Goal: Task Accomplishment & Management: Manage account settings

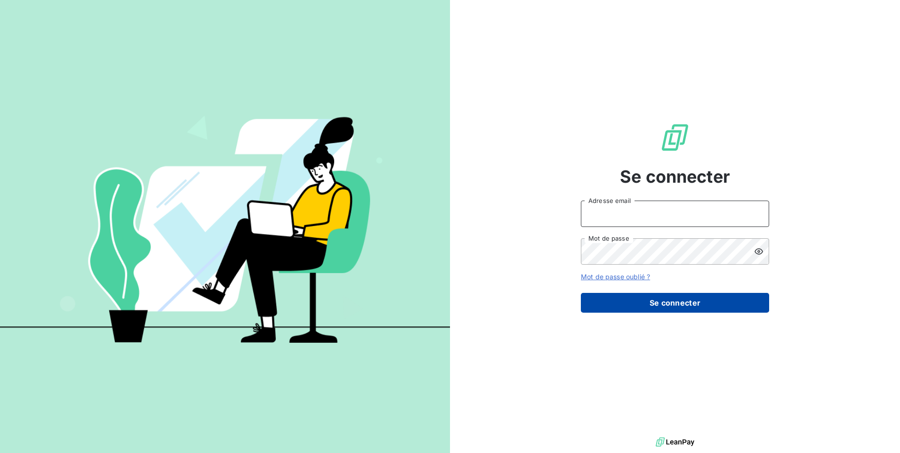
type input "POUPOUOREP@arceurope.fr"
click at [660, 305] on button "Se connecter" at bounding box center [675, 303] width 188 height 20
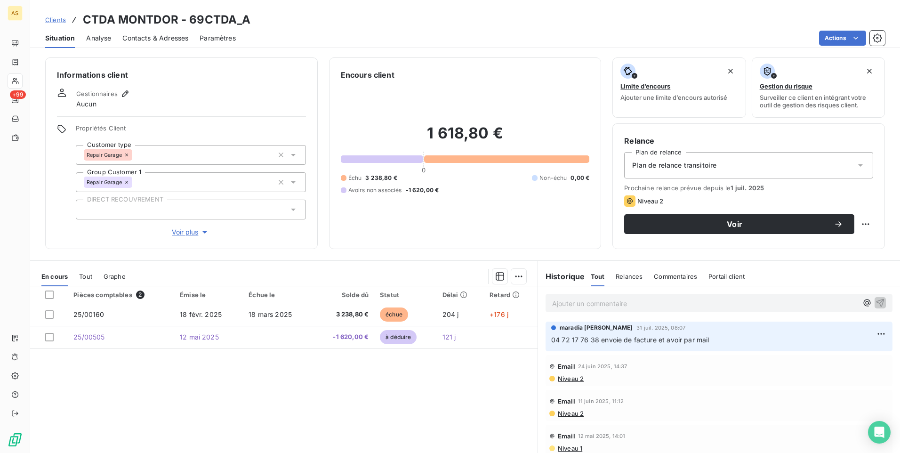
click at [56, 20] on span "Clients" at bounding box center [55, 20] width 21 height 8
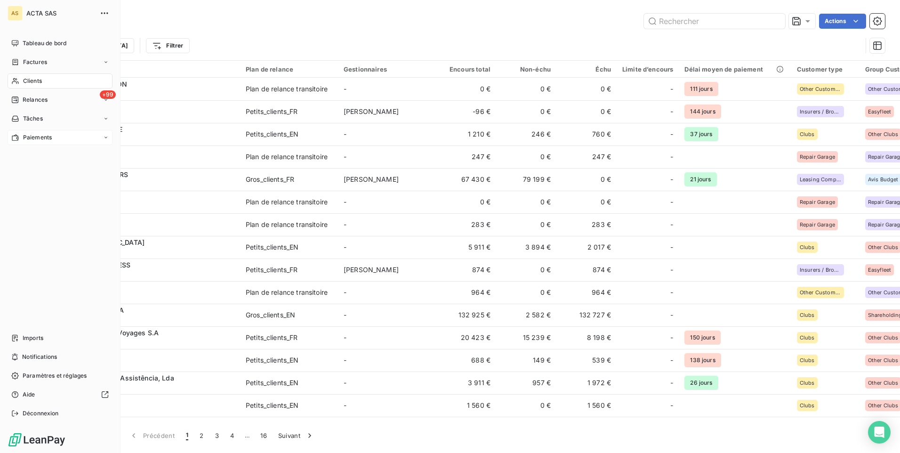
click at [45, 137] on span "Paiements" at bounding box center [37, 137] width 29 height 8
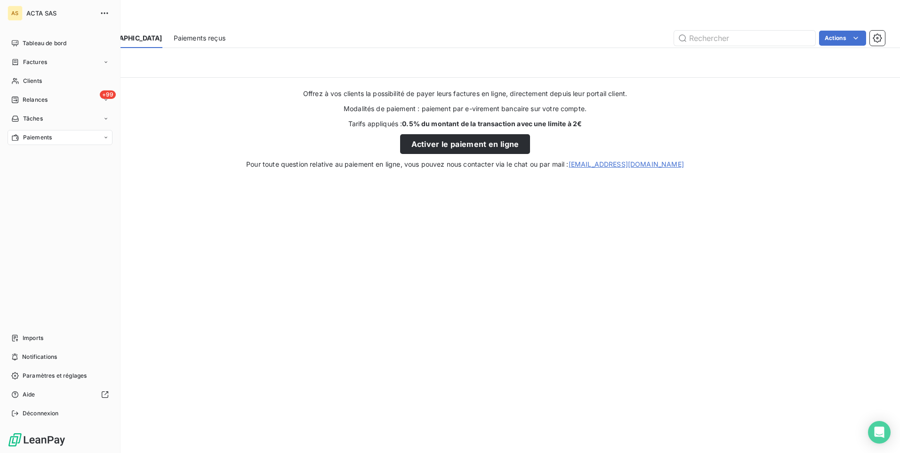
click at [45, 141] on span "Paiements" at bounding box center [37, 137] width 29 height 8
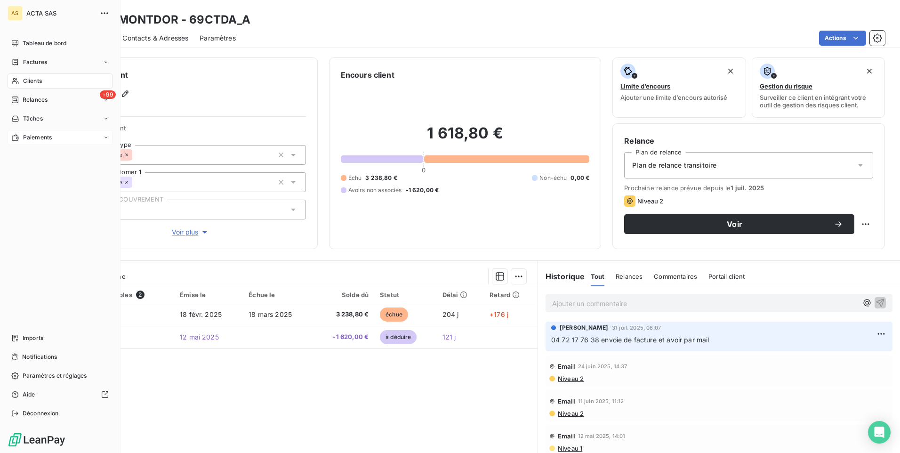
click at [42, 140] on span "Paiements" at bounding box center [37, 137] width 29 height 8
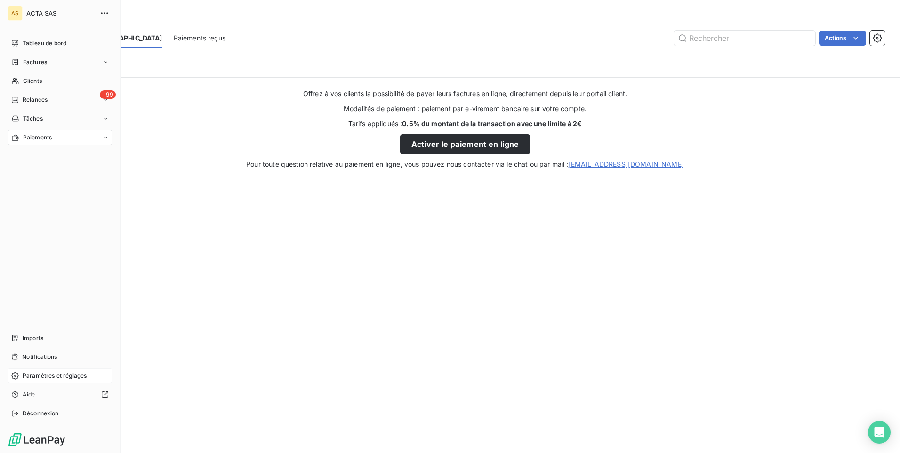
click at [72, 283] on span "Paramètres et réglages" at bounding box center [55, 375] width 64 height 8
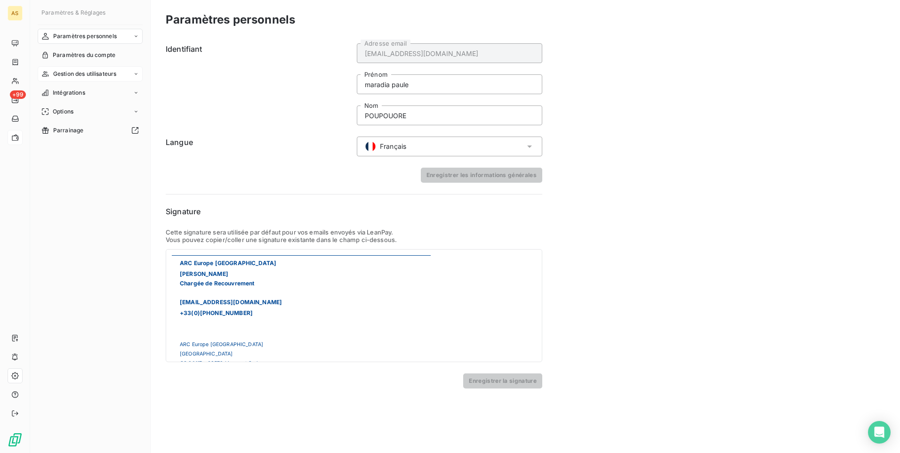
click at [128, 74] on div "Gestion des utilisateurs" at bounding box center [90, 73] width 105 height 15
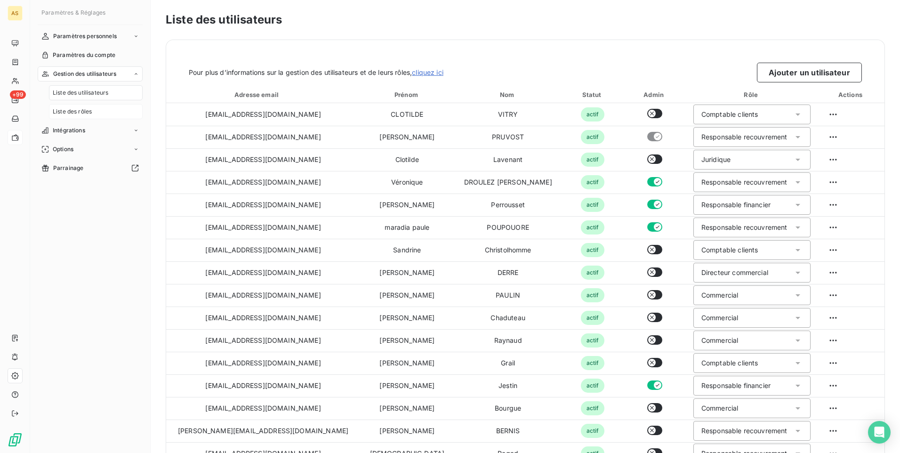
click at [105, 116] on div "Liste des rôles" at bounding box center [96, 111] width 94 height 15
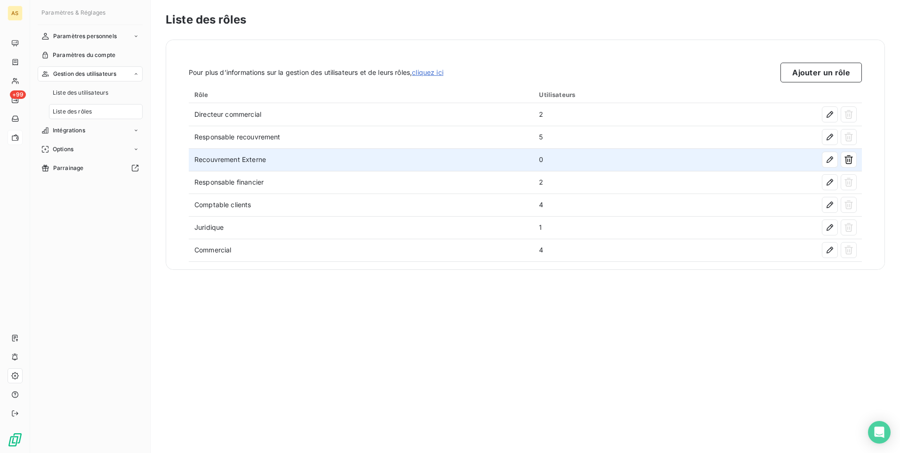
click at [226, 166] on td "Recouvrement Externe" at bounding box center [361, 159] width 345 height 23
click at [226, 167] on td "Recouvrement Externe" at bounding box center [361, 159] width 345 height 23
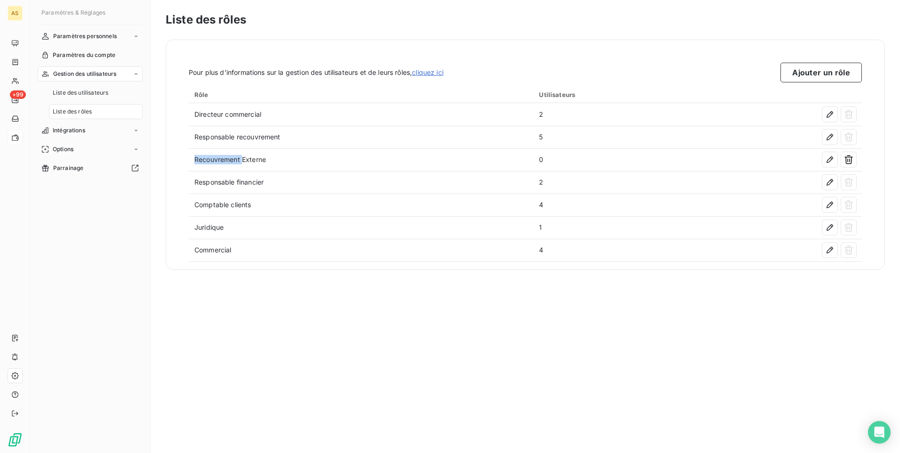
click at [91, 237] on div "Paramètres personnels Paramètres du compte Gestion des utilisateurs Liste des u…" at bounding box center [90, 232] width 105 height 407
click at [95, 77] on span "Gestion des utilisateurs" at bounding box center [85, 74] width 64 height 8
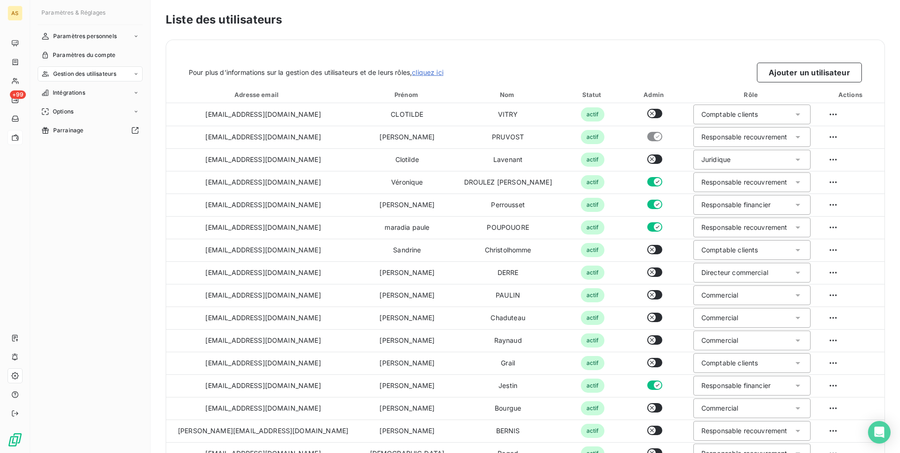
click at [135, 75] on icon at bounding box center [136, 74] width 6 height 6
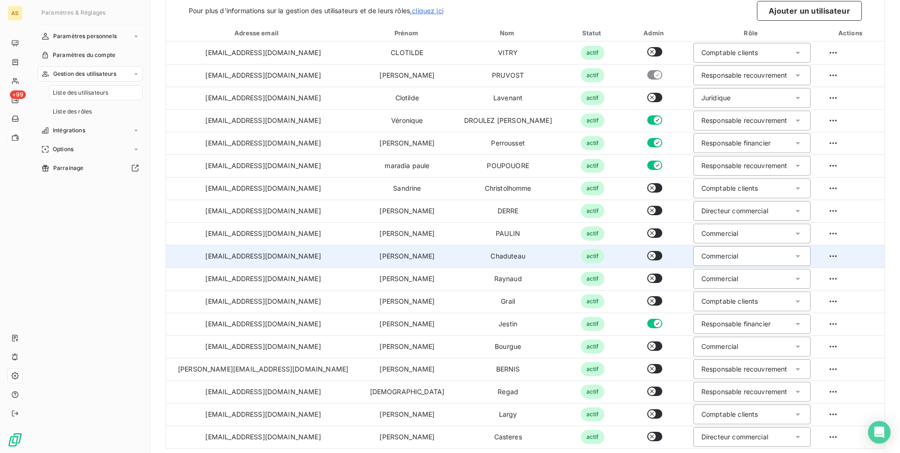
scroll to position [69, 0]
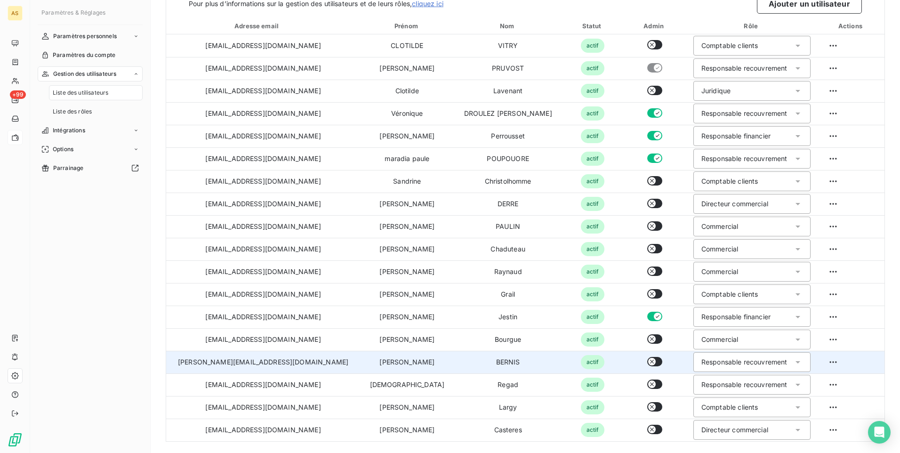
click at [598, 283] on icon at bounding box center [797, 361] width 9 height 9
click at [598, 283] on span "Recouvrement Externe" at bounding box center [735, 415] width 72 height 9
click at [598, 283] on icon at bounding box center [797, 361] width 9 height 9
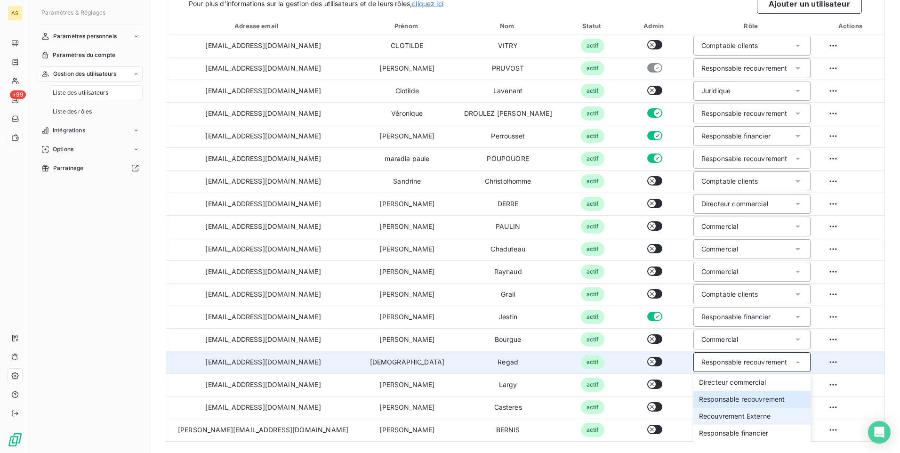
click at [598, 283] on span "Recouvrement Externe" at bounding box center [735, 415] width 72 height 9
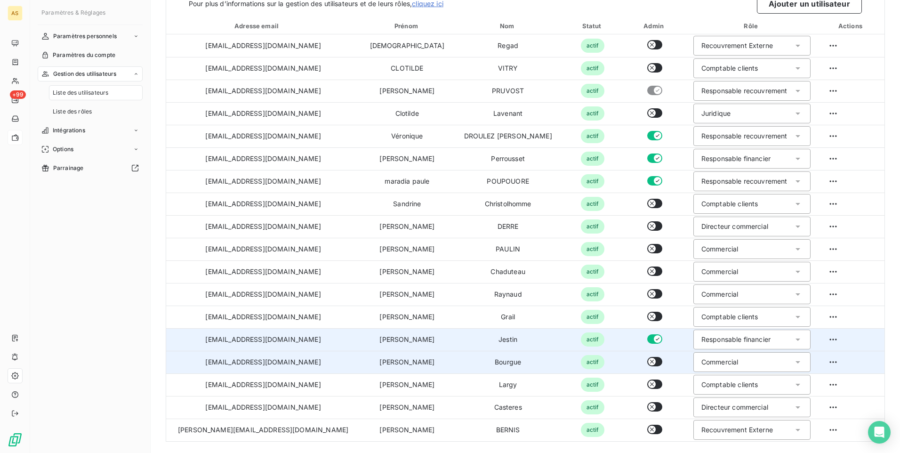
scroll to position [0, 0]
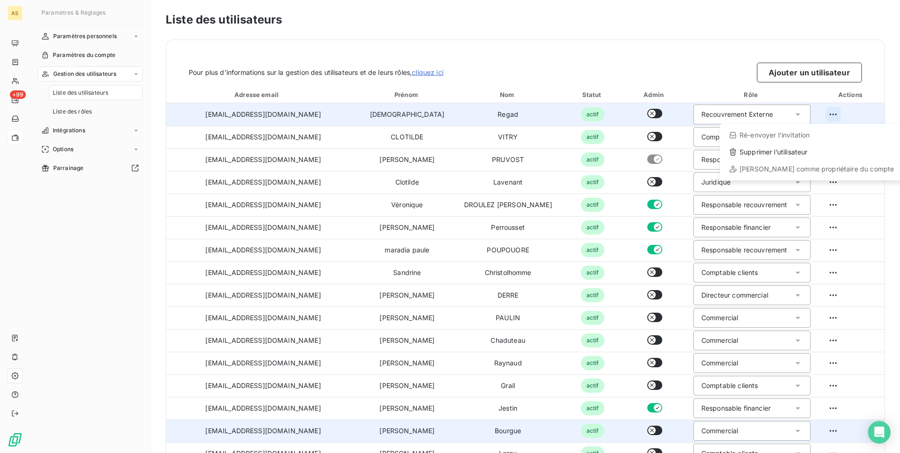
click at [598, 113] on html "AS +99 Paramètres & Réglages Paramètres personnels Paramètres du compte Gestion…" at bounding box center [450, 226] width 900 height 453
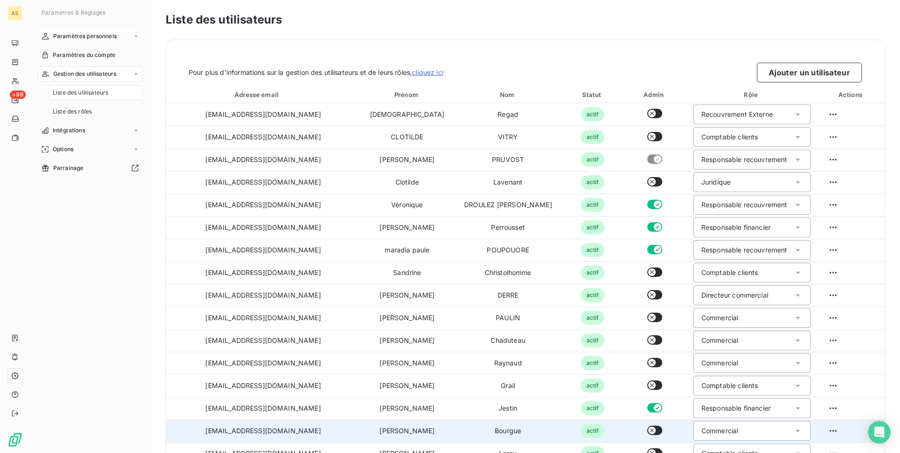
click at [598, 68] on html "AS +99 Paramètres & Réglages Paramètres personnels Paramètres du compte Gestion…" at bounding box center [450, 226] width 900 height 453
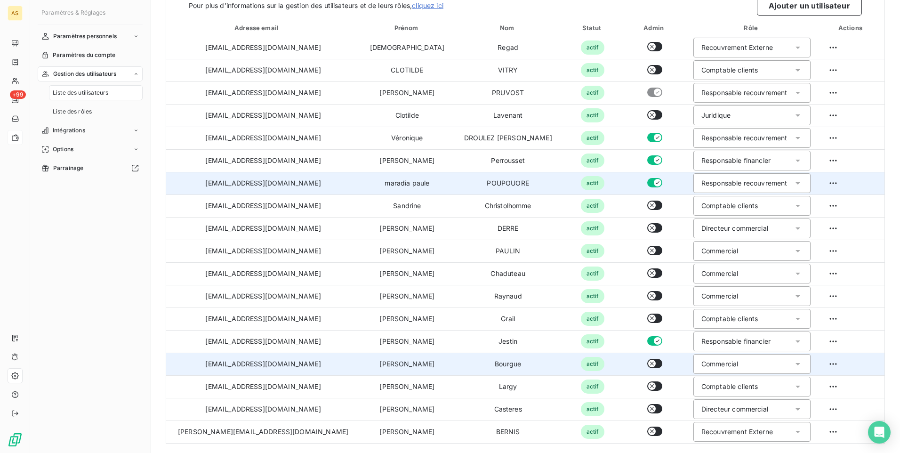
scroll to position [69, 0]
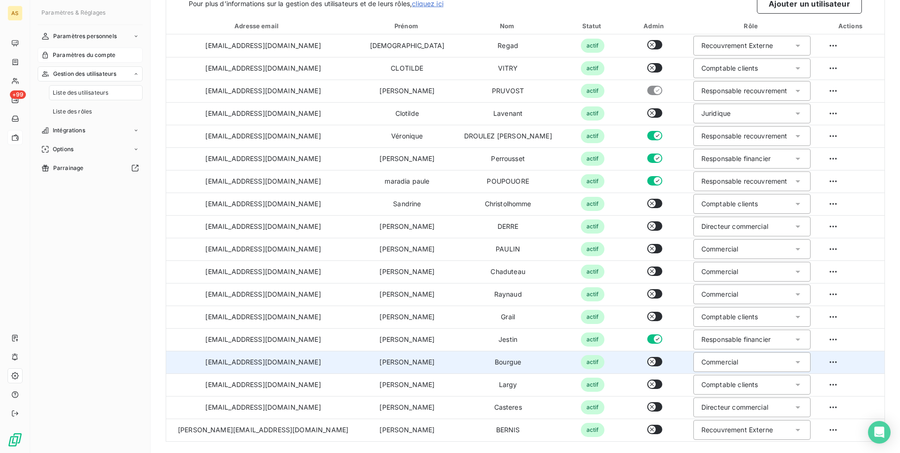
click at [103, 55] on span "Paramètres du compte" at bounding box center [84, 55] width 63 height 8
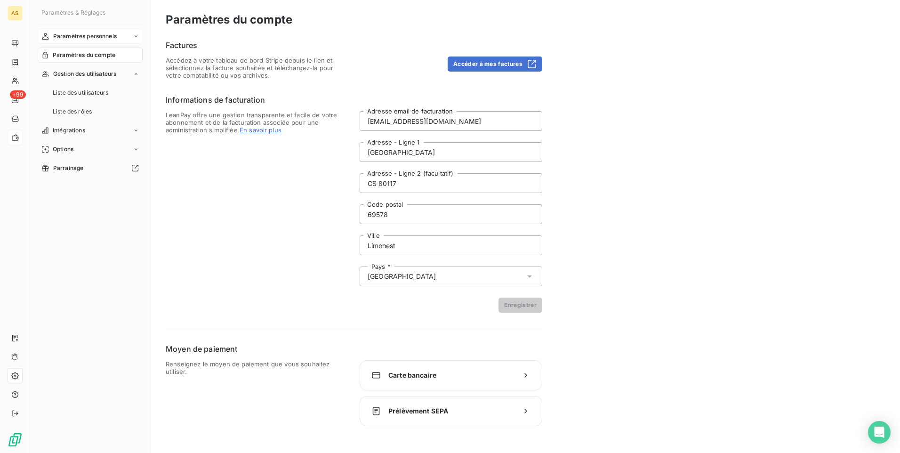
click at [96, 38] on span "Paramètres personnels" at bounding box center [85, 36] width 64 height 8
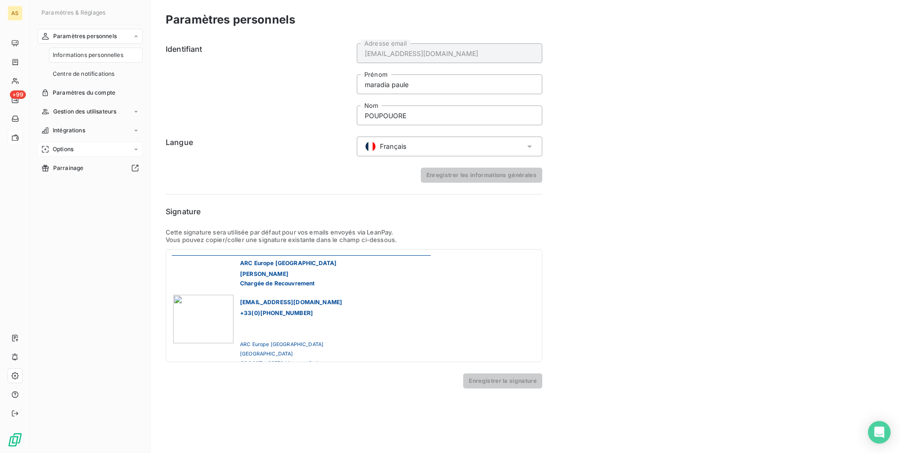
click at [81, 113] on span "Gestion des utilisateurs" at bounding box center [85, 111] width 64 height 8
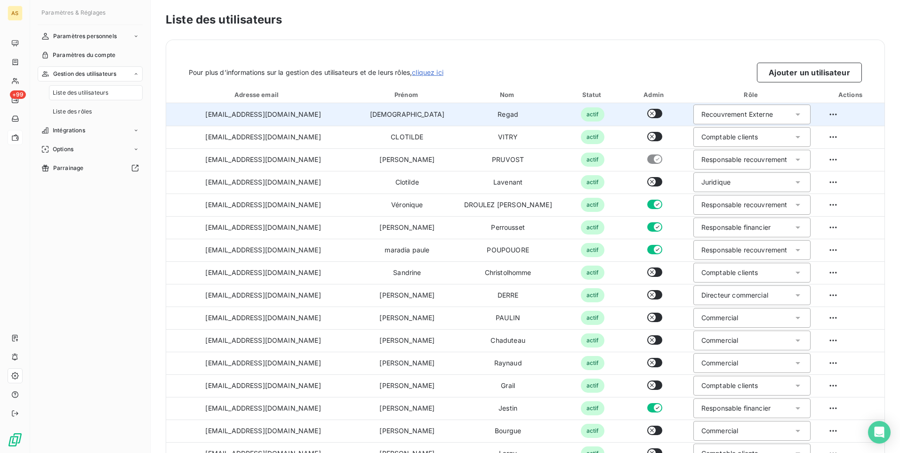
click at [598, 115] on icon at bounding box center [797, 114] width 9 height 9
click at [598, 56] on div "Pour plus d’informations sur la gestion des utilisateurs et de leurs rôles, cli…" at bounding box center [525, 61] width 718 height 42
click at [598, 117] on html "AS +99 Paramètres & Réglages Paramètres personnels Paramètres du compte Gestion…" at bounding box center [450, 226] width 900 height 453
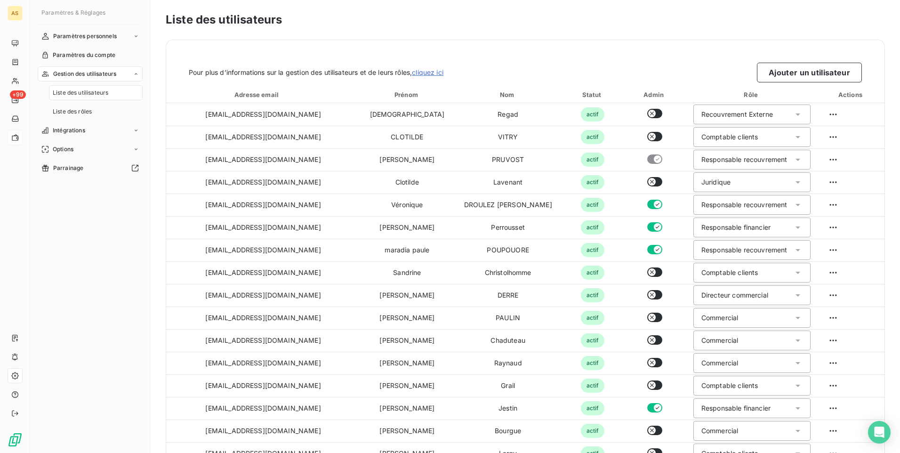
click at [598, 42] on html "AS +99 Paramètres & Réglages Paramètres personnels Paramètres du compte Gestion…" at bounding box center [450, 226] width 900 height 453
click at [88, 113] on span "Liste des rôles" at bounding box center [72, 111] width 39 height 8
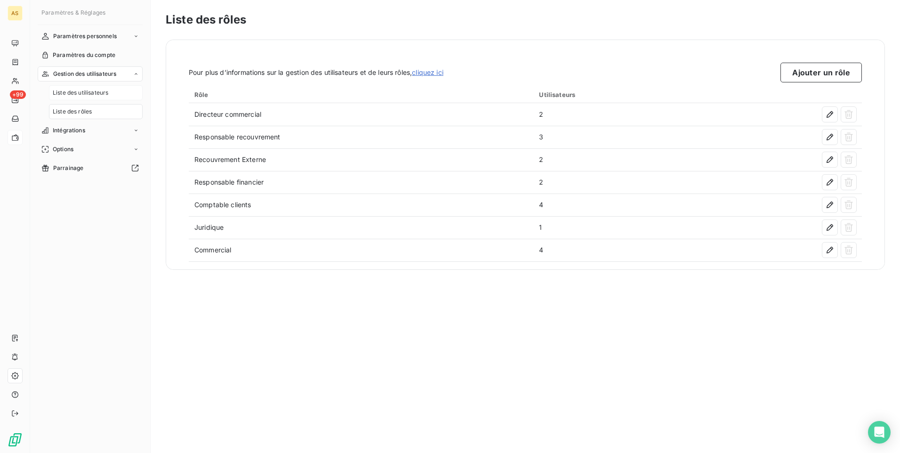
click at [104, 91] on span "Liste des utilisateurs" at bounding box center [81, 92] width 56 height 8
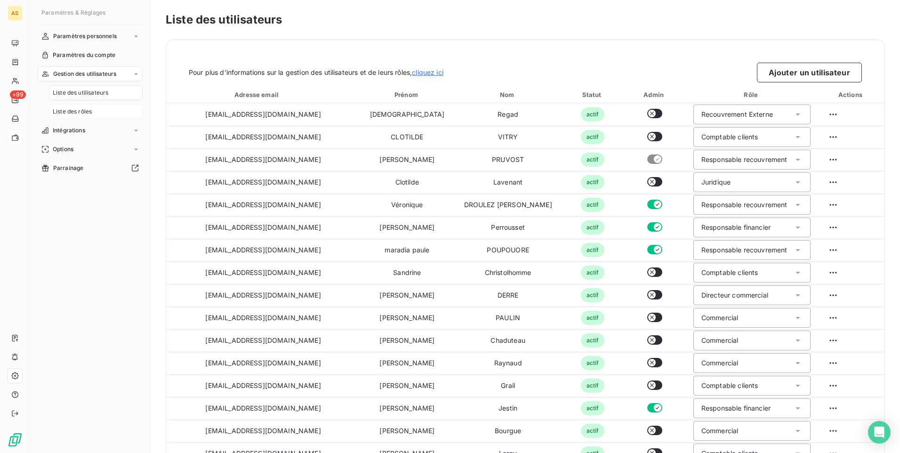
click at [84, 112] on span "Liste des rôles" at bounding box center [72, 111] width 39 height 8
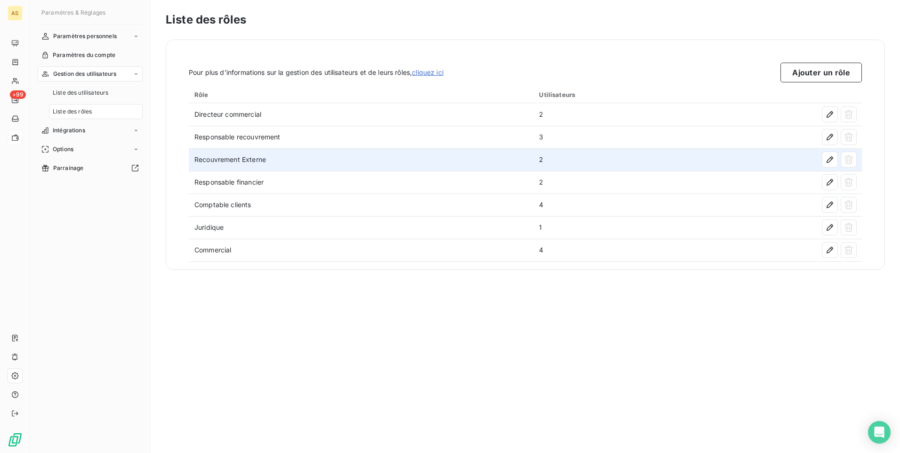
click at [289, 164] on td "Recouvrement Externe" at bounding box center [361, 159] width 345 height 23
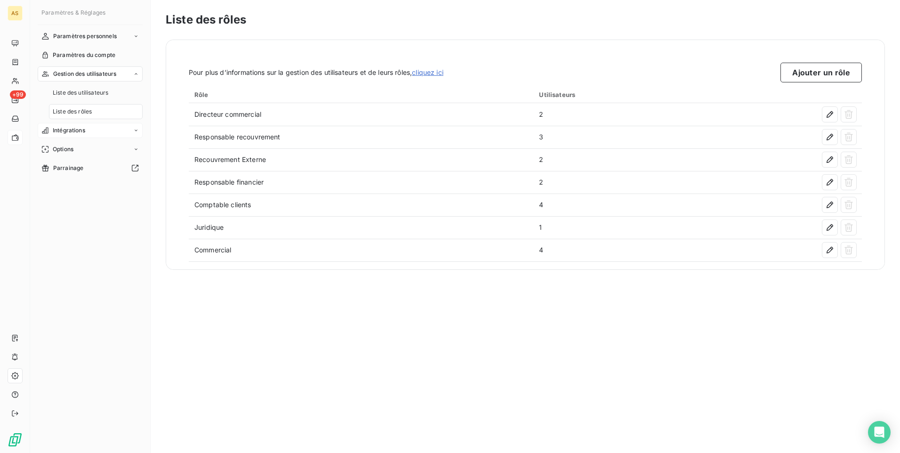
click at [136, 131] on icon at bounding box center [136, 129] width 3 height 1
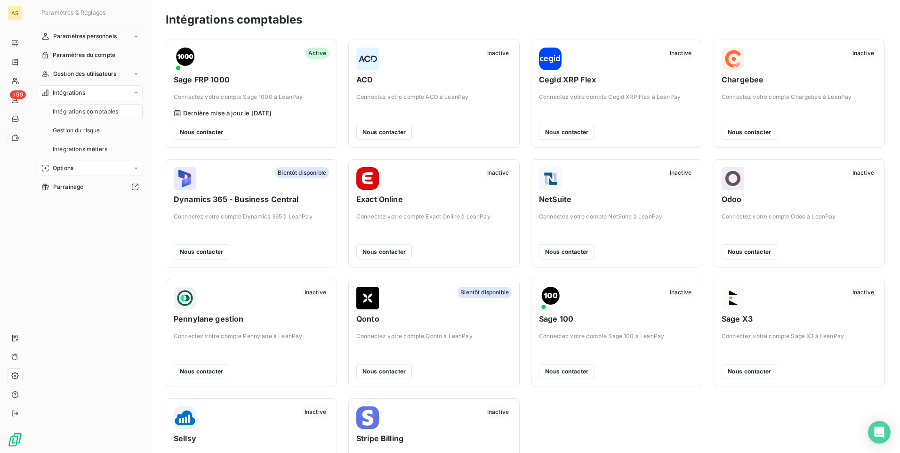
click at [138, 169] on icon at bounding box center [136, 168] width 6 height 6
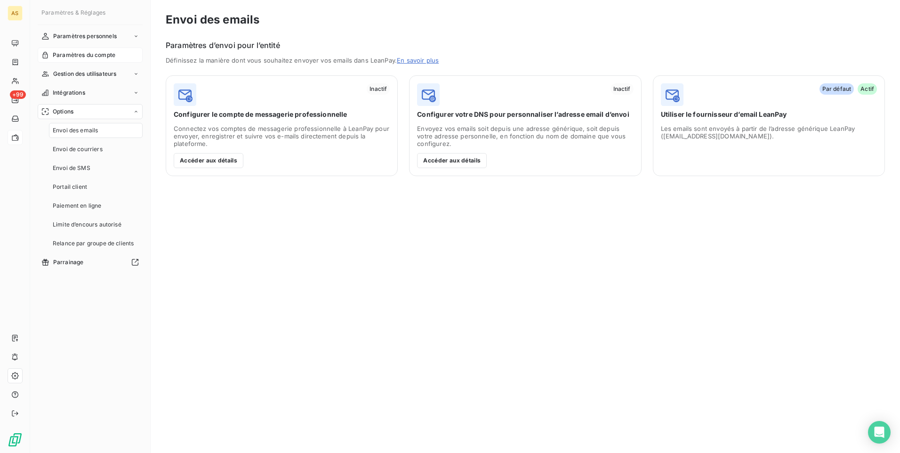
click at [110, 56] on span "Paramètres du compte" at bounding box center [84, 55] width 63 height 8
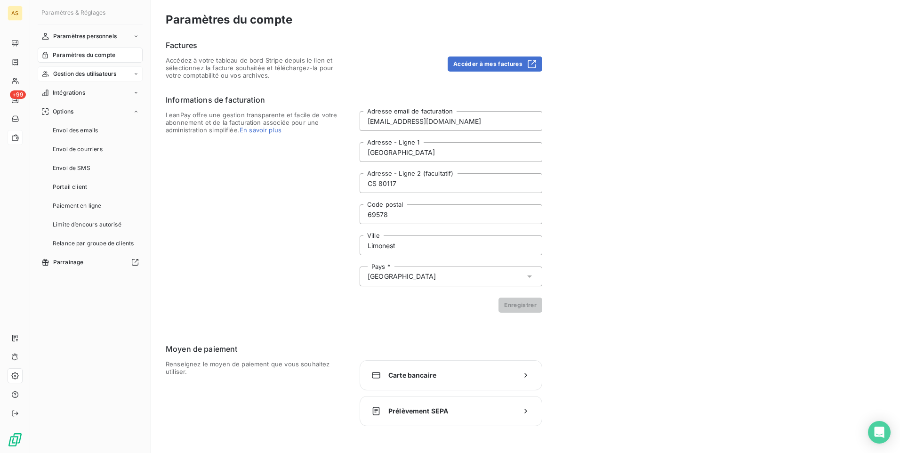
click at [93, 73] on span "Gestion des utilisateurs" at bounding box center [85, 74] width 64 height 8
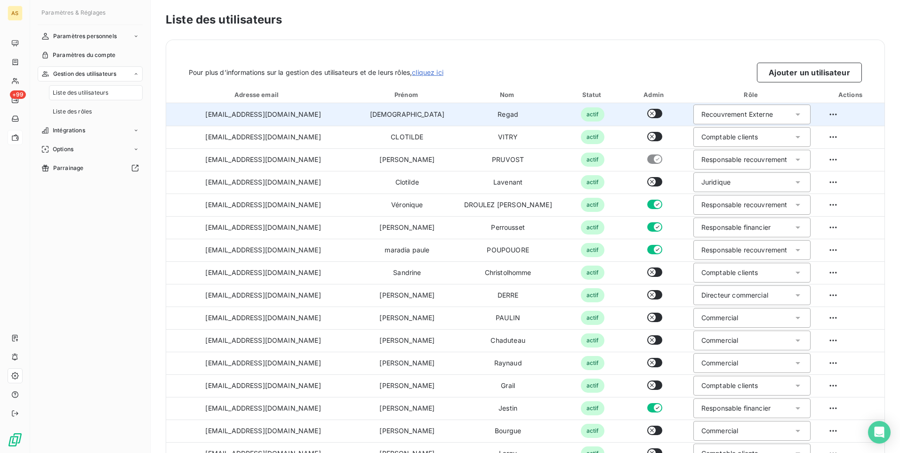
click at [369, 113] on td "[DEMOGRAPHIC_DATA]" at bounding box center [407, 114] width 94 height 23
click at [598, 118] on html "AS +99 Paramètres & Réglages Paramètres personnels Paramètres du compte Gestion…" at bounding box center [450, 226] width 900 height 453
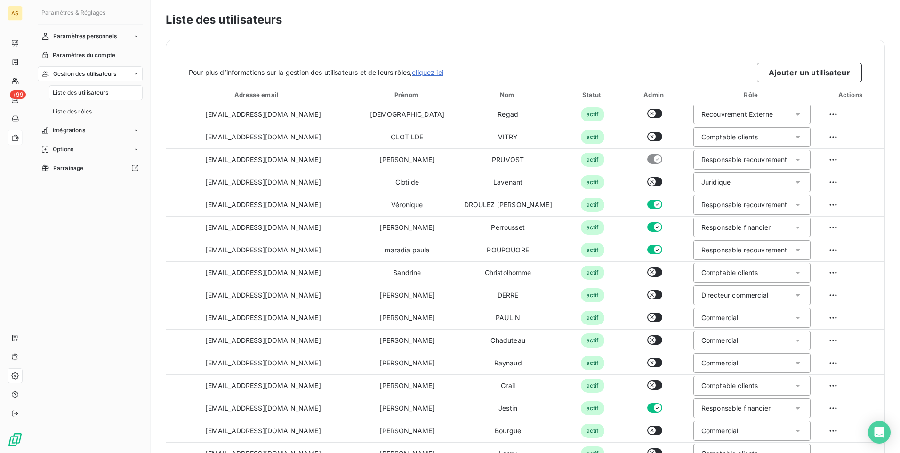
click at [598, 92] on html "AS +99 Paramètres & Réglages Paramètres personnels Paramètres du compte Gestion…" at bounding box center [450, 226] width 900 height 453
click at [598, 95] on div "Actions" at bounding box center [851, 94] width 63 height 9
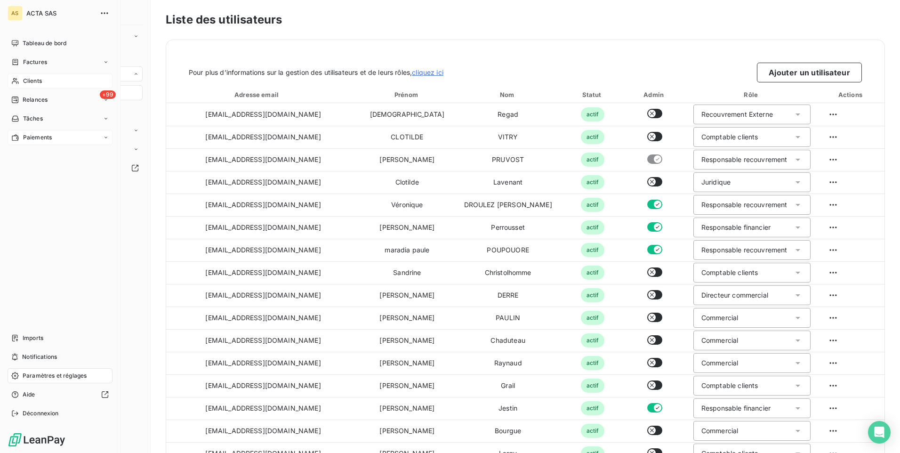
click at [41, 80] on span "Clients" at bounding box center [32, 81] width 19 height 8
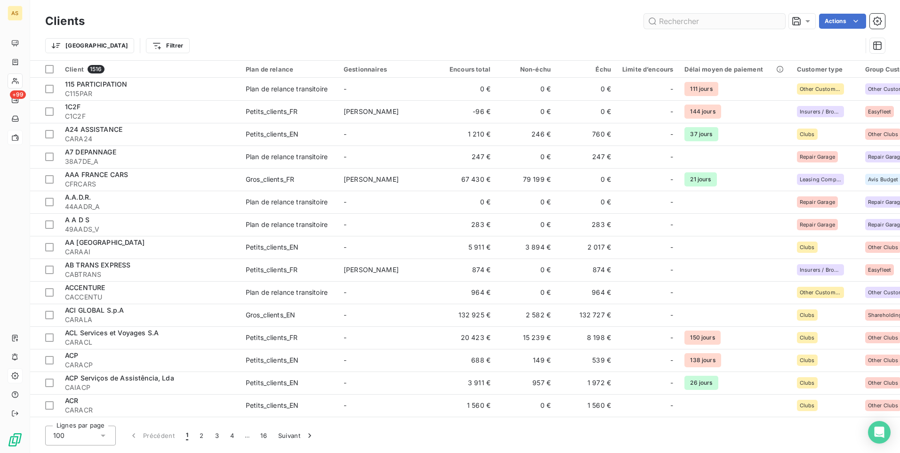
click at [598, 19] on input "text" at bounding box center [714, 21] width 141 height 15
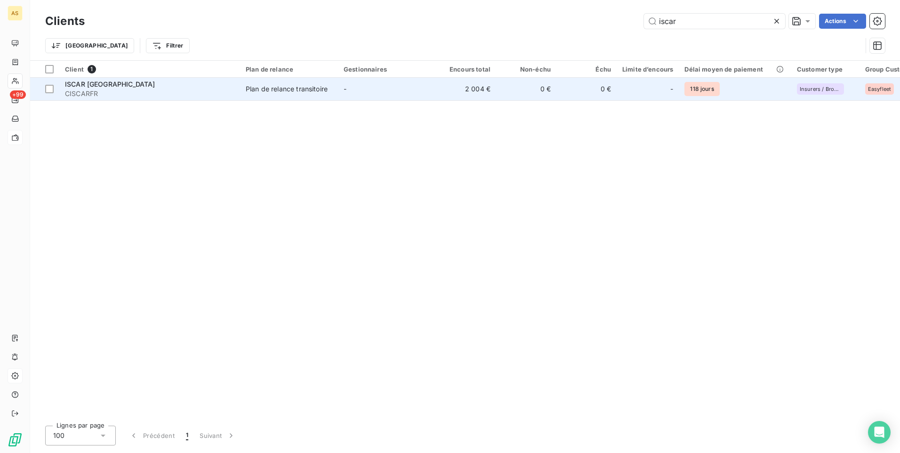
type input "iscar"
click at [305, 89] on div "Plan de relance transitoire" at bounding box center [287, 88] width 82 height 9
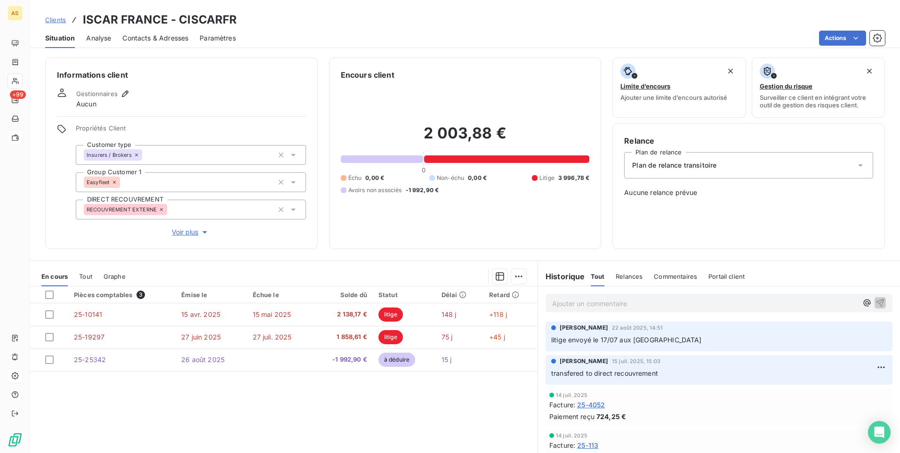
click at [291, 210] on icon at bounding box center [293, 210] width 5 height 2
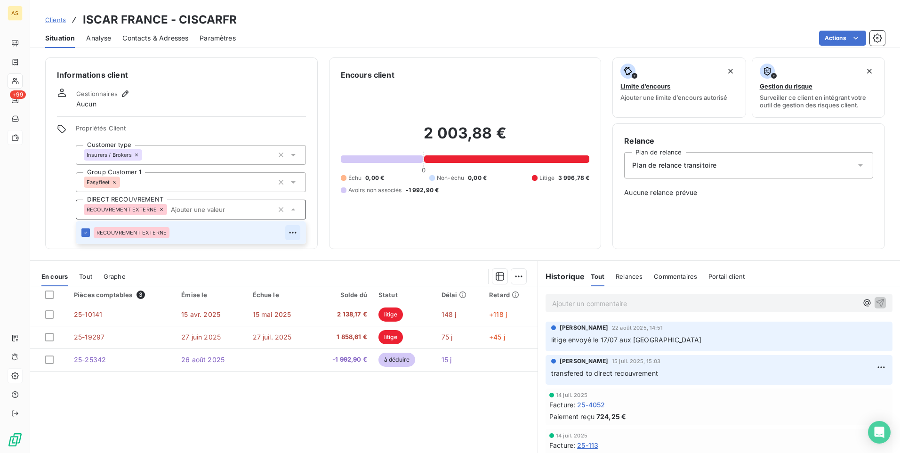
click at [291, 231] on icon "button" at bounding box center [292, 232] width 9 height 9
click at [374, 13] on div "Clients ISCAR FRANCE - CISCARFR" at bounding box center [465, 19] width 870 height 17
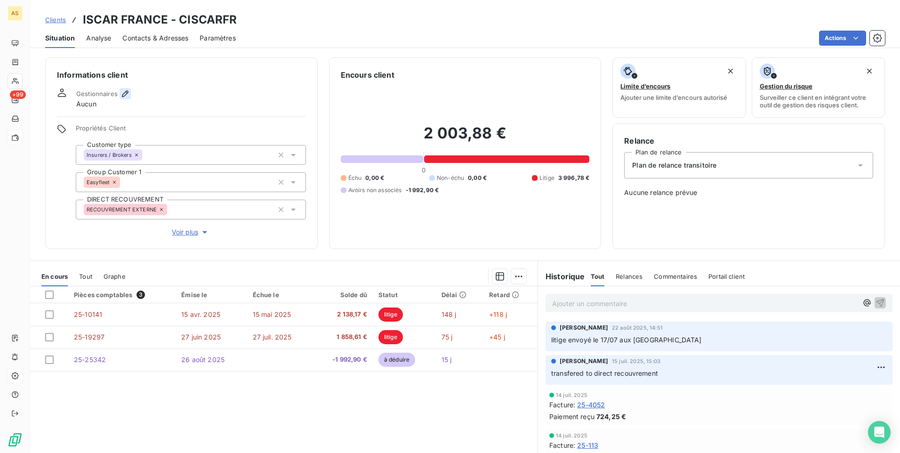
click at [125, 94] on icon "button" at bounding box center [124, 93] width 9 height 9
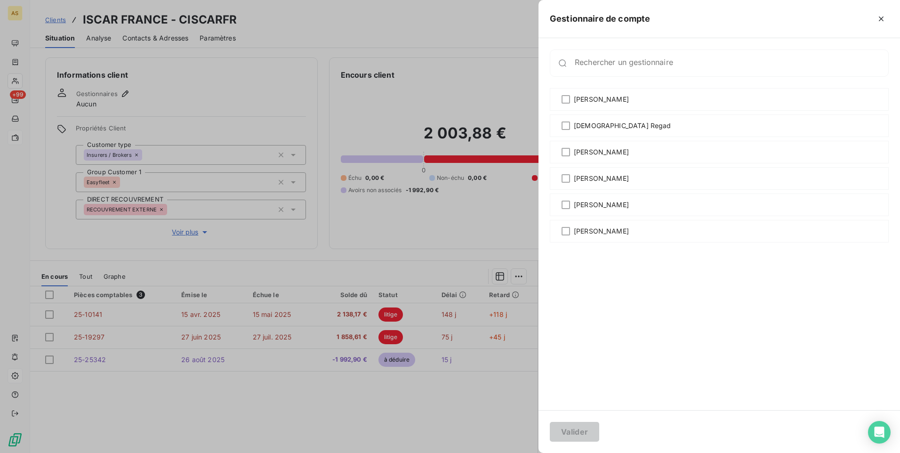
click at [184, 283] on div at bounding box center [450, 226] width 900 height 453
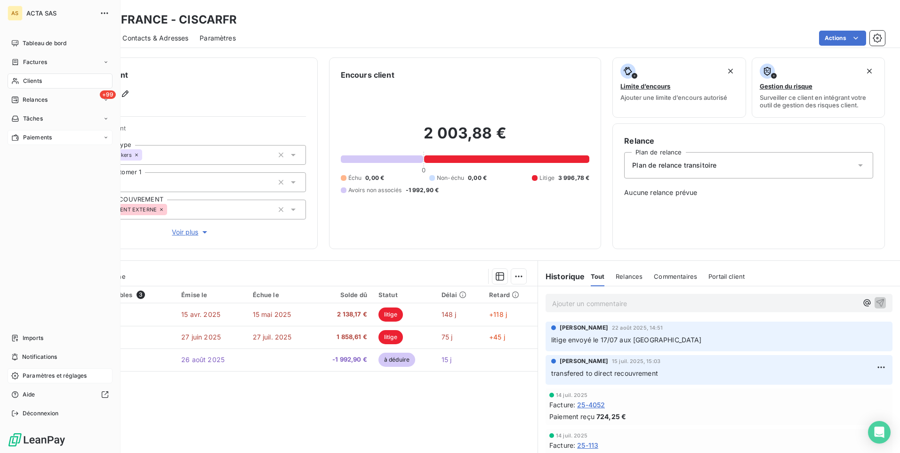
click at [57, 283] on span "Paramètres et réglages" at bounding box center [55, 375] width 64 height 8
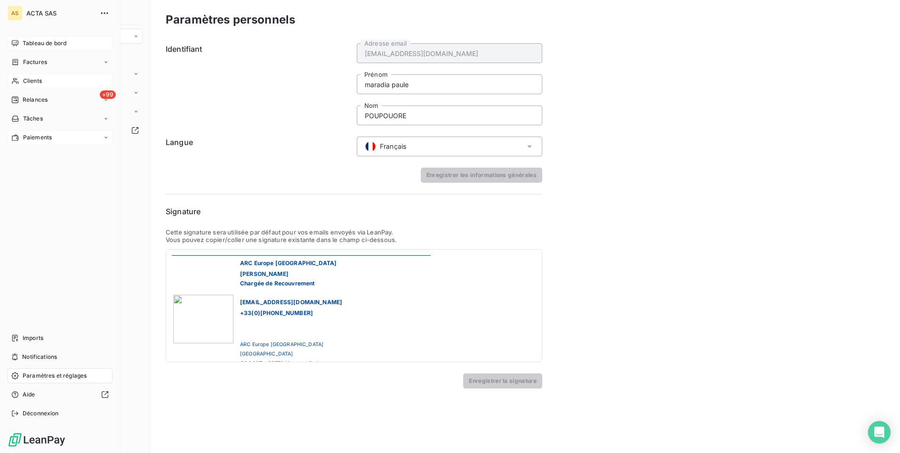
click at [39, 45] on span "Tableau de bord" at bounding box center [45, 43] width 44 height 8
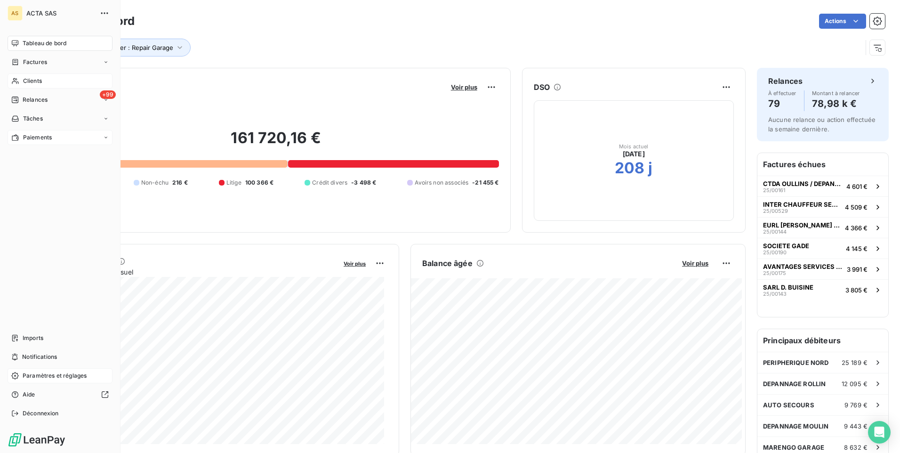
click at [41, 82] on span "Clients" at bounding box center [32, 81] width 19 height 8
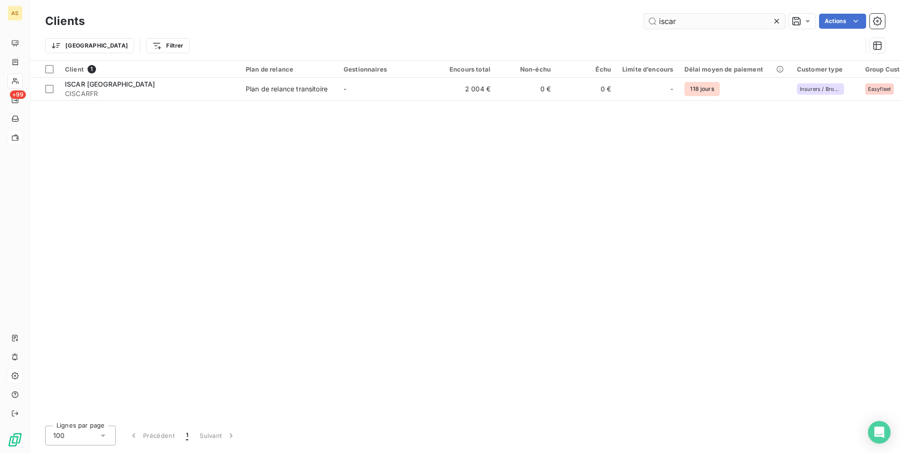
click at [598, 20] on input "iscar" at bounding box center [714, 21] width 141 height 15
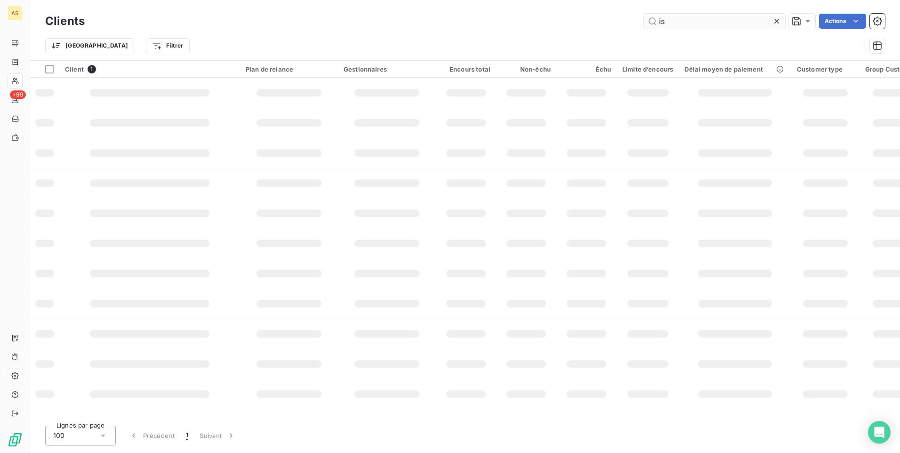
type input "i"
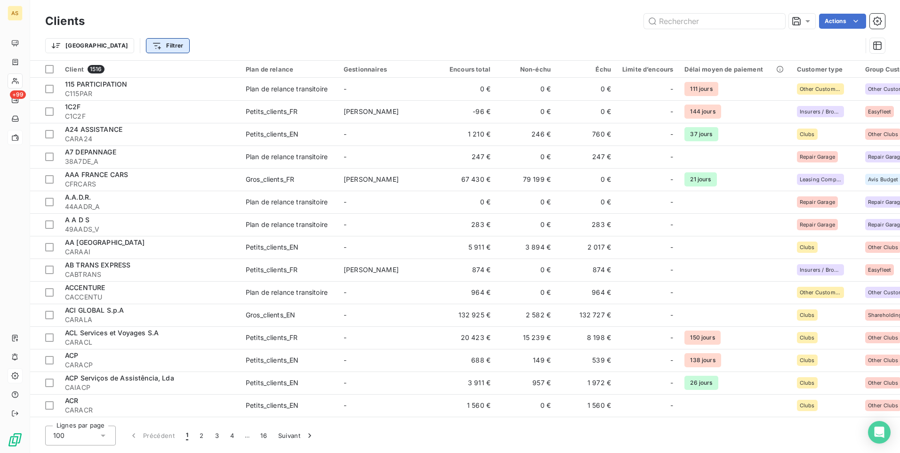
click at [121, 49] on html "AS +99 Clients Actions Trier Filtrer Client 1516 Plan de relance Gestionnaires …" at bounding box center [450, 226] width 900 height 453
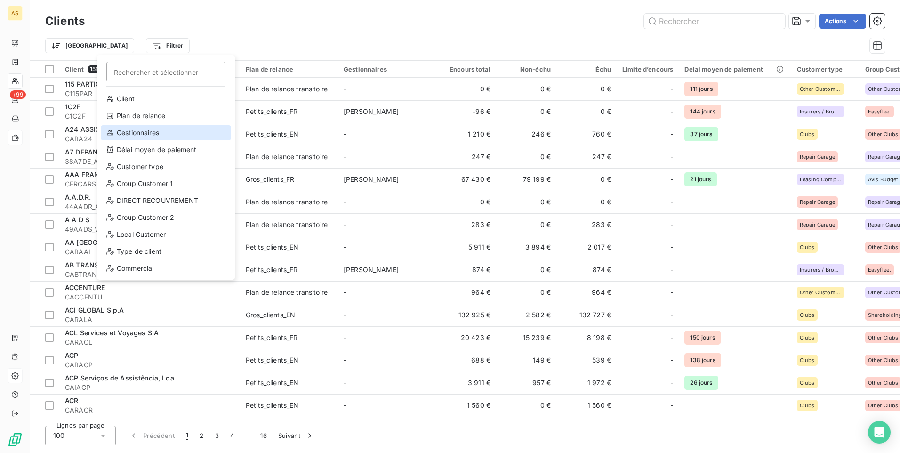
click at [145, 134] on div "Gestionnaires" at bounding box center [166, 132] width 130 height 15
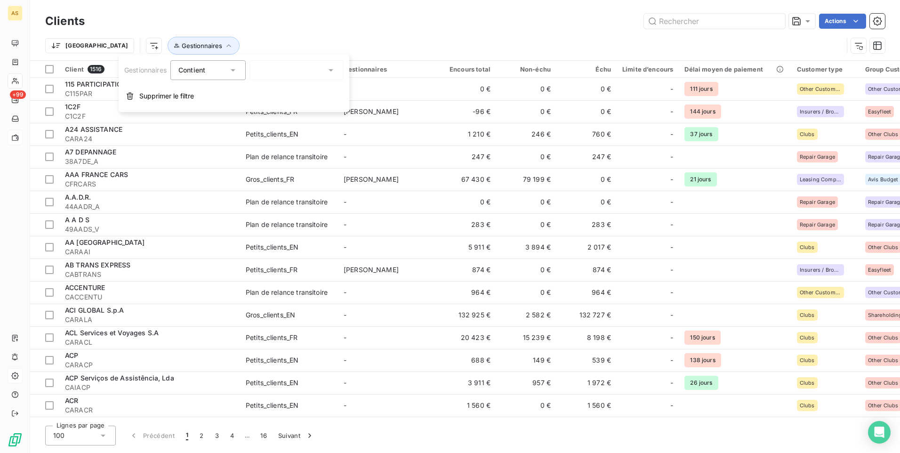
click at [334, 70] on icon at bounding box center [330, 69] width 9 height 9
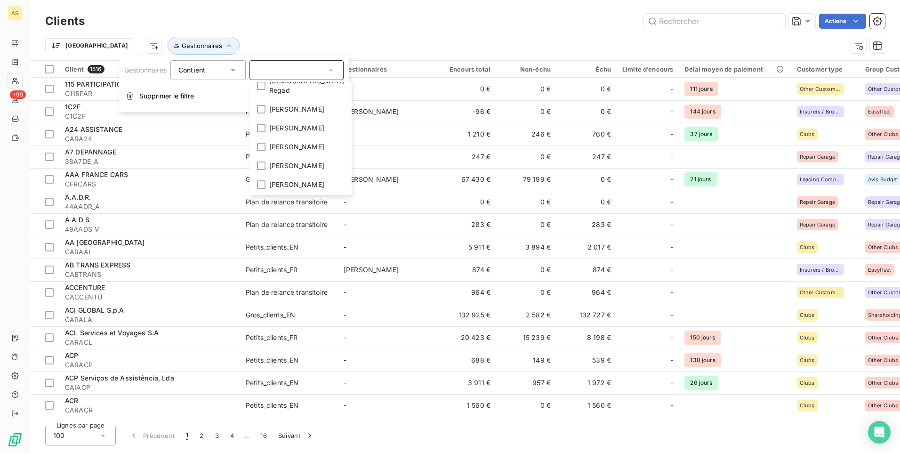
click at [331, 9] on div "Clients Actions Trier Gestionnaires" at bounding box center [465, 30] width 870 height 60
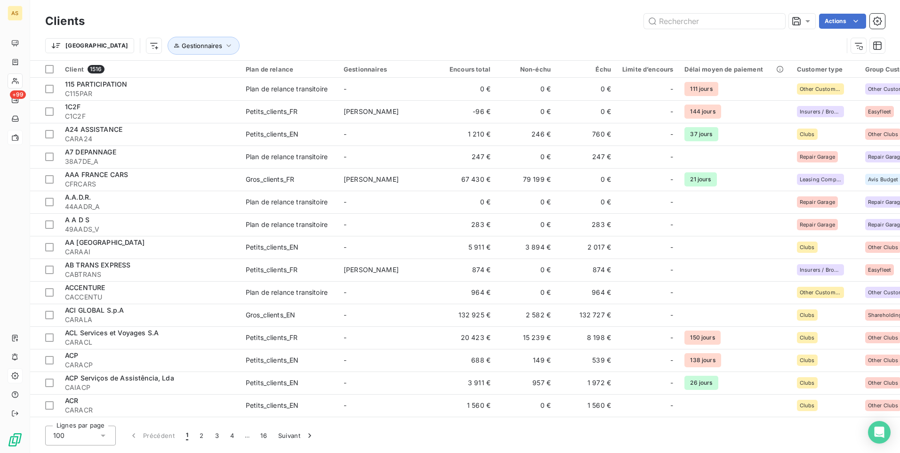
click at [294, 30] on div "Clients Actions" at bounding box center [465, 21] width 840 height 20
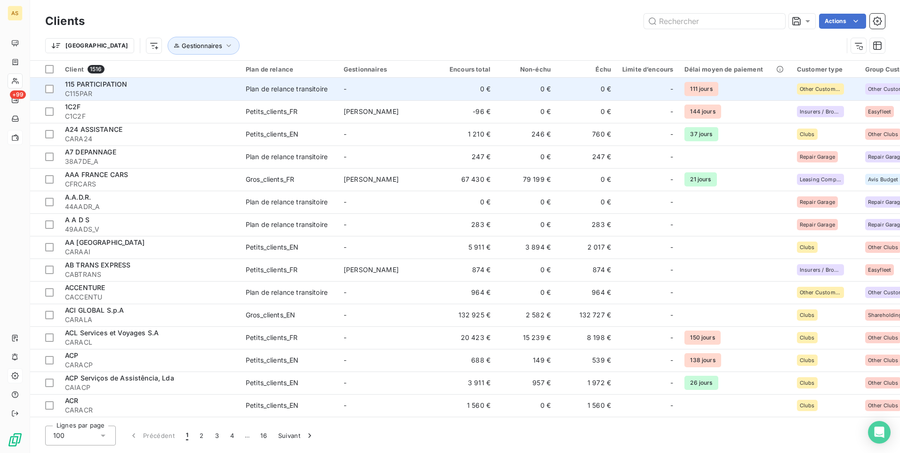
click at [181, 95] on span "C115PAR" at bounding box center [149, 93] width 169 height 9
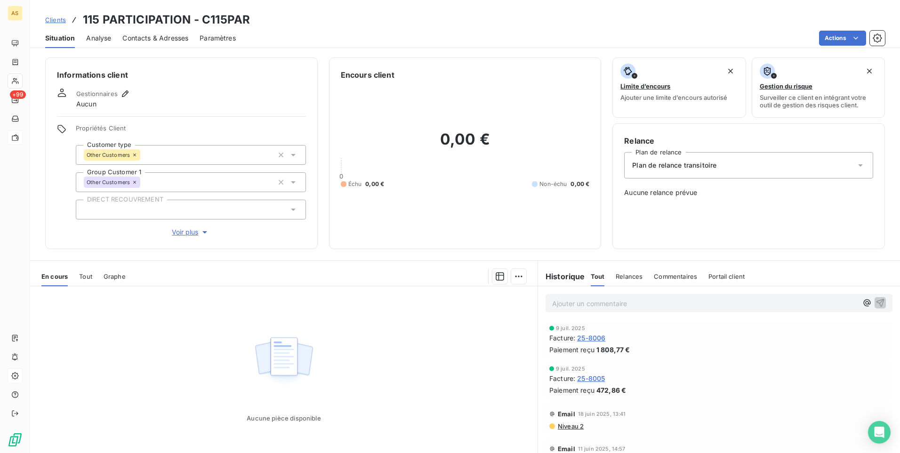
click at [213, 38] on span "Paramètres" at bounding box center [218, 37] width 36 height 9
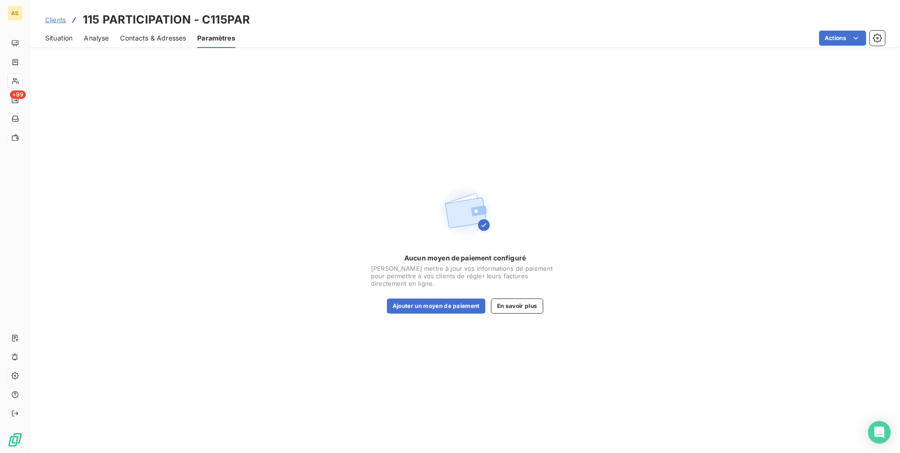
click at [59, 40] on span "Situation" at bounding box center [58, 37] width 27 height 9
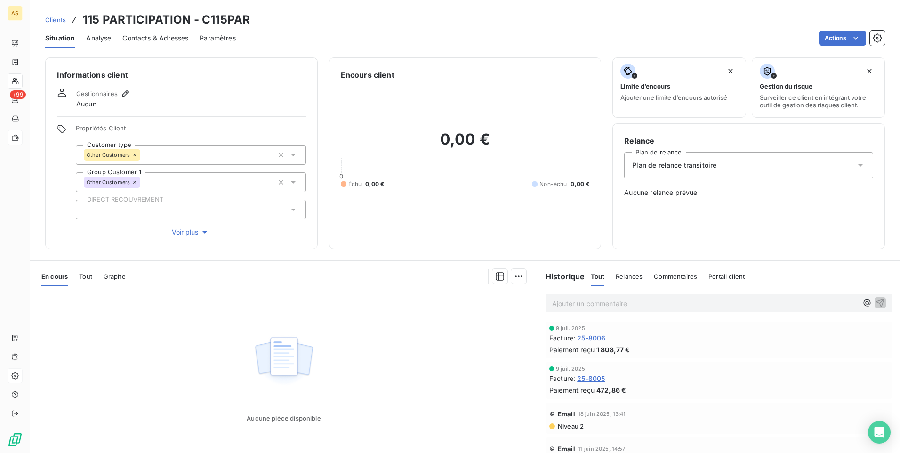
click at [64, 19] on span "Clients" at bounding box center [55, 20] width 21 height 8
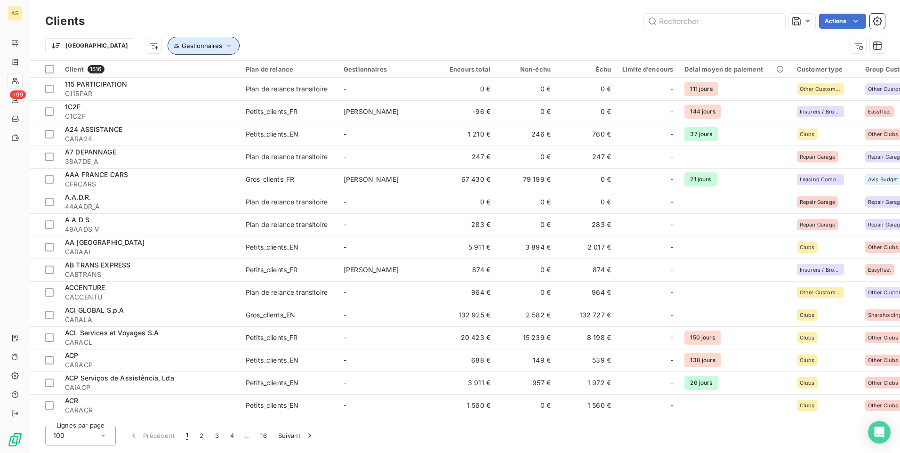
click at [226, 46] on icon "button" at bounding box center [228, 45] width 5 height 3
click at [232, 71] on icon at bounding box center [232, 69] width 9 height 9
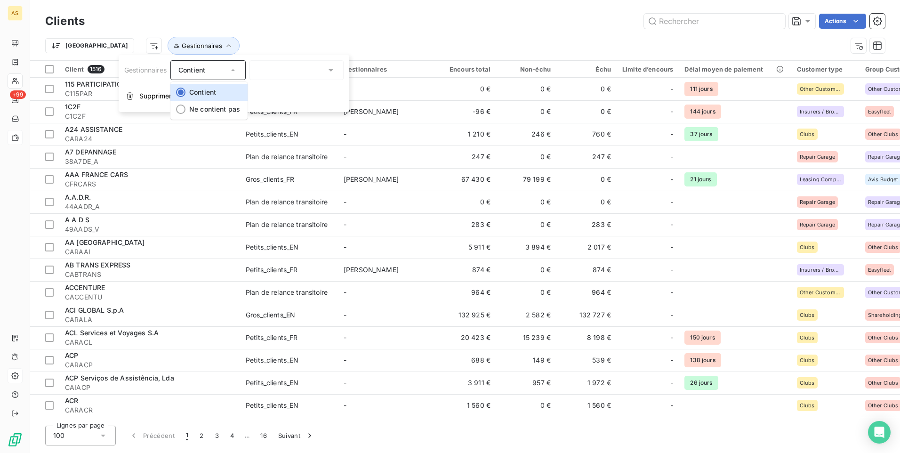
click at [331, 72] on icon at bounding box center [330, 69] width 9 height 9
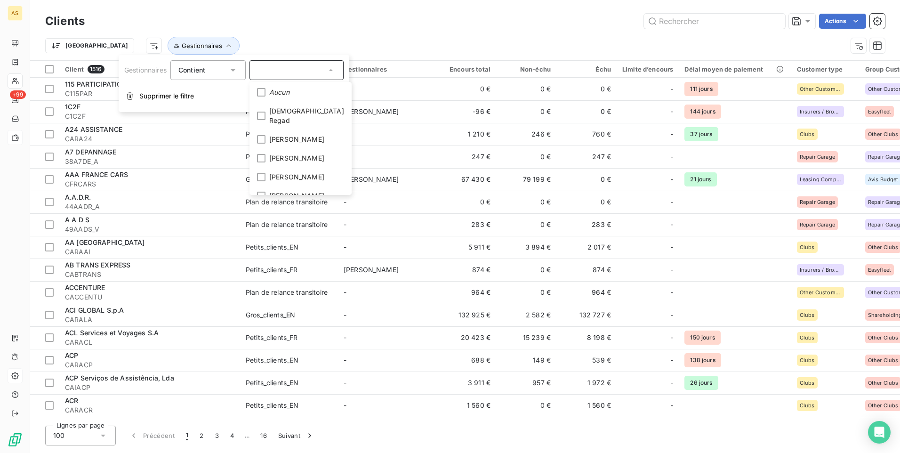
click at [253, 21] on div "Actions" at bounding box center [490, 21] width 789 height 15
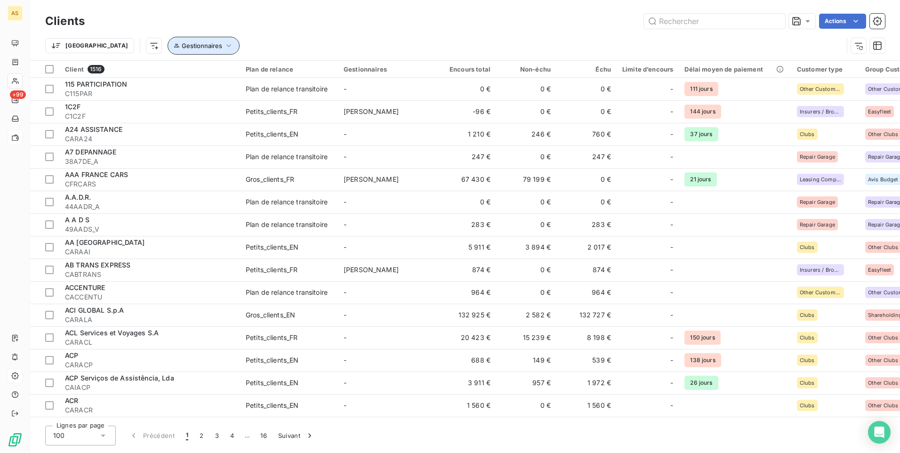
click at [182, 47] on span "Gestionnaires" at bounding box center [202, 46] width 40 height 8
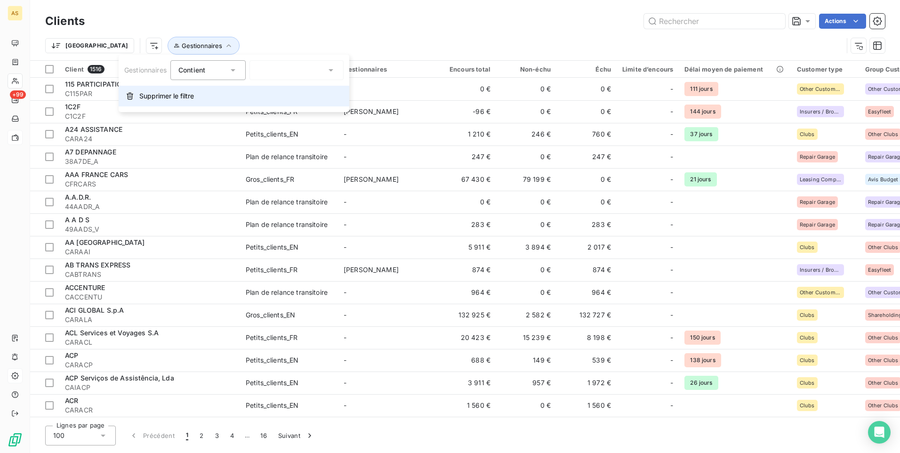
click at [127, 96] on icon "button" at bounding box center [130, 96] width 8 height 8
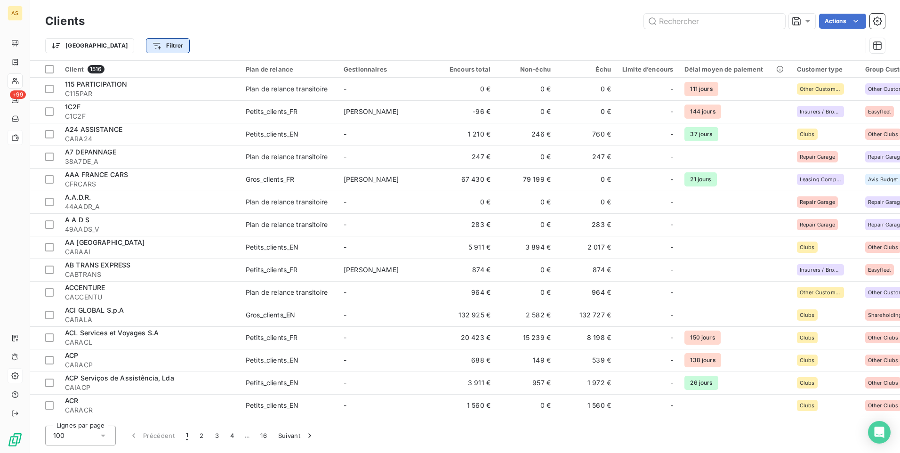
click at [127, 47] on html "AS +99 Clients Actions Trier Filtrer Client 1516 Plan de relance Gestionnaires …" at bounding box center [450, 226] width 900 height 453
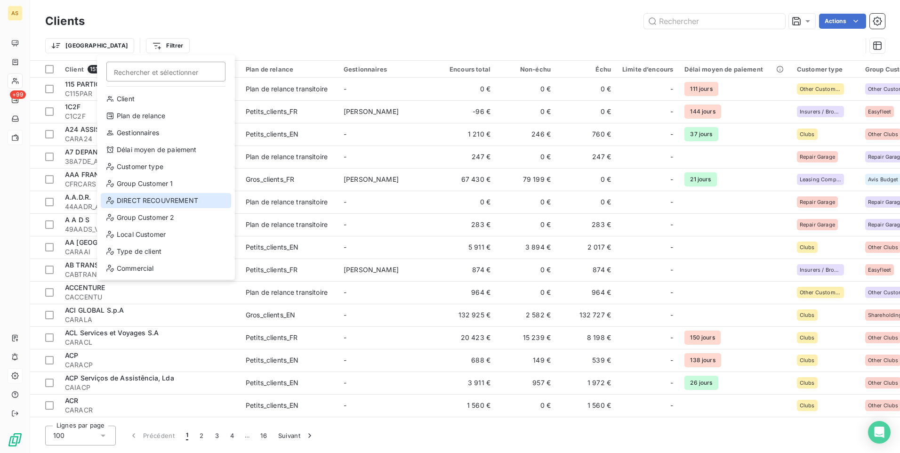
click at [160, 201] on div "DIRECT RECOUVREMENT" at bounding box center [166, 200] width 130 height 15
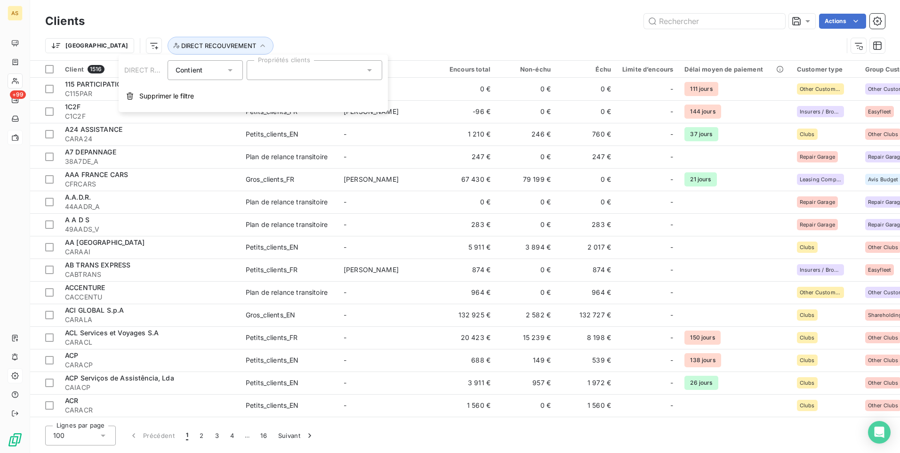
click at [367, 69] on icon at bounding box center [369, 69] width 9 height 9
click at [257, 91] on div at bounding box center [258, 93] width 8 height 8
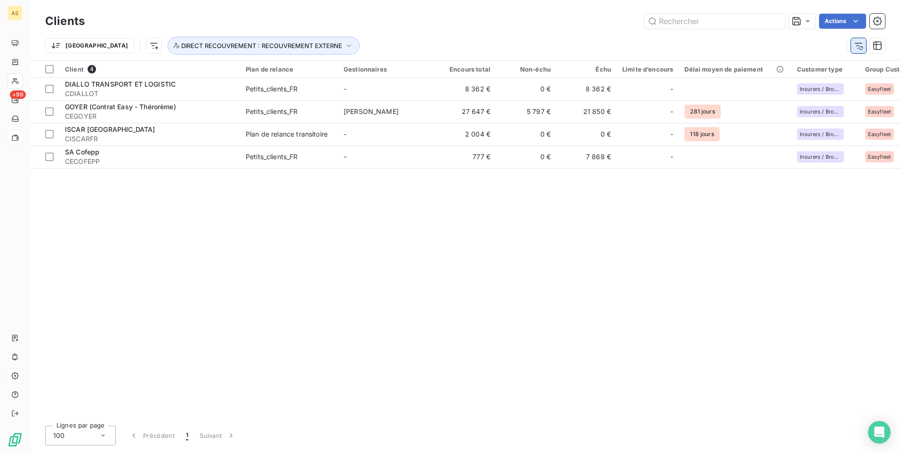
click at [598, 48] on icon "button" at bounding box center [858, 45] width 9 height 9
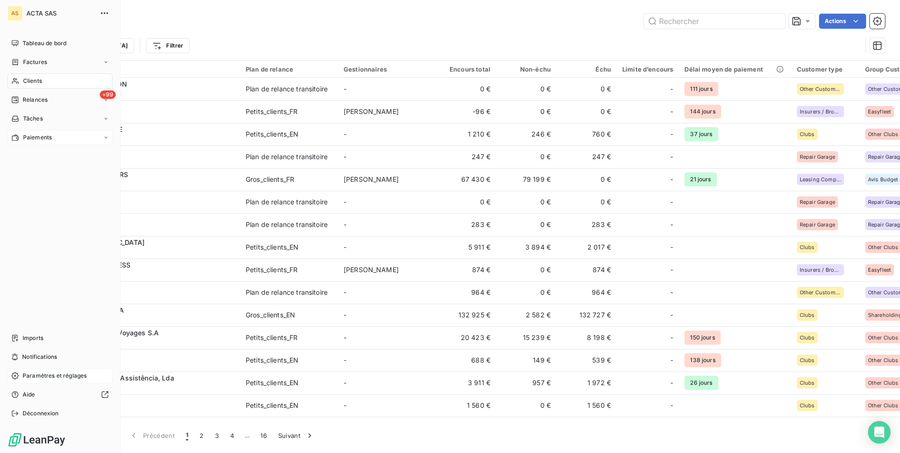
click at [68, 283] on span "Paramètres et réglages" at bounding box center [55, 375] width 64 height 8
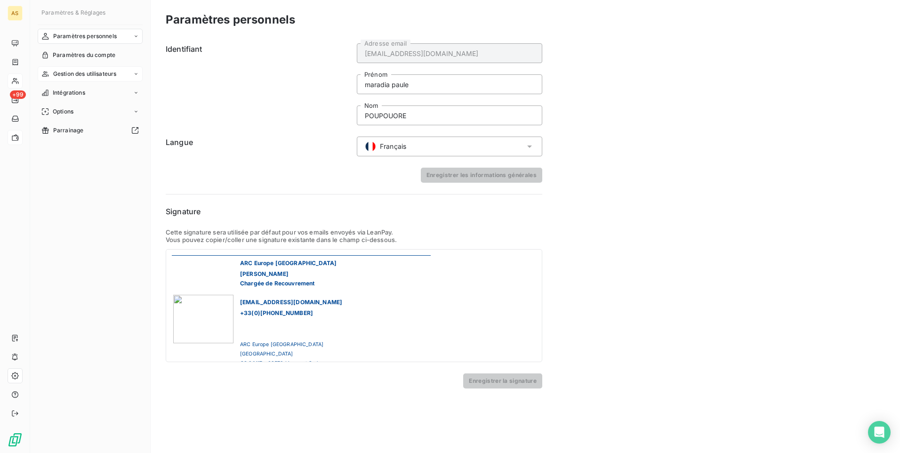
click at [133, 73] on div "Gestion des utilisateurs" at bounding box center [90, 73] width 105 height 15
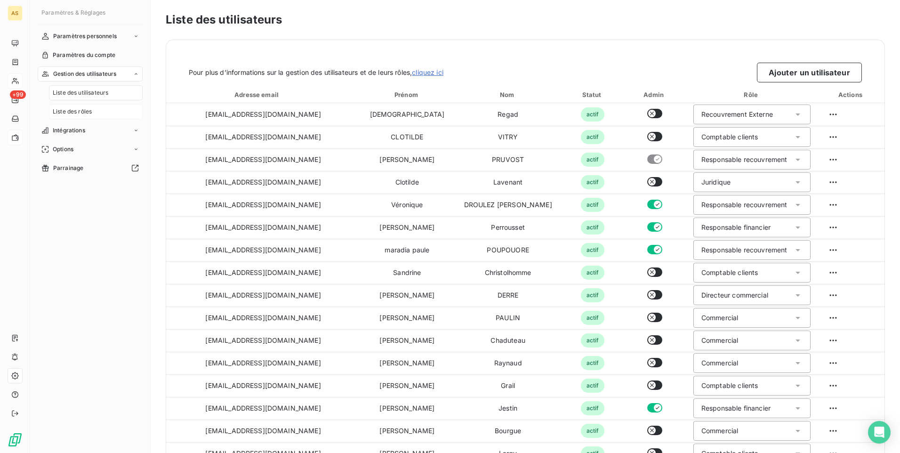
click at [96, 112] on div "Liste des rôles" at bounding box center [96, 111] width 94 height 15
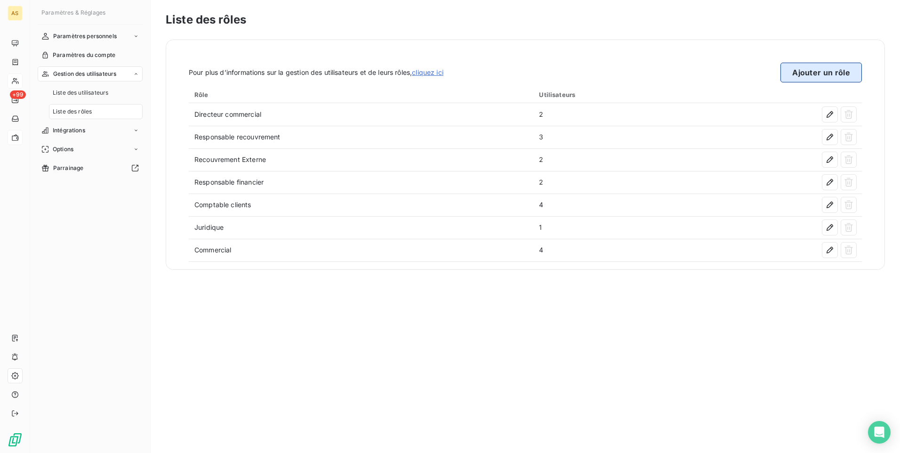
click at [598, 75] on button "Ajouter un rôle" at bounding box center [820, 73] width 81 height 20
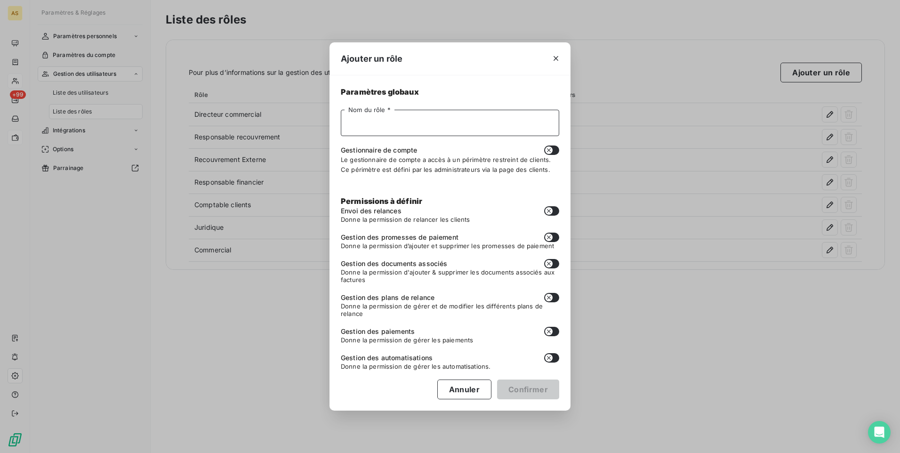
click at [357, 122] on input "Nom du rôle *" at bounding box center [450, 123] width 218 height 26
click at [558, 54] on icon "button" at bounding box center [555, 58] width 9 height 9
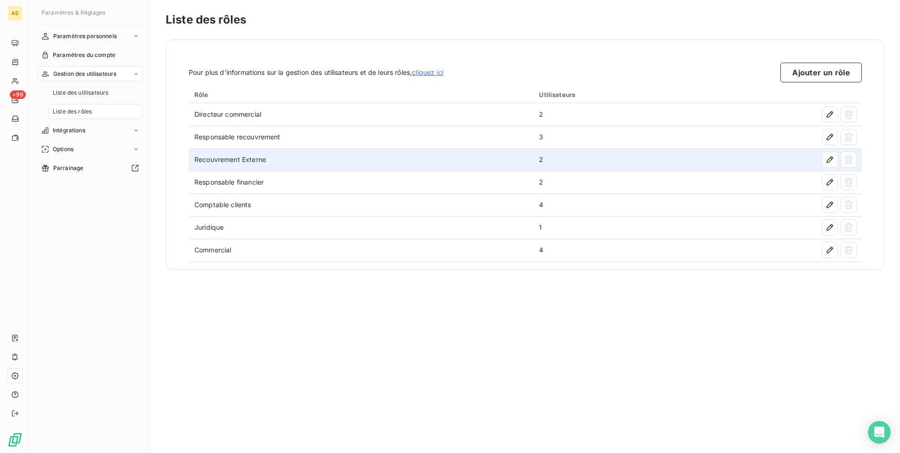
click at [442, 161] on td "Recouvrement Externe" at bounding box center [361, 159] width 345 height 23
click at [598, 161] on icon "button" at bounding box center [829, 159] width 9 height 9
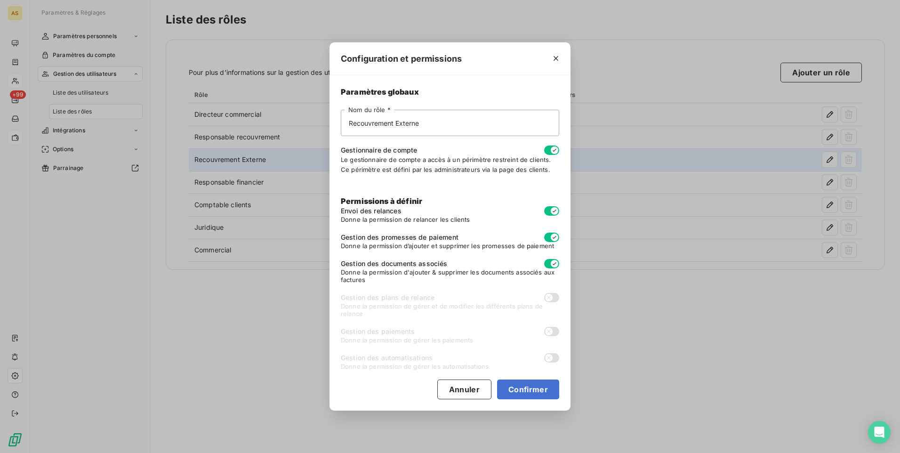
click at [552, 212] on icon "button" at bounding box center [555, 211] width 8 height 8
checkbox input "false"
click at [552, 147] on icon "button" at bounding box center [555, 150] width 8 height 8
checkbox input "false"
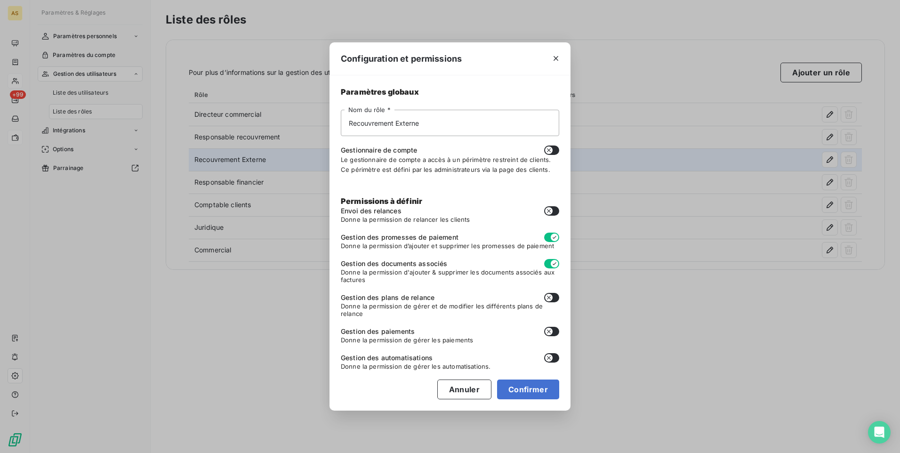
click at [553, 238] on icon "button" at bounding box center [555, 237] width 8 height 8
checkbox input "false"
drag, startPoint x: 554, startPoint y: 261, endPoint x: 549, endPoint y: 271, distance: 11.6
click at [554, 261] on icon "button" at bounding box center [555, 264] width 8 height 8
checkbox input "false"
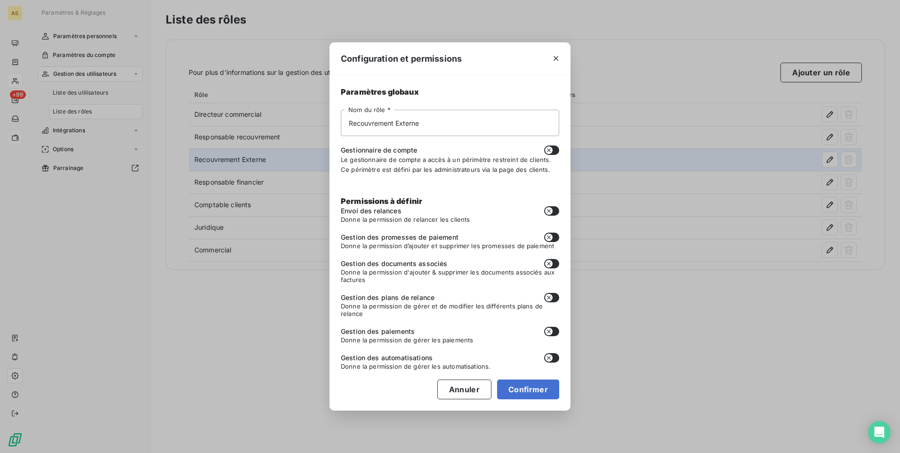
click at [553, 152] on button "button" at bounding box center [551, 149] width 15 height 9
checkbox input "true"
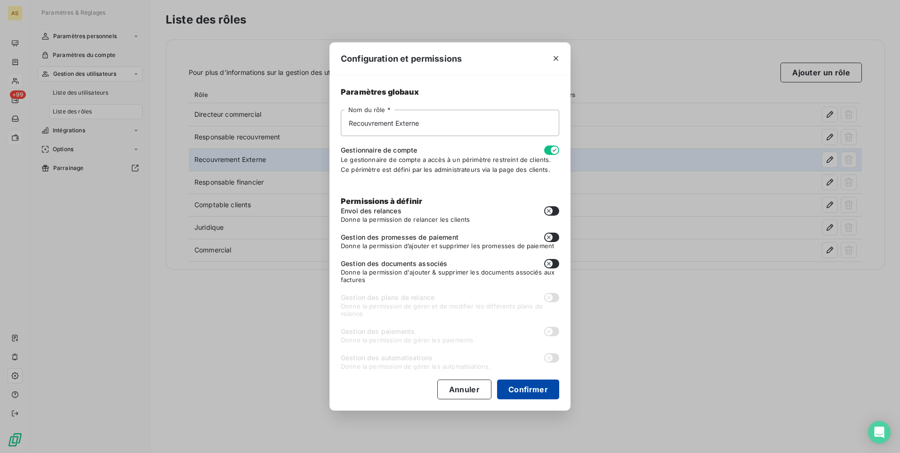
click at [526, 283] on button "Confirmer" at bounding box center [528, 389] width 62 height 20
checkbox input "false"
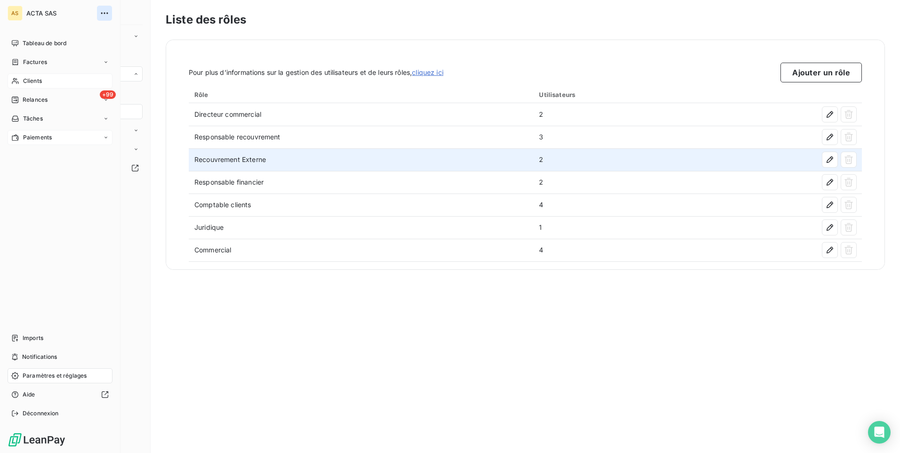
click at [103, 15] on icon "button" at bounding box center [104, 12] width 9 height 9
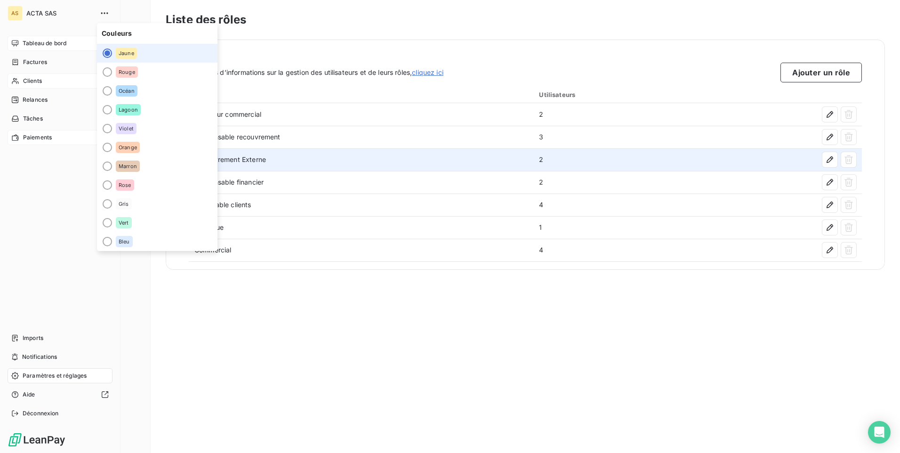
click at [40, 46] on span "Tableau de bord" at bounding box center [45, 43] width 44 height 8
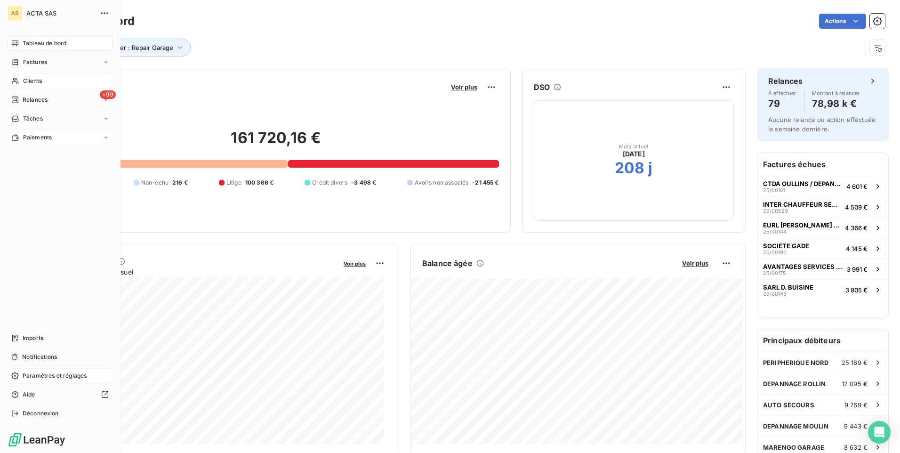
click at [75, 82] on div "Clients" at bounding box center [60, 80] width 105 height 15
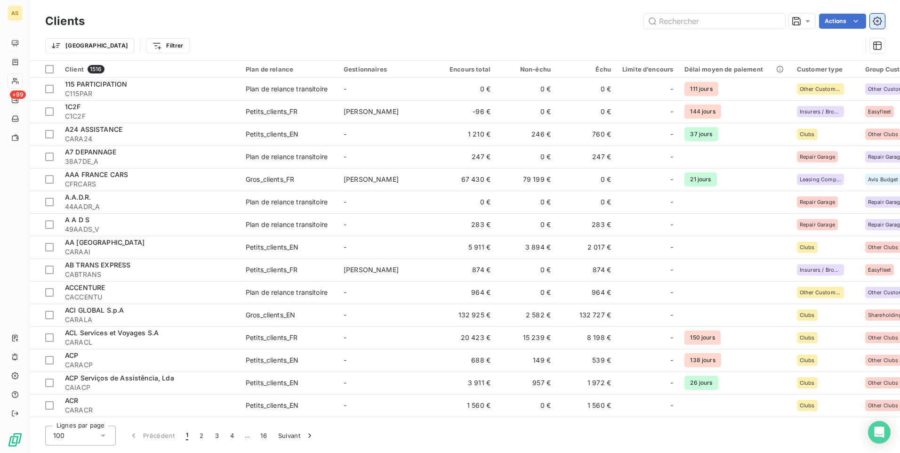
click at [598, 20] on button "button" at bounding box center [877, 21] width 15 height 15
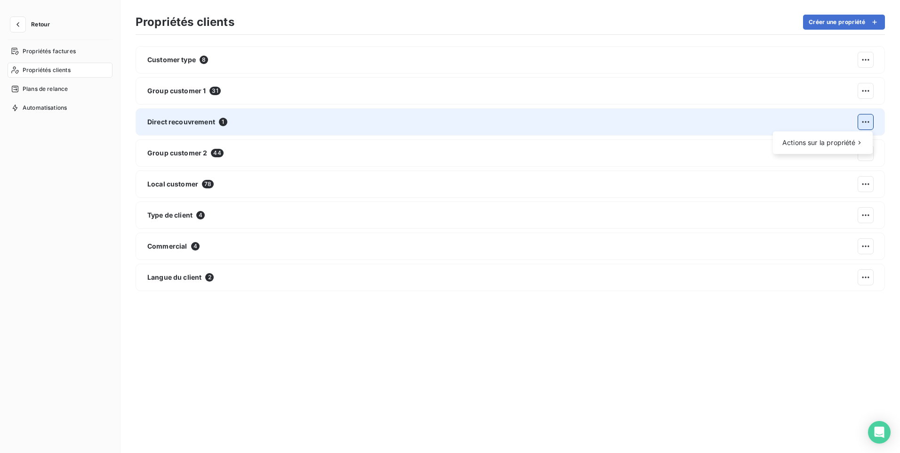
click at [598, 123] on html "Retour Propriétés factures Propriétés clients Plans de relance Automatisations …" at bounding box center [450, 226] width 900 height 453
click at [598, 144] on span "Actions sur la propriété" at bounding box center [818, 142] width 73 height 9
click at [598, 148] on div "Modifier" at bounding box center [740, 146] width 54 height 15
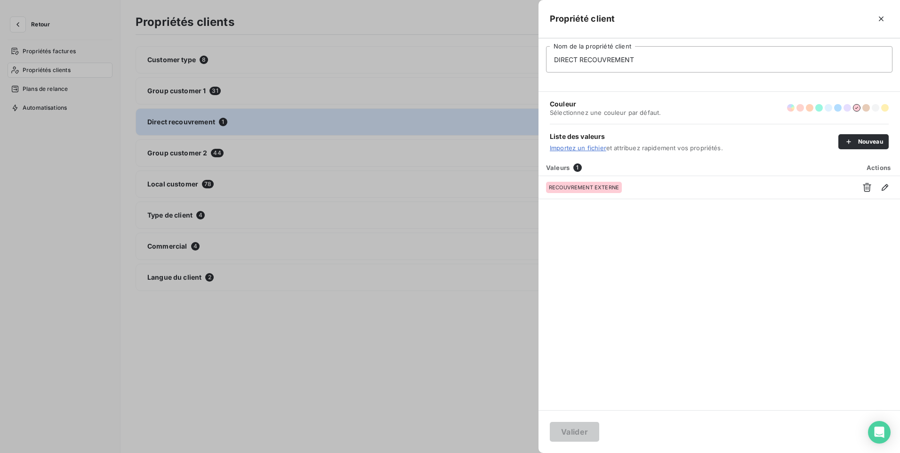
click at [473, 283] on div at bounding box center [450, 226] width 900 height 453
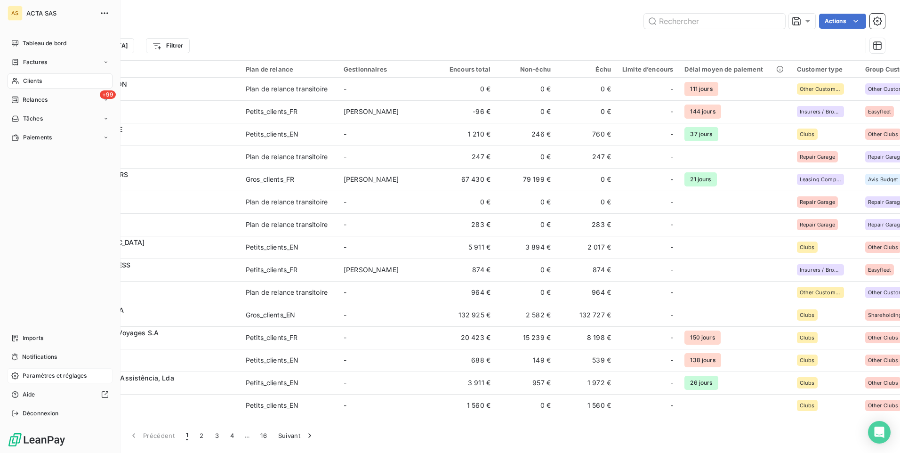
click at [62, 283] on span "Paramètres et réglages" at bounding box center [55, 375] width 64 height 8
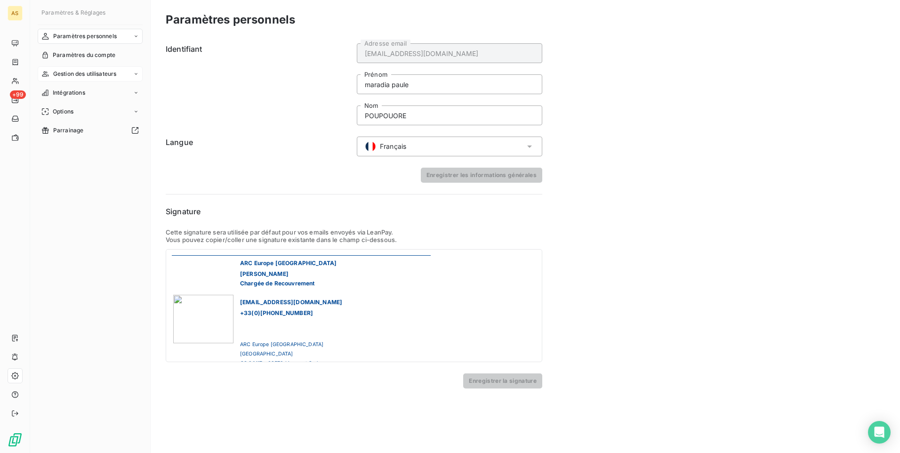
click at [91, 73] on span "Gestion des utilisateurs" at bounding box center [85, 74] width 64 height 8
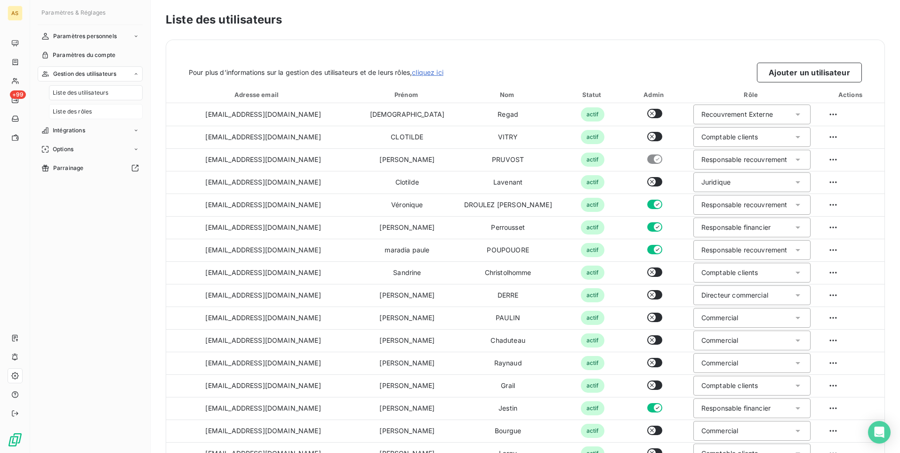
click at [88, 113] on span "Liste des rôles" at bounding box center [72, 111] width 39 height 8
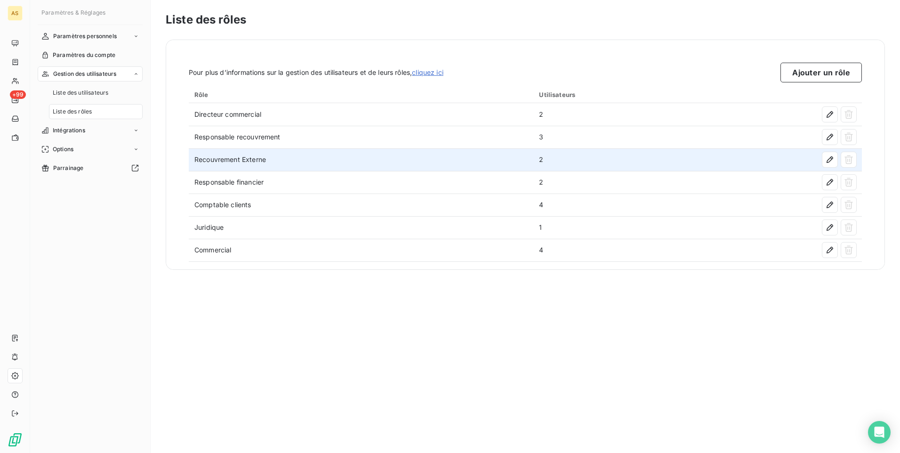
click at [475, 161] on td "Recouvrement Externe" at bounding box center [361, 159] width 345 height 23
click at [598, 162] on icon "button" at bounding box center [829, 159] width 9 height 9
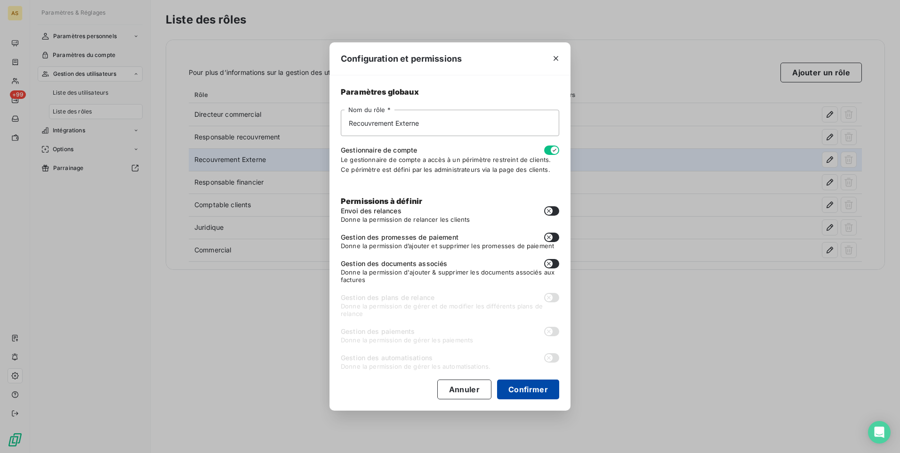
click at [532, 283] on button "Confirmer" at bounding box center [528, 389] width 62 height 20
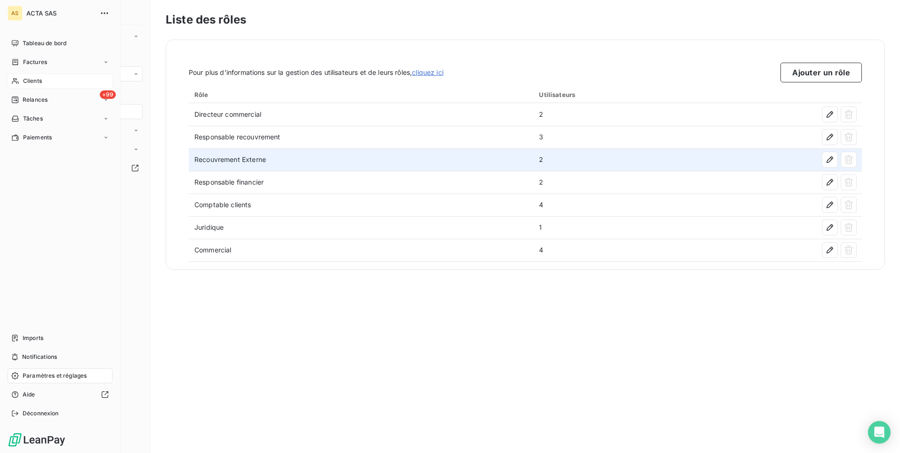
click at [44, 80] on div "Clients" at bounding box center [60, 80] width 105 height 15
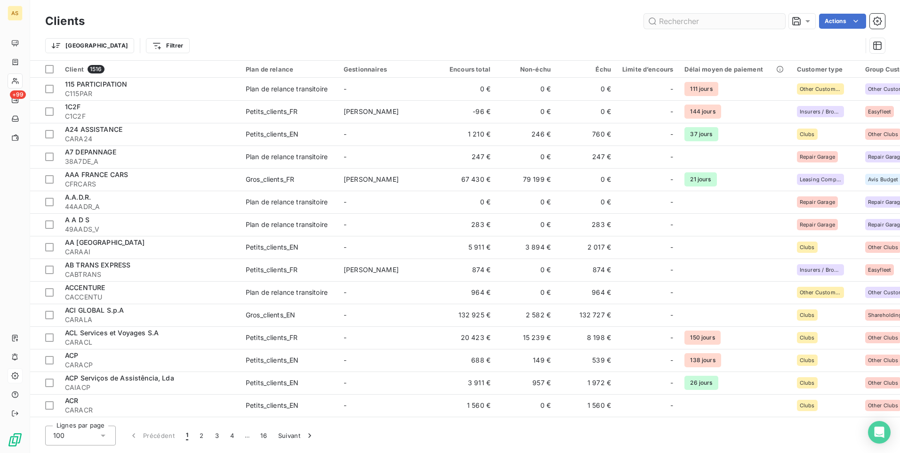
click at [598, 23] on input "text" at bounding box center [714, 21] width 141 height 15
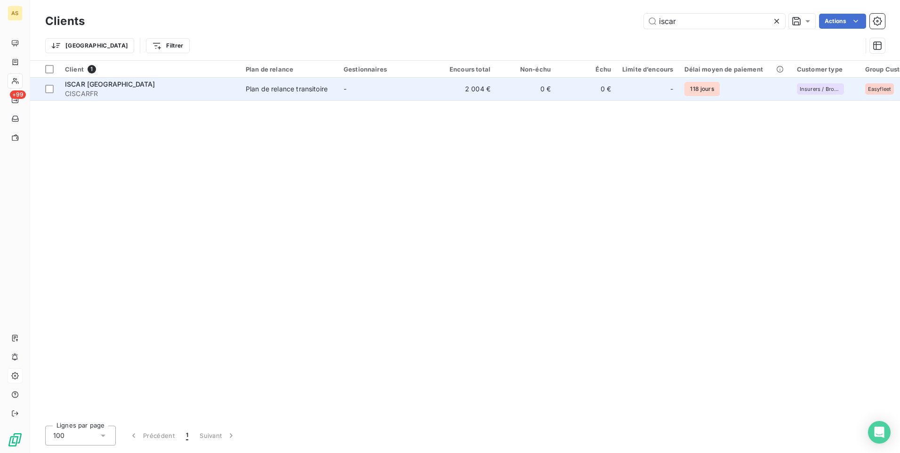
type input "iscar"
click at [289, 91] on div "Plan de relance transitoire" at bounding box center [287, 88] width 82 height 9
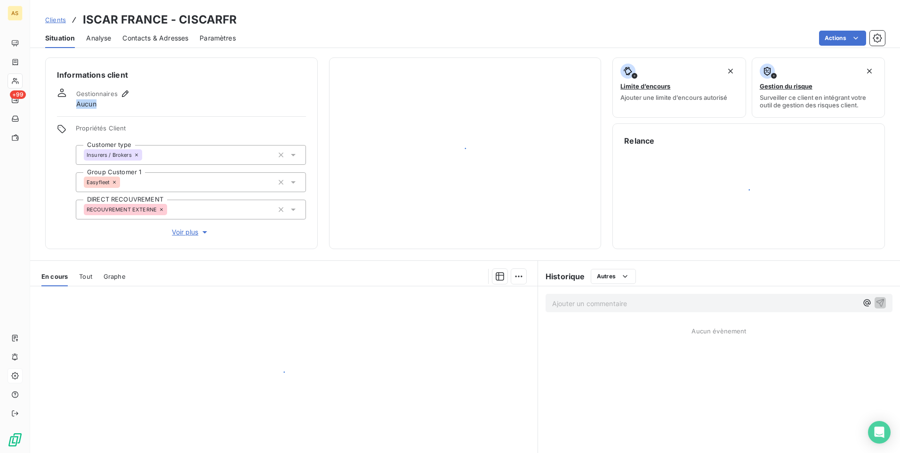
click at [289, 91] on div "Gestionnaires Aucun" at bounding box center [181, 98] width 249 height 21
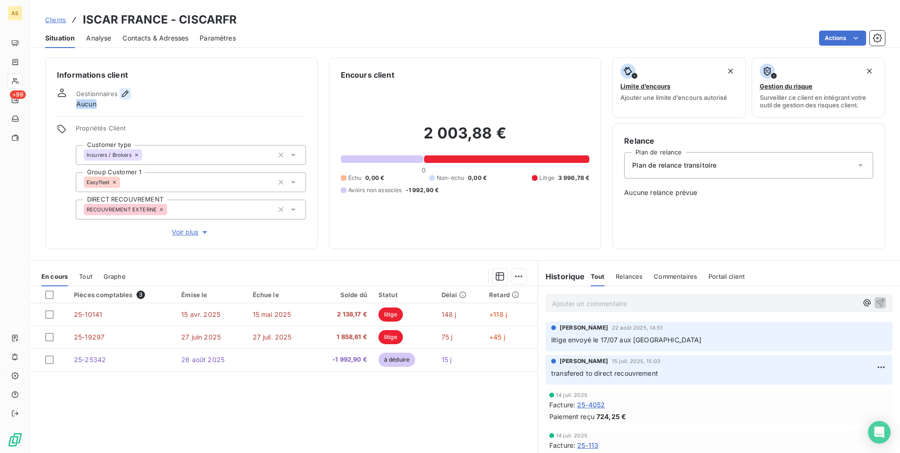
click at [123, 92] on icon "button" at bounding box center [124, 93] width 9 height 9
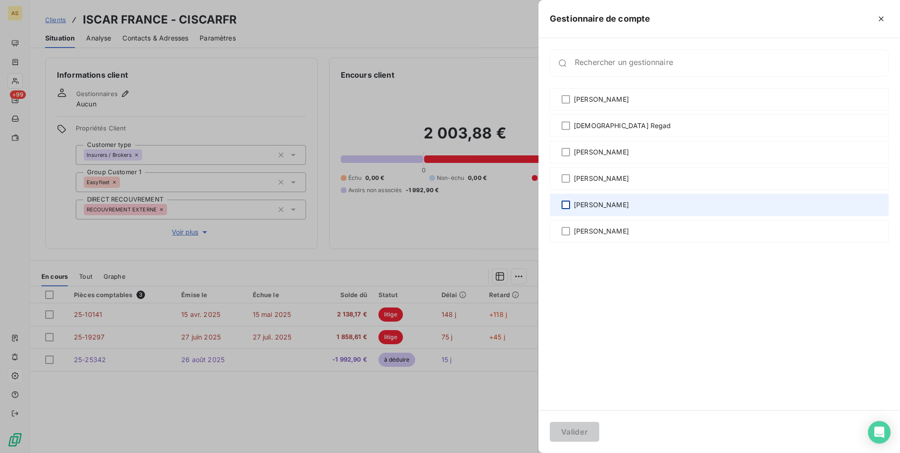
click at [570, 206] on div at bounding box center [566, 205] width 8 height 8
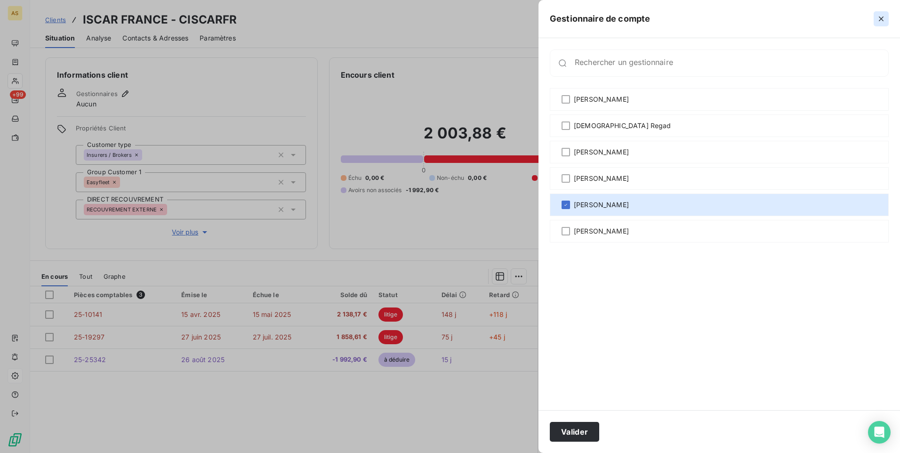
click at [598, 20] on icon "button" at bounding box center [881, 18] width 5 height 5
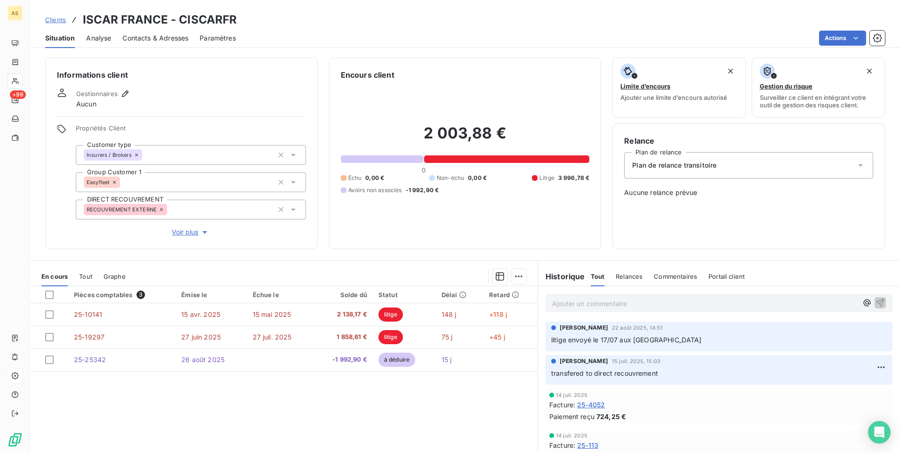
click at [49, 19] on span "Clients" at bounding box center [55, 20] width 21 height 8
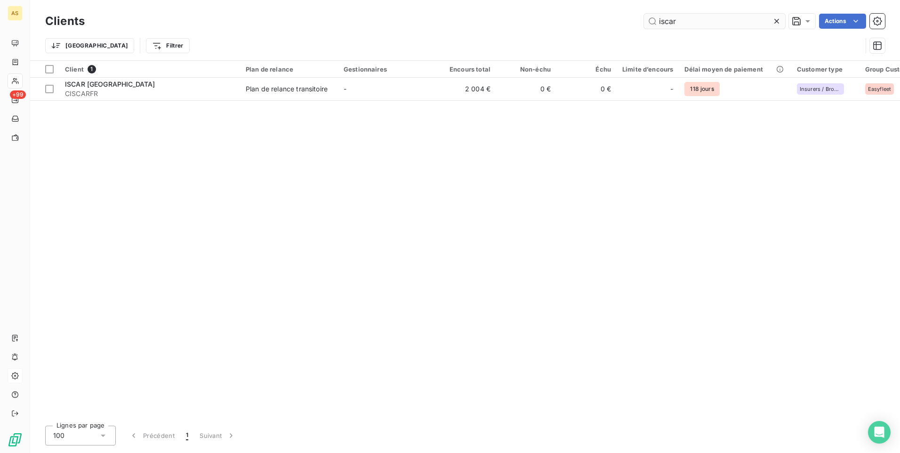
click at [598, 21] on input "iscar" at bounding box center [714, 21] width 141 height 15
click at [598, 24] on icon at bounding box center [776, 20] width 9 height 9
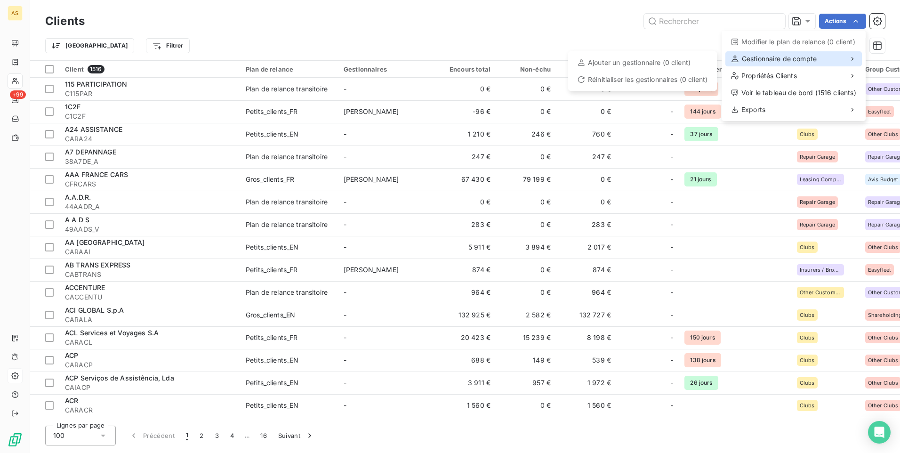
click at [598, 58] on span "Gestionnaire de compte" at bounding box center [779, 58] width 75 height 9
click at [598, 56] on icon at bounding box center [853, 59] width 8 height 8
click at [461, 23] on html "AS +99 Clients Actions Modifier le plan de relance (0 client) Gestionnaire de c…" at bounding box center [450, 226] width 900 height 453
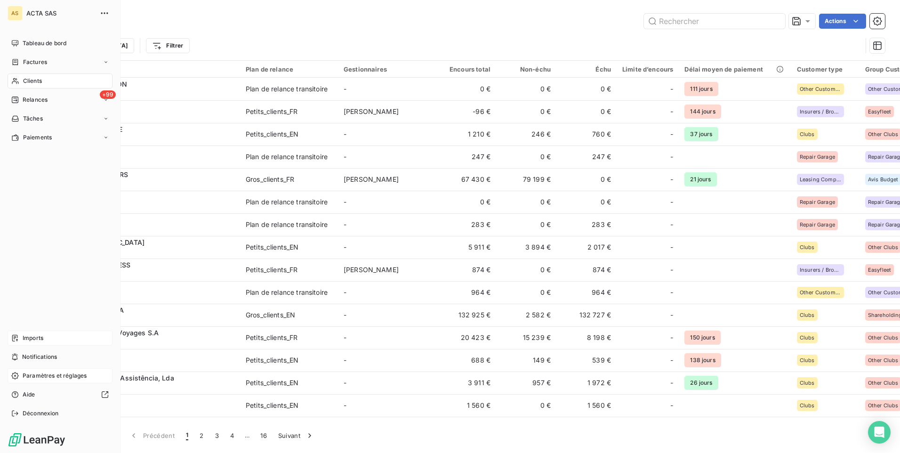
click at [48, 283] on div "Imports" at bounding box center [60, 337] width 105 height 15
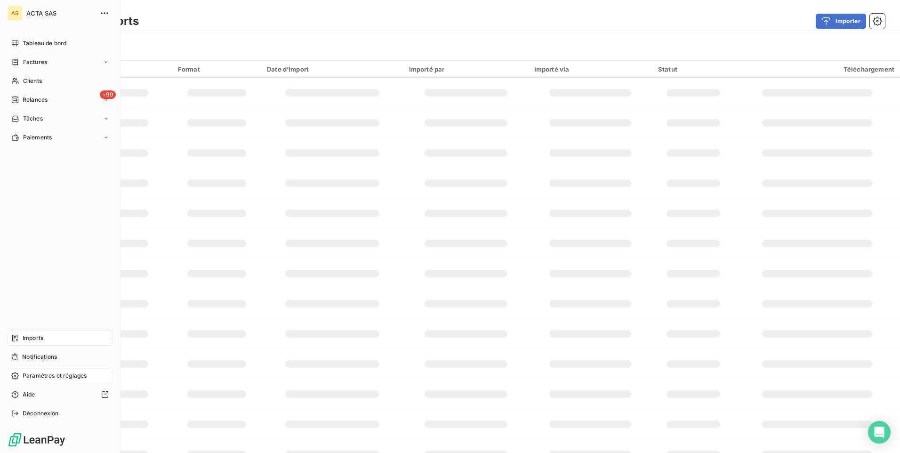
click at [33, 283] on span "Imports" at bounding box center [33, 338] width 21 height 8
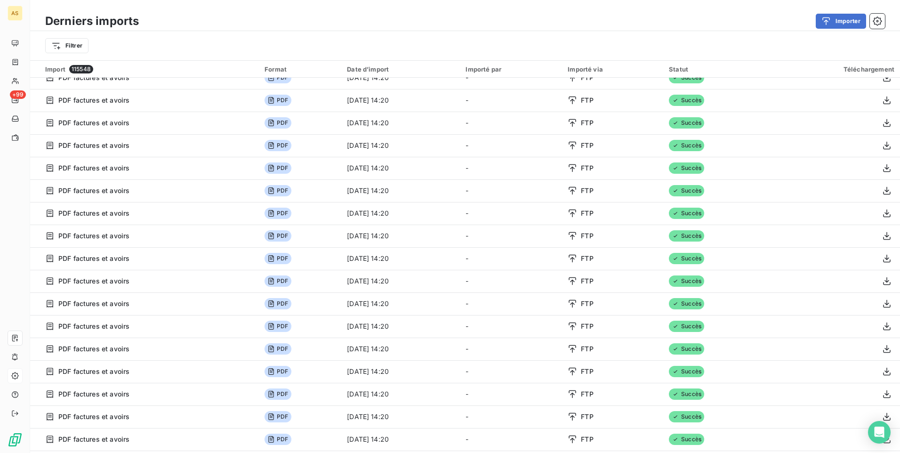
scroll to position [1459, 0]
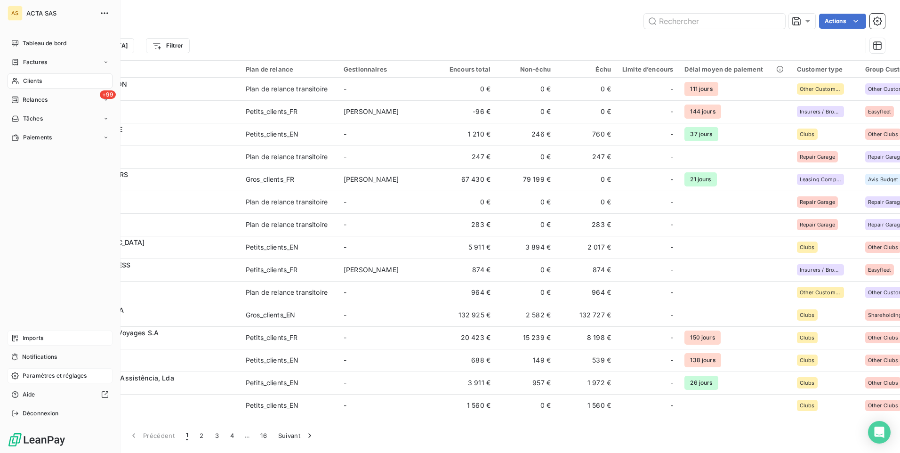
click at [56, 283] on span "Paramètres et réglages" at bounding box center [55, 375] width 64 height 8
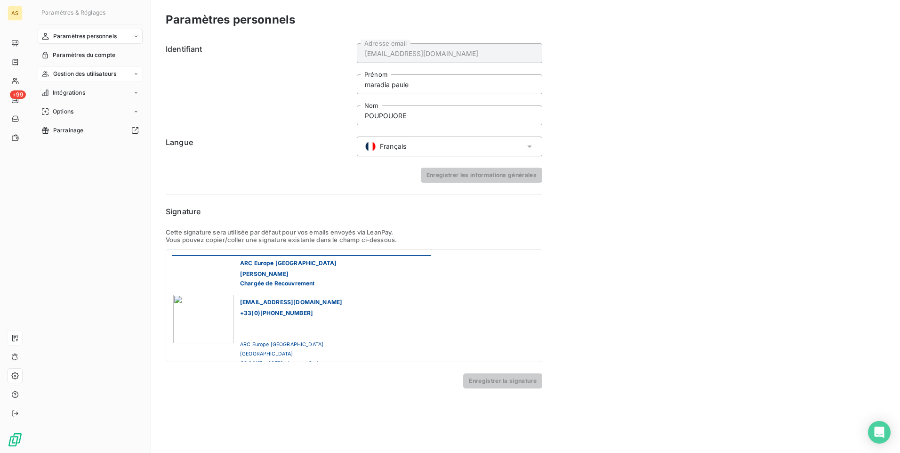
click at [87, 72] on span "Gestion des utilisateurs" at bounding box center [85, 74] width 64 height 8
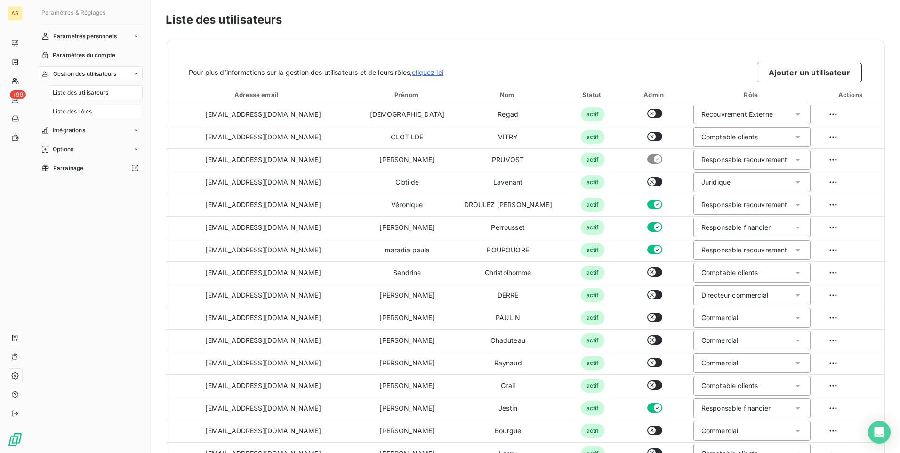
click at [85, 112] on span "Liste des rôles" at bounding box center [72, 111] width 39 height 8
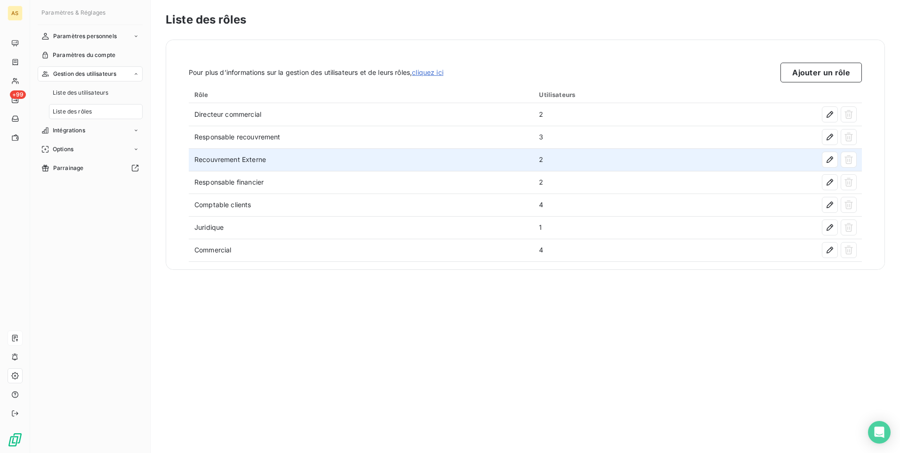
click at [238, 159] on td "Recouvrement Externe" at bounding box center [361, 159] width 345 height 23
click at [598, 159] on icon "button" at bounding box center [829, 159] width 9 height 9
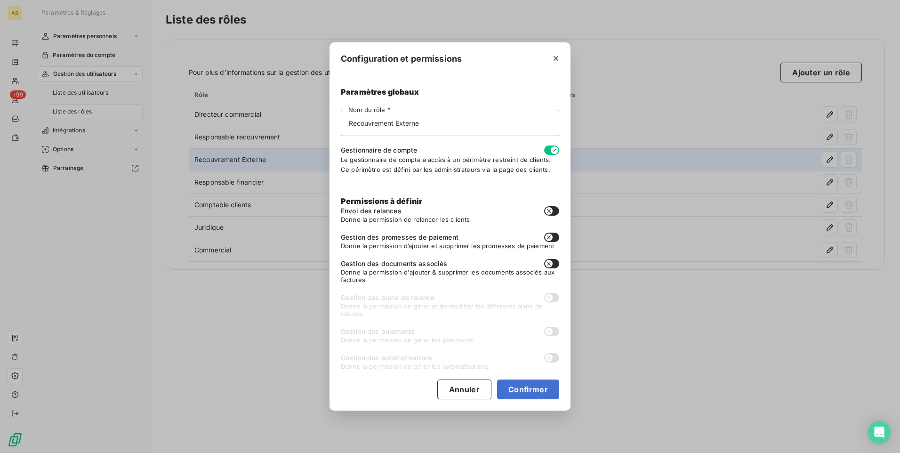
click at [552, 151] on icon "button" at bounding box center [555, 150] width 8 height 8
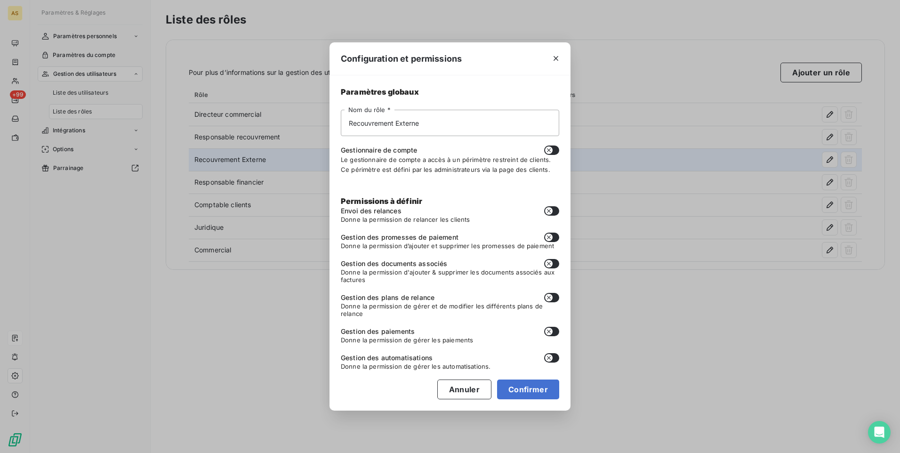
click at [551, 152] on icon "button" at bounding box center [549, 150] width 8 height 8
checkbox input "true"
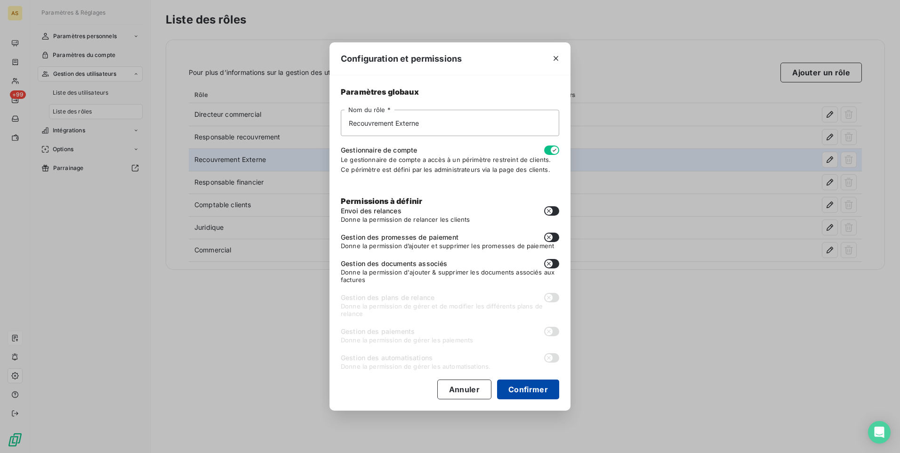
click at [524, 283] on button "Confirmer" at bounding box center [528, 389] width 62 height 20
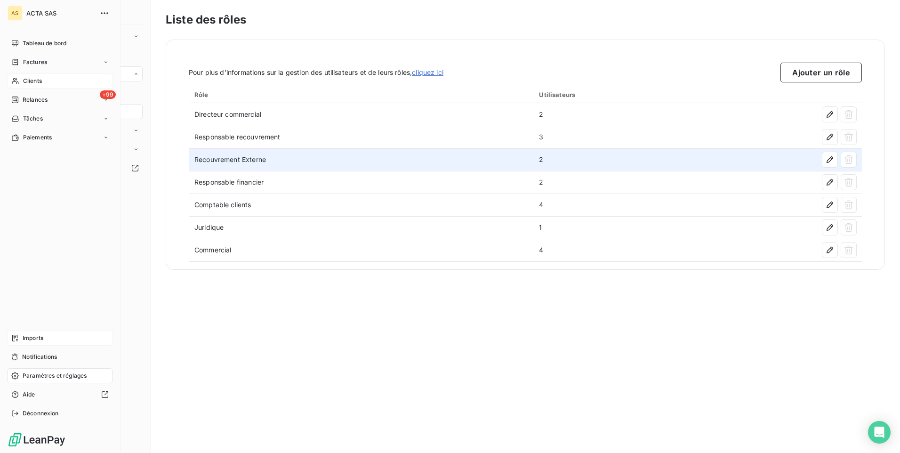
click at [58, 81] on div "Clients" at bounding box center [60, 80] width 105 height 15
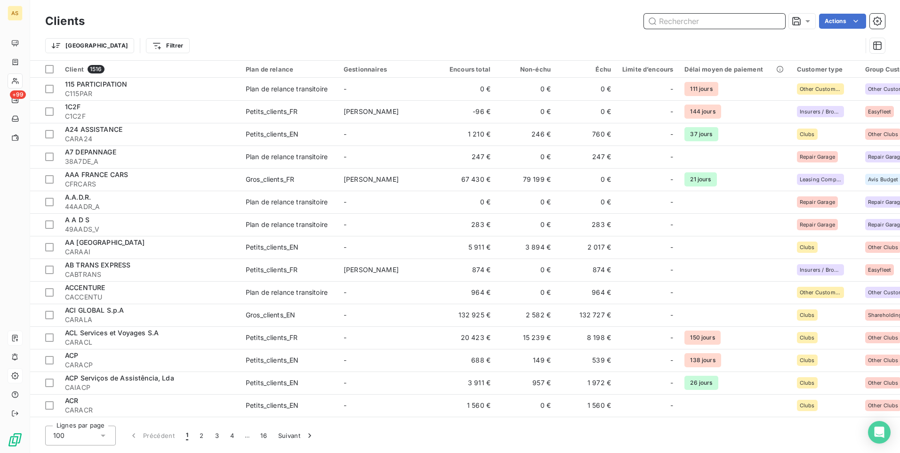
click at [598, 21] on input "text" at bounding box center [714, 21] width 141 height 15
click at [598, 20] on icon at bounding box center [807, 20] width 9 height 9
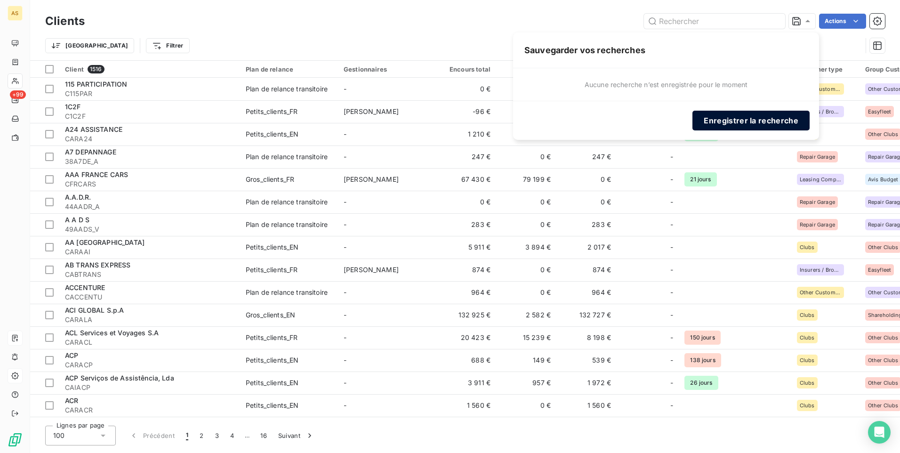
click at [598, 119] on button "Enregistrer la recherche" at bounding box center [750, 121] width 117 height 20
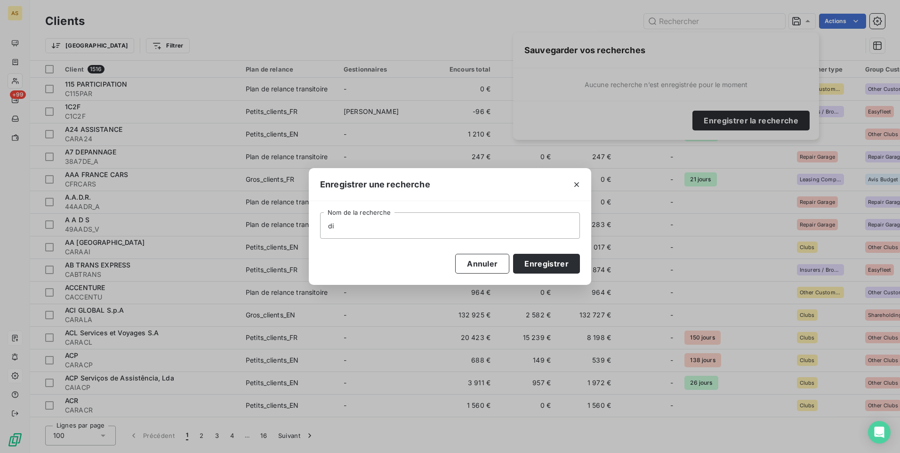
type input "d"
type input "DIRECT RECOUVREMENT"
click at [550, 269] on button "Enregistrer" at bounding box center [546, 264] width 67 height 20
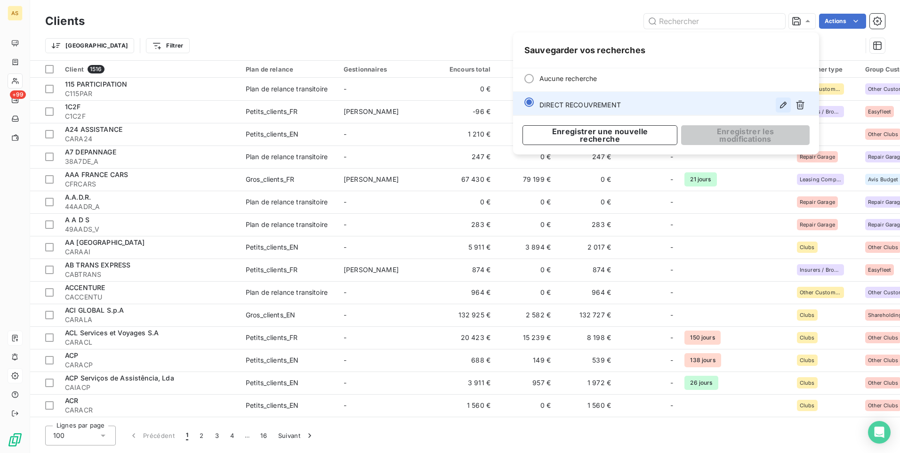
click at [598, 108] on icon "button" at bounding box center [783, 105] width 7 height 7
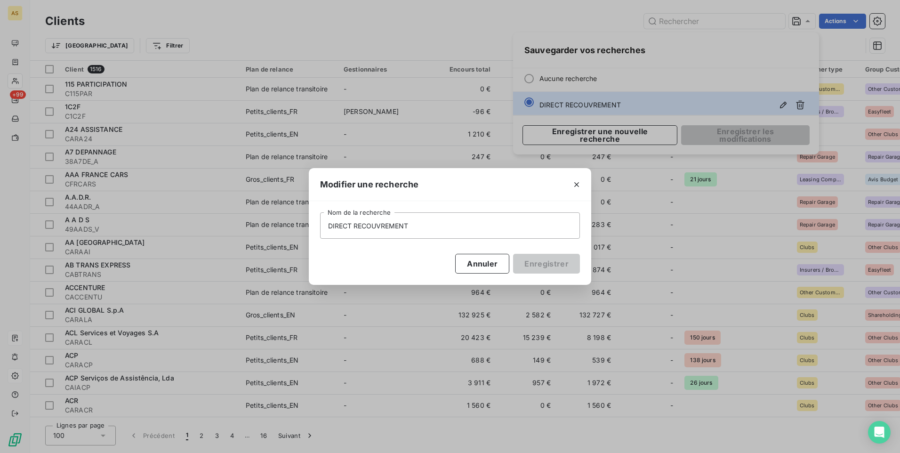
click at [598, 132] on div "Modifier une recherche DIRECT RECOUVREMENT Nom de la recherche Annuler Enregist…" at bounding box center [450, 226] width 900 height 453
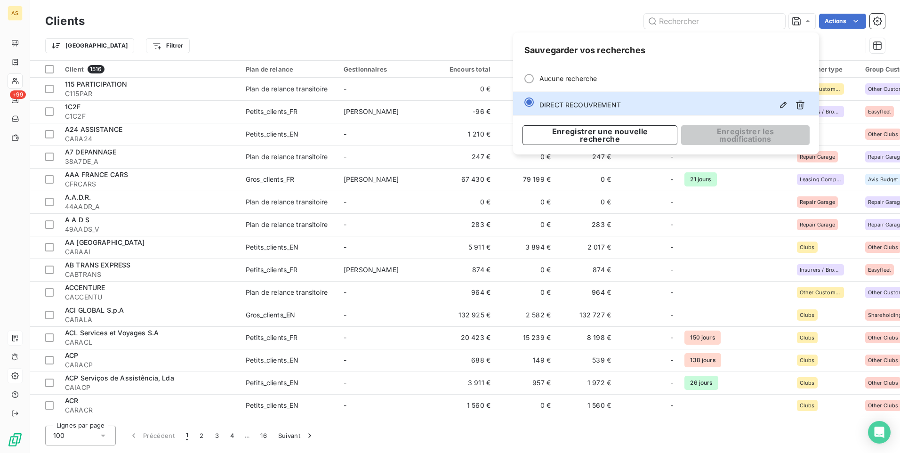
click at [492, 34] on div "Trier Filtrer" at bounding box center [465, 45] width 840 height 29
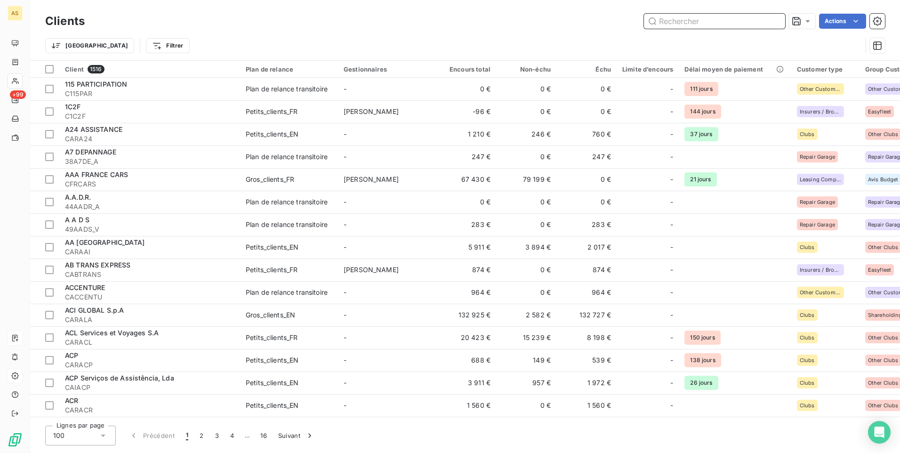
click at [598, 24] on input "text" at bounding box center [714, 21] width 141 height 15
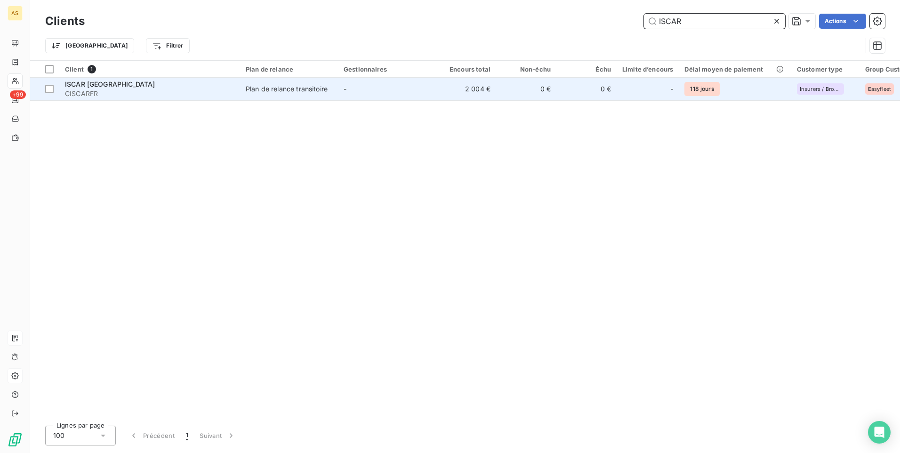
type input "ISCAR"
click at [553, 86] on td "0 €" at bounding box center [526, 89] width 60 height 23
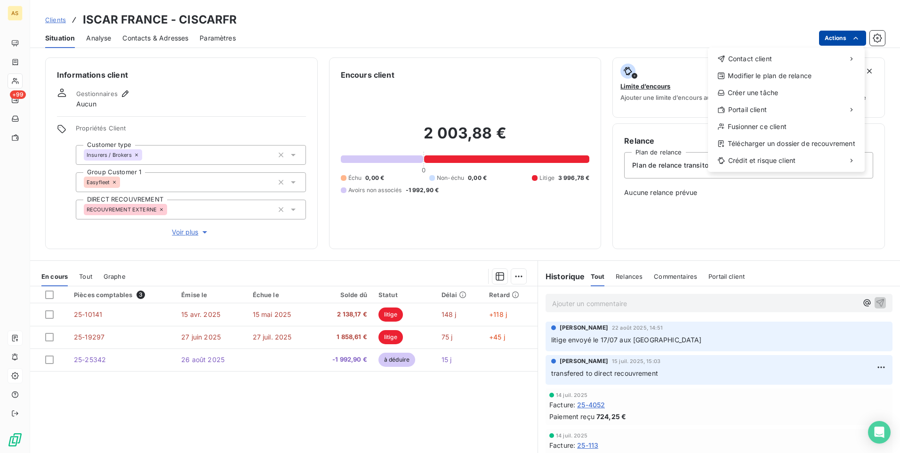
click at [598, 37] on html "AS +99 Clients ISCAR FRANCE - CISCARFR Situation Analyse Contacts & Adresses Pa…" at bounding box center [450, 226] width 900 height 453
click at [598, 16] on html "AS +99 Clients ISCAR FRANCE - CISCARFR Situation Analyse Contacts & Adresses Pa…" at bounding box center [450, 226] width 900 height 453
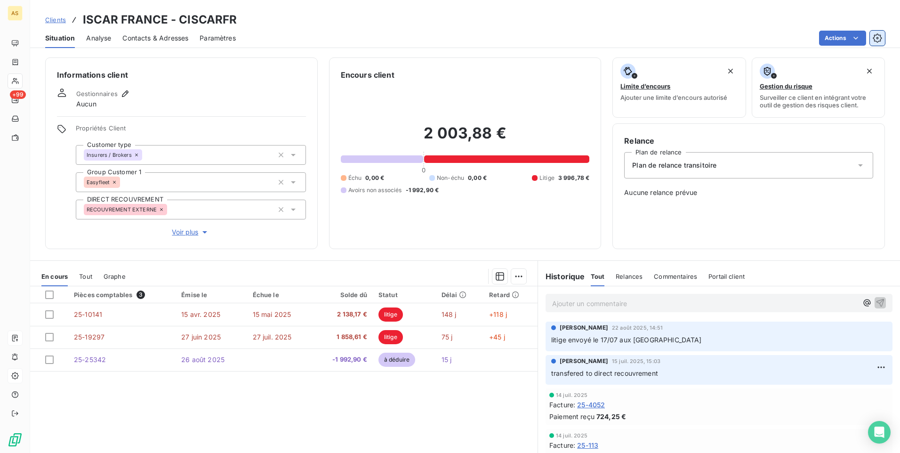
click at [598, 39] on button "button" at bounding box center [877, 38] width 15 height 15
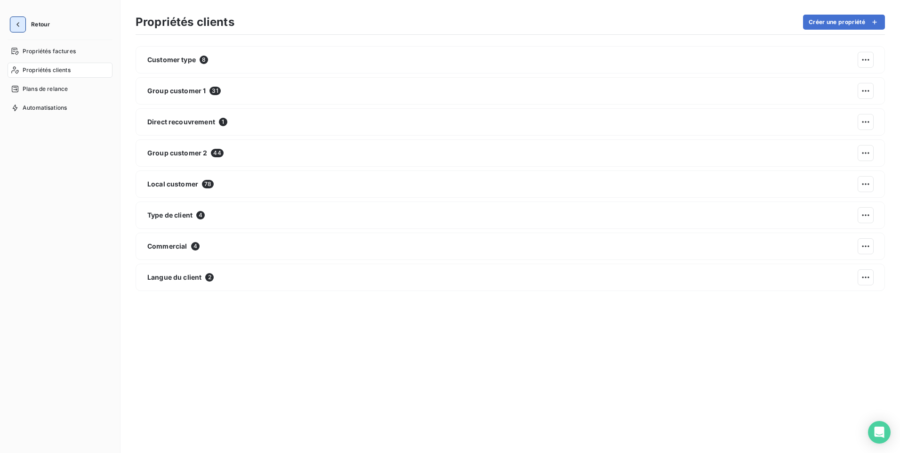
click at [12, 23] on button "button" at bounding box center [17, 24] width 15 height 15
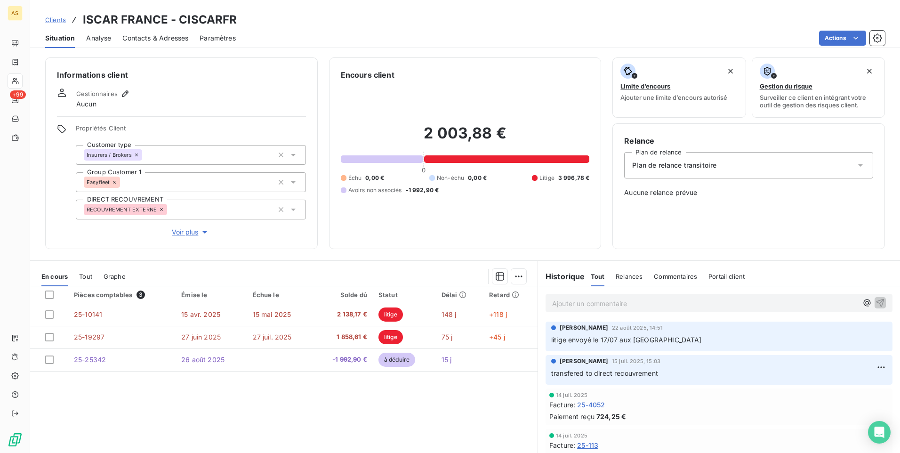
click at [50, 19] on html "AS +99 Clients ISCAR FRANCE - CISCARFR Situation Analyse Contacts & Adresses Pa…" at bounding box center [450, 226] width 900 height 453
click at [53, 20] on span "Clients" at bounding box center [55, 20] width 21 height 8
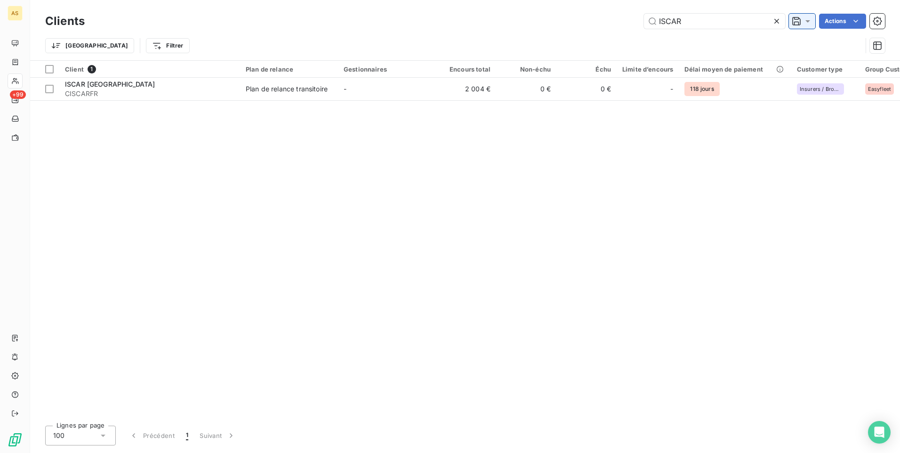
click at [598, 24] on icon at bounding box center [807, 20] width 9 height 9
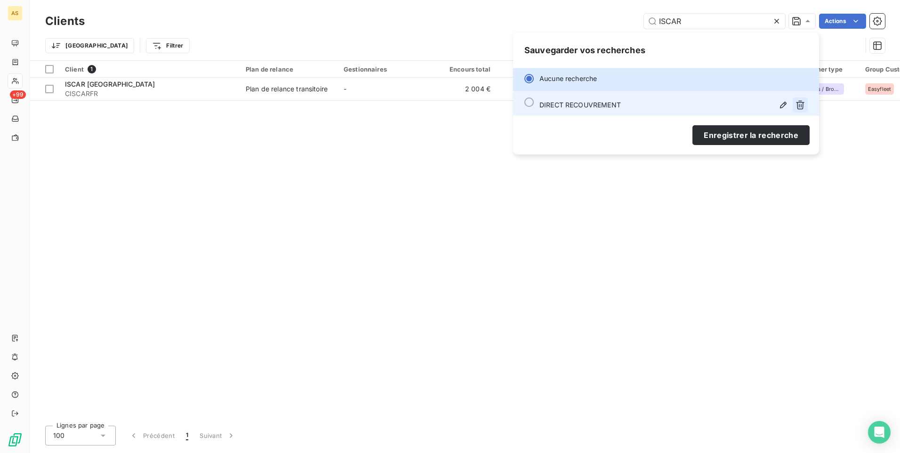
click at [598, 106] on icon "button" at bounding box center [800, 105] width 8 height 9
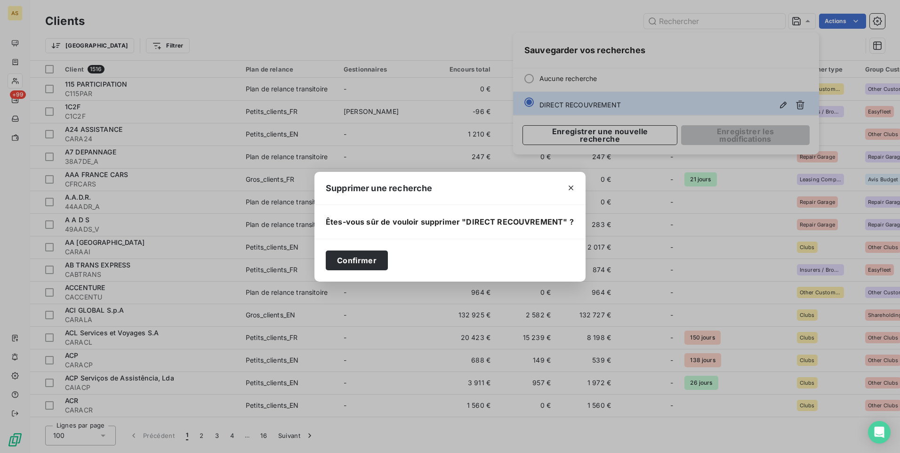
drag, startPoint x: 349, startPoint y: 263, endPoint x: 370, endPoint y: 249, distance: 24.8
click at [350, 262] on button "Confirmer" at bounding box center [357, 260] width 62 height 20
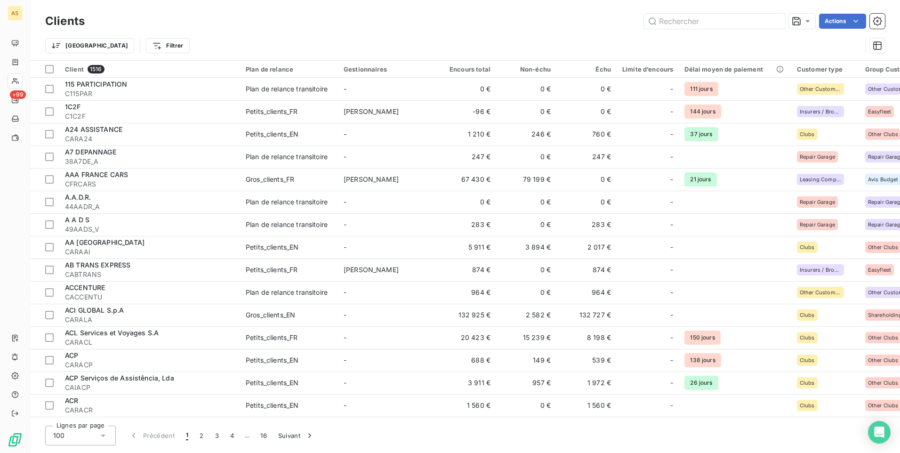
click at [553, 27] on div "Actions" at bounding box center [490, 21] width 789 height 15
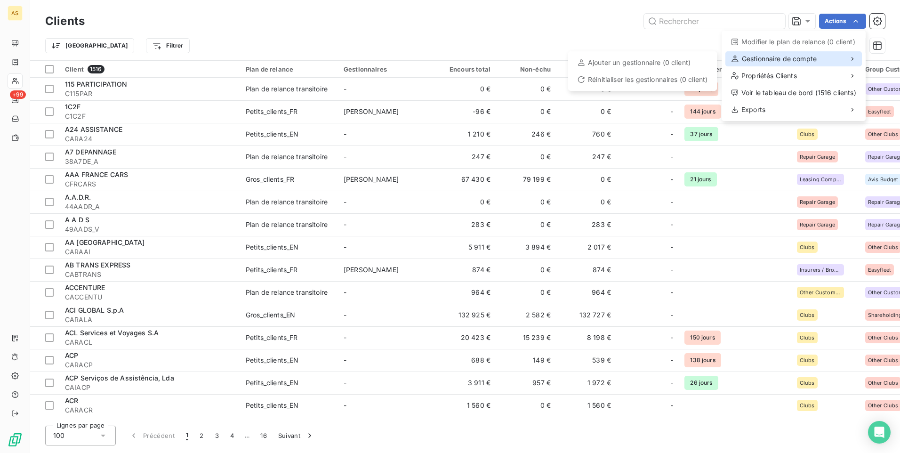
click at [598, 56] on icon at bounding box center [853, 59] width 8 height 8
click at [598, 60] on span "Gestionnaire de compte" at bounding box center [779, 58] width 75 height 9
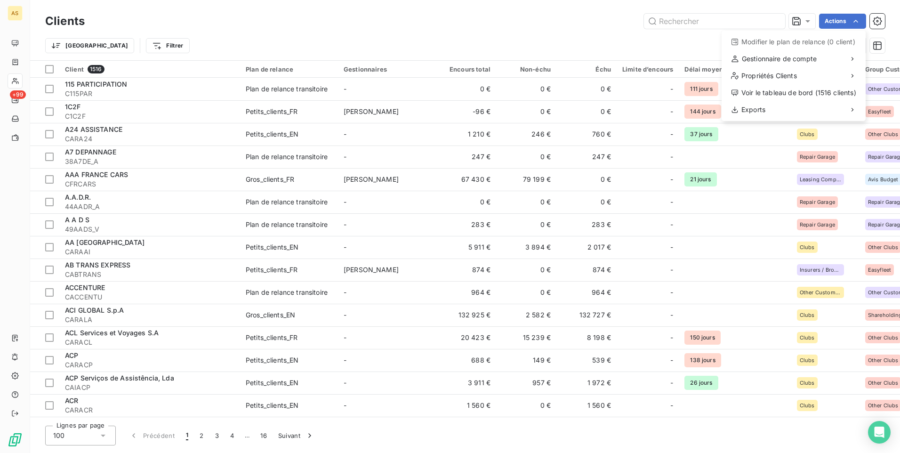
click at [578, 46] on html "AS +99 Clients Actions Modifier le plan de relance (0 client) Gestionnaire de c…" at bounding box center [450, 226] width 900 height 453
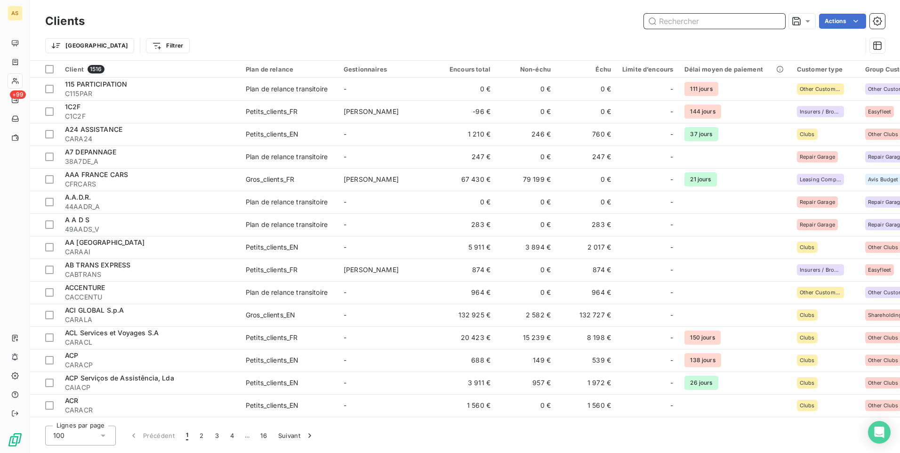
drag, startPoint x: 675, startPoint y: 16, endPoint x: 667, endPoint y: 20, distance: 8.9
click at [598, 19] on input "text" at bounding box center [714, 21] width 141 height 15
paste input "CISCARFR"
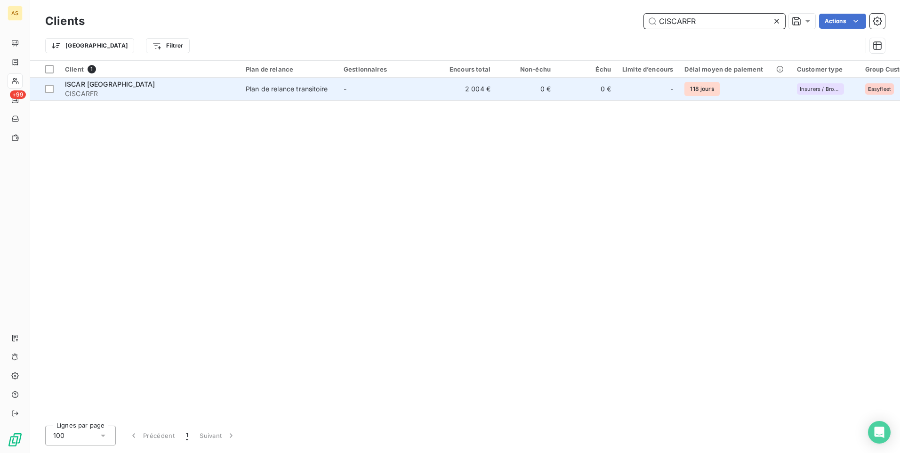
type input "CISCARFR"
click at [193, 88] on div "ISCAR [GEOGRAPHIC_DATA]" at bounding box center [149, 84] width 169 height 9
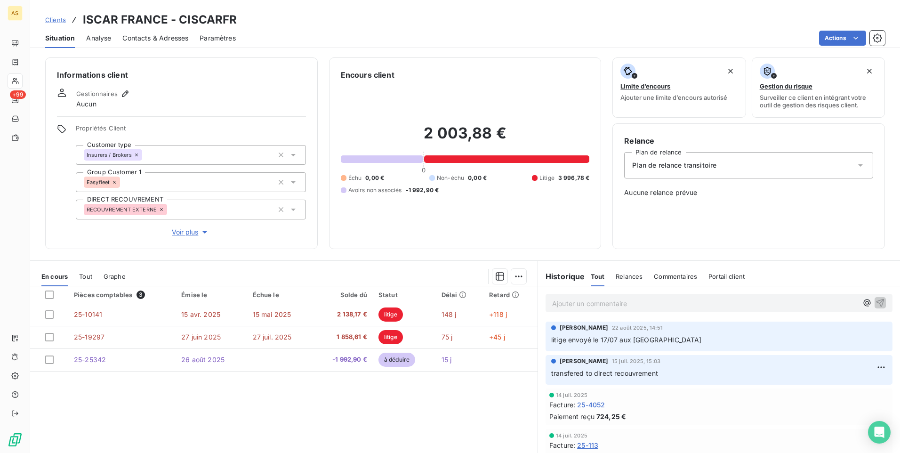
click at [193, 88] on div "Gestionnaires Aucun" at bounding box center [181, 98] width 249 height 21
click at [126, 92] on icon "button" at bounding box center [124, 93] width 9 height 9
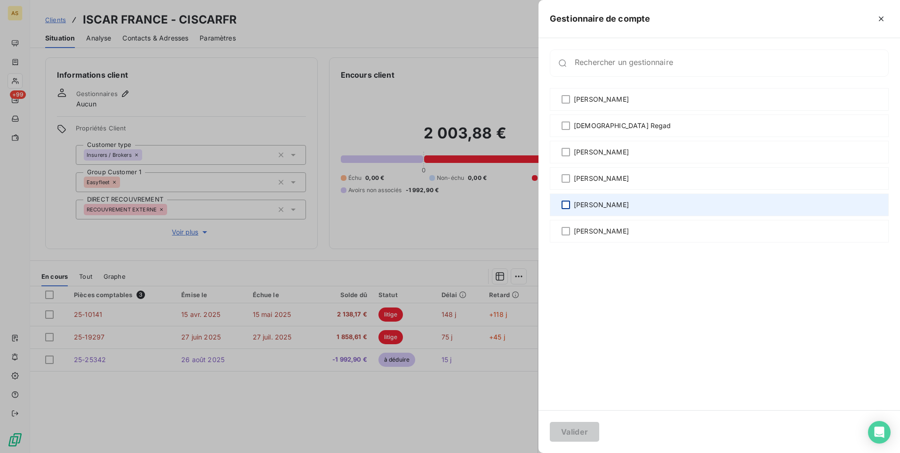
click at [569, 205] on div at bounding box center [566, 205] width 8 height 8
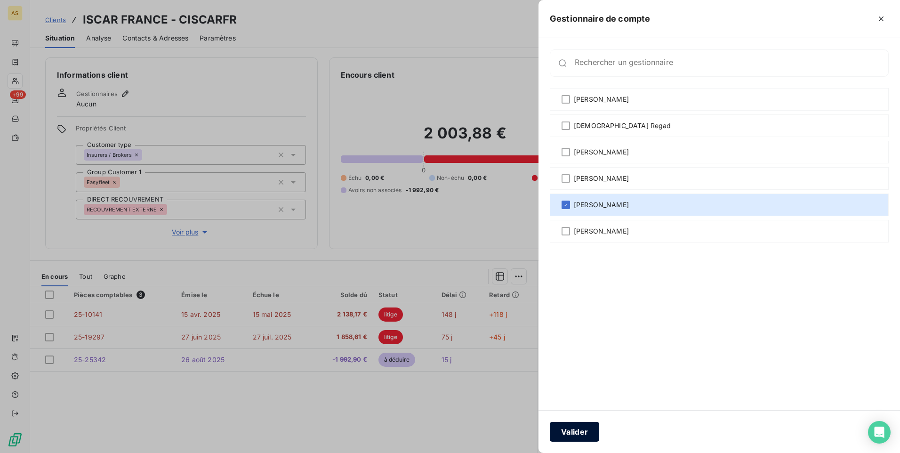
click at [575, 283] on button "Valider" at bounding box center [574, 432] width 49 height 20
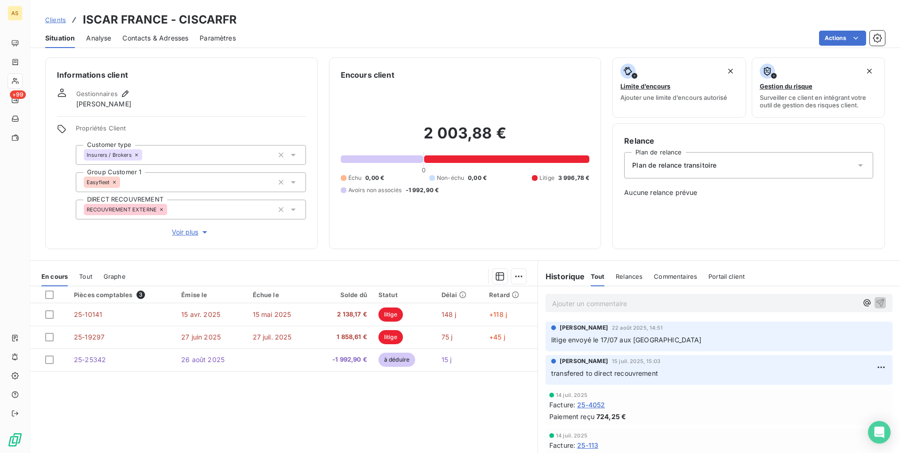
click at [57, 18] on span "Clients" at bounding box center [55, 20] width 21 height 8
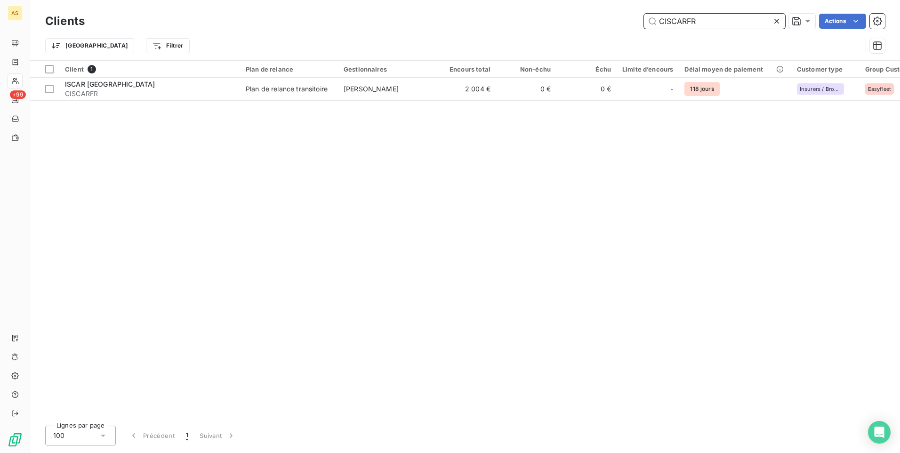
click at [598, 22] on input "CISCARFR" at bounding box center [714, 21] width 141 height 15
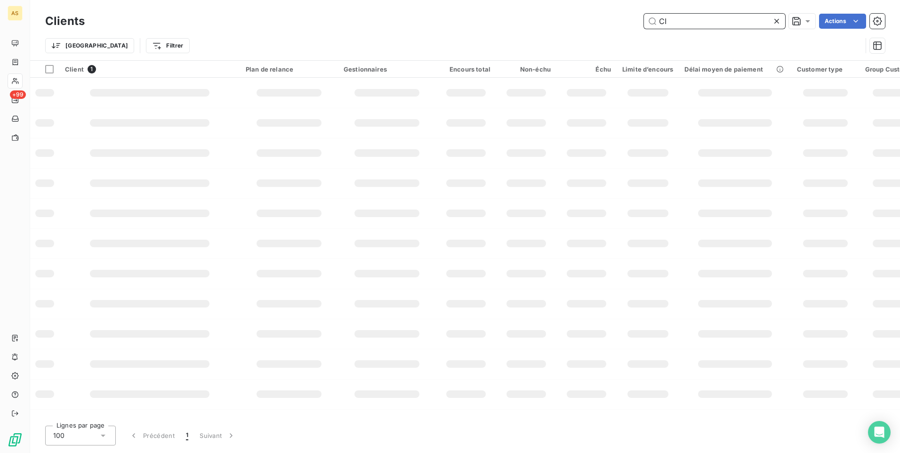
type input "C"
paste input "CDIALLOT"
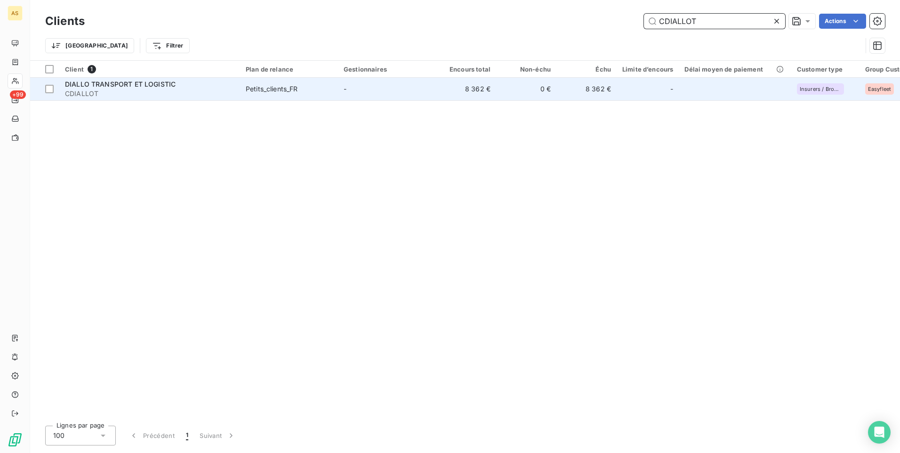
type input "CDIALLOT"
click at [519, 93] on td "0 €" at bounding box center [526, 89] width 60 height 23
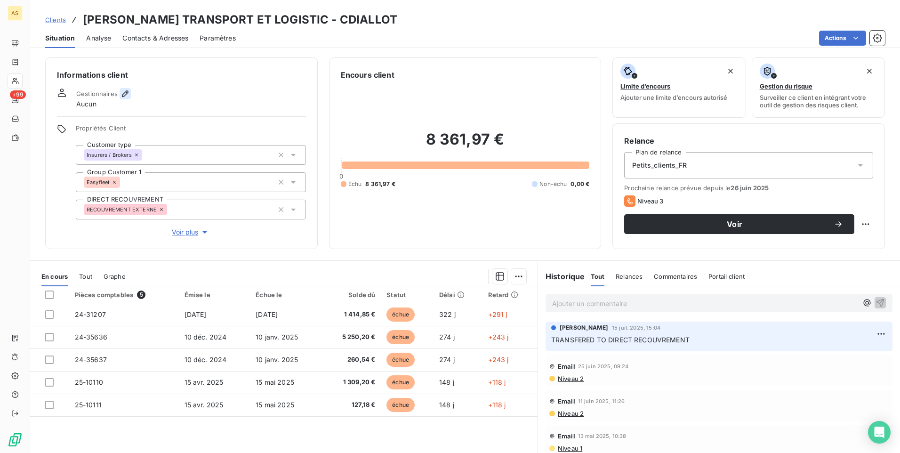
click at [123, 90] on icon "button" at bounding box center [124, 93] width 9 height 9
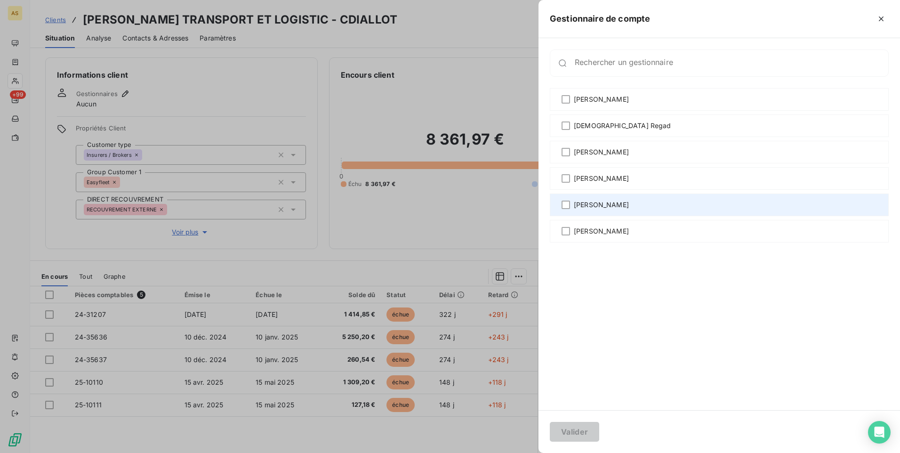
click at [568, 200] on div "[PERSON_NAME]" at bounding box center [719, 204] width 339 height 23
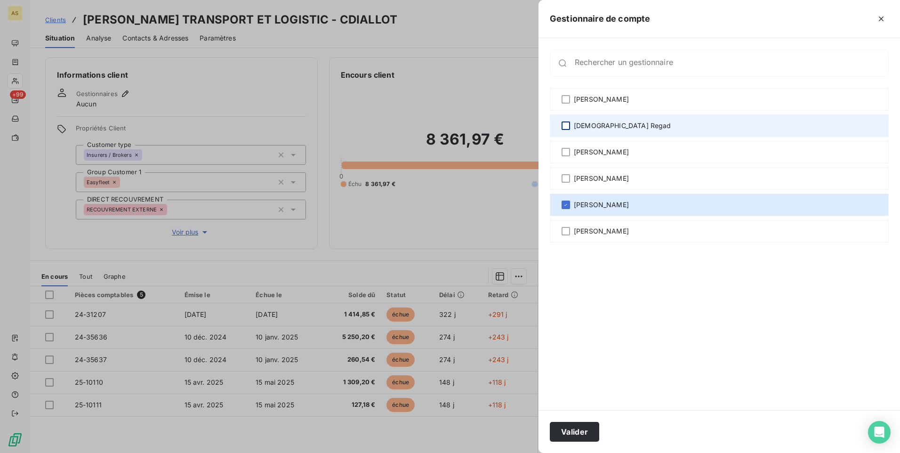
click at [567, 121] on div at bounding box center [566, 125] width 8 height 8
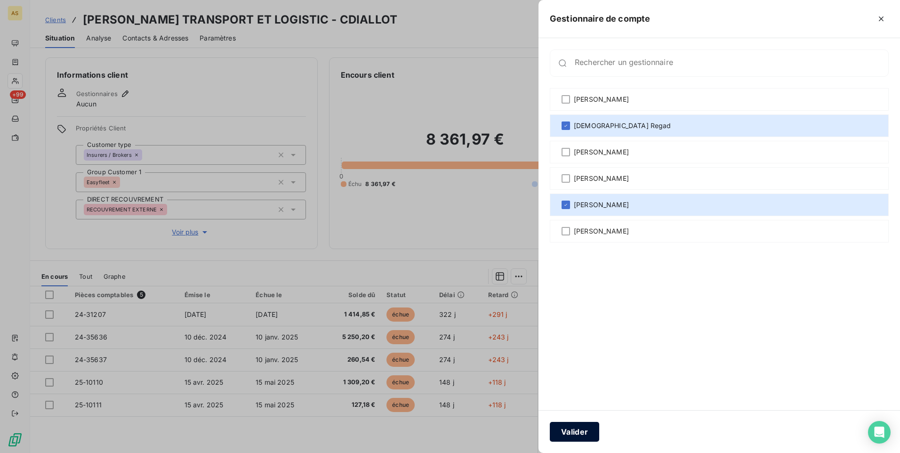
click at [569, 283] on button "Valider" at bounding box center [574, 432] width 49 height 20
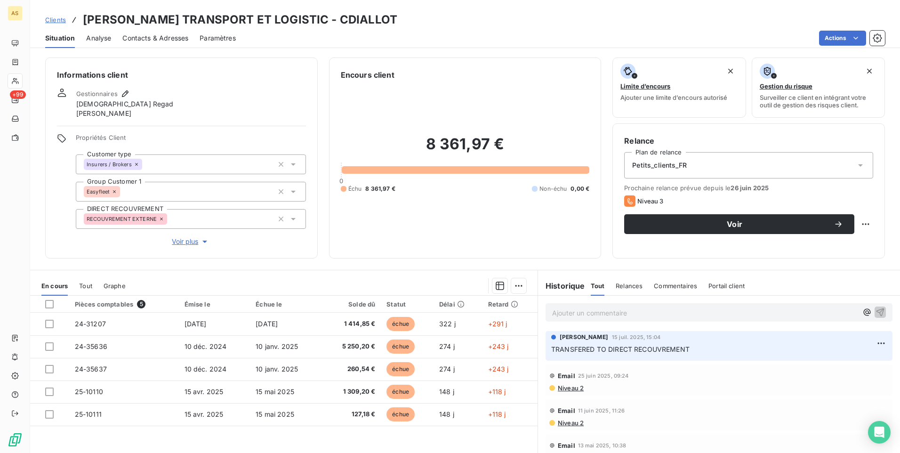
click at [54, 20] on span "Clients" at bounding box center [55, 20] width 21 height 8
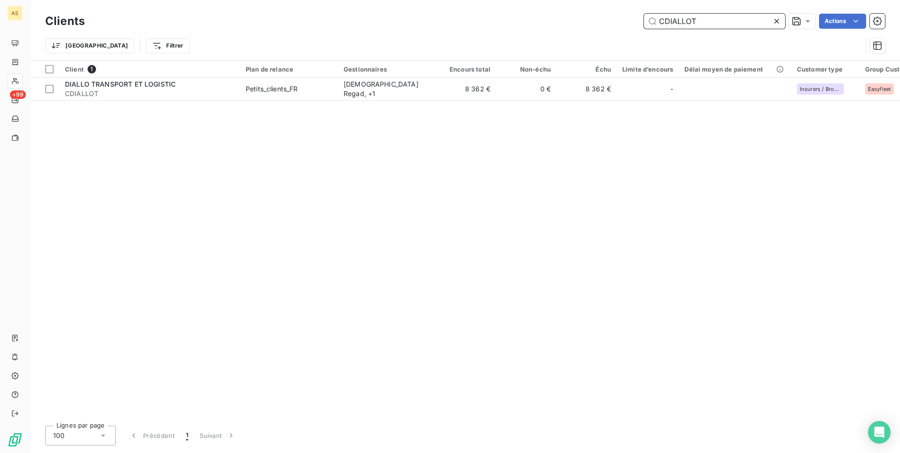
drag, startPoint x: 696, startPoint y: 24, endPoint x: 611, endPoint y: 21, distance: 84.3
click at [598, 21] on div "CDIALLOT Actions" at bounding box center [490, 21] width 789 height 15
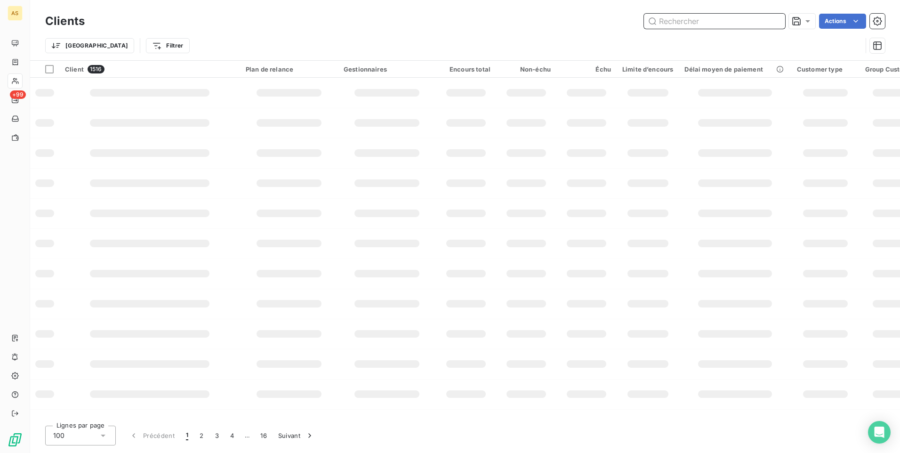
paste input "CEWEISHA"
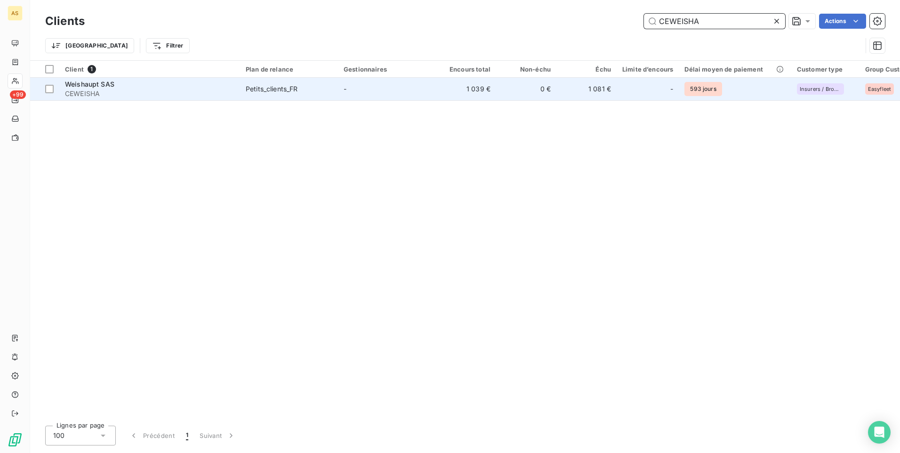
type input "CEWEISHA"
click at [165, 81] on div "Weishaupt SAS" at bounding box center [149, 84] width 169 height 9
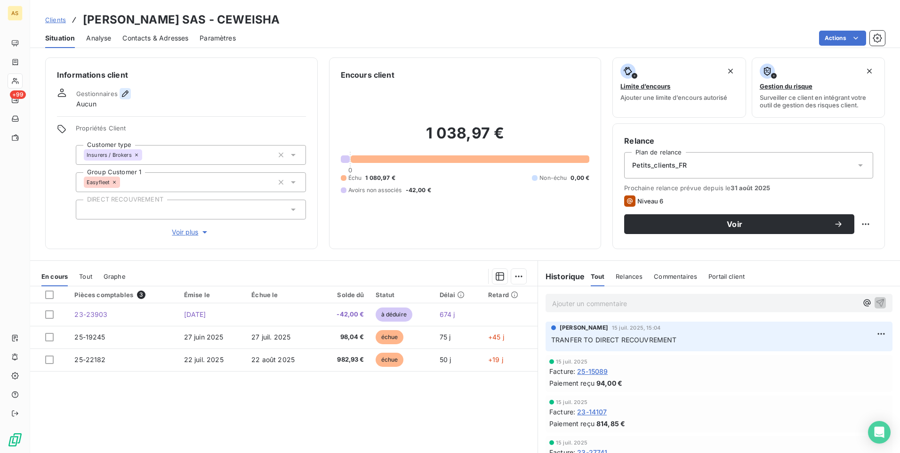
click at [124, 96] on icon "button" at bounding box center [125, 93] width 7 height 7
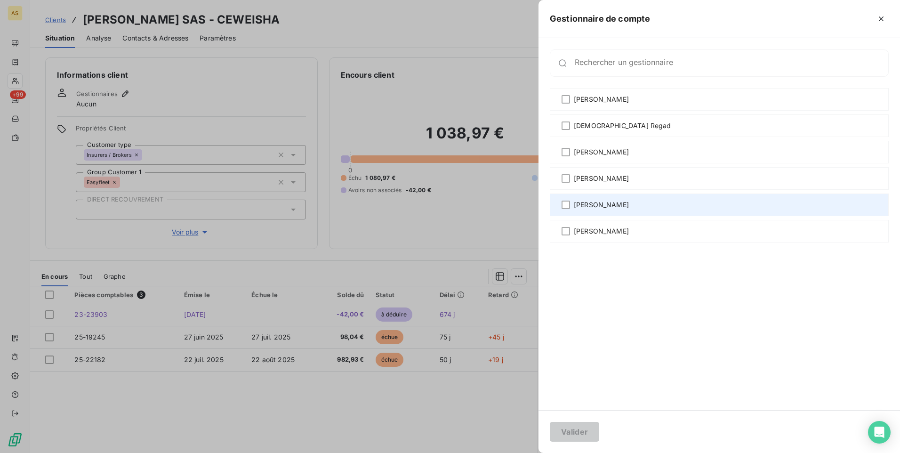
click at [590, 207] on span "[PERSON_NAME]" at bounding box center [601, 204] width 55 height 9
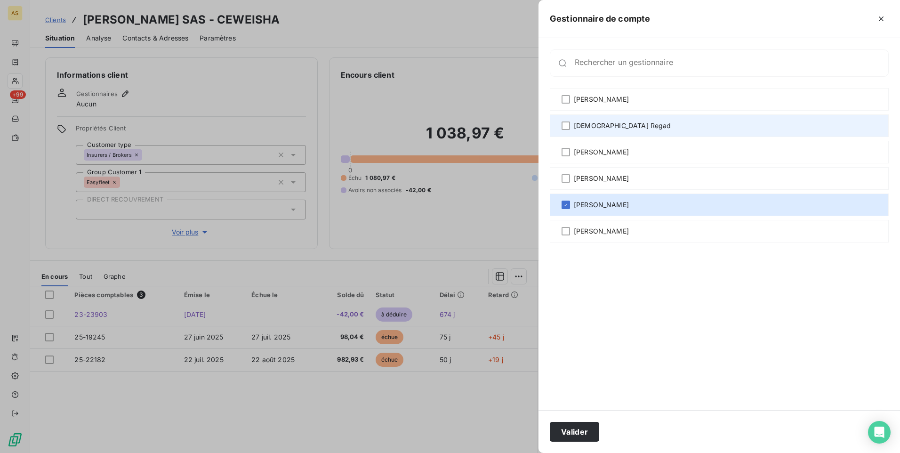
click at [570, 123] on div "[DEMOGRAPHIC_DATA] Regad" at bounding box center [719, 125] width 339 height 23
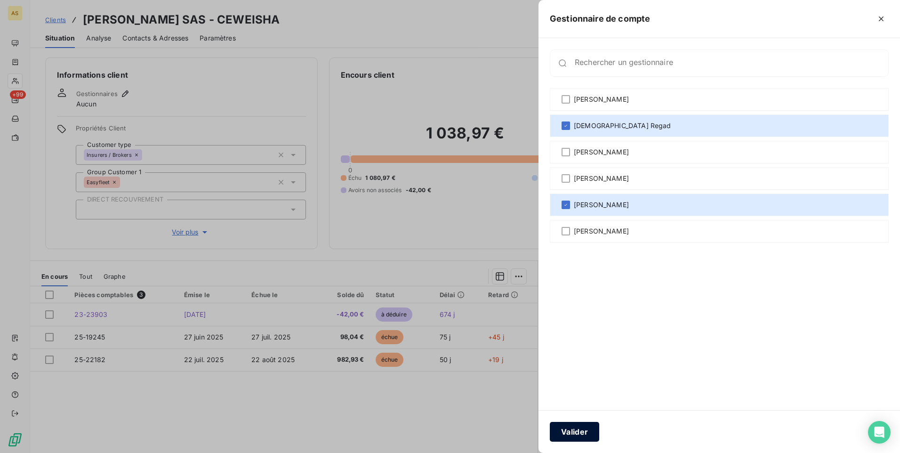
click at [577, 283] on button "Valider" at bounding box center [574, 432] width 49 height 20
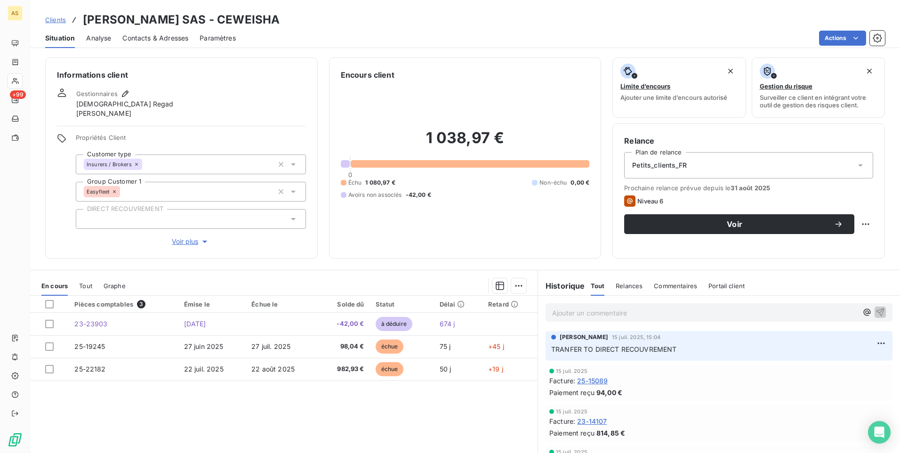
click at [63, 20] on span "Clients" at bounding box center [55, 20] width 21 height 8
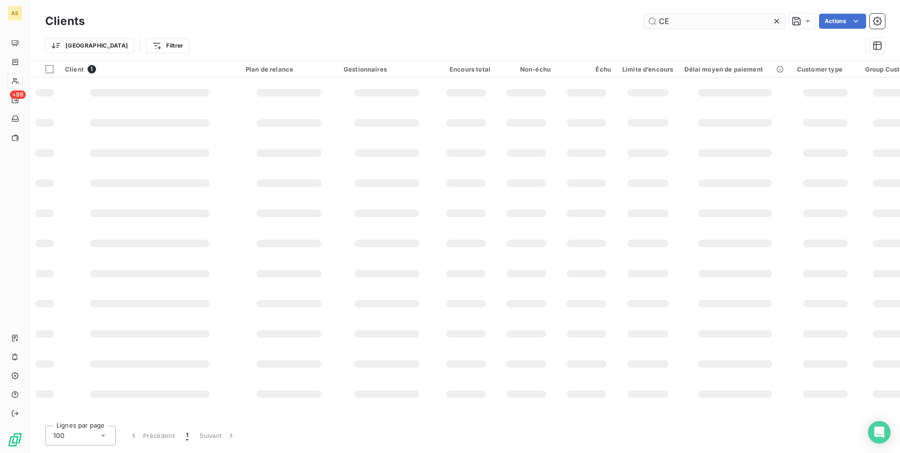
type input "C"
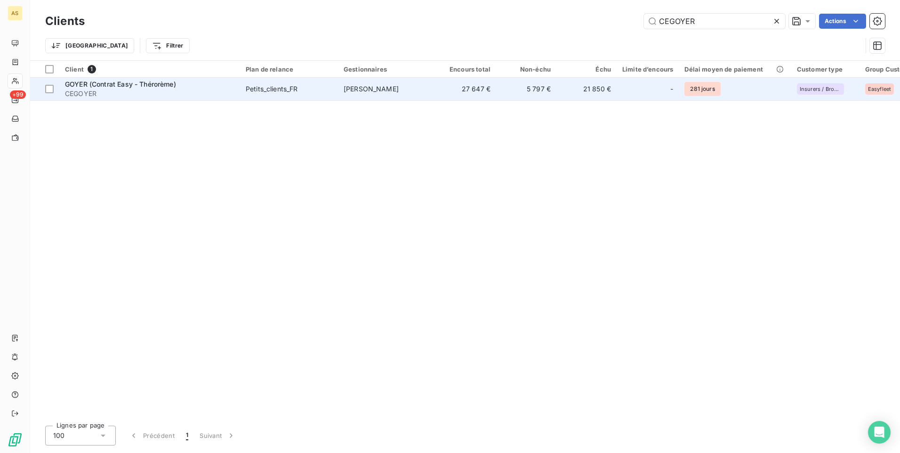
type input "CEGOYER"
click at [496, 87] on td "5 797 €" at bounding box center [526, 89] width 60 height 23
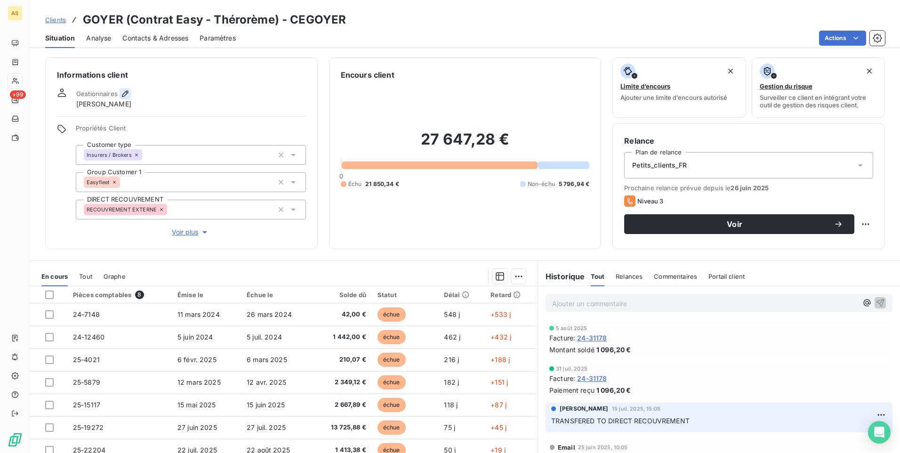
click at [125, 95] on icon "button" at bounding box center [124, 93] width 9 height 9
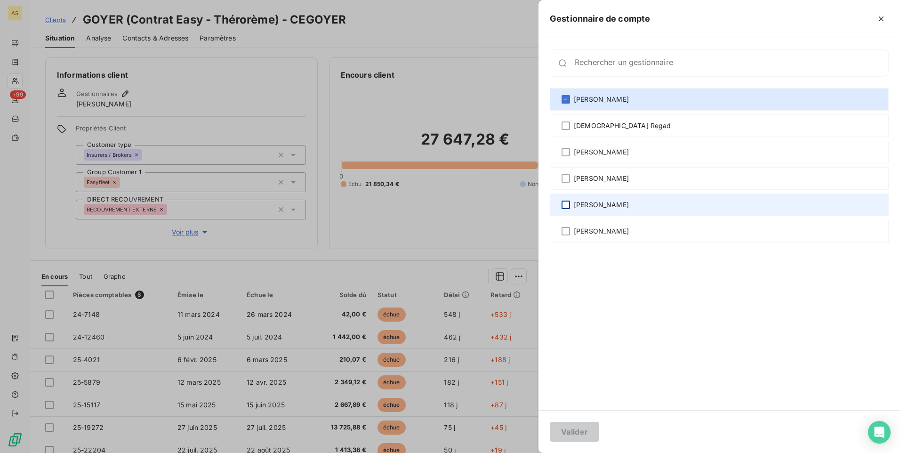
click at [564, 204] on div at bounding box center [566, 205] width 8 height 8
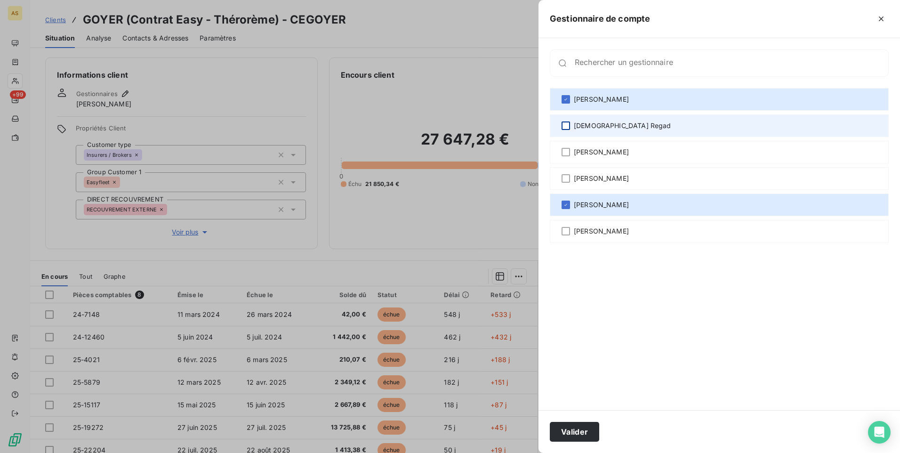
click at [568, 123] on div at bounding box center [566, 125] width 8 height 8
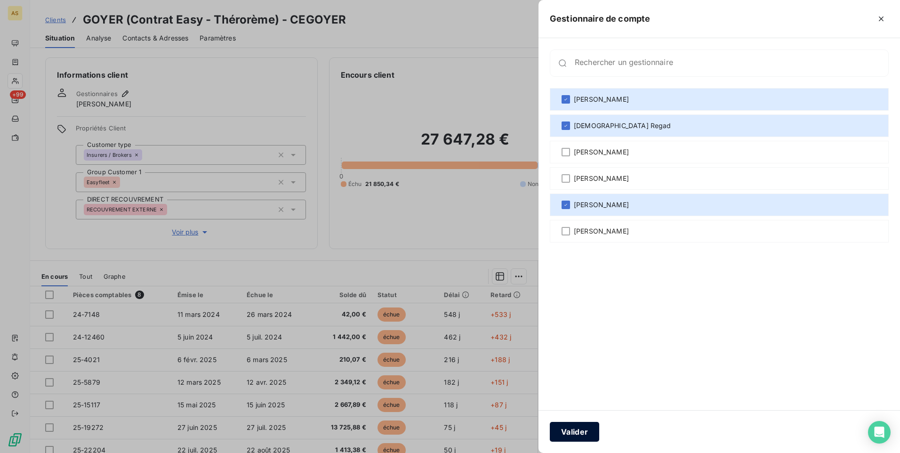
click at [568, 283] on button "Valider" at bounding box center [574, 432] width 49 height 20
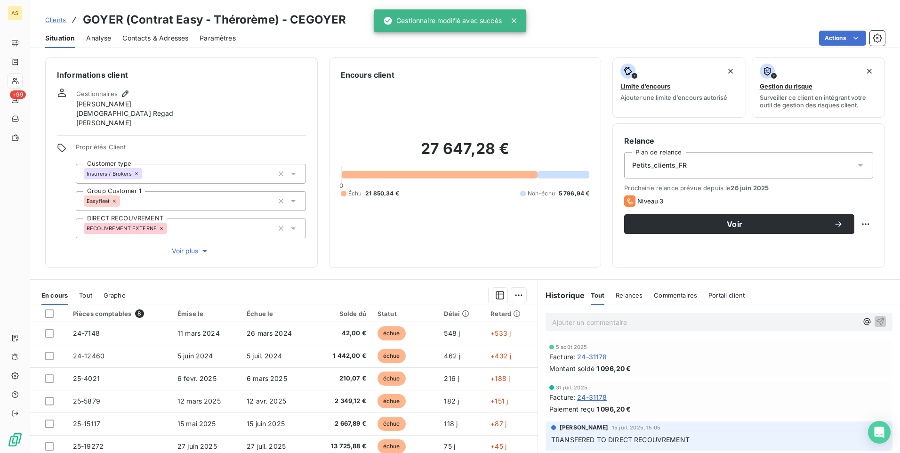
click at [293, 227] on icon at bounding box center [293, 228] width 5 height 2
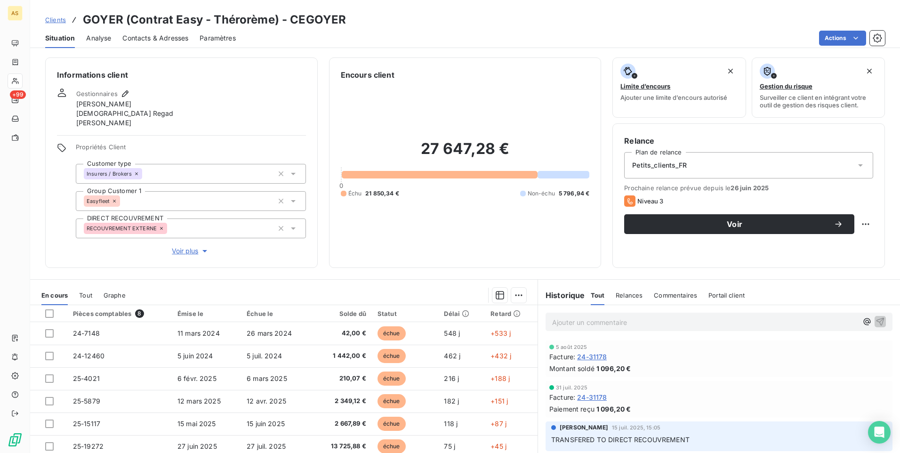
click at [367, 243] on div "27 647,28 € 0 Échu 21 850,34 € Non-échu 5 796,94 €" at bounding box center [465, 168] width 249 height 176
click at [54, 17] on span "Clients" at bounding box center [55, 20] width 21 height 8
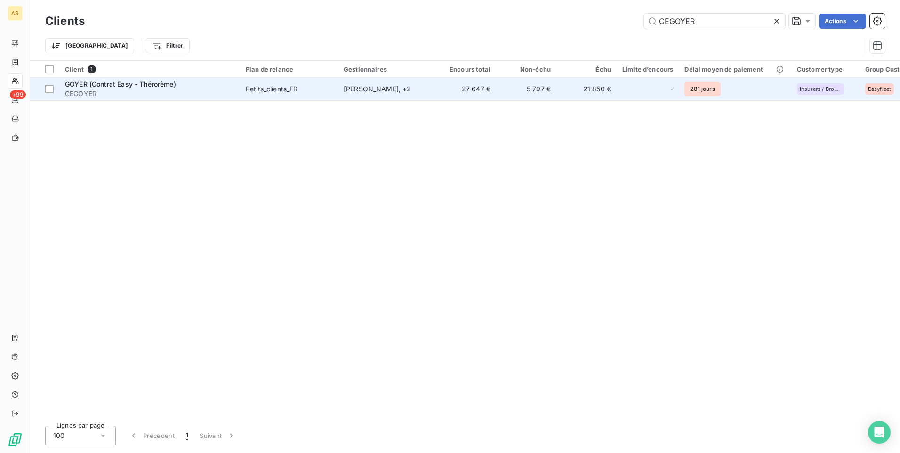
click at [349, 84] on div "[PERSON_NAME] , + 2" at bounding box center [387, 88] width 87 height 9
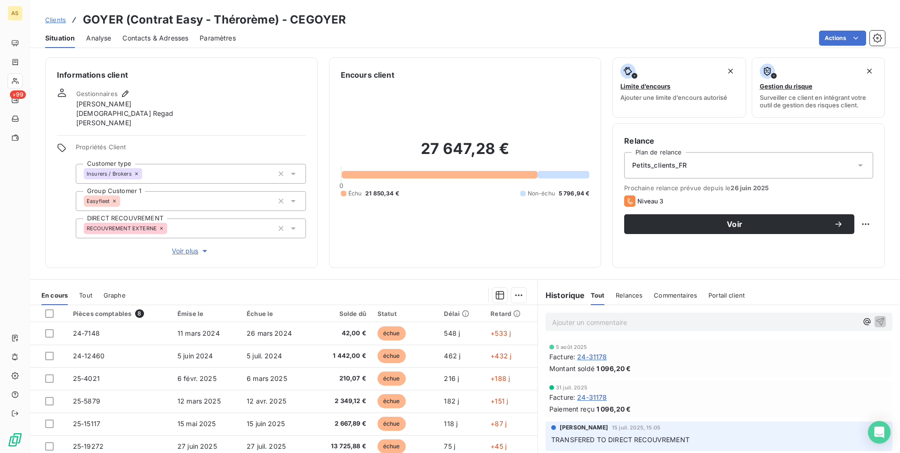
click at [62, 17] on span "Clients" at bounding box center [55, 20] width 21 height 8
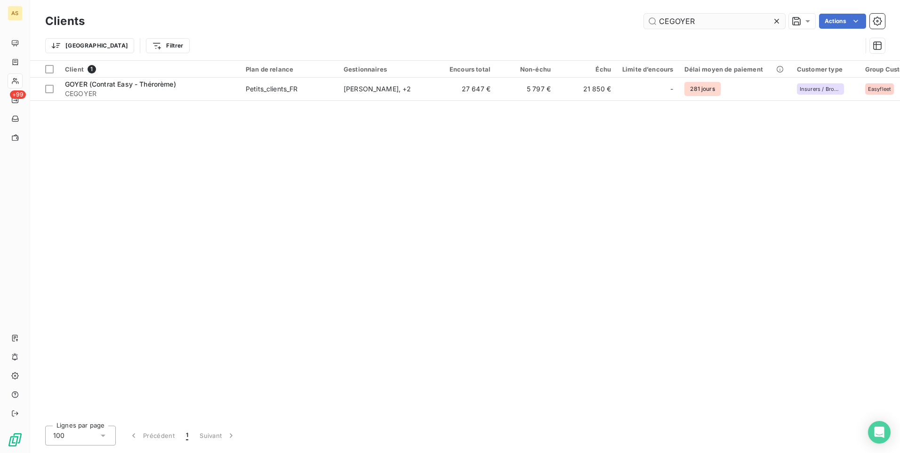
drag, startPoint x: 715, startPoint y: 24, endPoint x: 658, endPoint y: 21, distance: 56.1
click at [598, 21] on input "CEGOYER" at bounding box center [714, 21] width 141 height 15
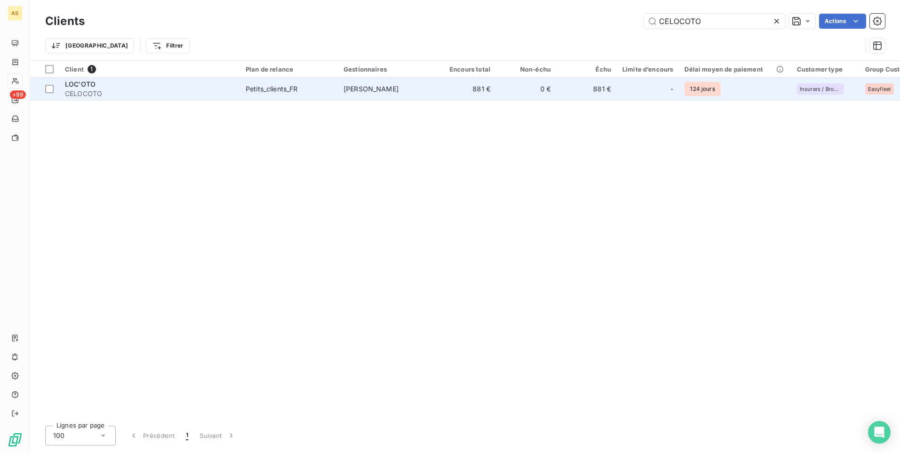
type input "CELOCOTO"
click at [532, 93] on td "0 €" at bounding box center [526, 89] width 60 height 23
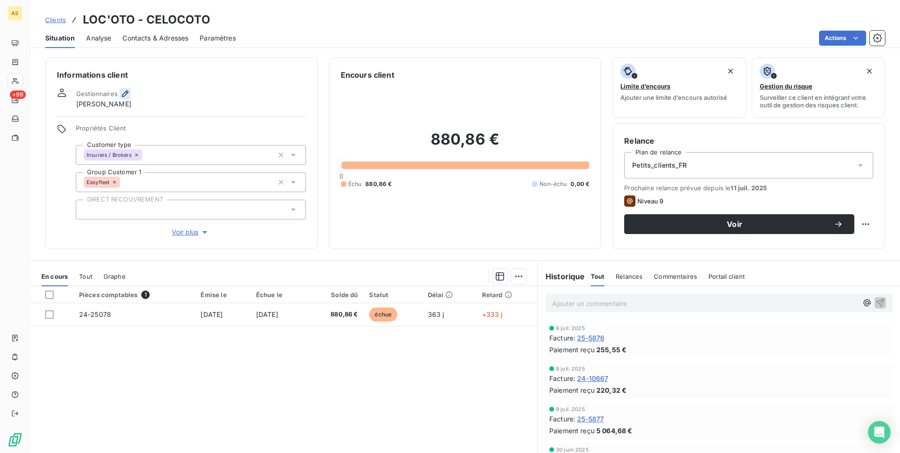
click at [124, 94] on icon "button" at bounding box center [124, 93] width 9 height 9
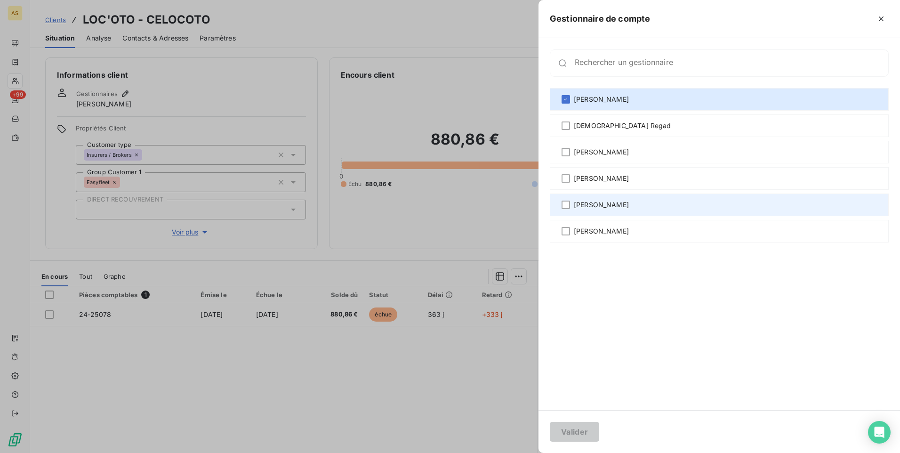
click at [596, 202] on span "[PERSON_NAME]" at bounding box center [601, 204] width 55 height 9
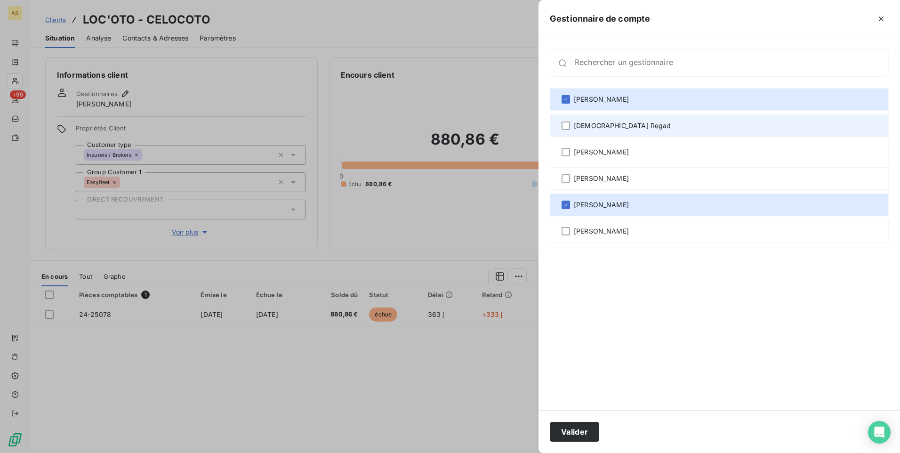
click at [560, 126] on div "[DEMOGRAPHIC_DATA] Regad" at bounding box center [719, 125] width 339 height 23
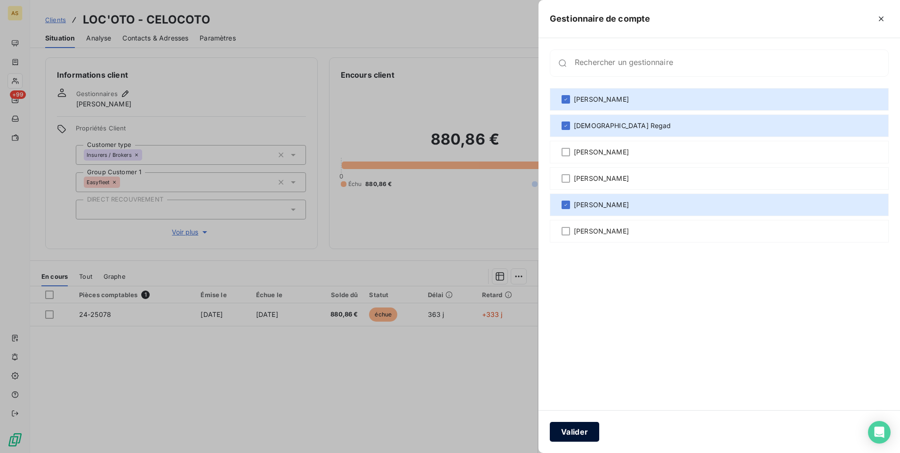
click at [569, 283] on button "Valider" at bounding box center [574, 432] width 49 height 20
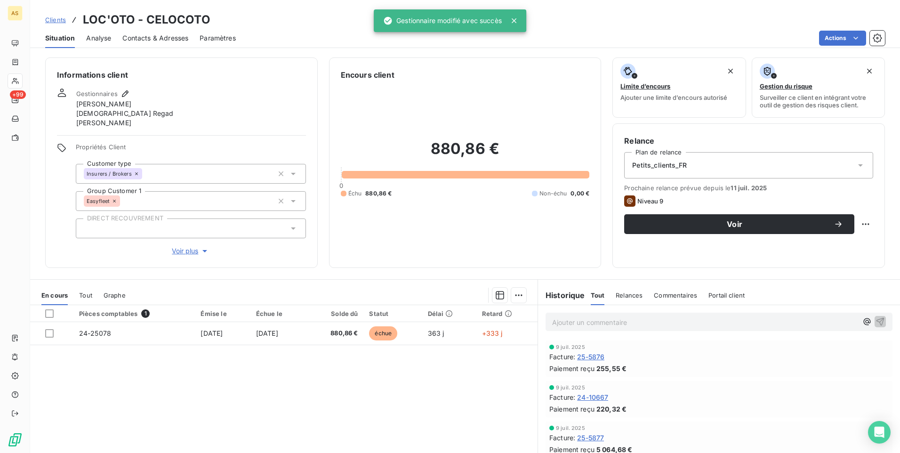
click at [50, 16] on span "Clients" at bounding box center [55, 20] width 21 height 8
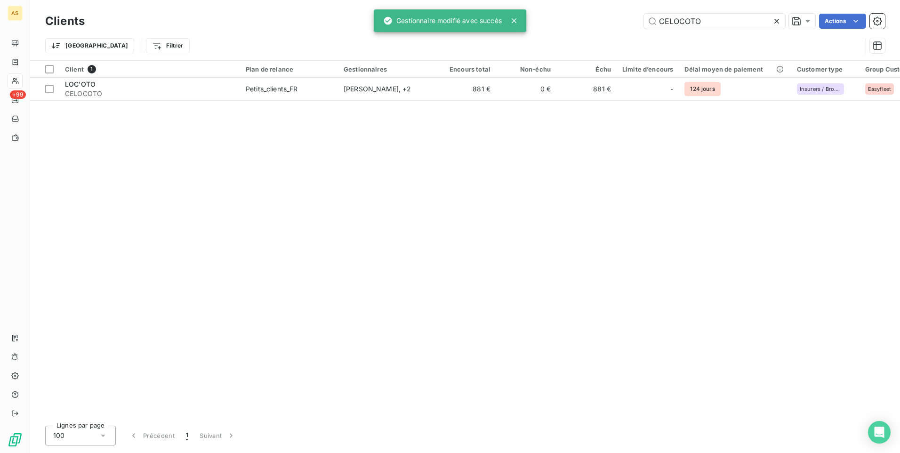
drag, startPoint x: 673, startPoint y: 19, endPoint x: 599, endPoint y: 7, distance: 75.4
click at [598, 15] on div "CELOCOTO Actions" at bounding box center [490, 21] width 789 height 15
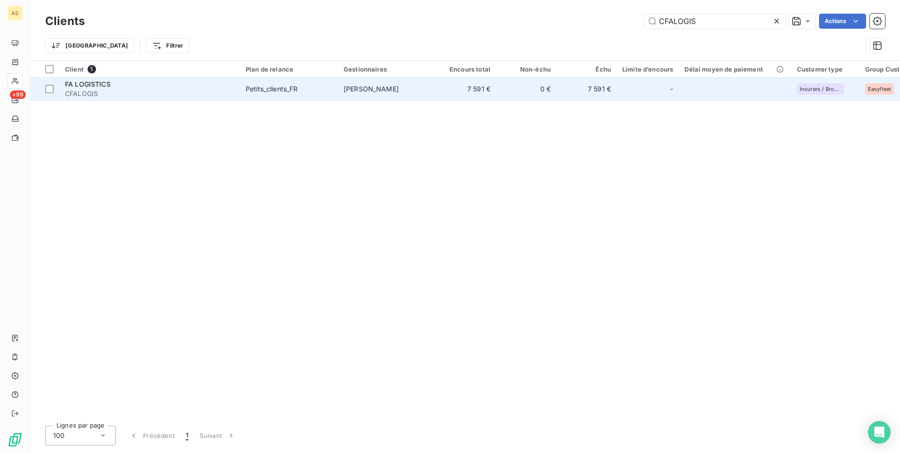
type input "CFALOGIS"
click at [498, 91] on td "0 €" at bounding box center [526, 89] width 60 height 23
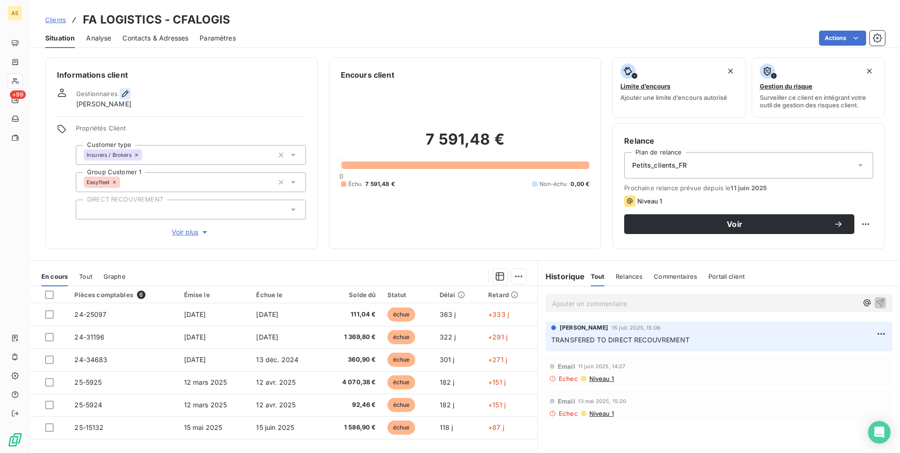
click at [125, 95] on icon "button" at bounding box center [124, 93] width 9 height 9
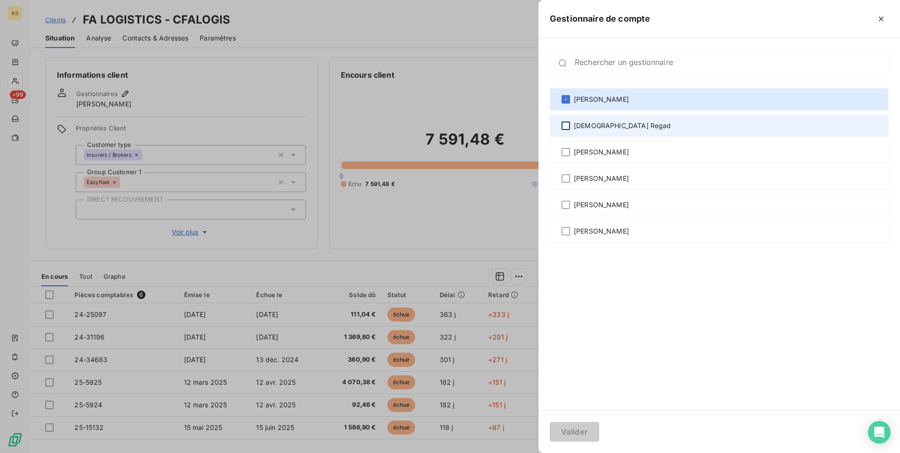
click at [565, 128] on div at bounding box center [566, 125] width 8 height 8
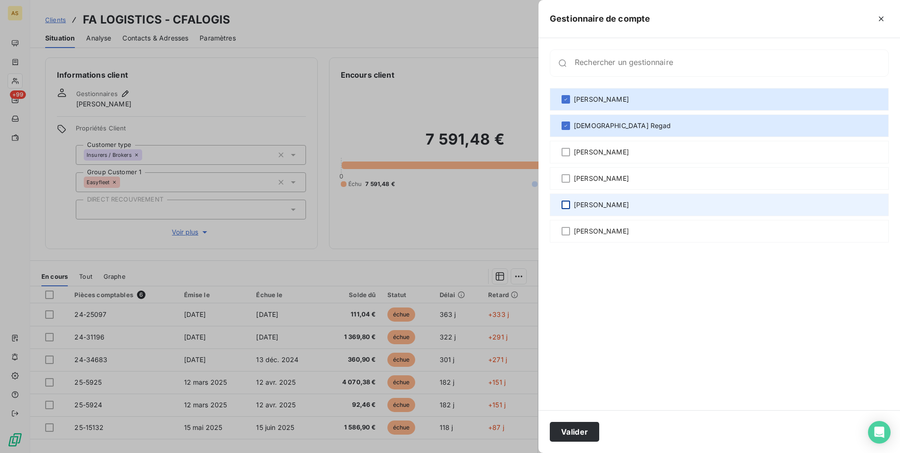
click at [568, 205] on div at bounding box center [566, 205] width 8 height 8
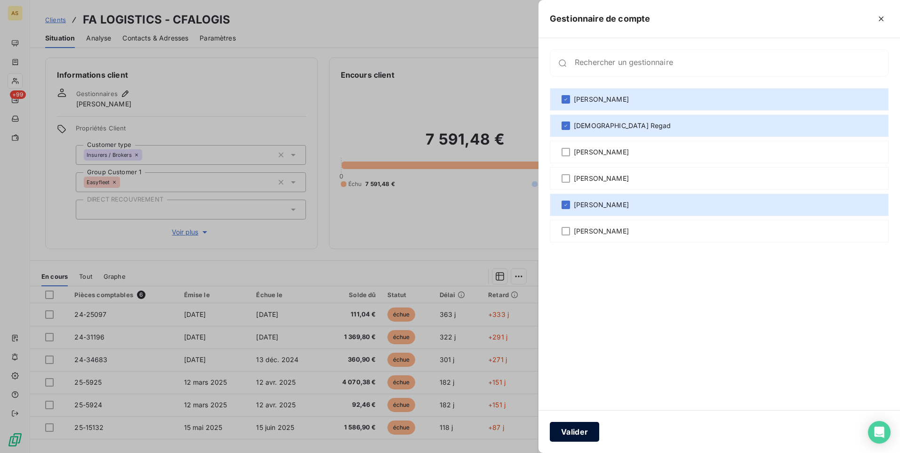
click at [573, 283] on button "Valider" at bounding box center [574, 432] width 49 height 20
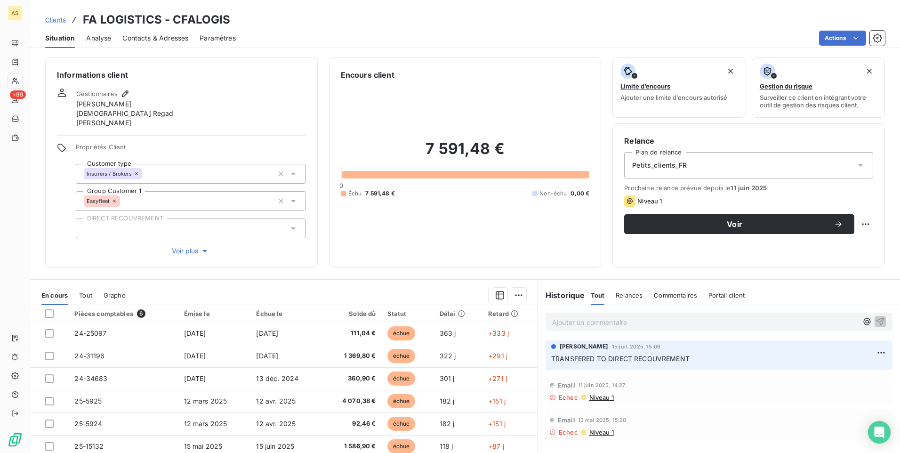
click at [56, 13] on div "Clients FA LOGISTICS - CFALOGIS" at bounding box center [137, 19] width 185 height 17
click at [53, 17] on span "Clients" at bounding box center [55, 20] width 21 height 8
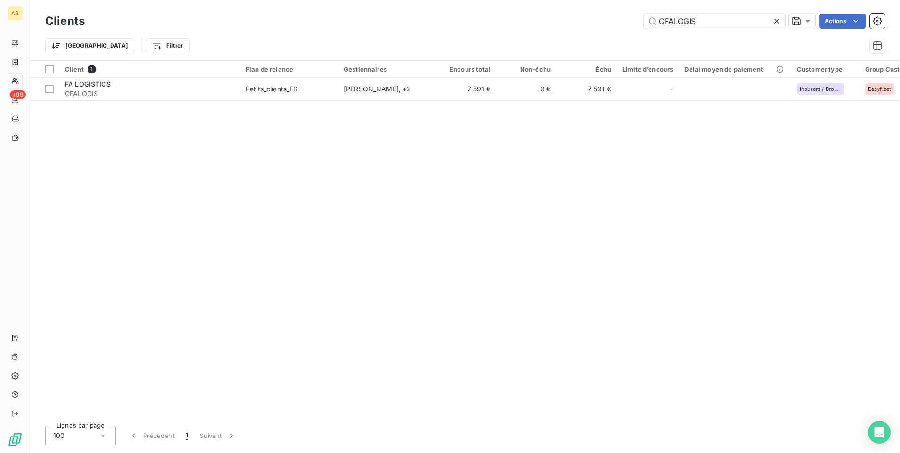
drag, startPoint x: 637, startPoint y: 18, endPoint x: 627, endPoint y: 17, distance: 10.5
click at [598, 18] on div "CFALOGIS Actions" at bounding box center [490, 21] width 789 height 15
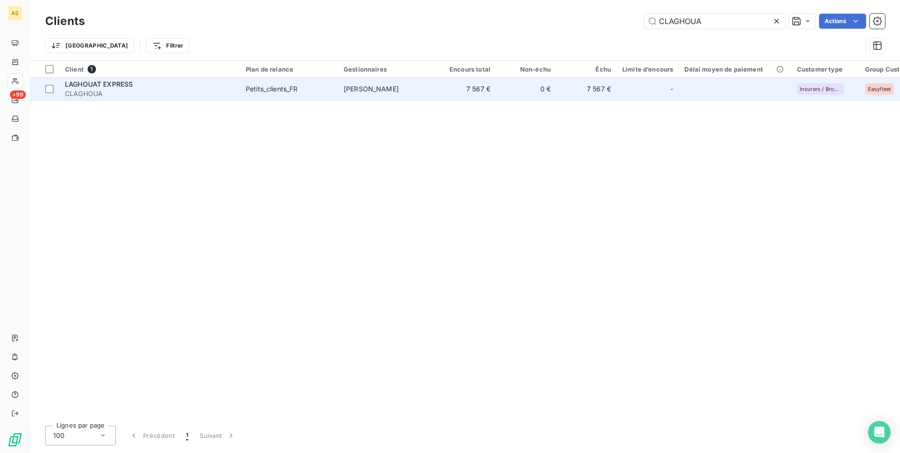
type input "CLAGHOUA"
click at [363, 91] on span "[PERSON_NAME]" at bounding box center [371, 89] width 55 height 8
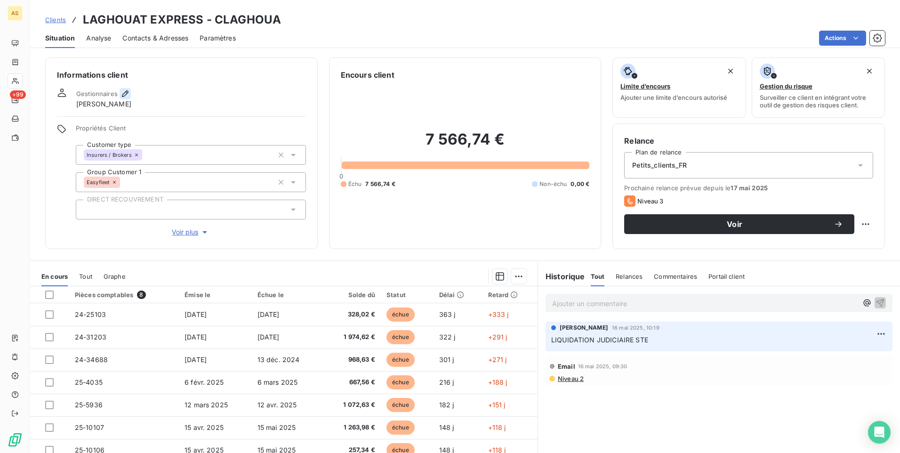
click at [128, 93] on icon "button" at bounding box center [124, 93] width 9 height 9
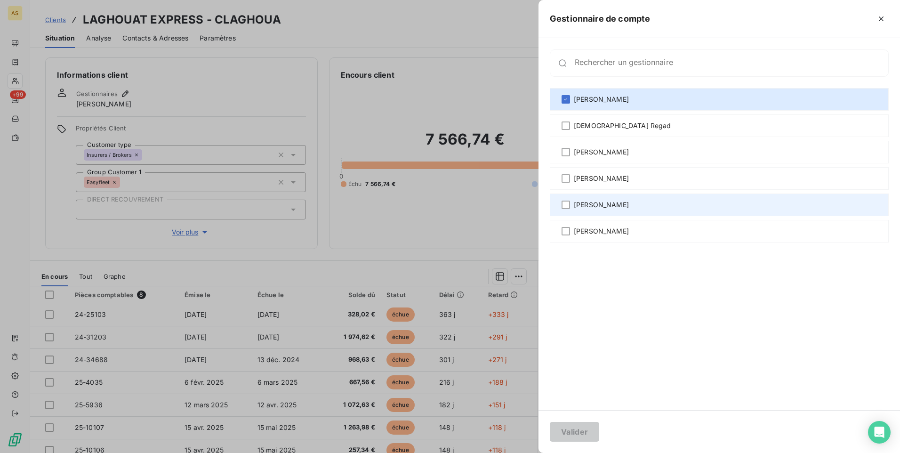
click at [598, 208] on span "[PERSON_NAME]" at bounding box center [601, 204] width 55 height 9
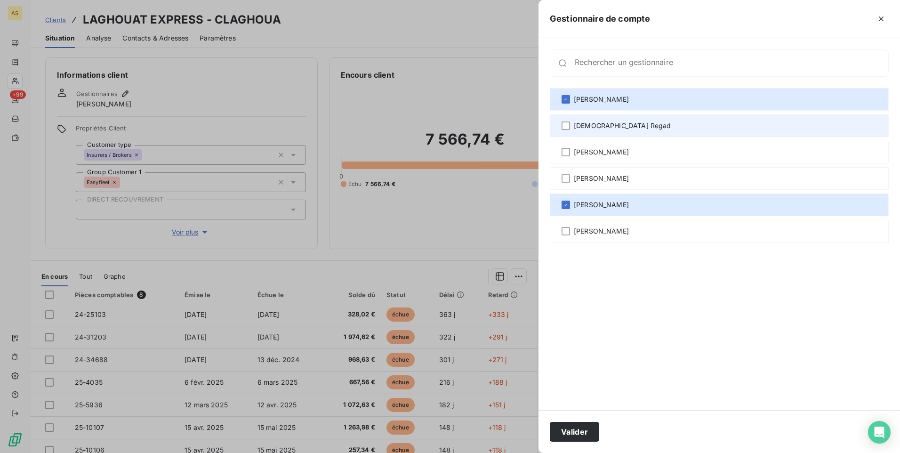
click at [598, 128] on div "[DEMOGRAPHIC_DATA] Regad" at bounding box center [719, 125] width 339 height 23
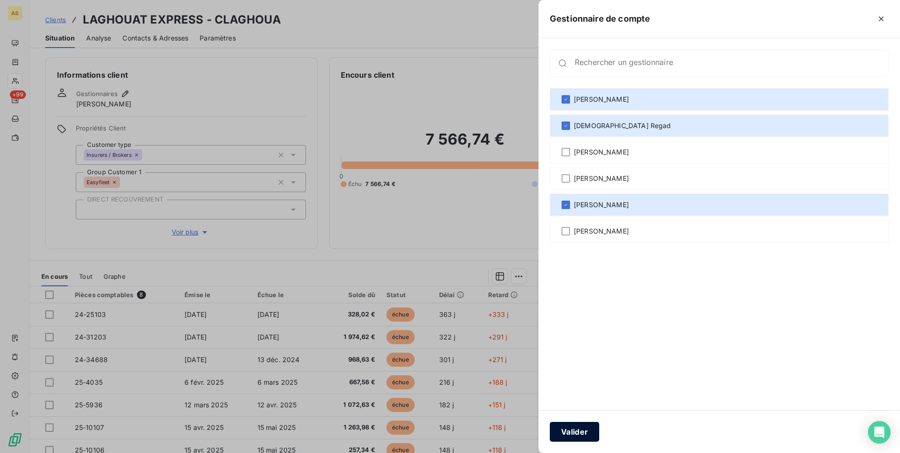
click at [576, 283] on button "Valider" at bounding box center [574, 432] width 49 height 20
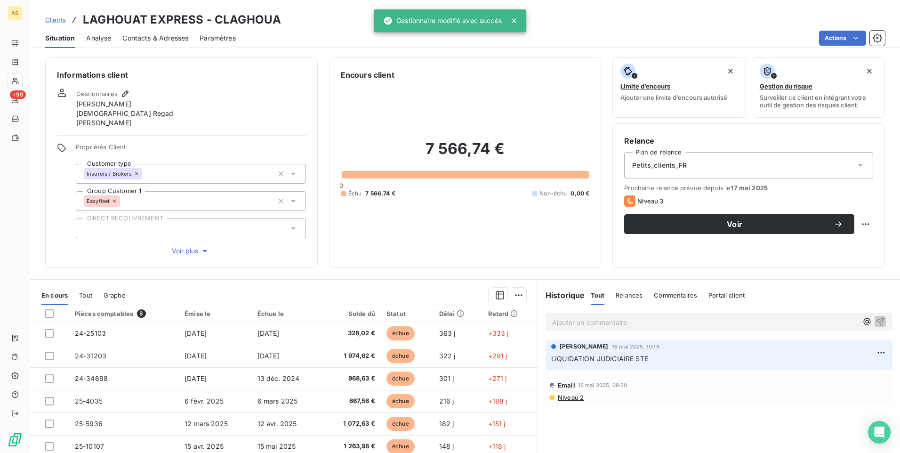
click at [55, 18] on span "Clients" at bounding box center [55, 20] width 21 height 8
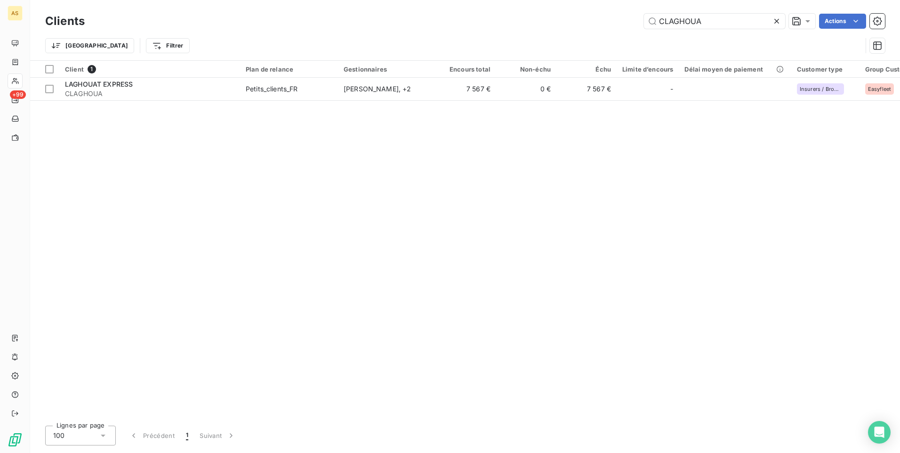
drag, startPoint x: 715, startPoint y: 24, endPoint x: 613, endPoint y: 15, distance: 102.0
click at [598, 15] on div "CLAGHOUA Actions" at bounding box center [490, 21] width 789 height 15
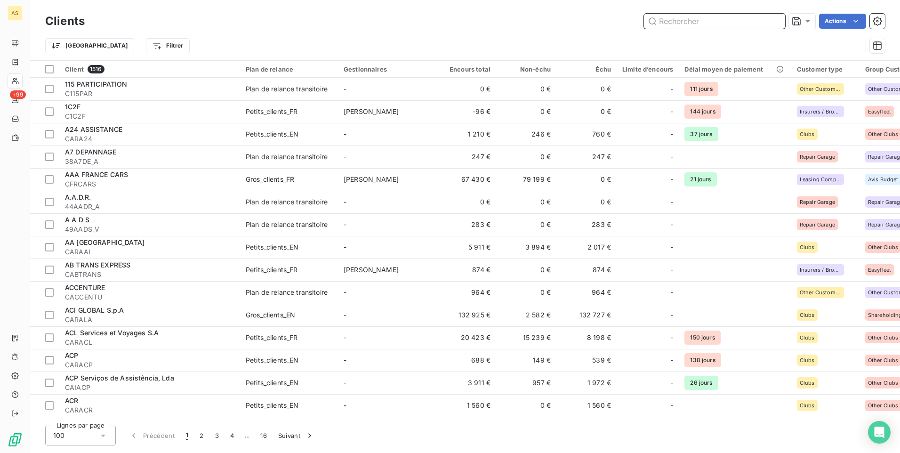
click at [598, 20] on input "text" at bounding box center [714, 21] width 141 height 15
paste input "CEMACADA"
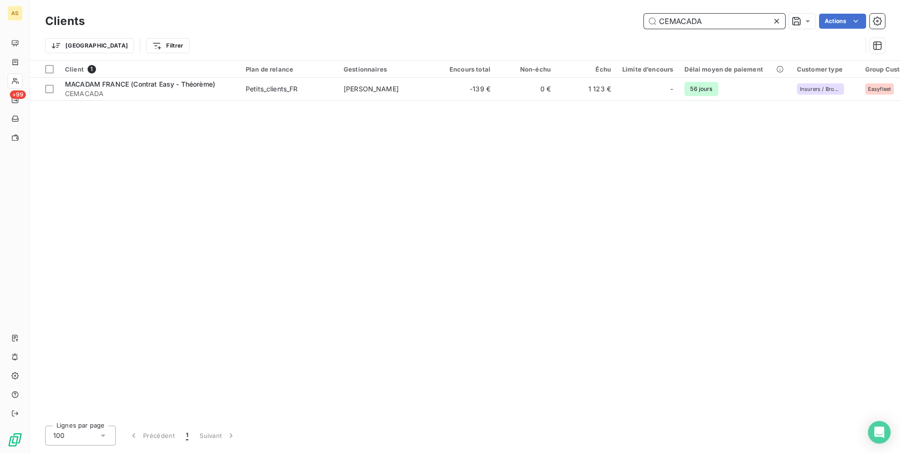
type input "CEMACADA"
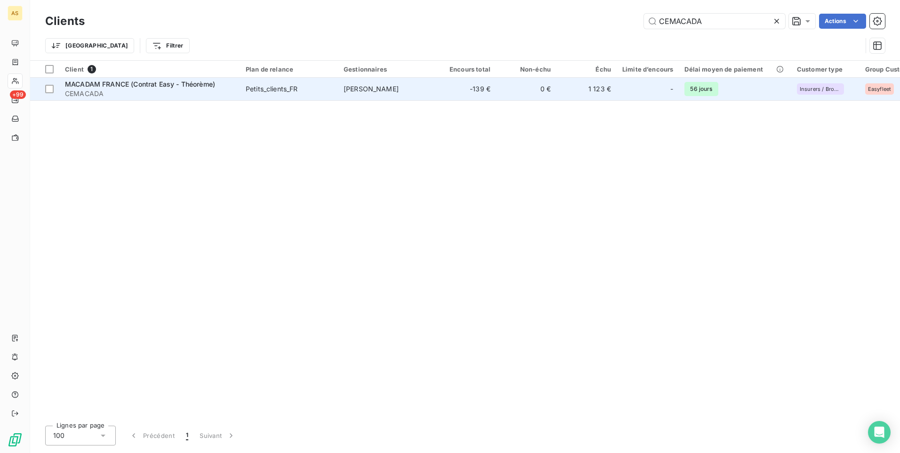
click at [596, 88] on td "1 123 €" at bounding box center [586, 89] width 60 height 23
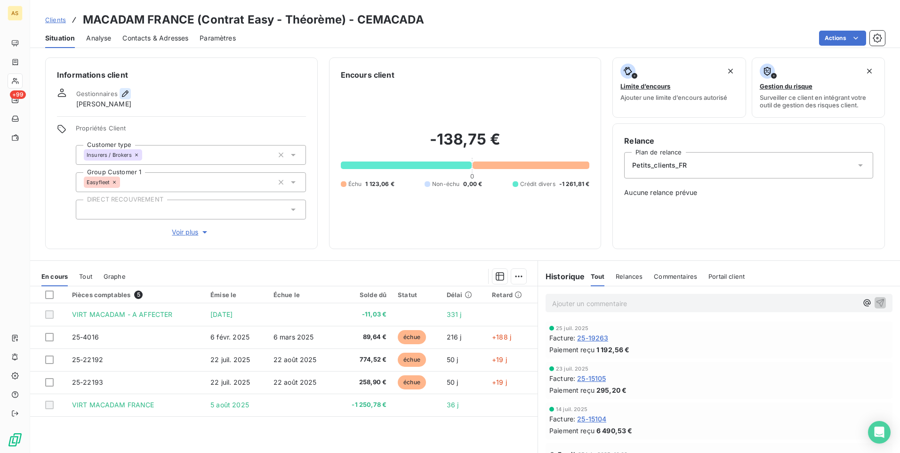
click at [125, 96] on icon "button" at bounding box center [124, 93] width 9 height 9
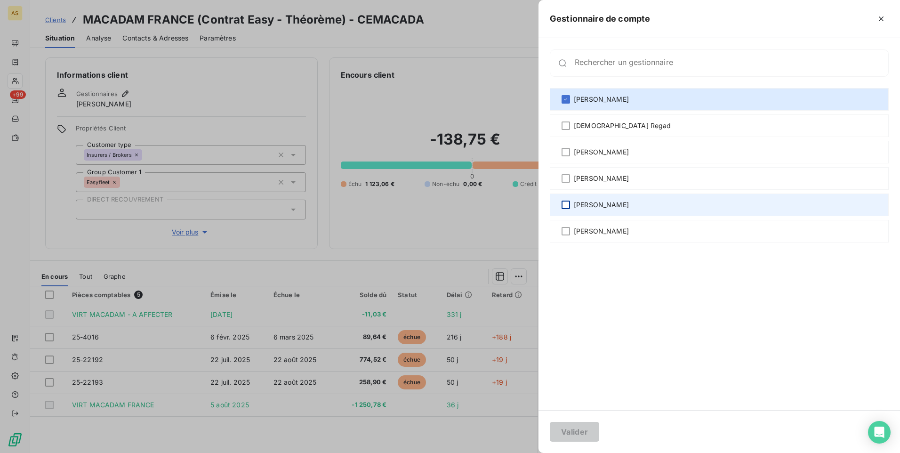
click at [564, 202] on div at bounding box center [566, 205] width 8 height 8
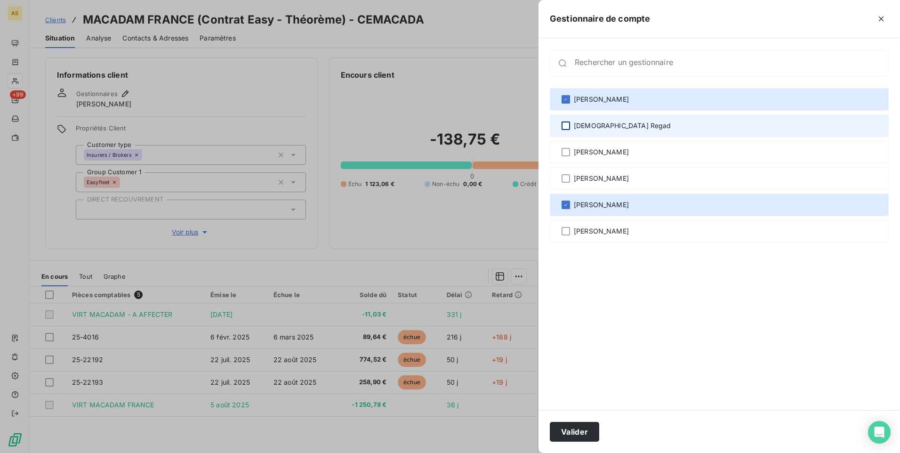
click at [566, 122] on div at bounding box center [566, 125] width 8 height 8
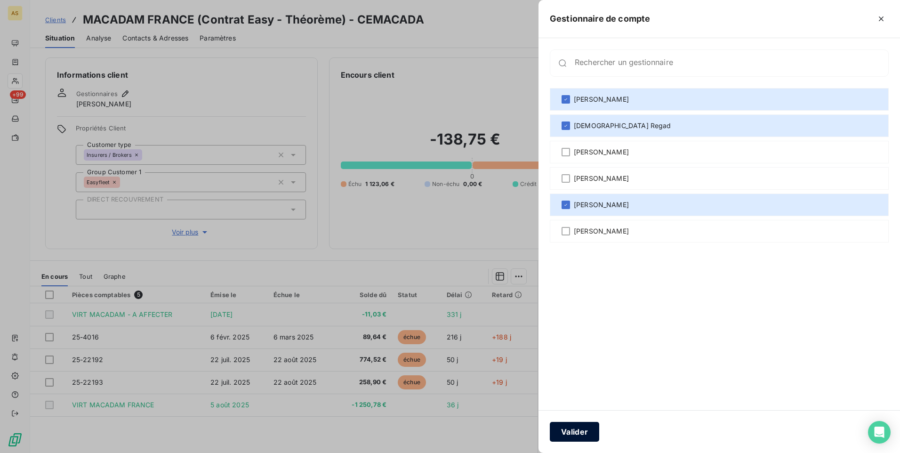
click at [579, 283] on button "Valider" at bounding box center [574, 432] width 49 height 20
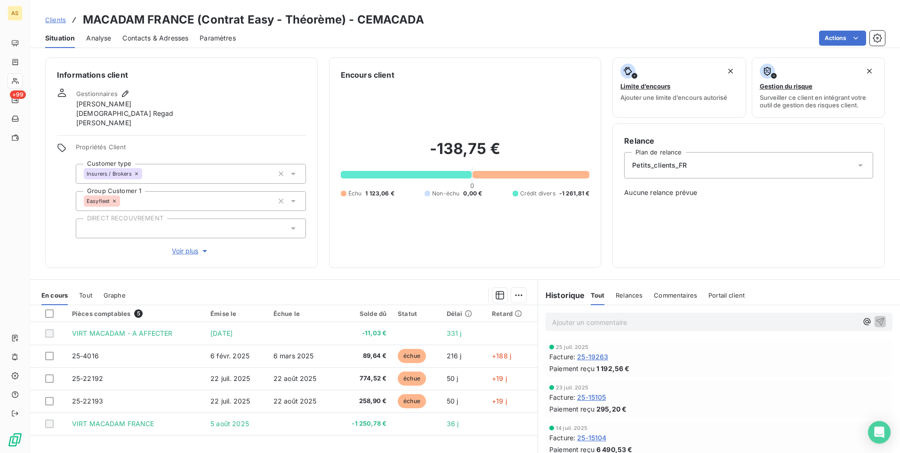
click at [56, 20] on span "Clients" at bounding box center [55, 20] width 21 height 8
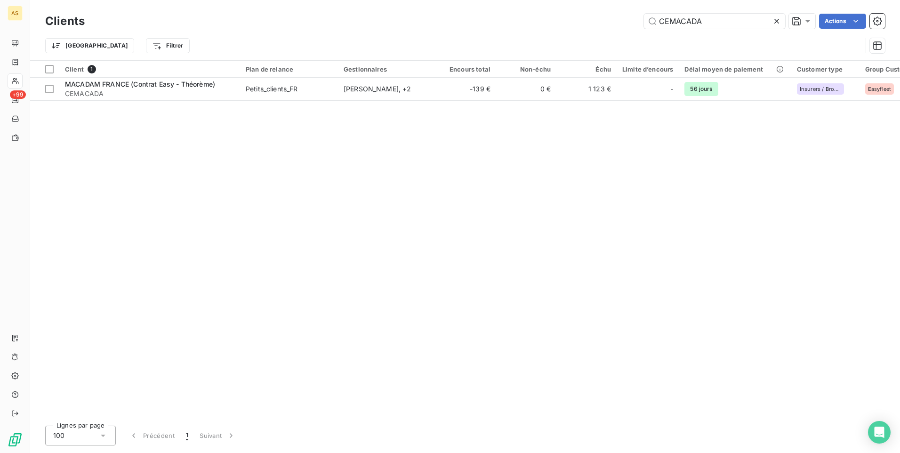
drag, startPoint x: 719, startPoint y: 25, endPoint x: 530, endPoint y: 10, distance: 189.4
click at [598, 24] on div "CEMACADA Actions" at bounding box center [490, 21] width 789 height 15
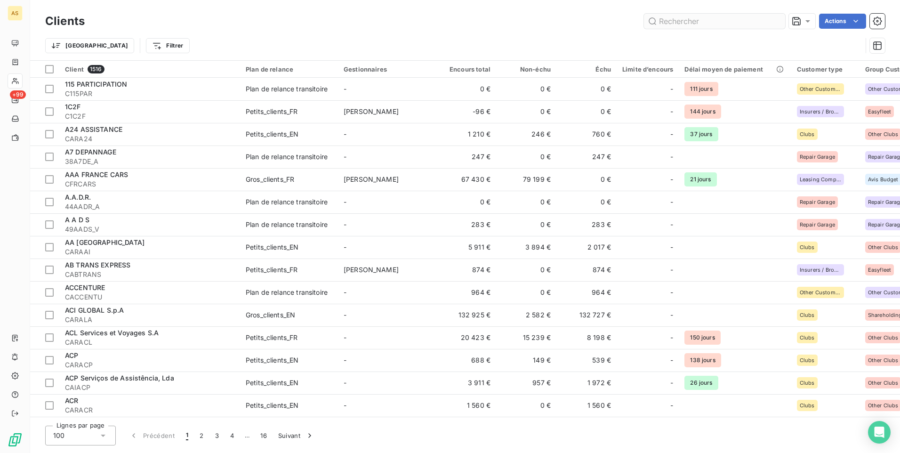
click at [598, 23] on input "text" at bounding box center [714, 21] width 141 height 15
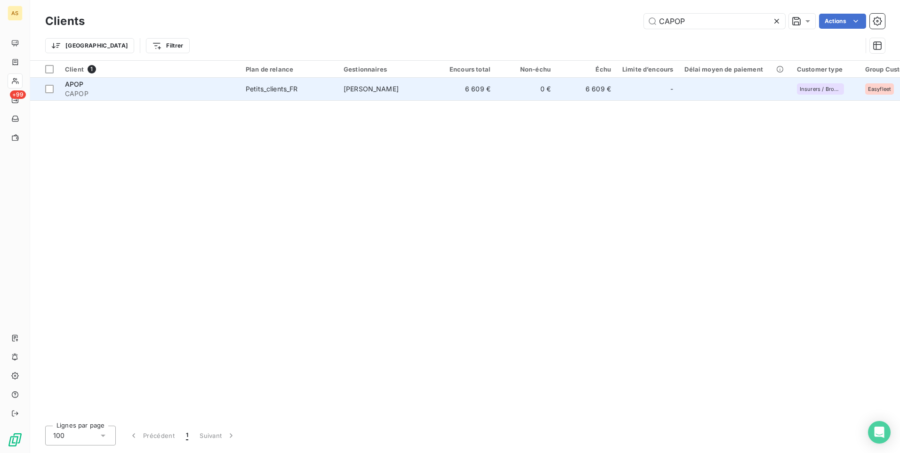
type input "CAPOP"
click at [212, 91] on span "CAPOP" at bounding box center [149, 93] width 169 height 9
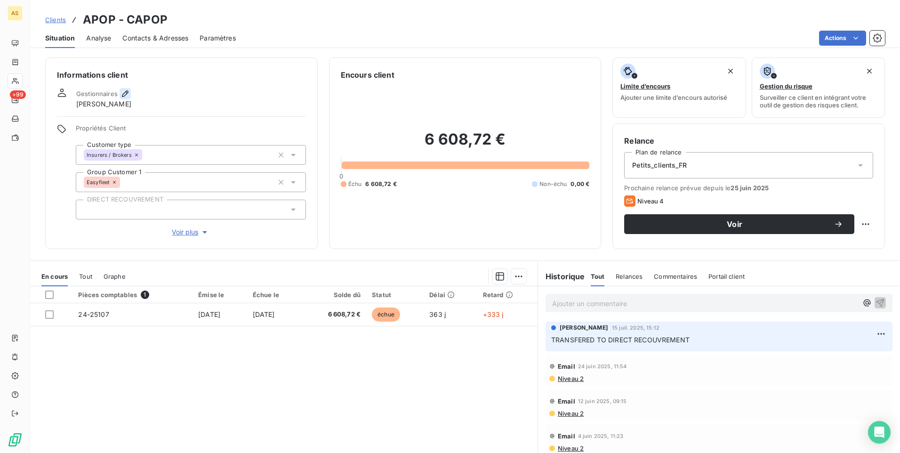
click at [125, 94] on icon "button" at bounding box center [124, 93] width 9 height 9
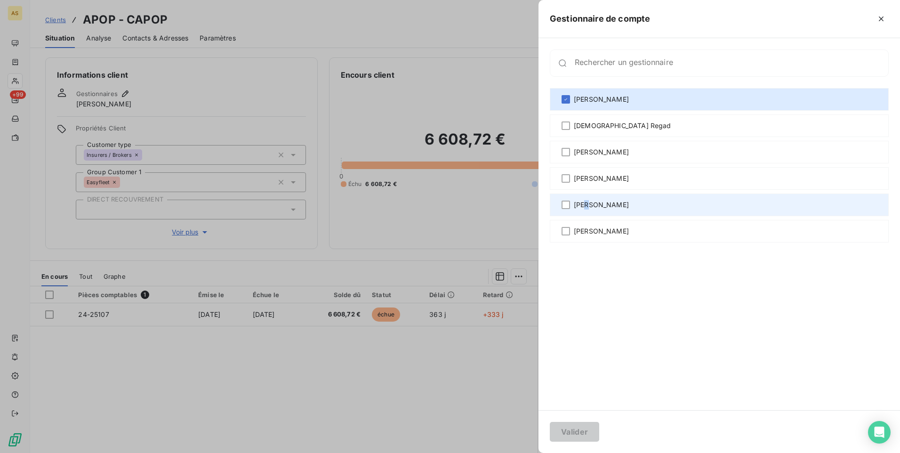
click at [585, 204] on span "[PERSON_NAME]" at bounding box center [601, 204] width 55 height 9
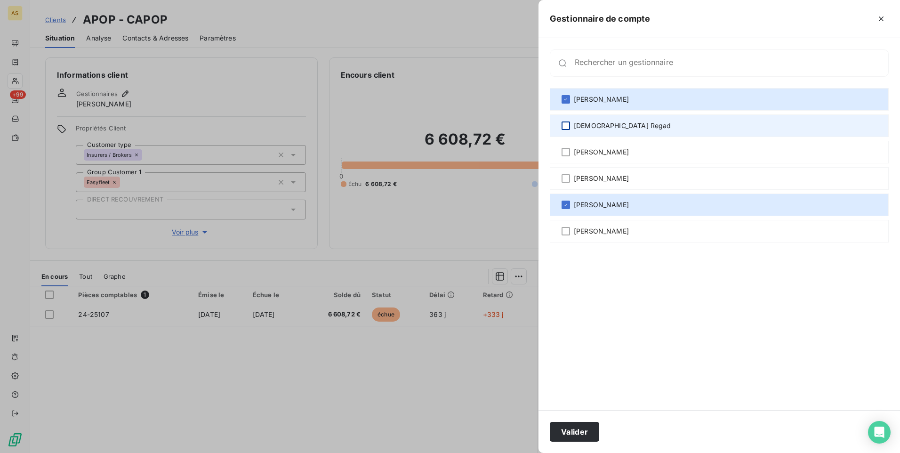
drag, startPoint x: 585, startPoint y: 204, endPoint x: 569, endPoint y: 126, distance: 79.2
click at [569, 126] on div at bounding box center [566, 125] width 8 height 8
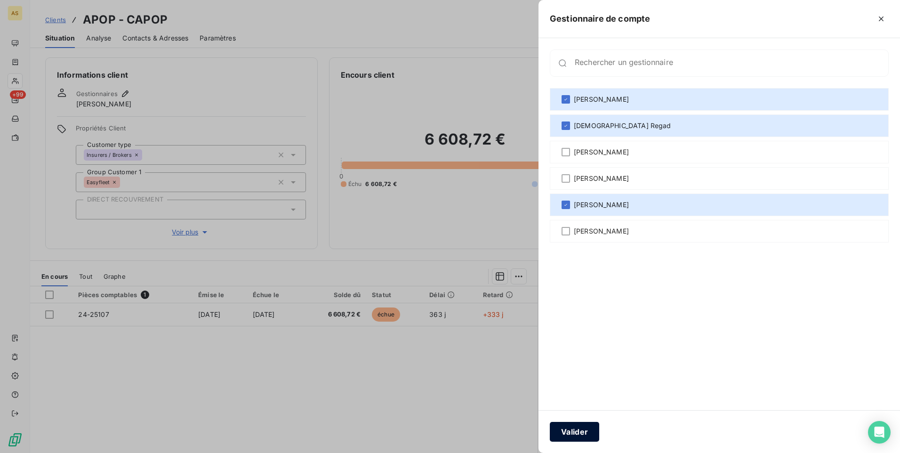
click at [576, 283] on button "Valider" at bounding box center [574, 432] width 49 height 20
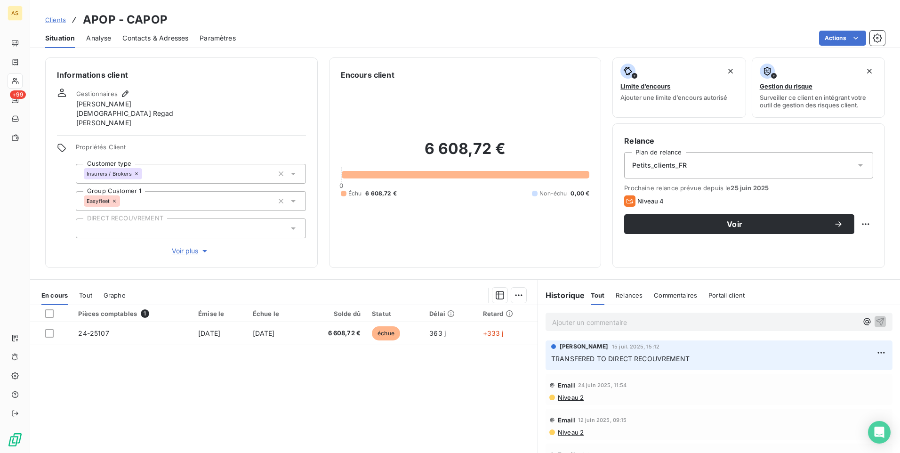
click at [54, 18] on span "Clients" at bounding box center [55, 20] width 21 height 8
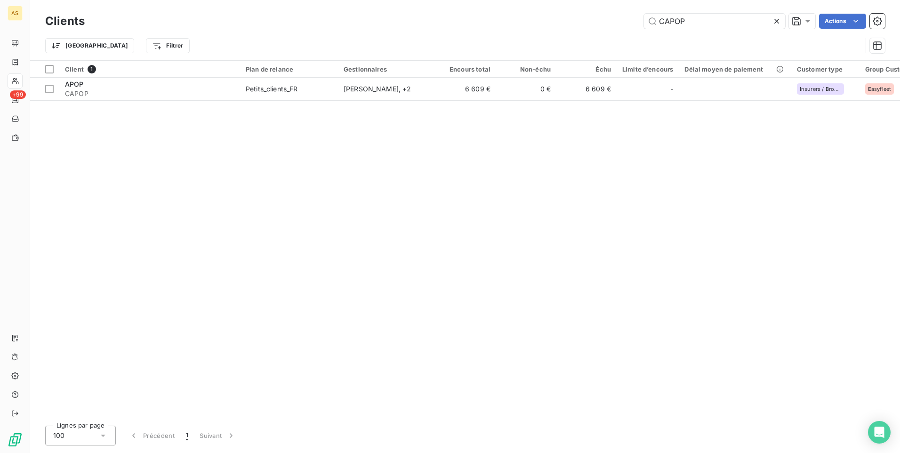
drag, startPoint x: 687, startPoint y: 18, endPoint x: 591, endPoint y: 10, distance: 96.4
click at [598, 28] on div "CAPOP Actions" at bounding box center [490, 21] width 789 height 15
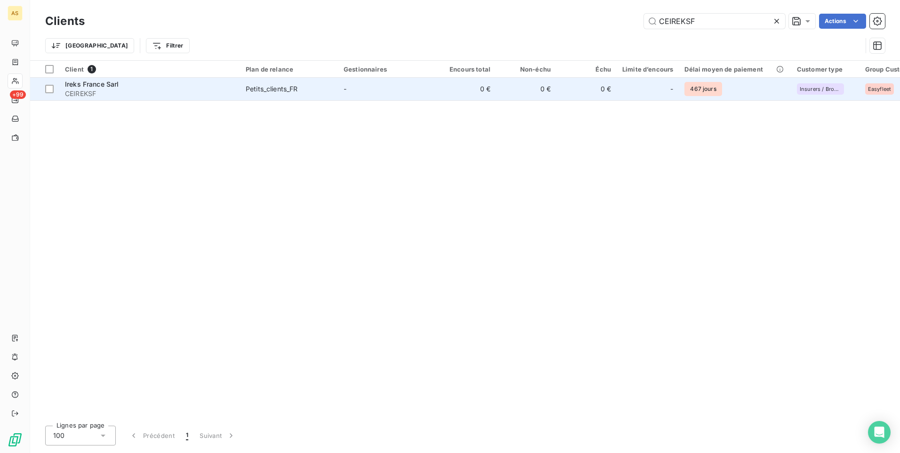
type input "CEIREKSF"
click at [355, 90] on td "-" at bounding box center [387, 89] width 98 height 23
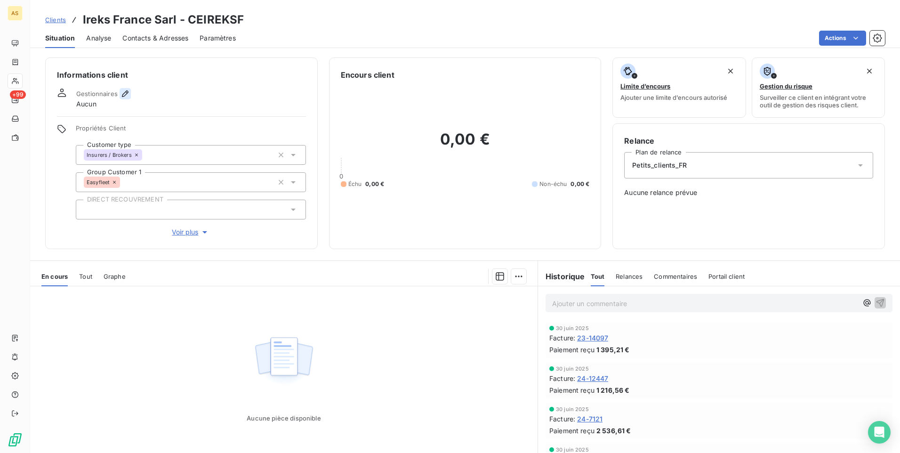
click at [125, 94] on icon "button" at bounding box center [125, 93] width 7 height 7
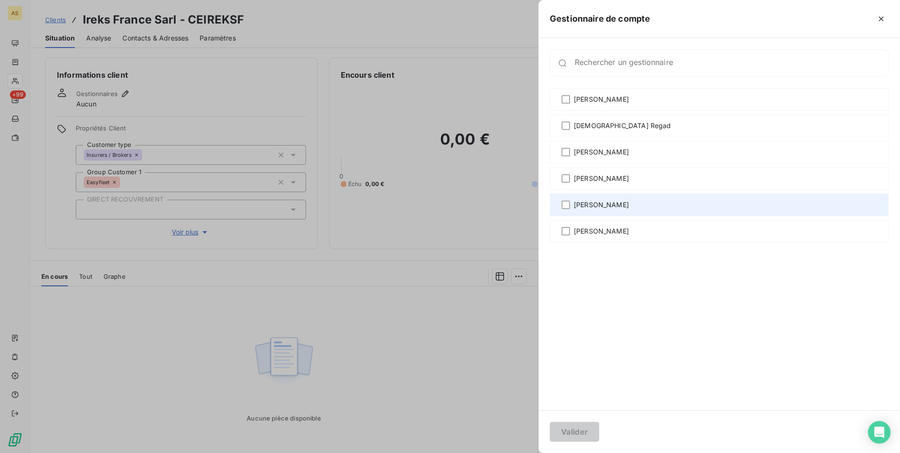
click at [593, 206] on span "[PERSON_NAME]" at bounding box center [601, 204] width 55 height 9
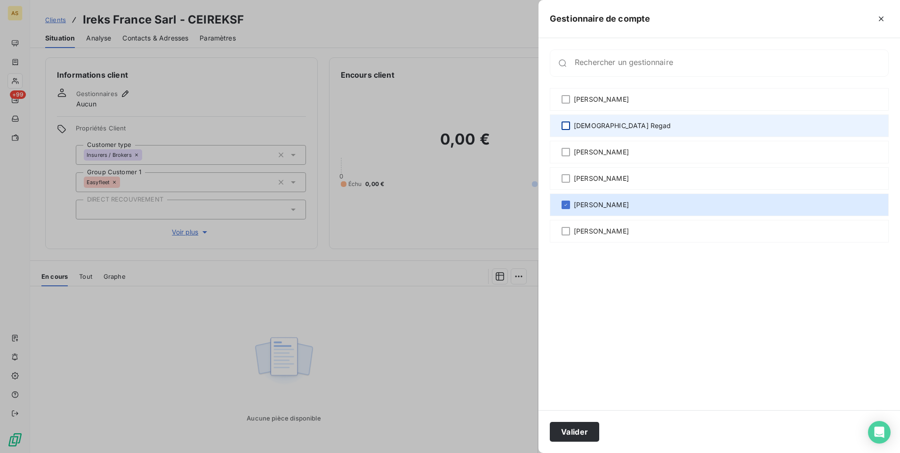
click at [568, 125] on div at bounding box center [566, 125] width 8 height 8
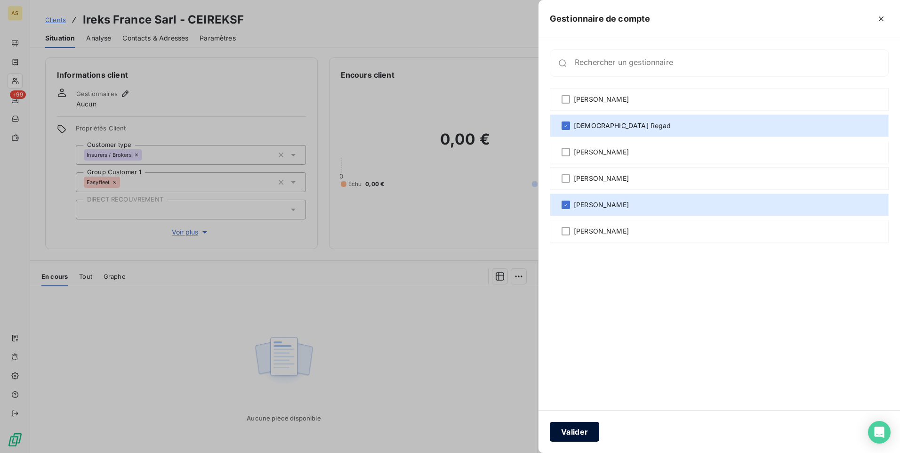
click at [571, 283] on button "Valider" at bounding box center [574, 432] width 49 height 20
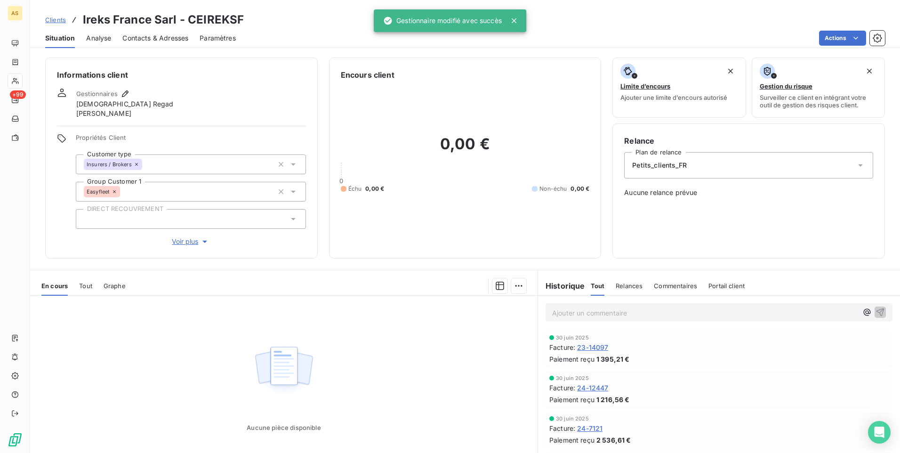
click at [55, 18] on span "Clients" at bounding box center [55, 20] width 21 height 8
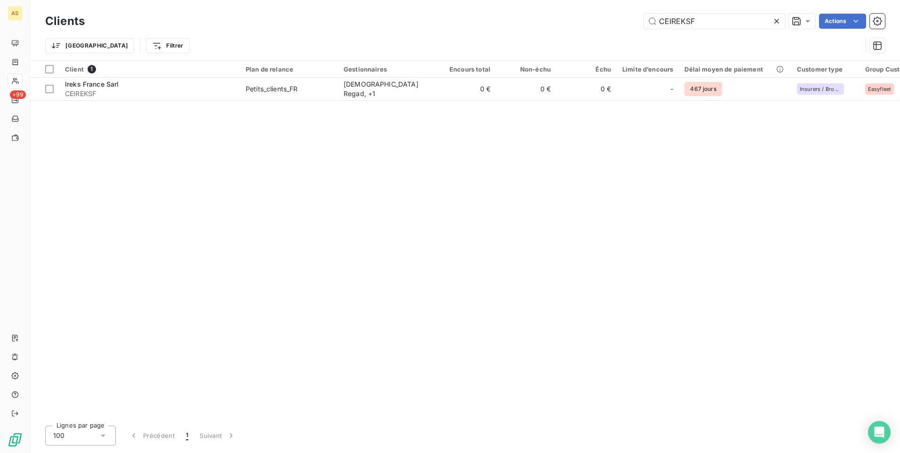
click at [225, 172] on div "Client 1 Plan de relance Gestionnaires Encours total Non-échu Échu Limite d’enc…" at bounding box center [465, 239] width 870 height 357
drag, startPoint x: 699, startPoint y: 23, endPoint x: 653, endPoint y: 21, distance: 46.6
click at [598, 21] on input "CEIREKSF" at bounding box center [714, 21] width 141 height 15
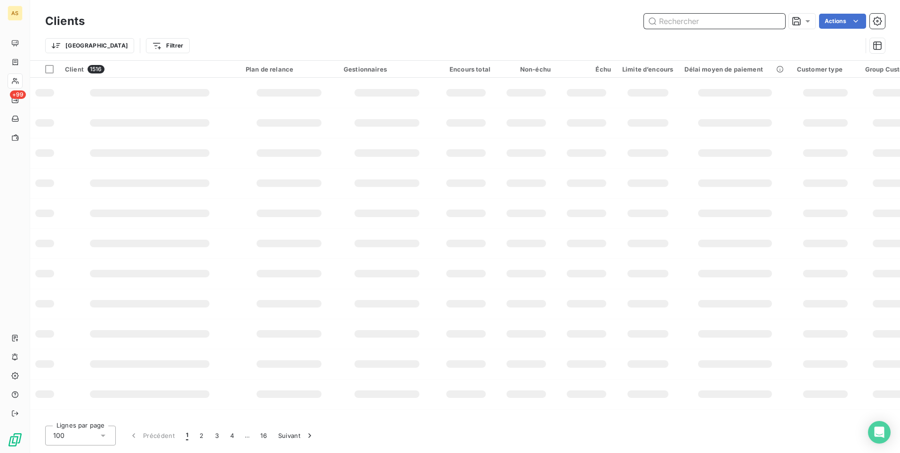
paste input "CDSSERVI"
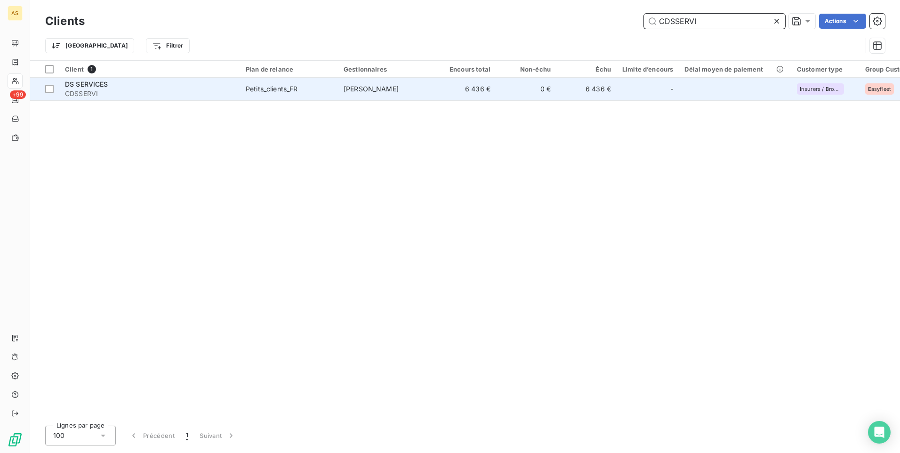
type input "CDSSERVI"
click at [479, 89] on td "6 436 €" at bounding box center [466, 89] width 60 height 23
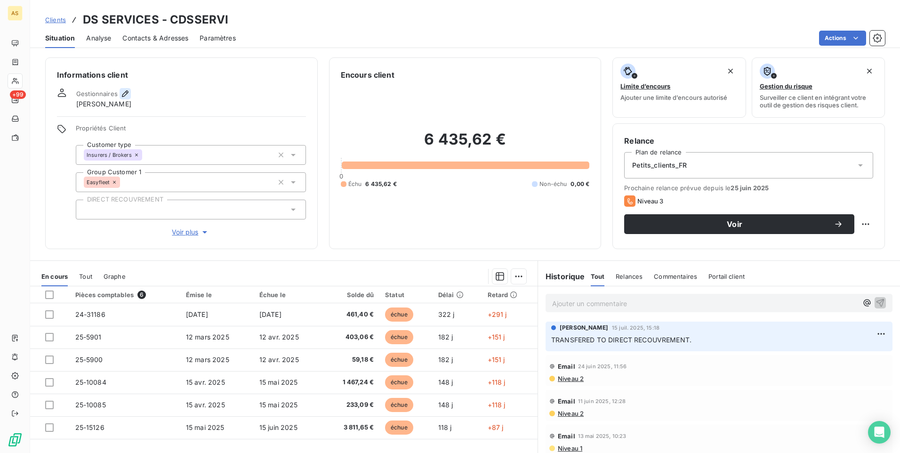
click at [125, 94] on icon "button" at bounding box center [124, 93] width 9 height 9
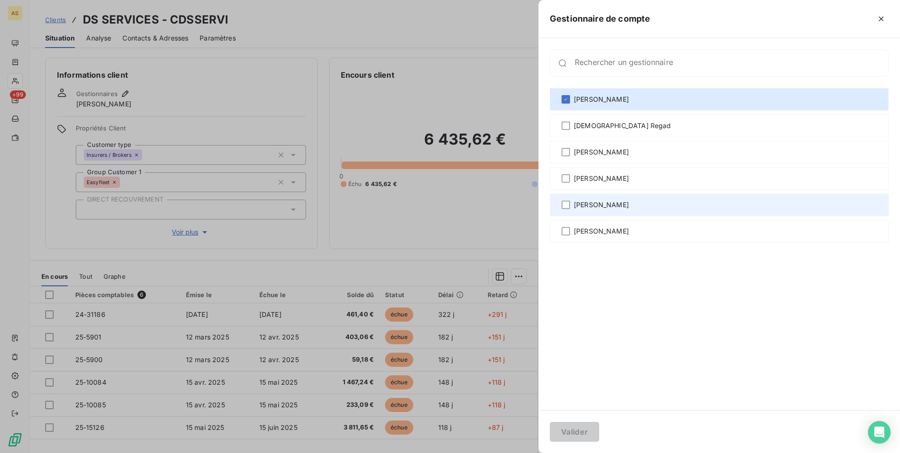
click at [594, 208] on span "[PERSON_NAME]" at bounding box center [601, 204] width 55 height 9
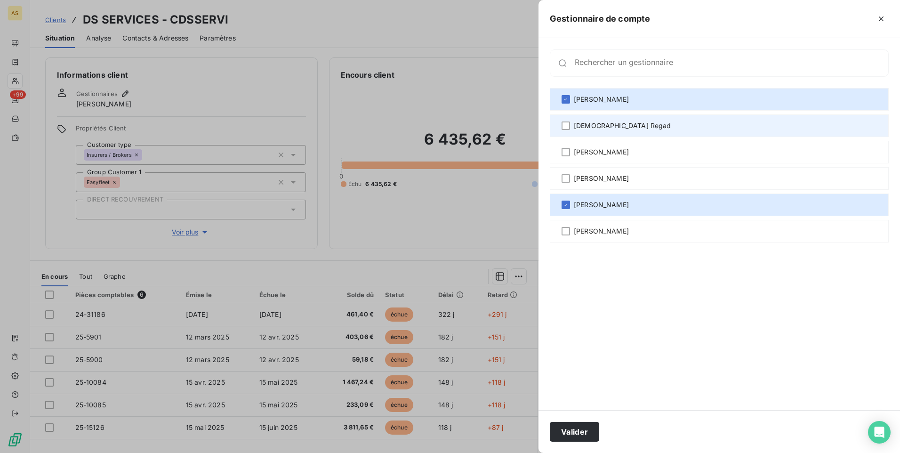
click at [583, 124] on span "[DEMOGRAPHIC_DATA] Regad" at bounding box center [622, 125] width 97 height 9
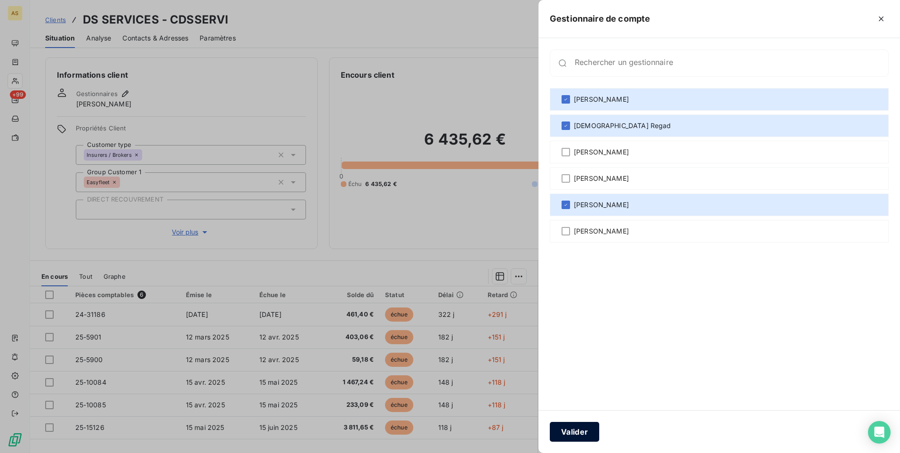
click at [571, 283] on button "Valider" at bounding box center [574, 432] width 49 height 20
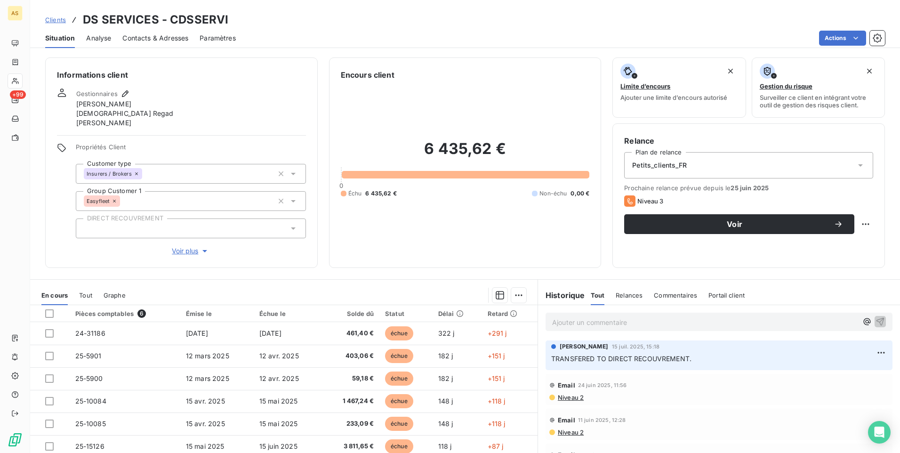
click at [59, 21] on span "Clients" at bounding box center [55, 20] width 21 height 8
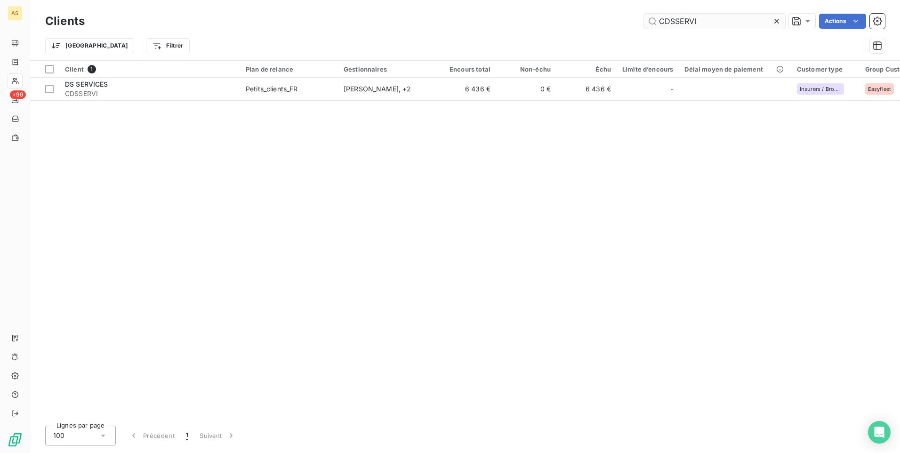
drag, startPoint x: 710, startPoint y: 18, endPoint x: 660, endPoint y: 23, distance: 49.6
click at [598, 23] on input "CDSSERVI" at bounding box center [714, 21] width 141 height 15
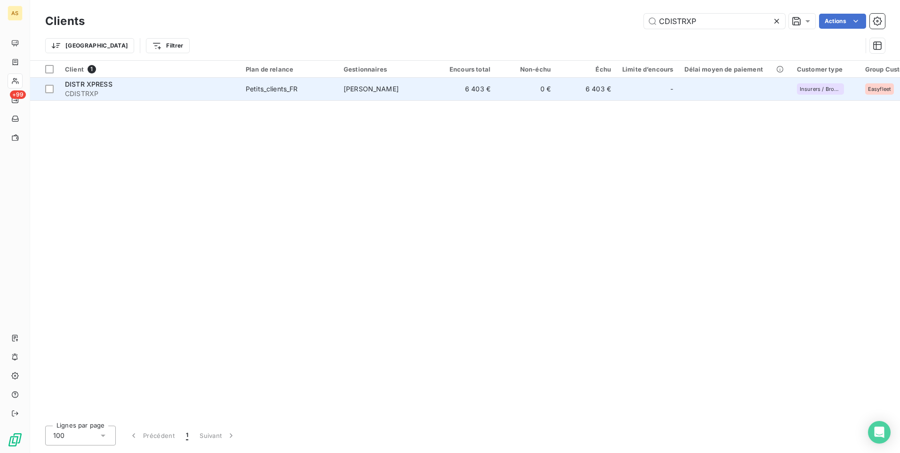
type input "CDISTRXP"
click at [582, 91] on td "6 403 €" at bounding box center [586, 89] width 60 height 23
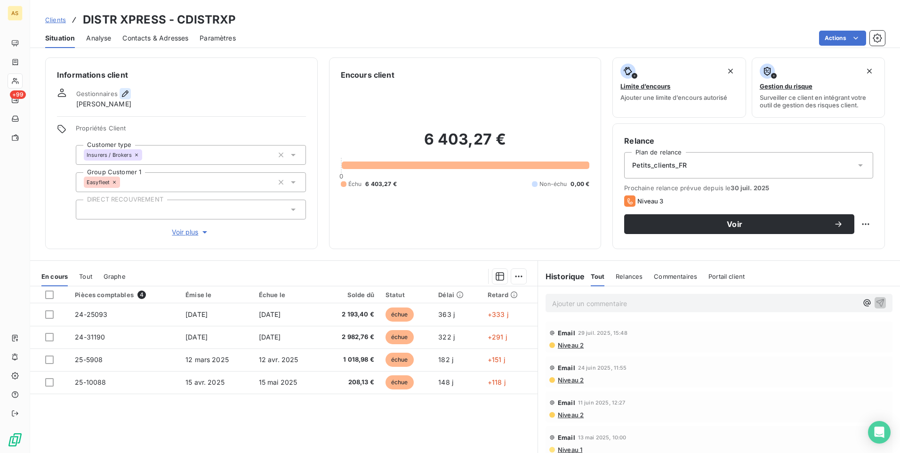
click at [125, 96] on icon "button" at bounding box center [124, 93] width 9 height 9
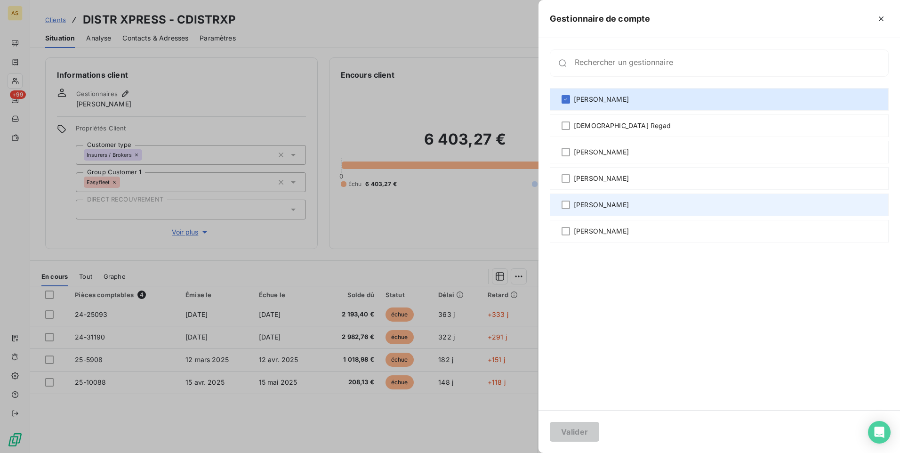
click at [571, 204] on div "[PERSON_NAME]" at bounding box center [719, 204] width 339 height 23
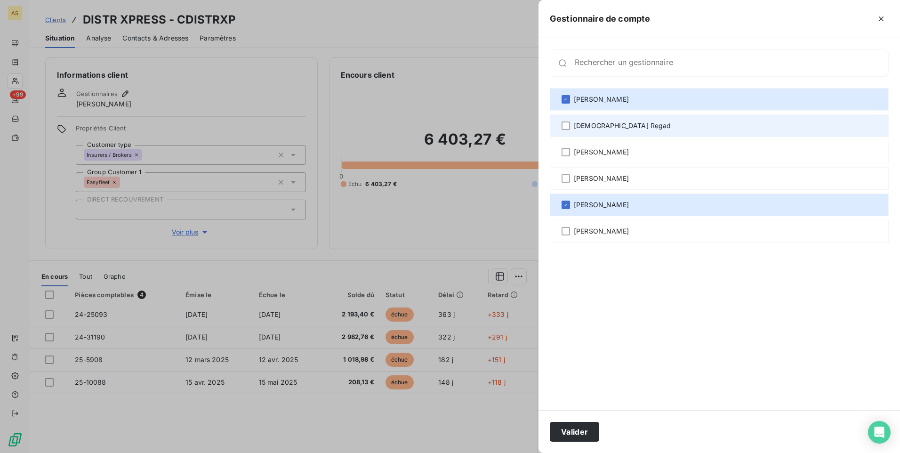
click at [582, 124] on span "[DEMOGRAPHIC_DATA] Regad" at bounding box center [622, 125] width 97 height 9
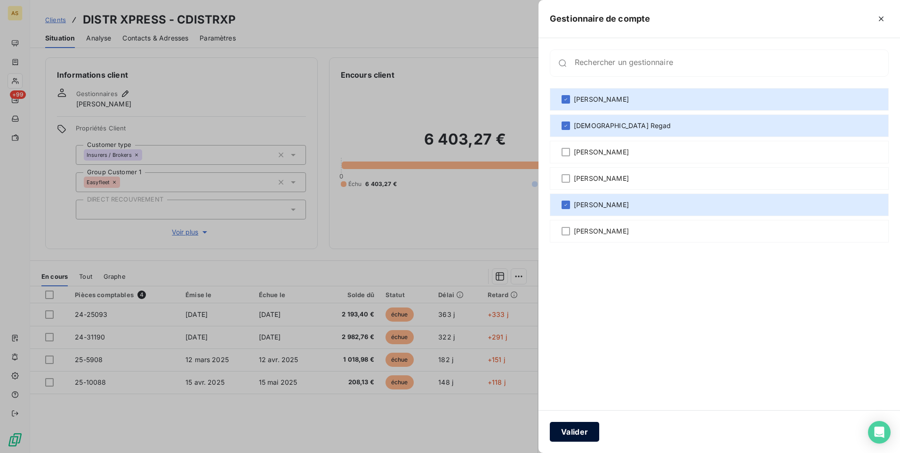
click at [570, 283] on button "Valider" at bounding box center [574, 432] width 49 height 20
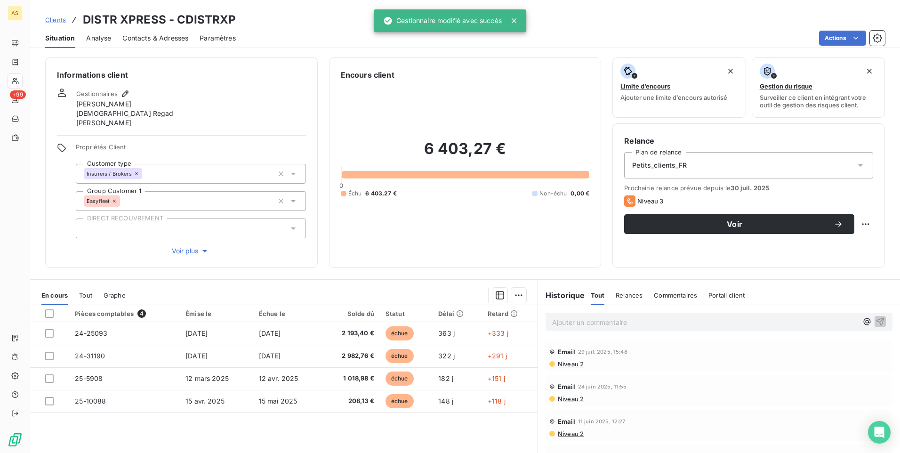
click at [62, 23] on span "Clients" at bounding box center [55, 20] width 21 height 8
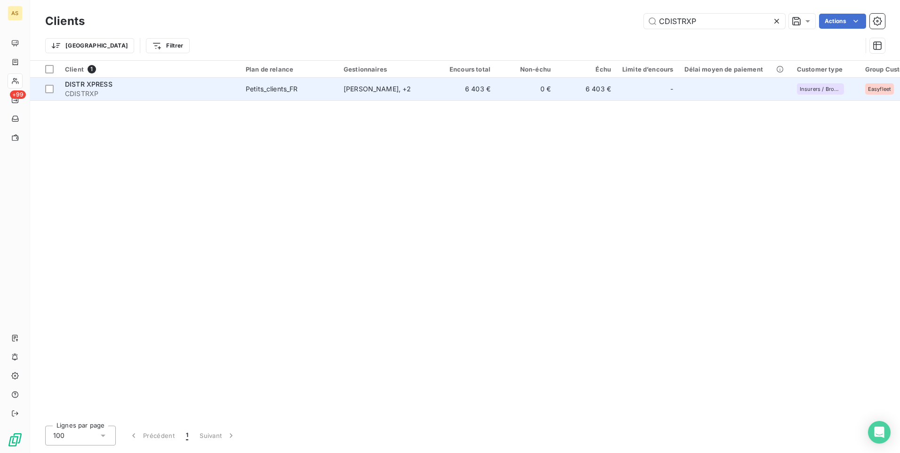
click at [598, 99] on td "6 403 €" at bounding box center [586, 89] width 60 height 23
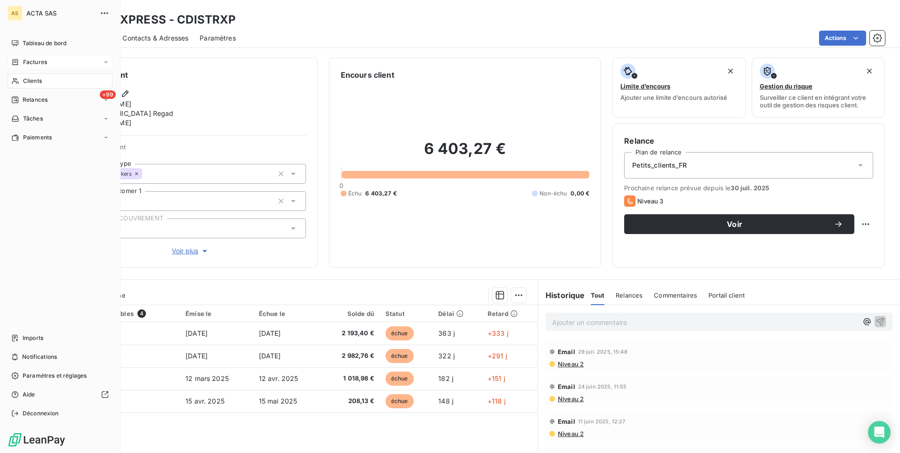
click at [70, 66] on div "Factures" at bounding box center [60, 62] width 105 height 15
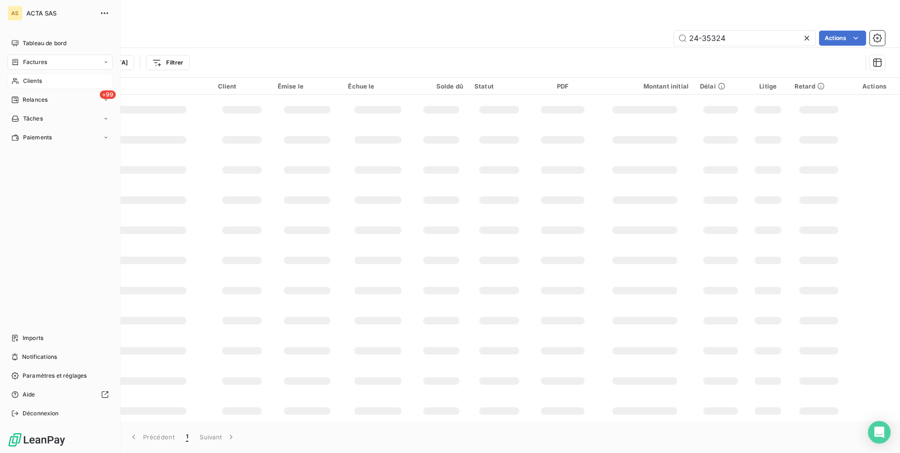
click at [33, 80] on span "Clients" at bounding box center [32, 81] width 19 height 8
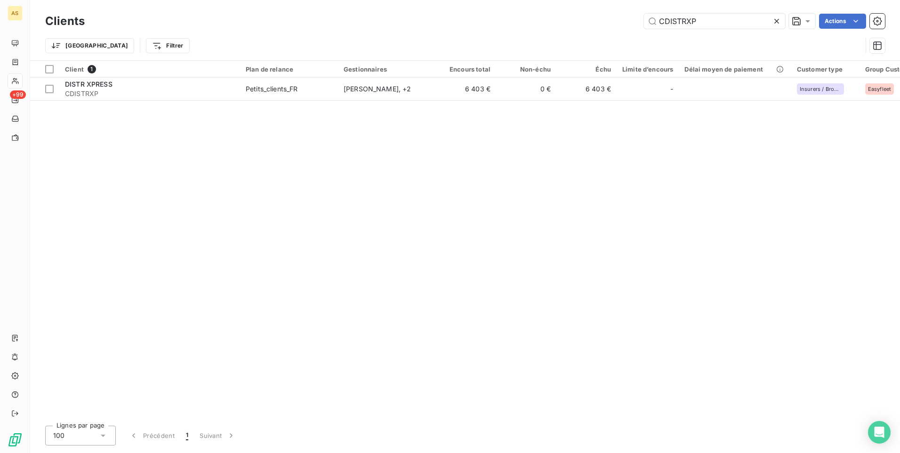
click at [598, 23] on icon at bounding box center [776, 21] width 5 height 5
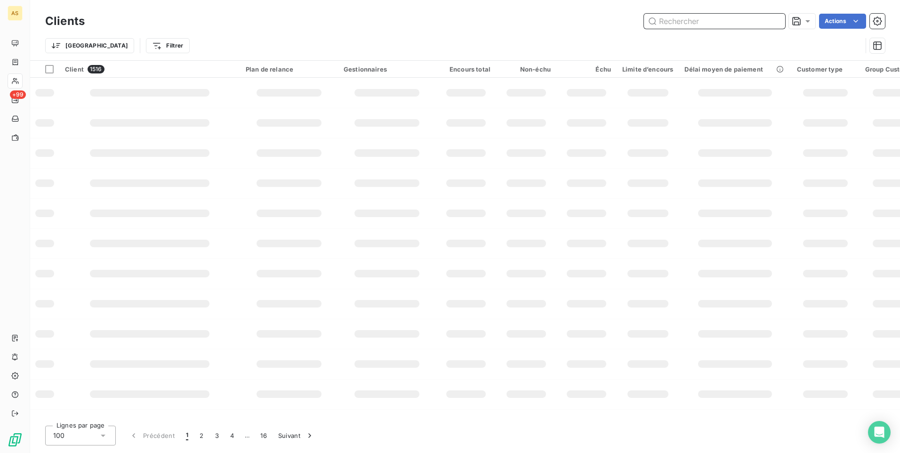
click at [598, 24] on input "text" at bounding box center [714, 21] width 141 height 15
paste input "CERBA"
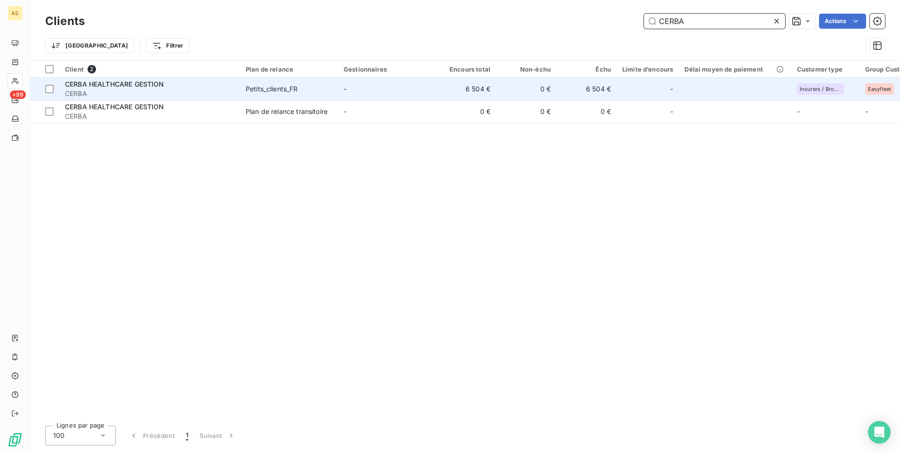
type input "CERBA"
click at [598, 94] on td "6 504 €" at bounding box center [586, 89] width 60 height 23
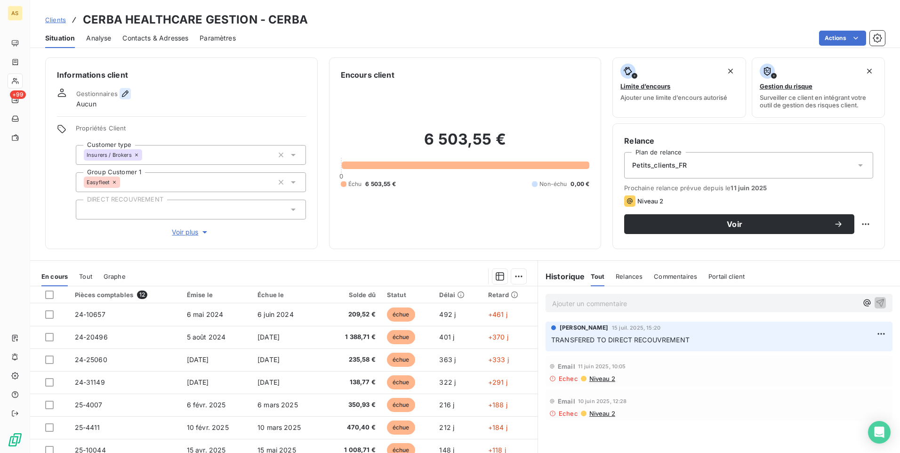
click at [127, 95] on icon "button" at bounding box center [124, 93] width 9 height 9
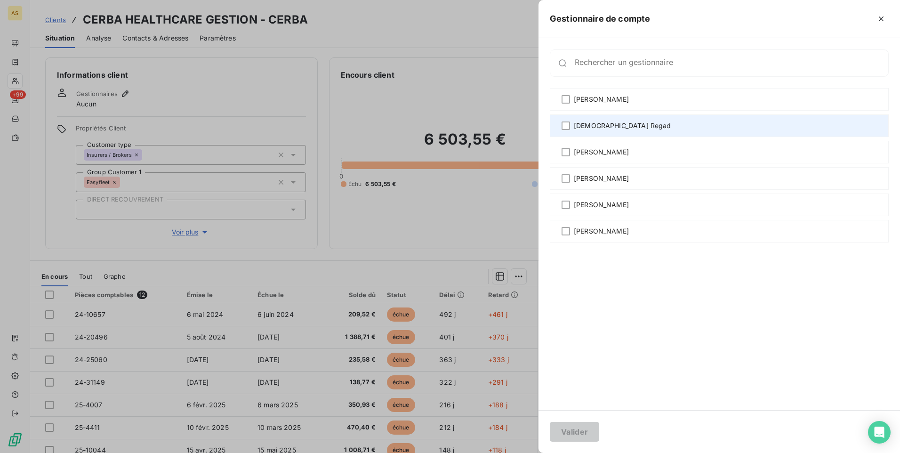
click at [590, 123] on span "[DEMOGRAPHIC_DATA] Regad" at bounding box center [622, 125] width 97 height 9
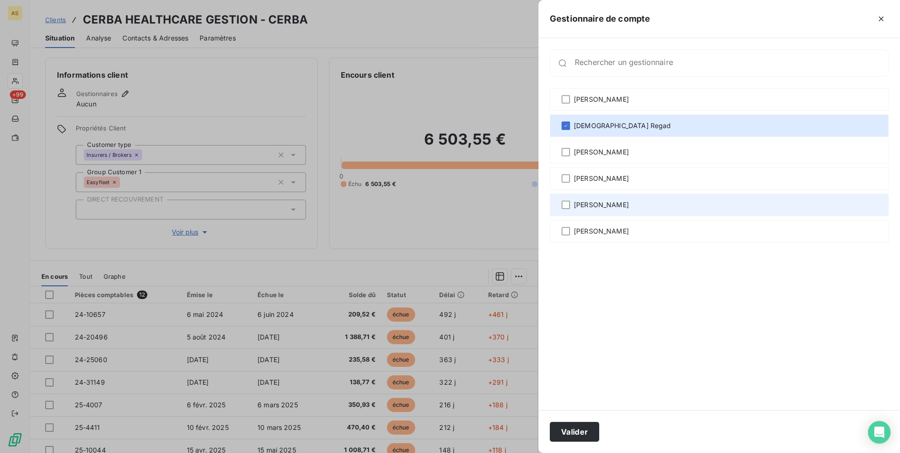
click at [578, 204] on span "[PERSON_NAME]" at bounding box center [601, 204] width 55 height 9
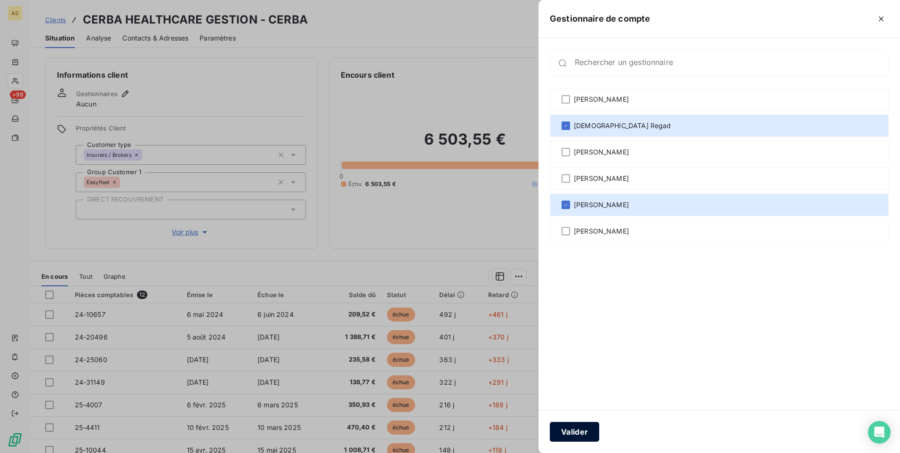
click at [585, 283] on button "Valider" at bounding box center [574, 432] width 49 height 20
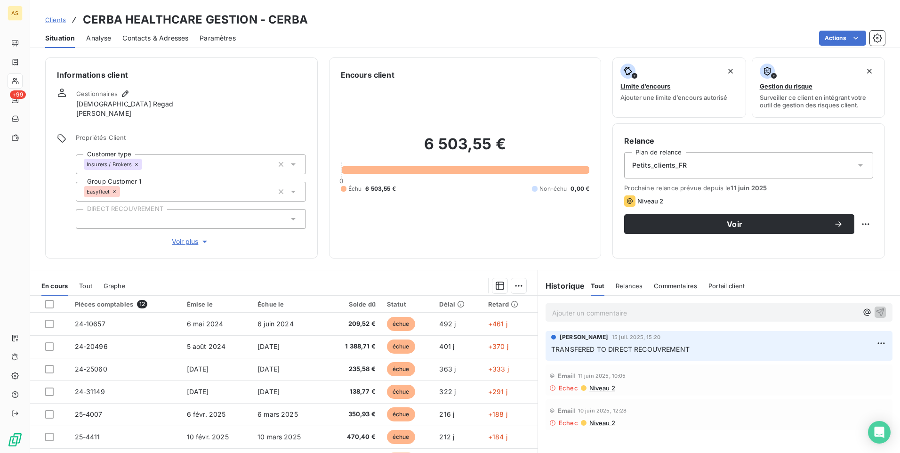
click at [56, 20] on span "Clients" at bounding box center [55, 20] width 21 height 8
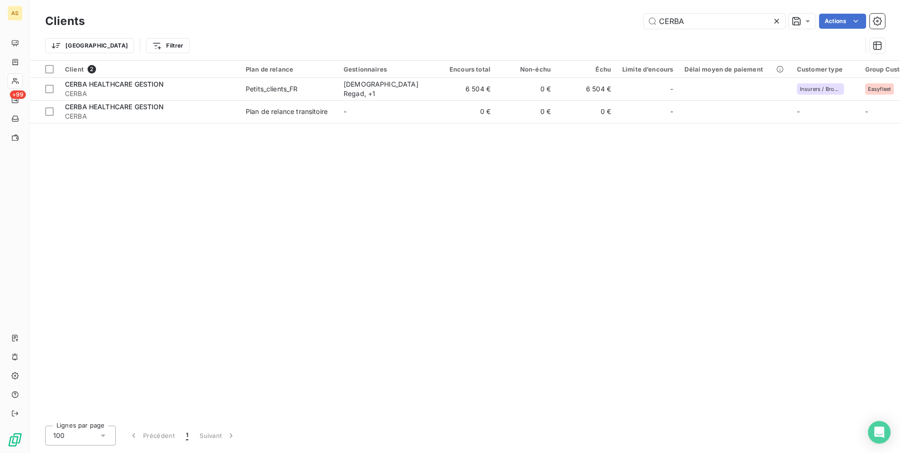
drag, startPoint x: 637, startPoint y: 20, endPoint x: 631, endPoint y: 20, distance: 6.1
click at [598, 20] on div "CERBA Actions" at bounding box center [490, 21] width 789 height 15
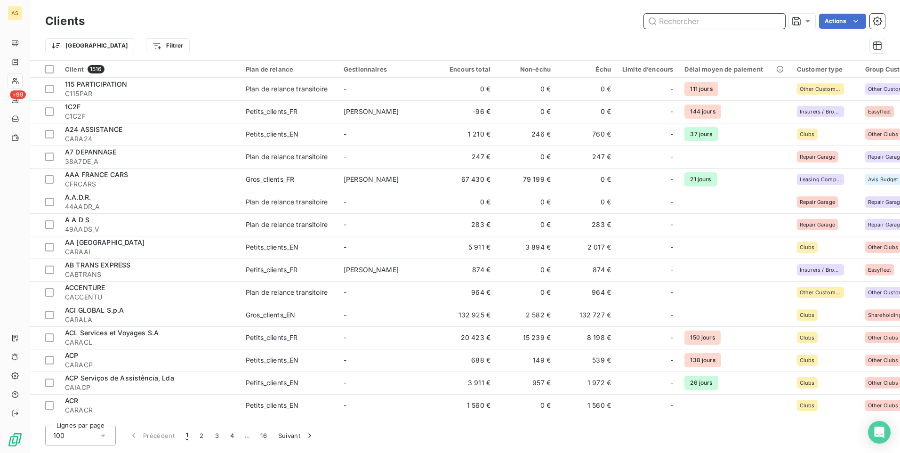
click at [598, 21] on input "text" at bounding box center [714, 21] width 141 height 15
paste input "CEPORTAL"
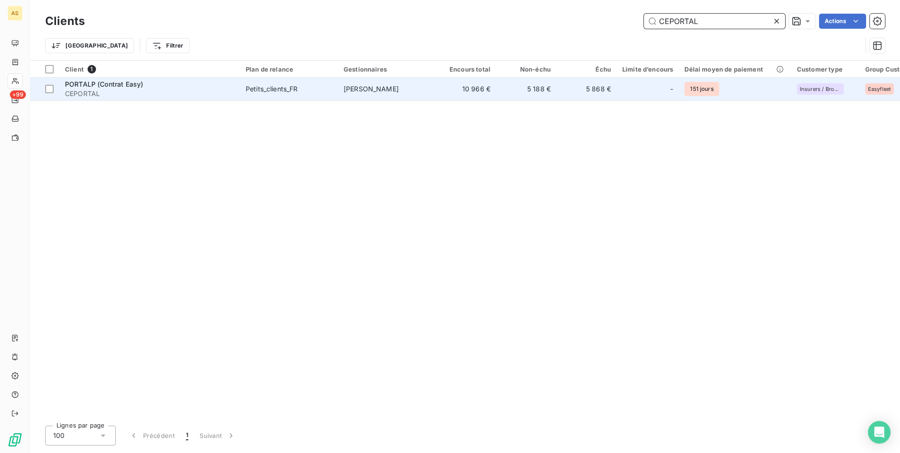
type input "CEPORTAL"
click at [143, 91] on span "CEPORTAL" at bounding box center [149, 93] width 169 height 9
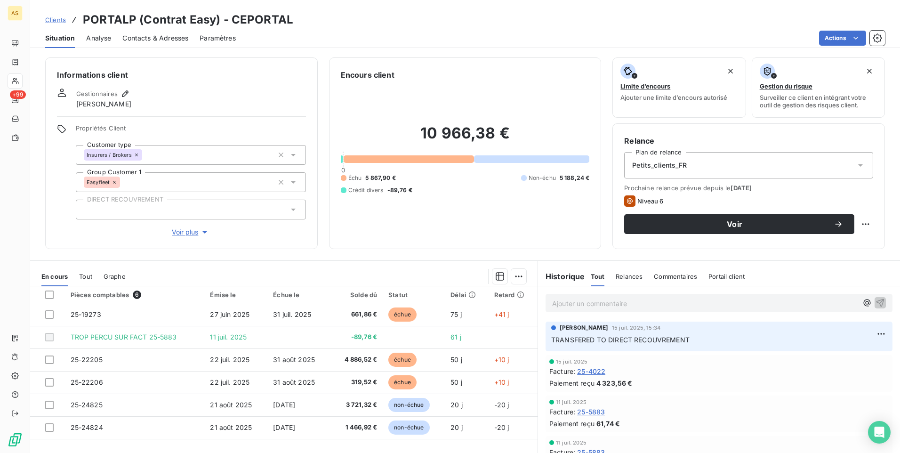
click at [295, 210] on icon at bounding box center [293, 209] width 9 height 9
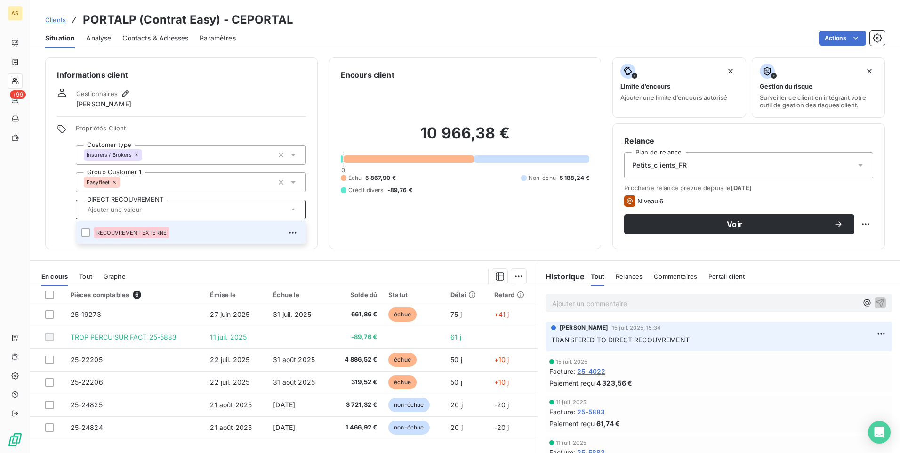
click at [90, 232] on li "RECOUVREMENT EXTERNE" at bounding box center [191, 232] width 230 height 23
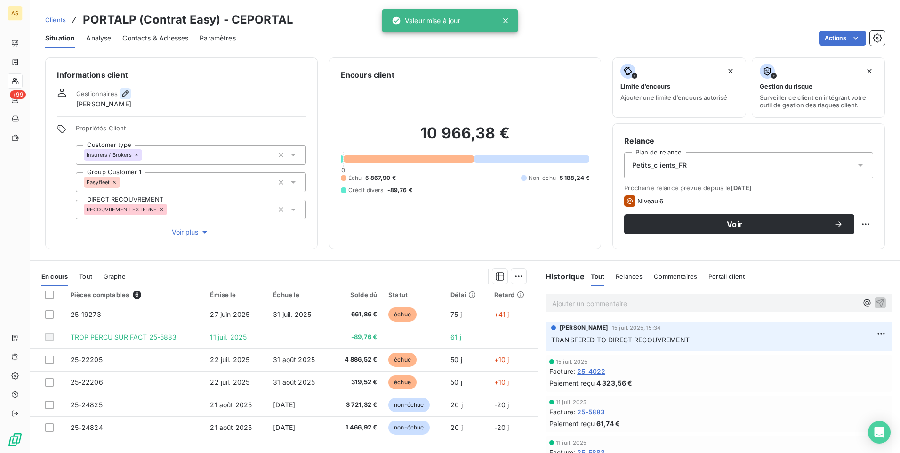
click at [125, 95] on icon "button" at bounding box center [124, 93] width 9 height 9
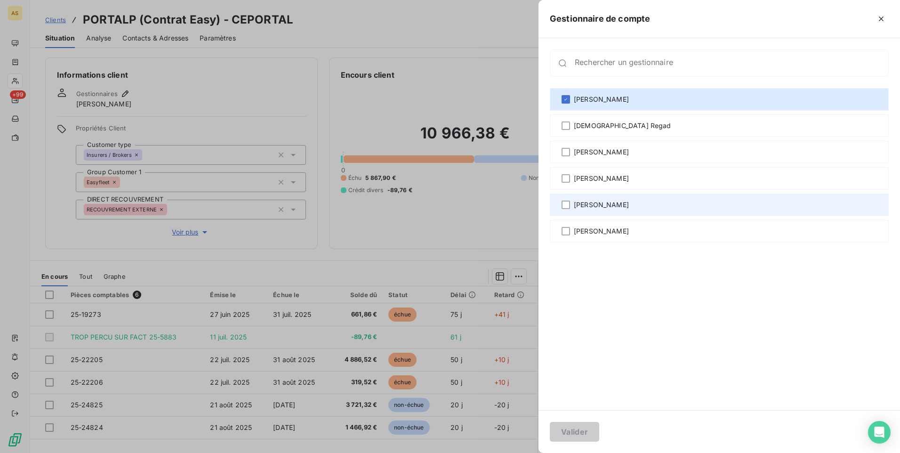
click at [595, 204] on span "[PERSON_NAME]" at bounding box center [601, 204] width 55 height 9
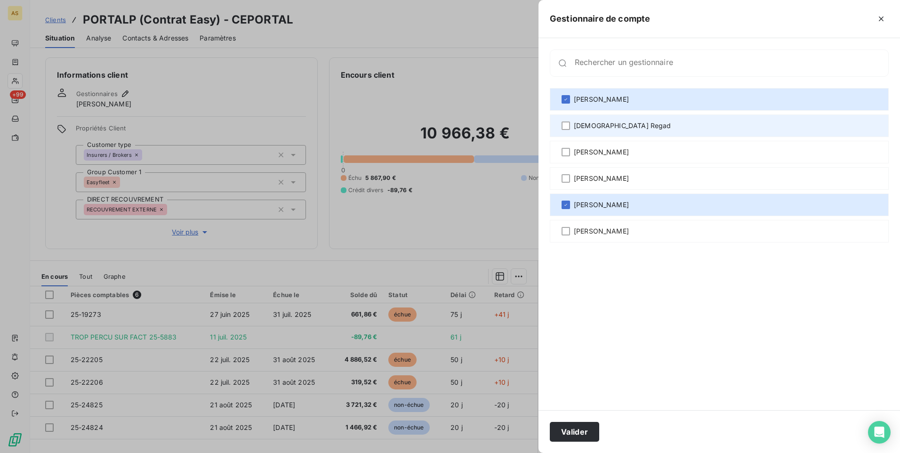
click at [592, 124] on span "[DEMOGRAPHIC_DATA] Regad" at bounding box center [622, 125] width 97 height 9
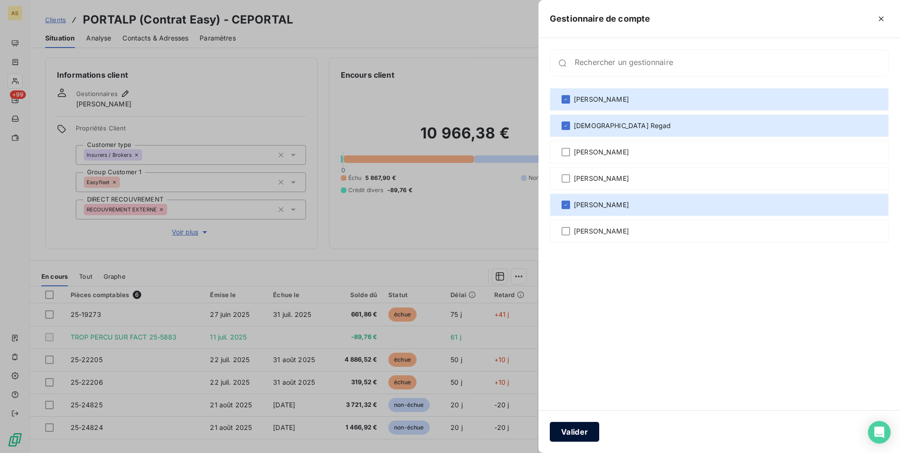
click at [572, 283] on button "Valider" at bounding box center [574, 432] width 49 height 20
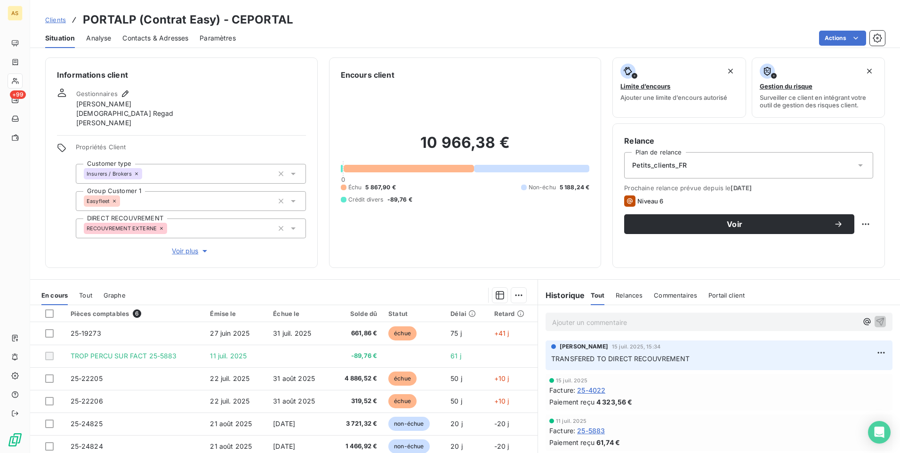
click at [52, 17] on span "Clients" at bounding box center [55, 20] width 21 height 8
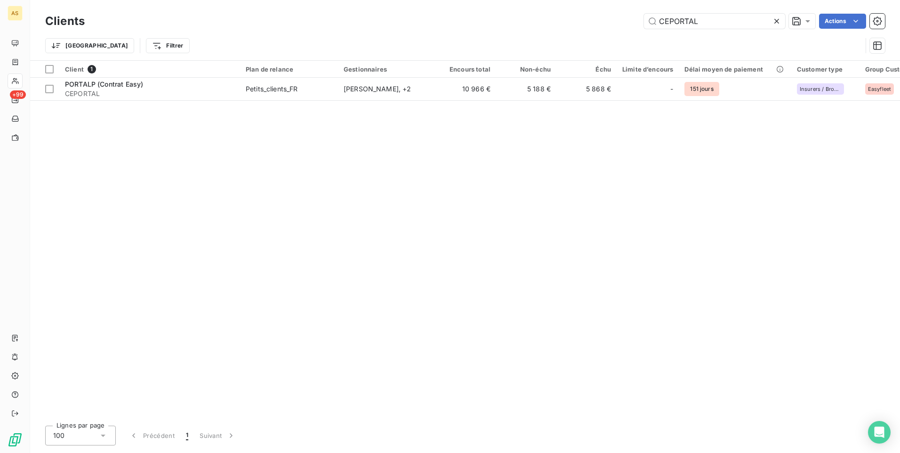
drag, startPoint x: 672, startPoint y: 14, endPoint x: 602, endPoint y: 10, distance: 69.7
click at [598, 10] on div "Clients CEPORTAL Actions Trier Filtrer" at bounding box center [465, 30] width 870 height 60
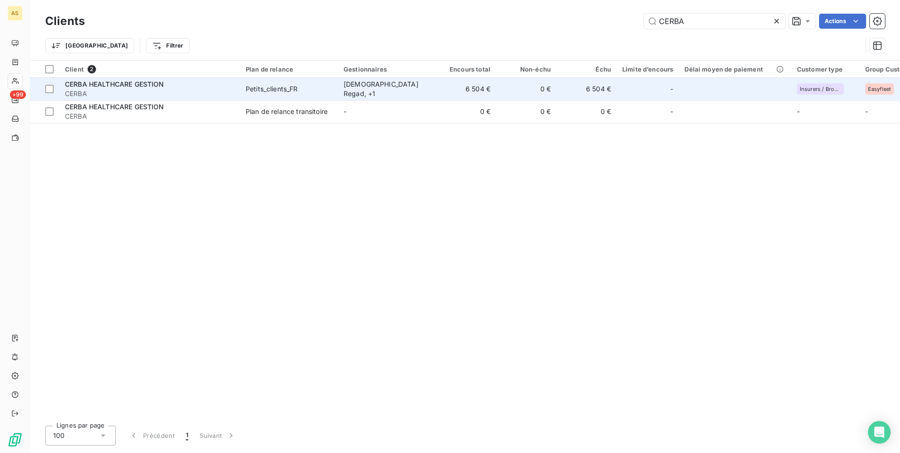
type input "CERBA"
click at [379, 95] on td "[DEMOGRAPHIC_DATA] Regad , + 1" at bounding box center [387, 89] width 98 height 23
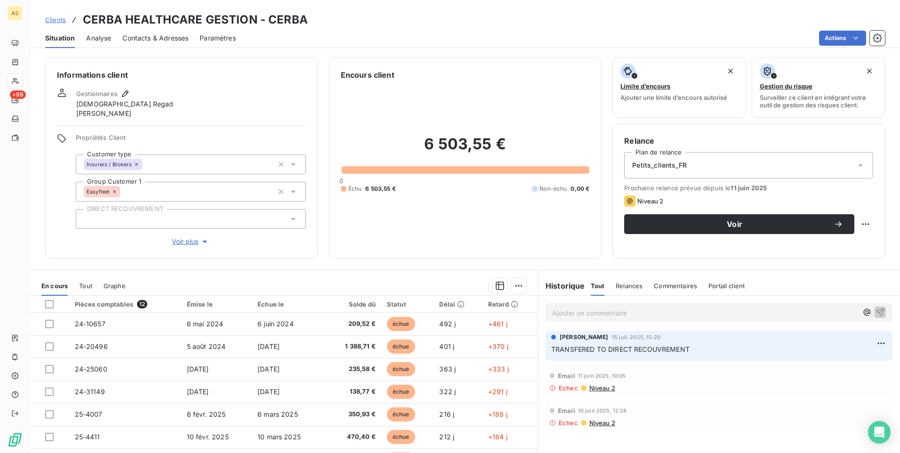
drag, startPoint x: 289, startPoint y: 218, endPoint x: 252, endPoint y: 226, distance: 38.0
click at [289, 219] on icon at bounding box center [293, 218] width 9 height 9
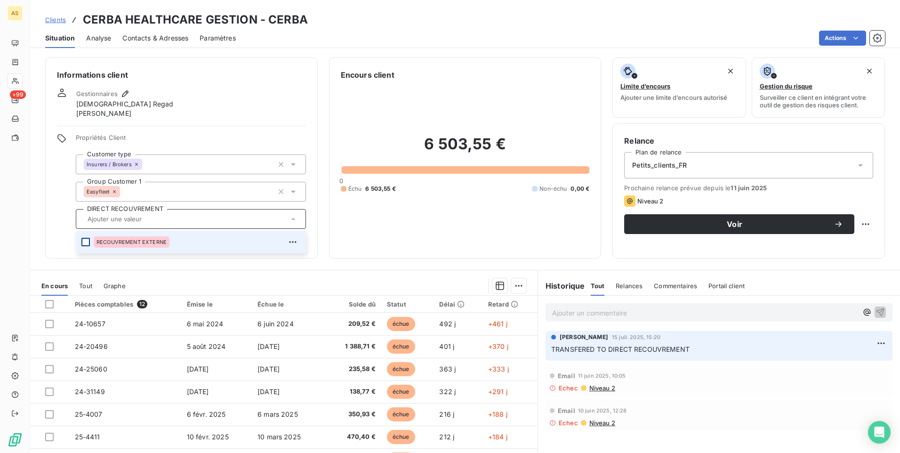
click at [88, 241] on div at bounding box center [85, 242] width 8 height 8
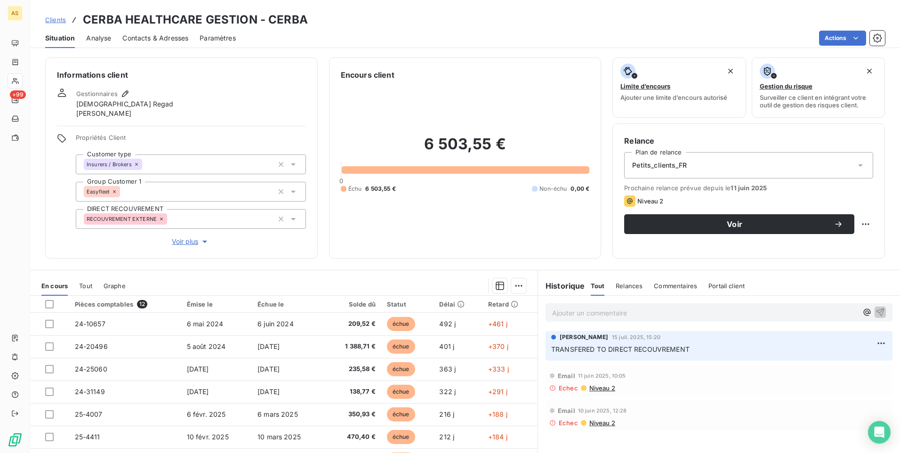
click at [320, 233] on div "Informations client Gestionnaires [DEMOGRAPHIC_DATA] Regad [PERSON_NAME] Propri…" at bounding box center [465, 157] width 870 height 201
click at [48, 19] on span "Clients" at bounding box center [55, 20] width 21 height 8
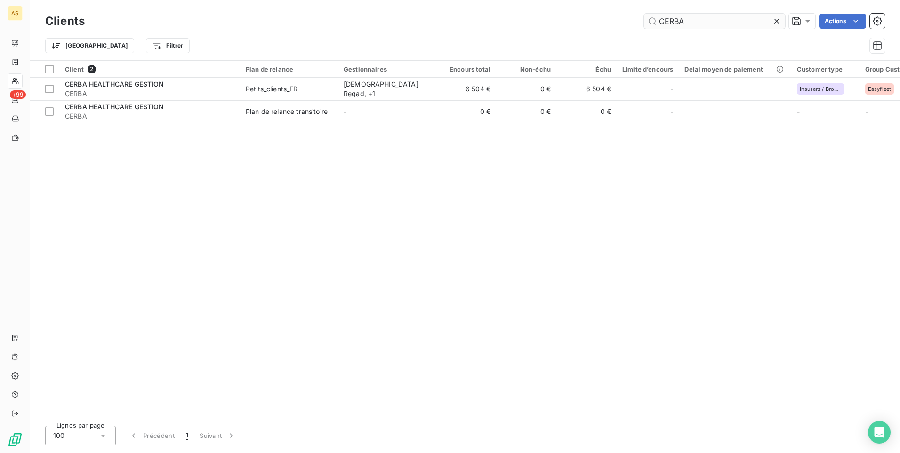
click at [598, 26] on input "CERBA" at bounding box center [714, 21] width 141 height 15
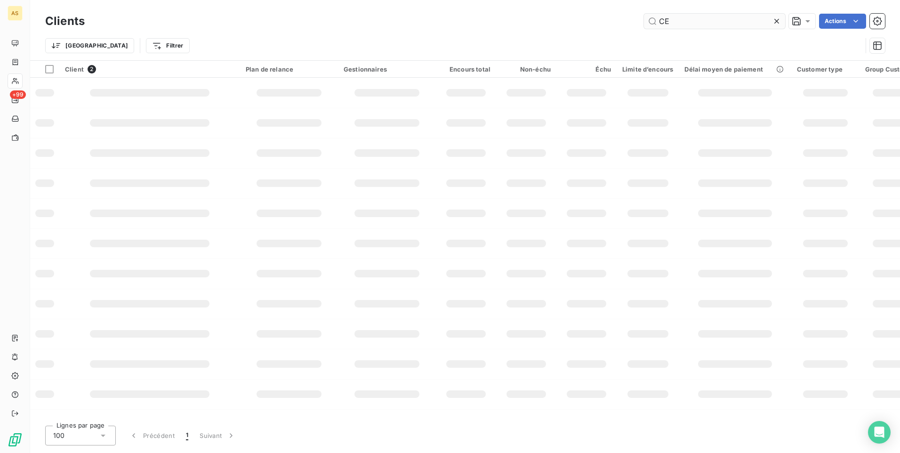
type input "C"
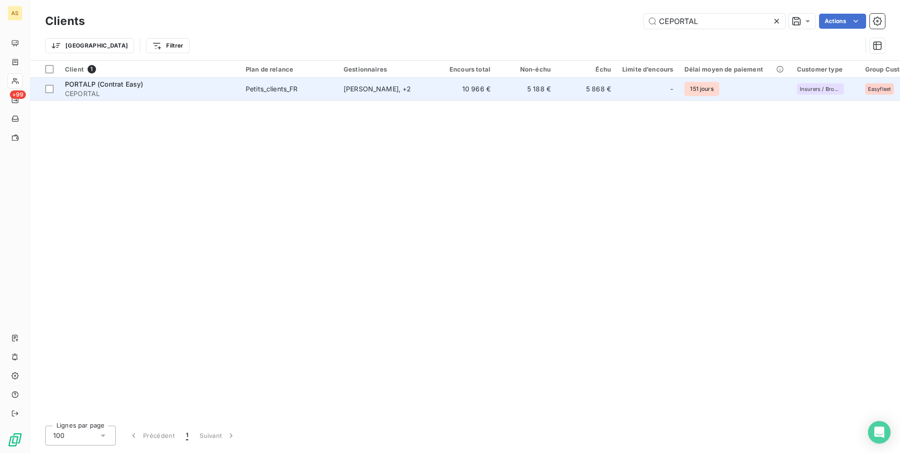
type input "CEPORTAL"
click at [178, 94] on span "CEPORTAL" at bounding box center [149, 93] width 169 height 9
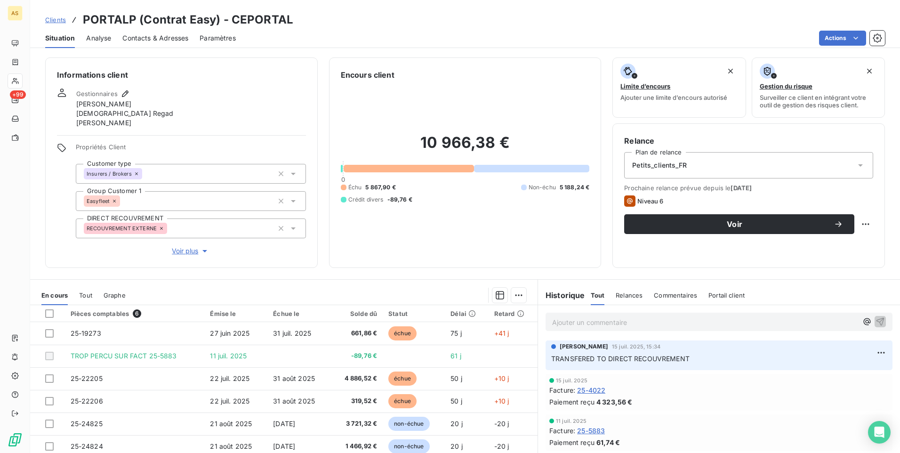
click at [56, 19] on span "Clients" at bounding box center [55, 20] width 21 height 8
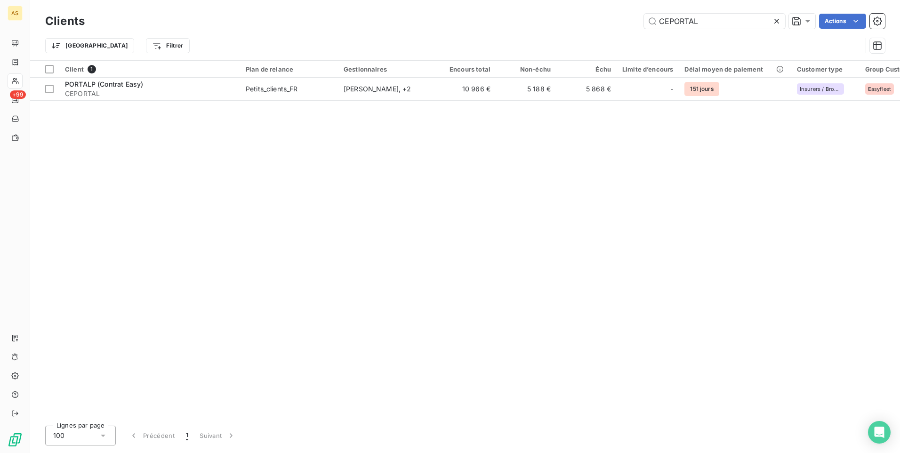
click at [598, 18] on icon at bounding box center [776, 20] width 9 height 9
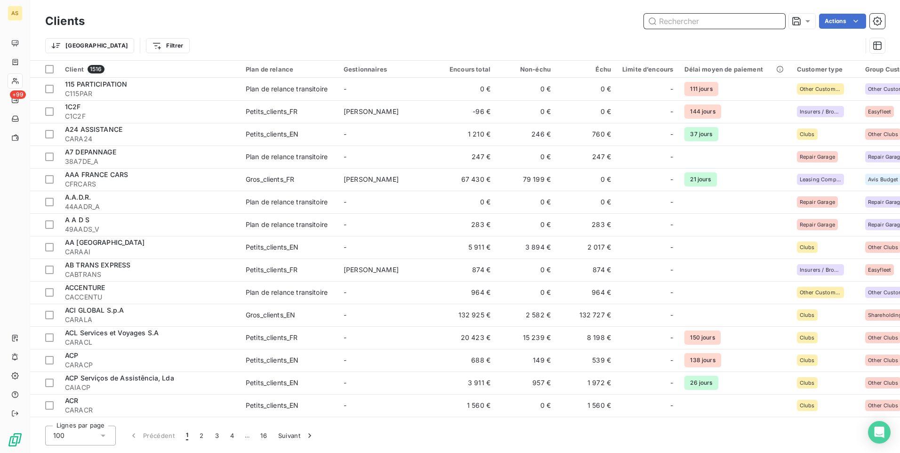
click at [598, 21] on input "text" at bounding box center [714, 21] width 141 height 15
paste input "CESEPTEO"
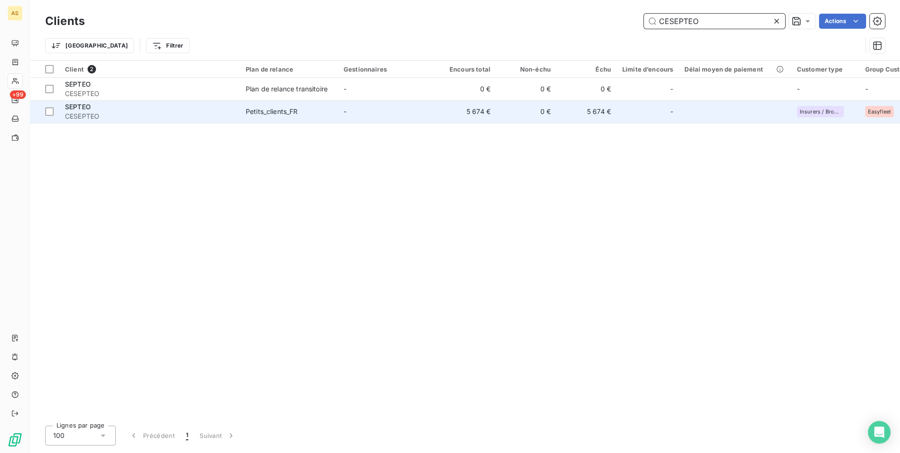
type input "CESEPTEO"
click at [449, 109] on td "5 674 €" at bounding box center [466, 111] width 60 height 23
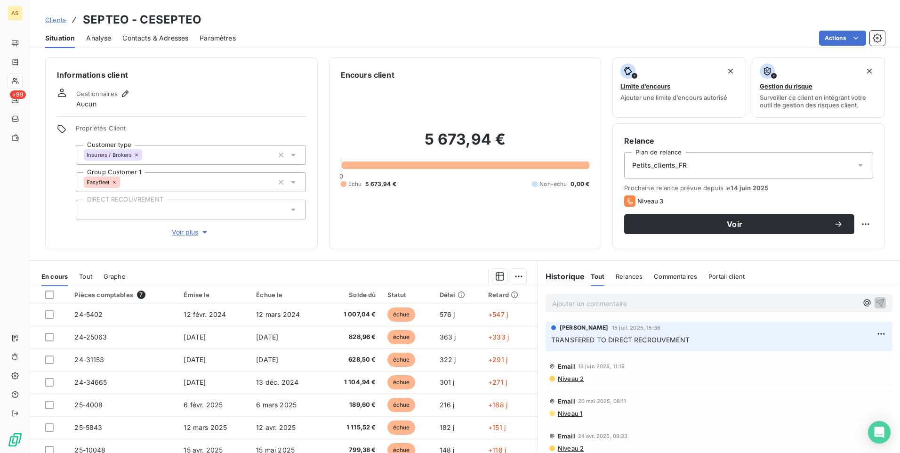
click at [289, 209] on icon at bounding box center [293, 209] width 9 height 9
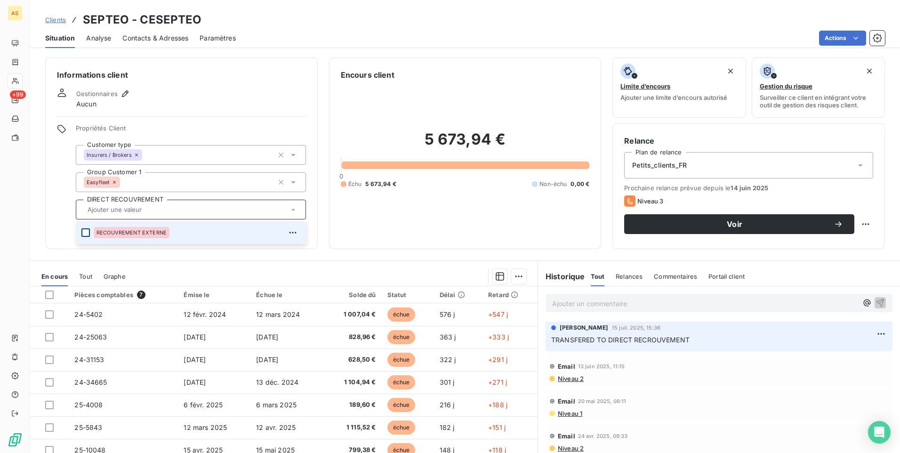
click at [85, 228] on div at bounding box center [85, 232] width 8 height 8
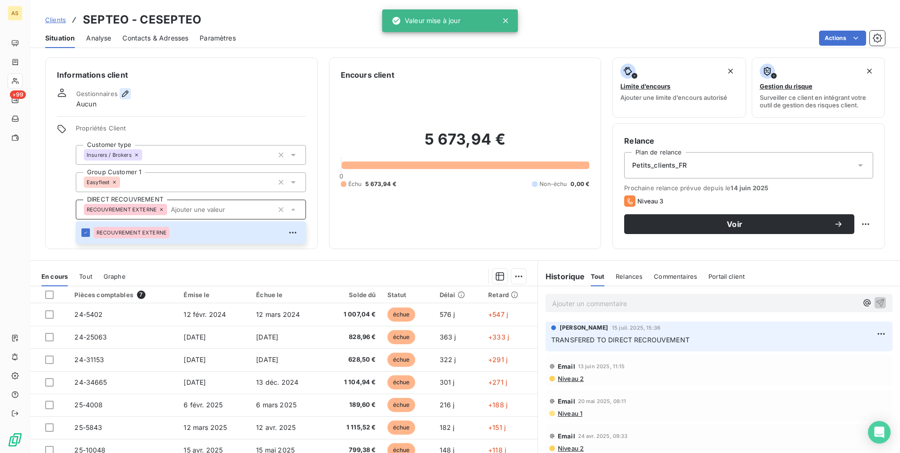
click at [120, 96] on icon "button" at bounding box center [124, 93] width 9 height 9
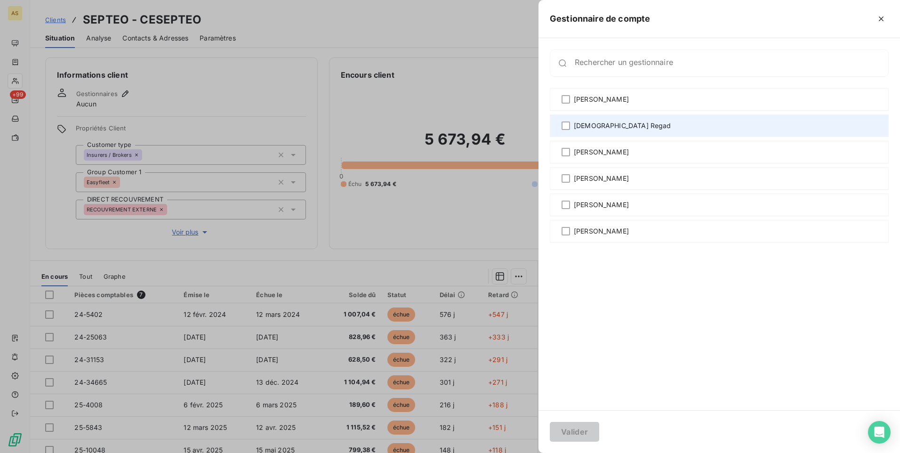
click at [584, 129] on span "[DEMOGRAPHIC_DATA] Regad" at bounding box center [622, 125] width 97 height 9
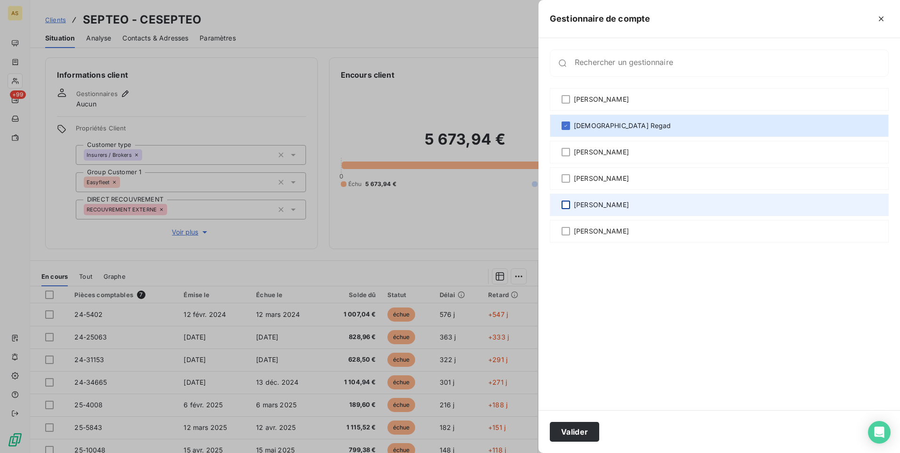
click at [565, 207] on div at bounding box center [566, 205] width 8 height 8
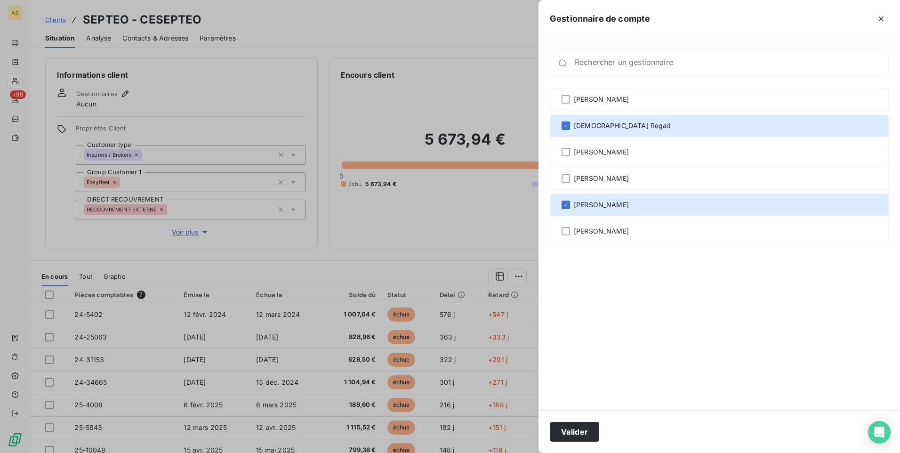
drag, startPoint x: 572, startPoint y: 425, endPoint x: 573, endPoint y: 419, distance: 5.3
click at [573, 283] on button "Valider" at bounding box center [574, 432] width 49 height 20
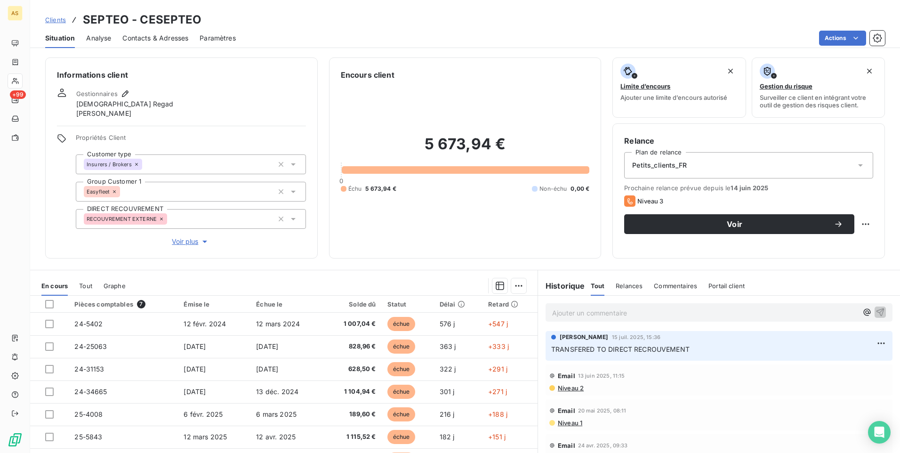
click at [57, 18] on span "Clients" at bounding box center [55, 20] width 21 height 8
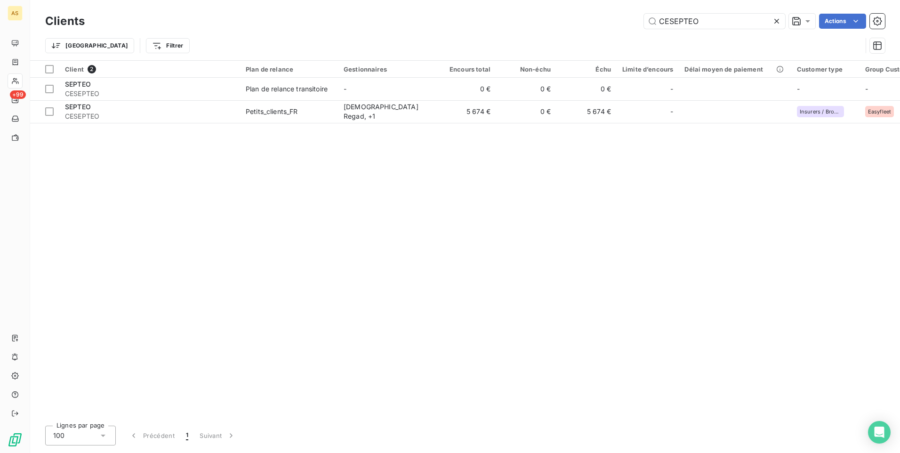
drag, startPoint x: 701, startPoint y: 21, endPoint x: 587, endPoint y: 25, distance: 113.5
click at [587, 25] on div "CESEPTEO Actions" at bounding box center [490, 21] width 789 height 15
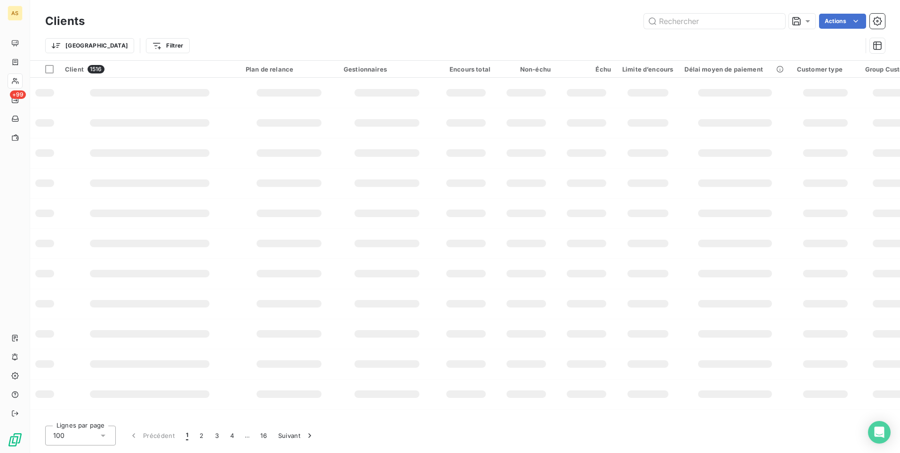
drag, startPoint x: 686, startPoint y: 14, endPoint x: 692, endPoint y: 31, distance: 18.2
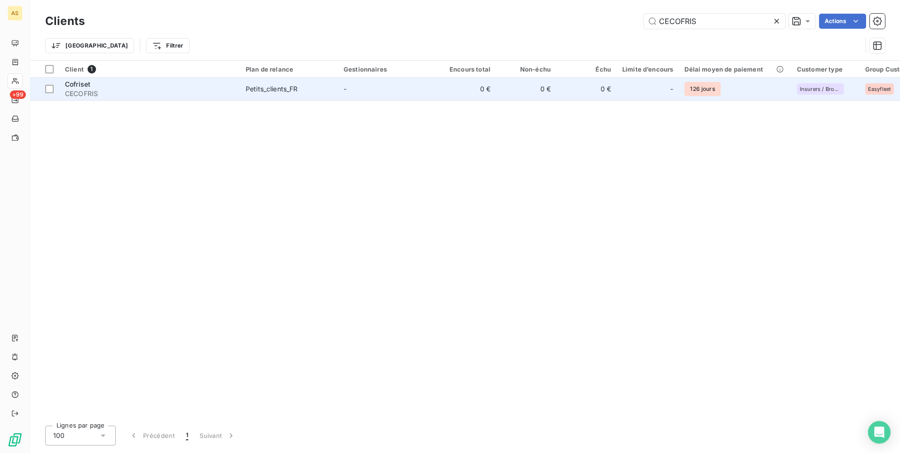
type input "CECOFRIS"
click at [385, 95] on td "-" at bounding box center [387, 89] width 98 height 23
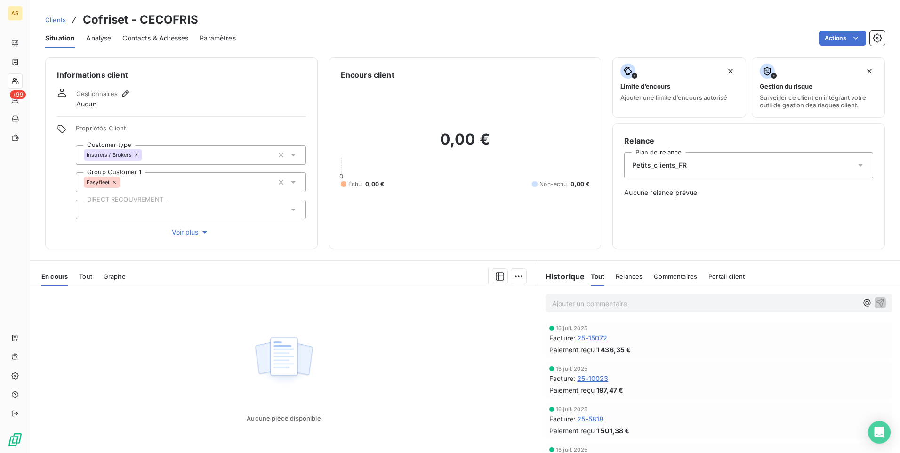
click at [291, 210] on icon at bounding box center [293, 210] width 5 height 2
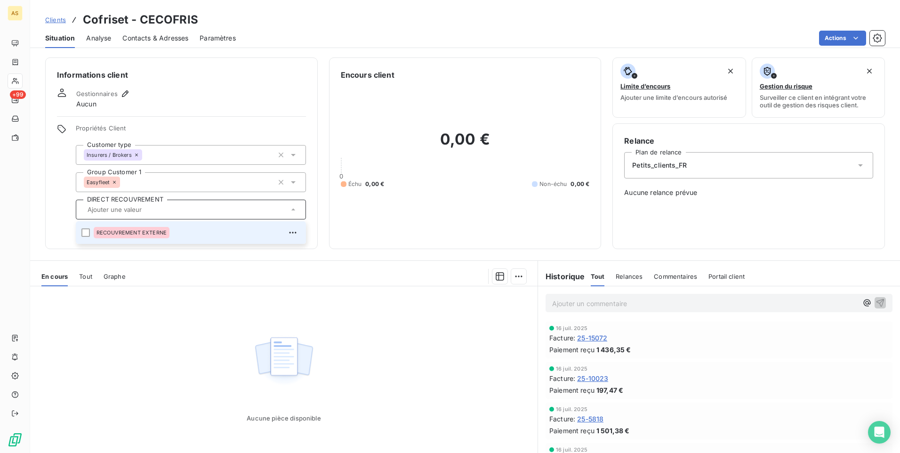
click at [114, 231] on span "RECOUVREMENT EXTERNE" at bounding box center [131, 233] width 70 height 6
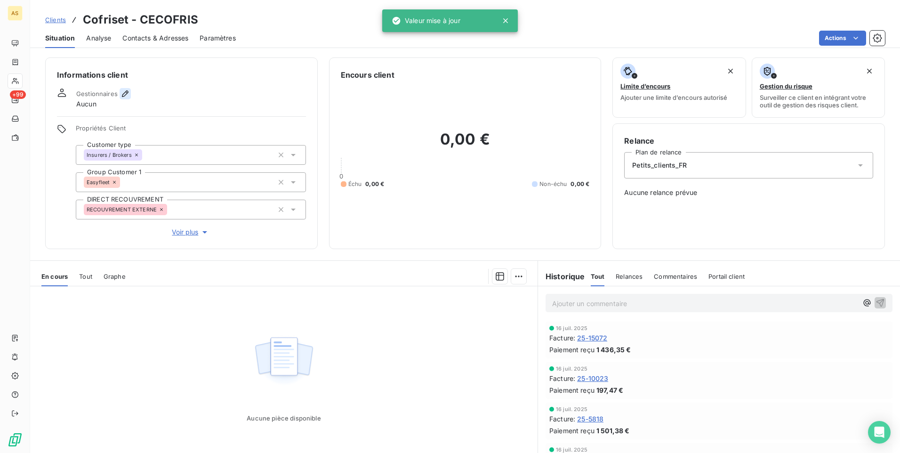
click at [124, 94] on icon "button" at bounding box center [124, 93] width 9 height 9
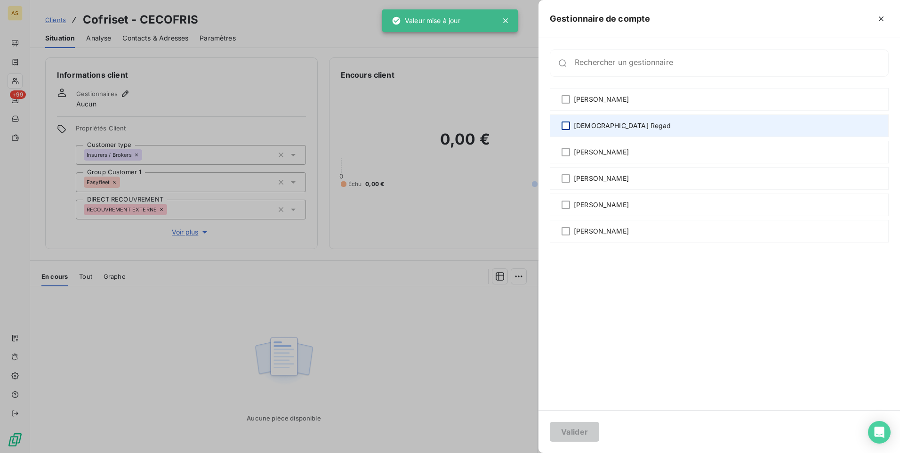
click at [565, 124] on div at bounding box center [566, 125] width 8 height 8
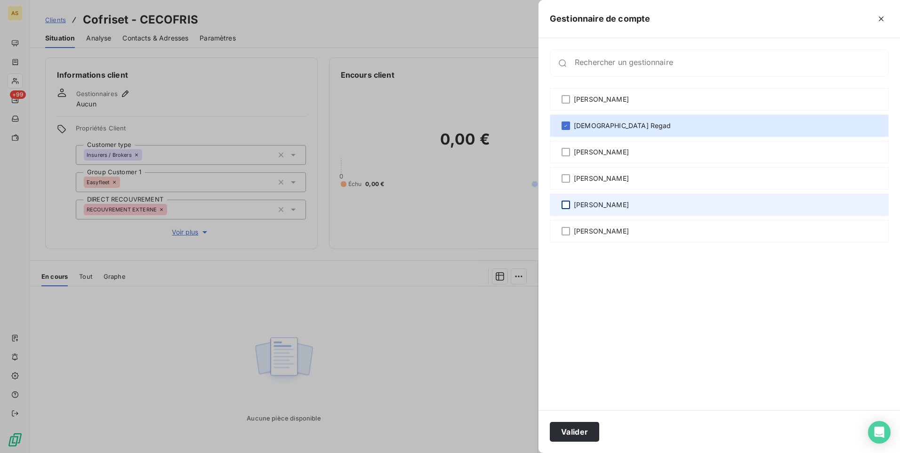
click at [568, 202] on div "[PERSON_NAME]" at bounding box center [719, 204] width 339 height 23
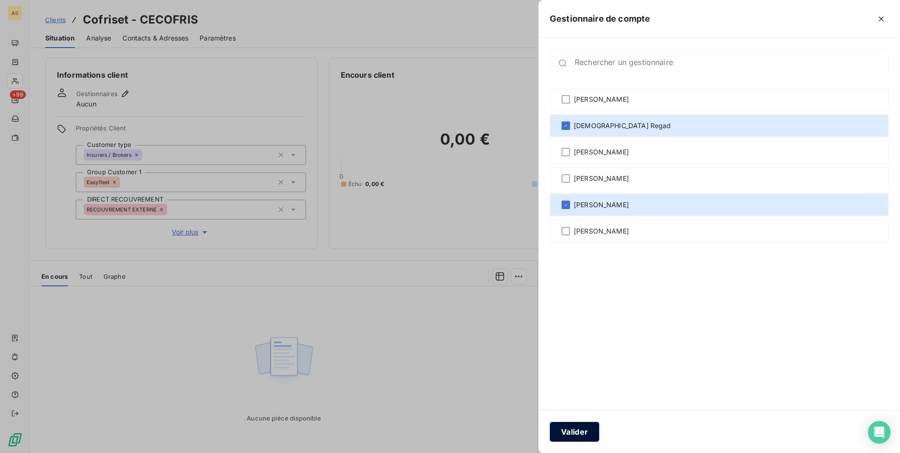
click at [582, 283] on button "Valider" at bounding box center [574, 432] width 49 height 20
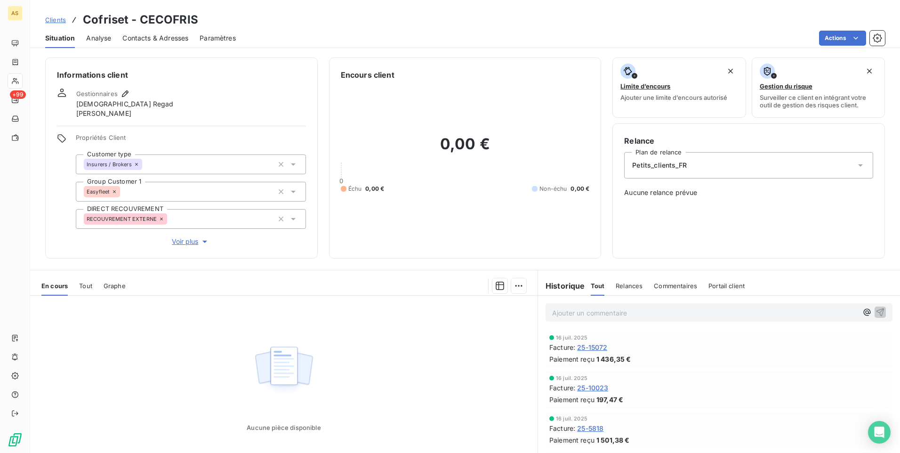
click at [54, 20] on span "Clients" at bounding box center [55, 20] width 21 height 8
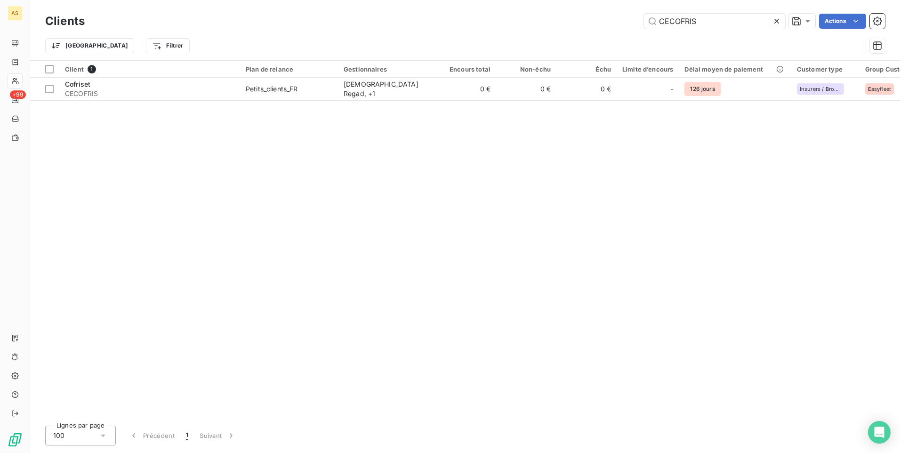
drag, startPoint x: 700, startPoint y: 18, endPoint x: 621, endPoint y: 14, distance: 79.2
click at [598, 14] on div "CECOFRIS Actions" at bounding box center [490, 21] width 789 height 15
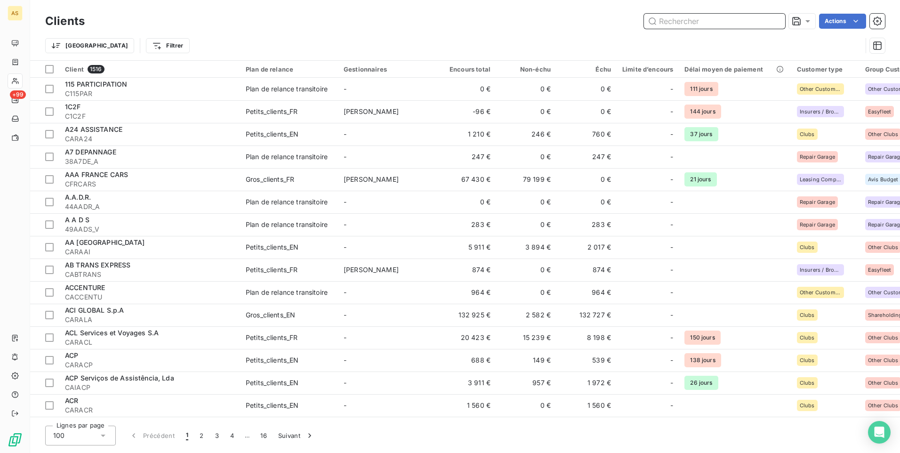
click at [598, 20] on input "text" at bounding box center [714, 21] width 141 height 15
paste input "CEALTEMP"
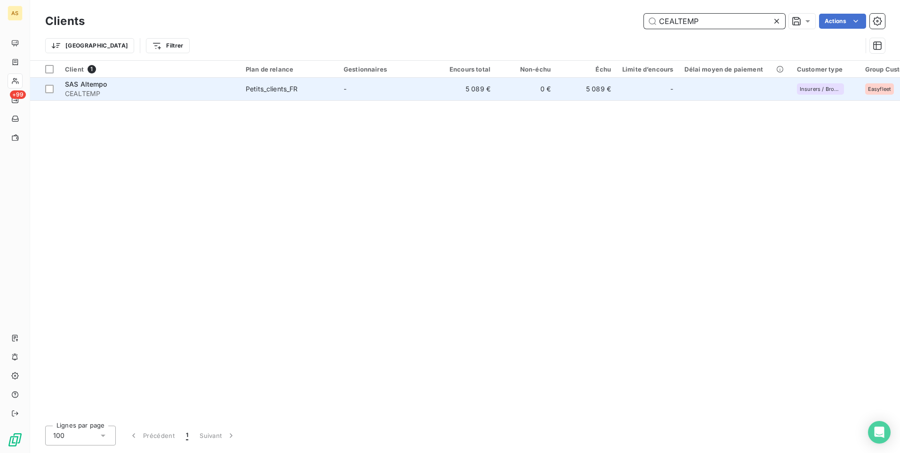
type input "CEALTEMP"
drag, startPoint x: 368, startPoint y: 90, endPoint x: 368, endPoint y: 80, distance: 10.8
click at [369, 88] on td "-" at bounding box center [387, 89] width 98 height 23
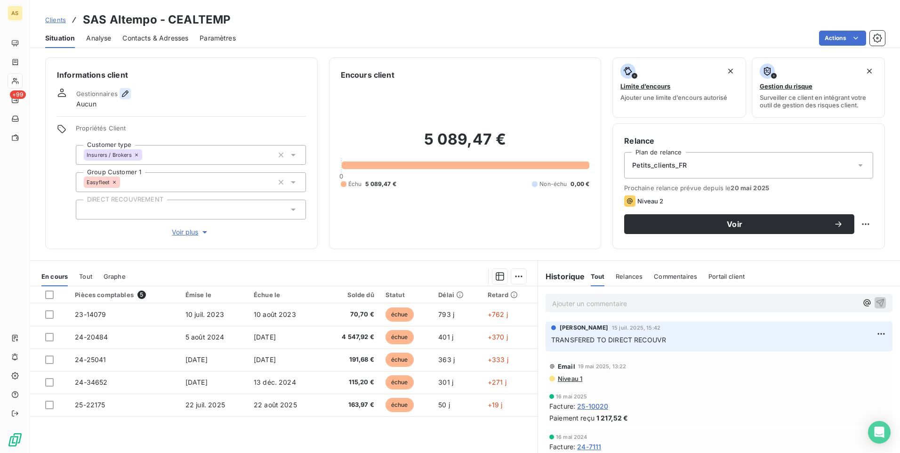
click at [121, 96] on icon "button" at bounding box center [124, 93] width 9 height 9
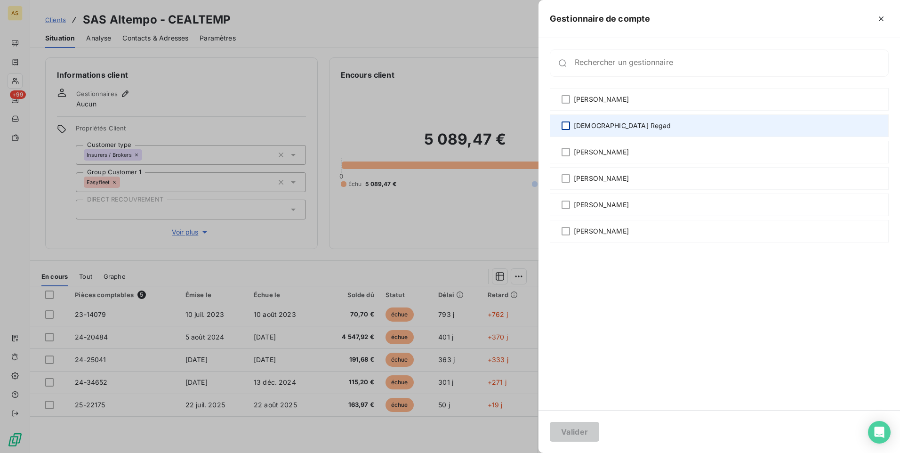
click at [566, 129] on div at bounding box center [566, 125] width 8 height 8
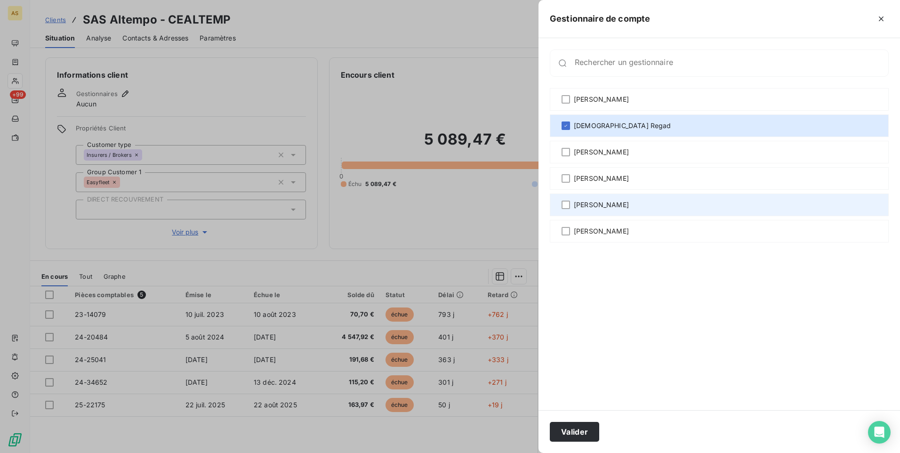
drag, startPoint x: 568, startPoint y: 205, endPoint x: 568, endPoint y: 214, distance: 8.5
click at [568, 207] on div at bounding box center [566, 205] width 8 height 8
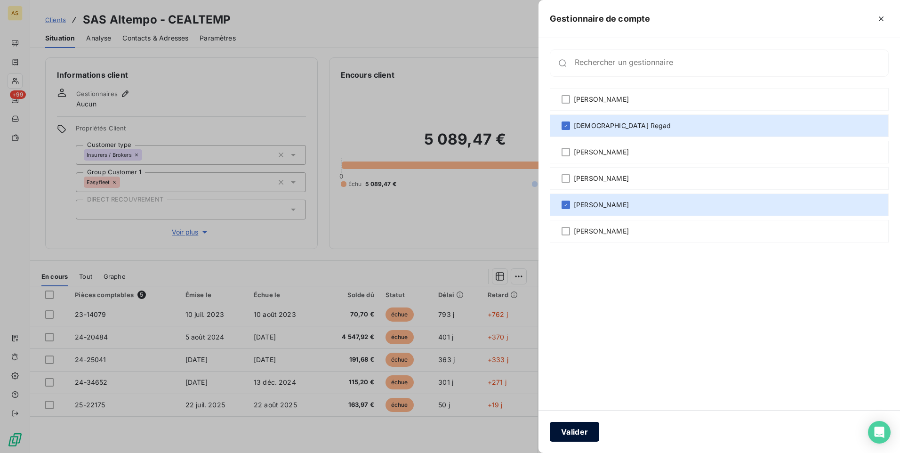
click at [578, 283] on button "Valider" at bounding box center [574, 432] width 49 height 20
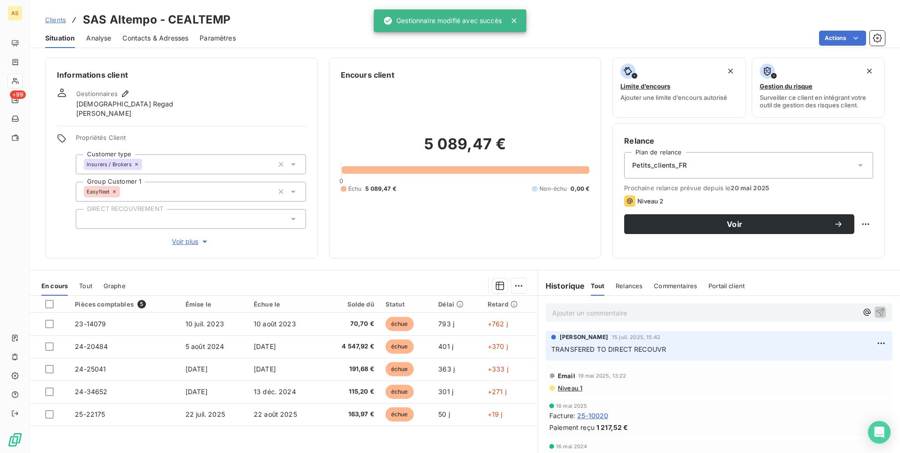
click at [62, 23] on span "Clients" at bounding box center [55, 20] width 21 height 8
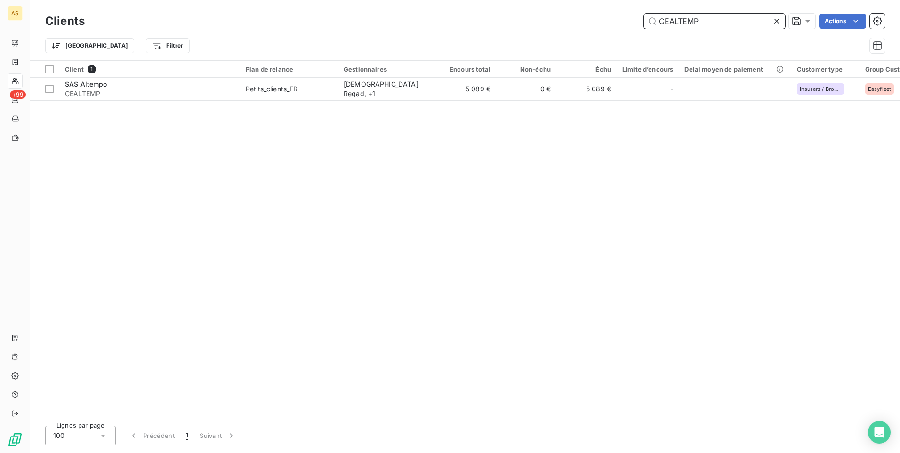
drag, startPoint x: 717, startPoint y: 23, endPoint x: 616, endPoint y: 24, distance: 101.2
click at [598, 24] on div "CEALTEMP Actions" at bounding box center [490, 21] width 789 height 15
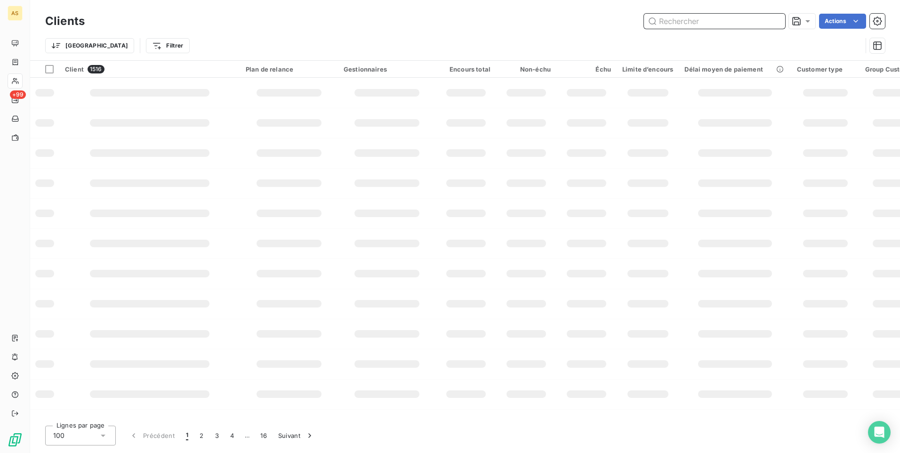
click at [598, 22] on input "text" at bounding box center [714, 21] width 141 height 15
paste input "CXPCTRAN"
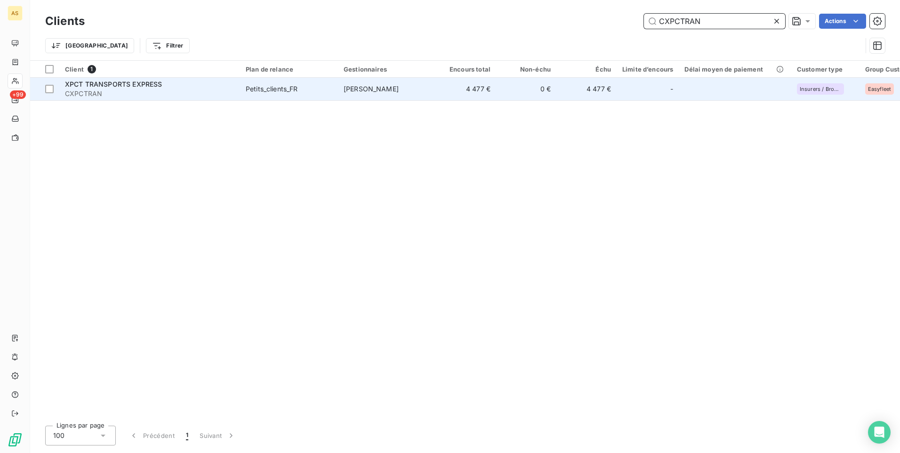
type input "CXPCTRAN"
click at [278, 86] on div "Petits_clients_FR" at bounding box center [272, 88] width 52 height 9
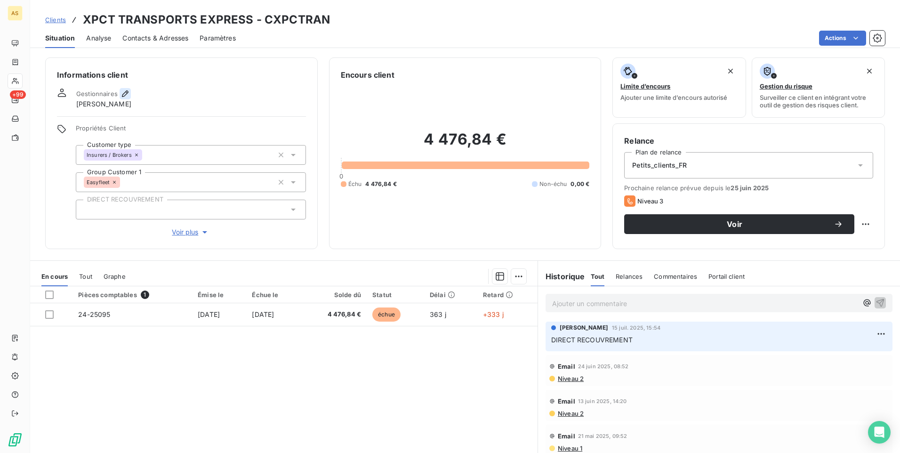
click at [123, 93] on icon "button" at bounding box center [124, 93] width 9 height 9
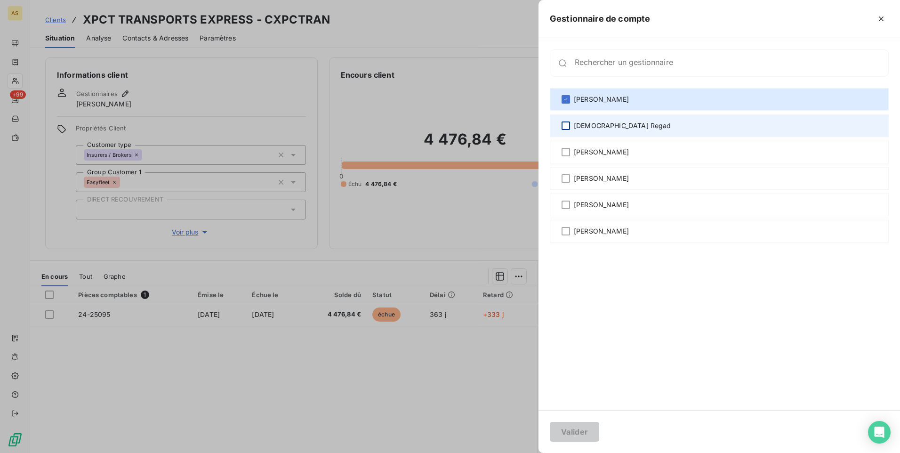
click at [563, 127] on div at bounding box center [566, 125] width 8 height 8
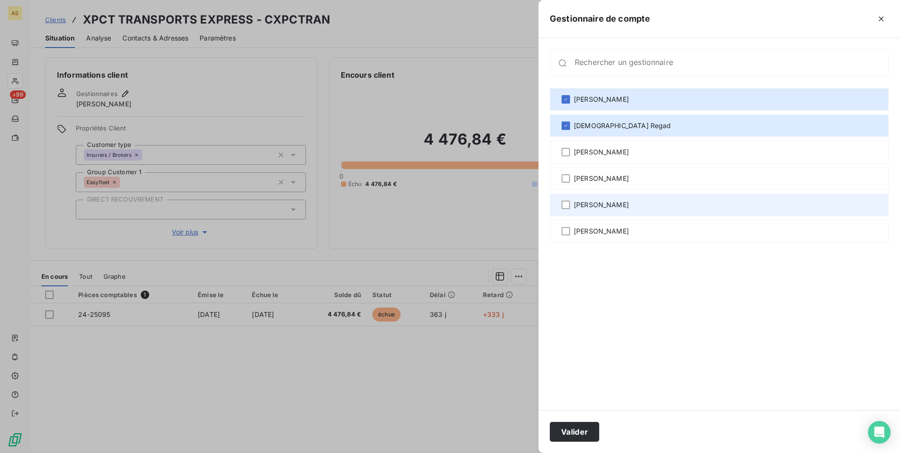
drag, startPoint x: 567, startPoint y: 199, endPoint x: 566, endPoint y: 210, distance: 11.3
click at [567, 205] on div "[PERSON_NAME]" at bounding box center [719, 204] width 339 height 23
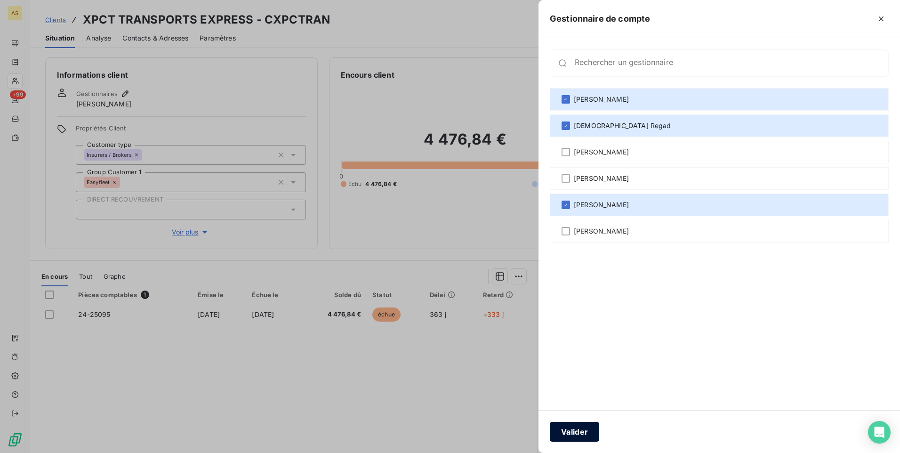
click at [571, 283] on button "Valider" at bounding box center [574, 432] width 49 height 20
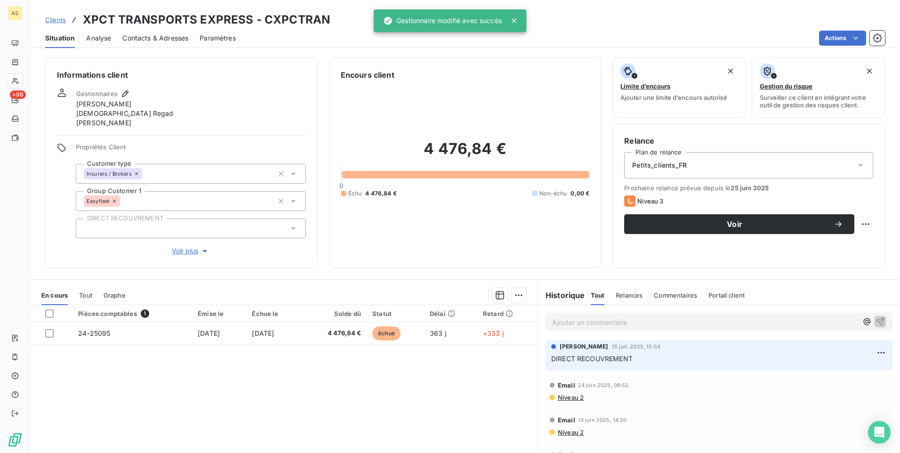
click at [55, 20] on span "Clients" at bounding box center [55, 20] width 21 height 8
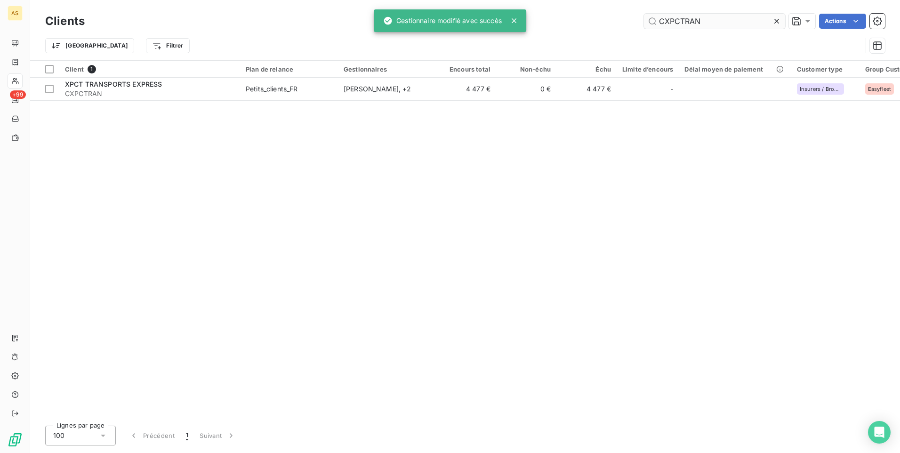
drag, startPoint x: 716, startPoint y: 29, endPoint x: 649, endPoint y: 21, distance: 67.4
click at [598, 21] on div "Clients CXPCTRAN Actions" at bounding box center [465, 21] width 840 height 20
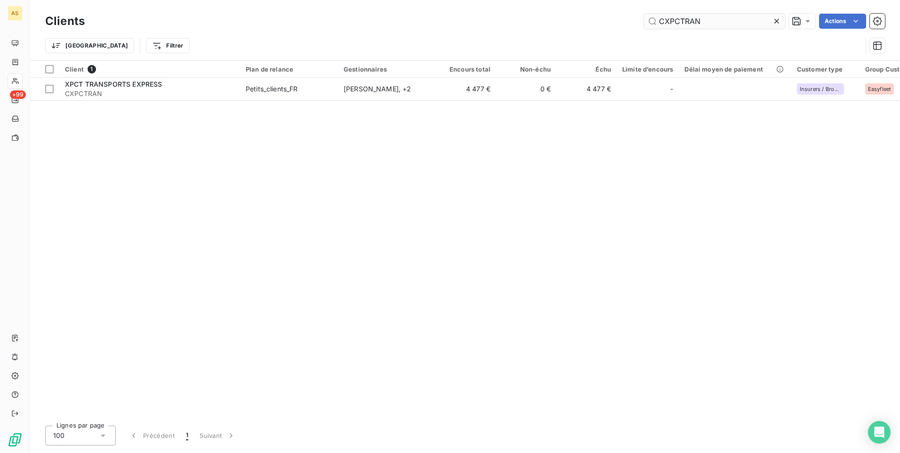
copy icon
click at [598, 23] on input "CXPCTRAN" at bounding box center [714, 21] width 141 height 15
click at [598, 24] on icon at bounding box center [776, 20] width 9 height 9
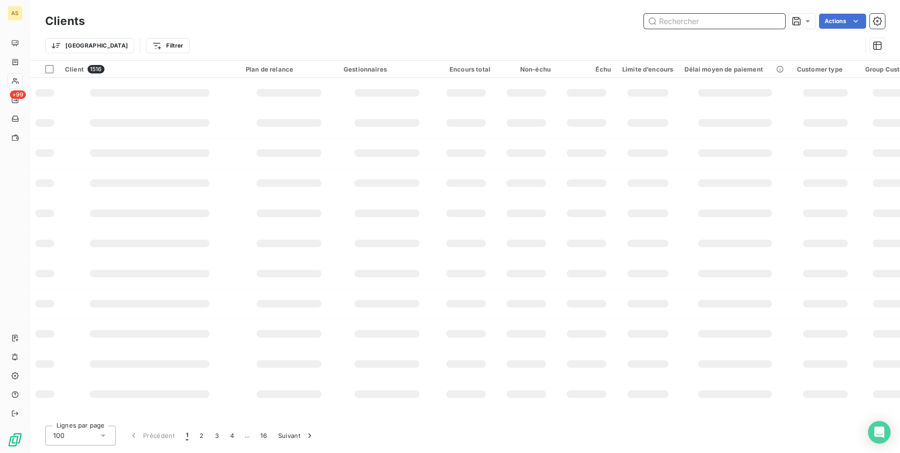
click at [598, 24] on input "text" at bounding box center [714, 21] width 141 height 15
paste input "CXPCTRAN"
type input "CXPCTRAN"
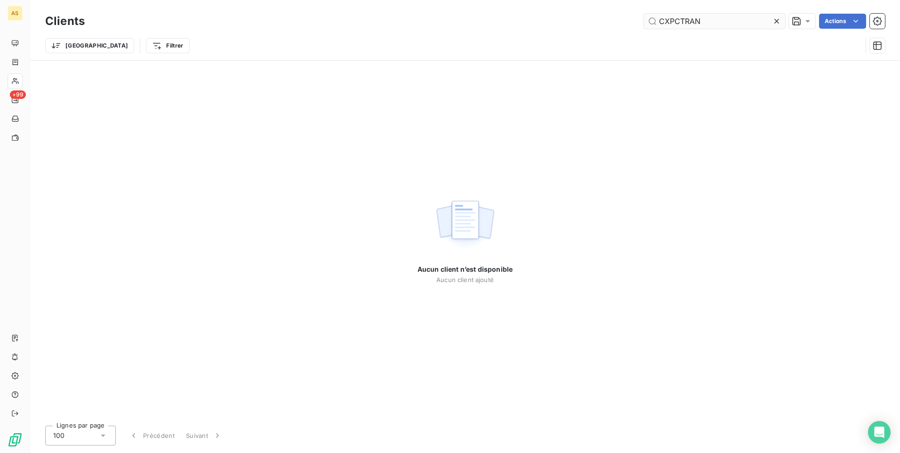
click at [663, 23] on input "CXPCTRAN" at bounding box center [714, 21] width 141 height 15
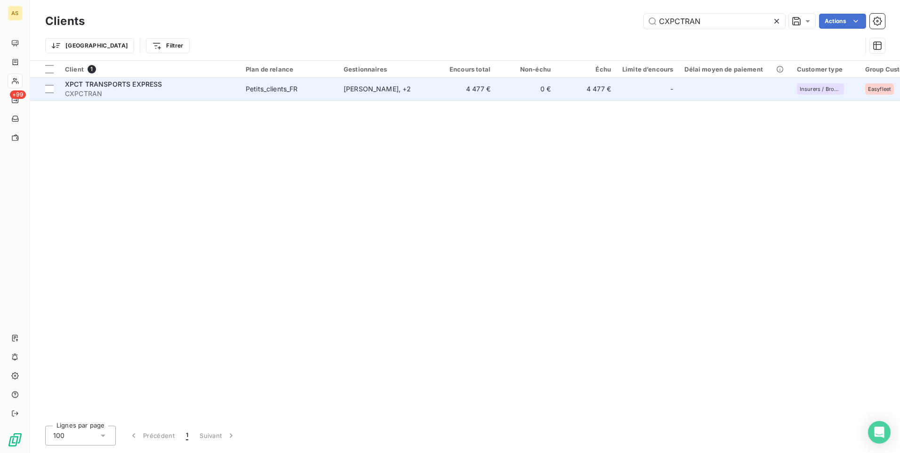
type input "CXPCTRAN"
click at [530, 89] on td "0 €" at bounding box center [526, 89] width 60 height 23
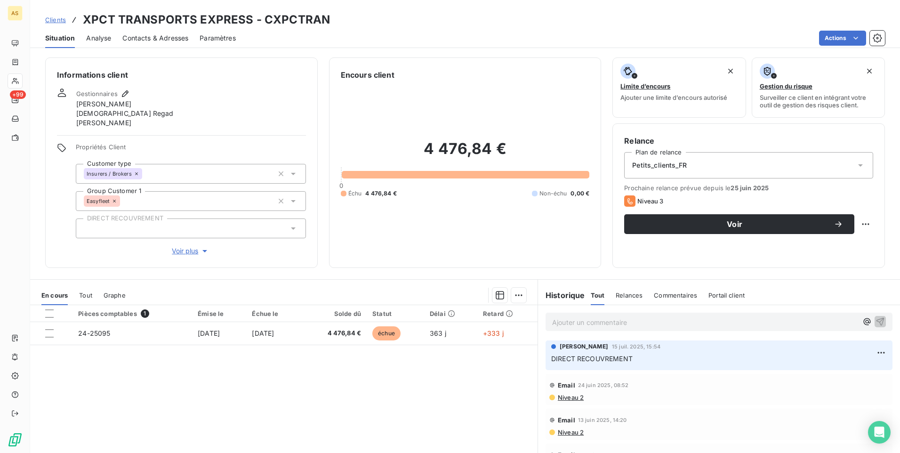
click at [56, 22] on span "Clients" at bounding box center [55, 20] width 21 height 8
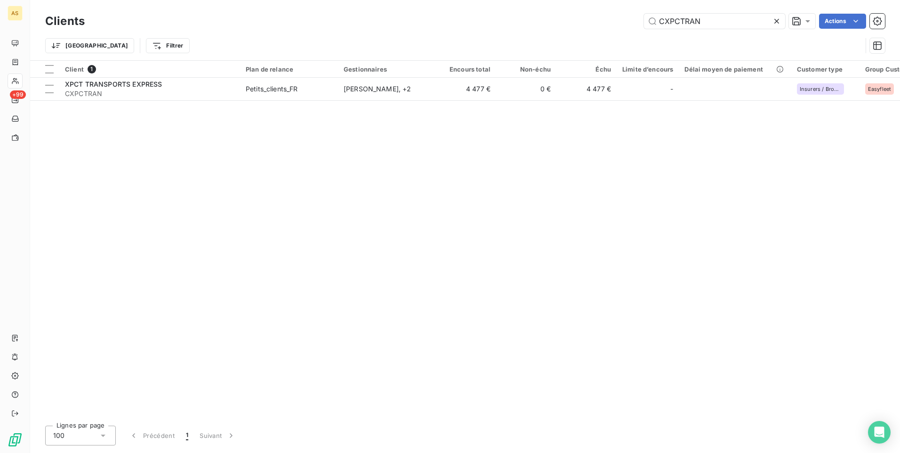
drag, startPoint x: 706, startPoint y: 24, endPoint x: 604, endPoint y: 30, distance: 101.8
click at [618, 30] on div "Clients CXPCTRAN Actions" at bounding box center [465, 21] width 840 height 20
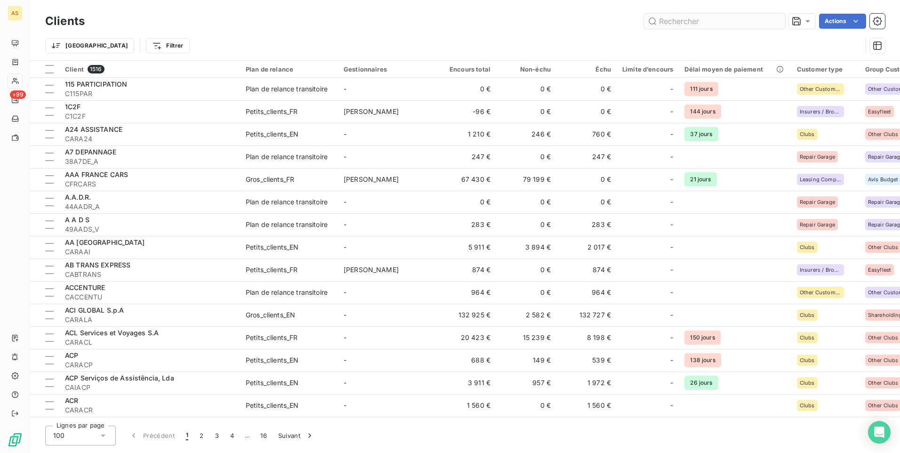
click at [671, 24] on input "text" at bounding box center [714, 21] width 141 height 15
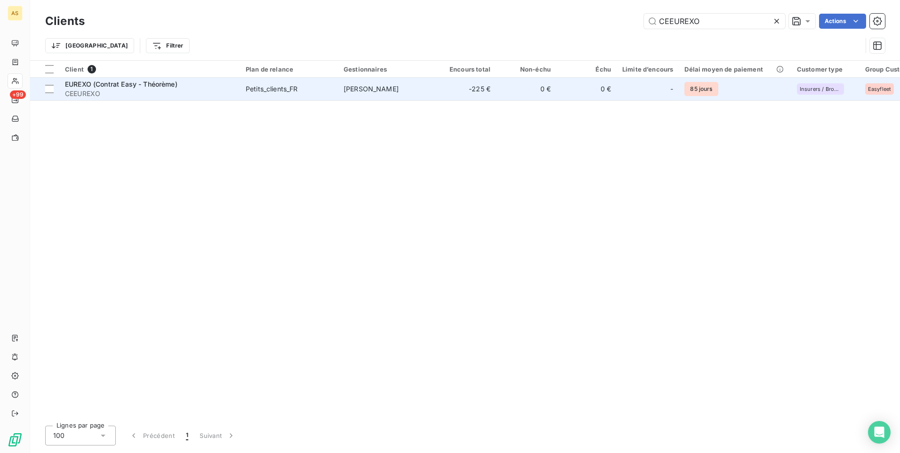
type input "CEEUREXO"
click at [339, 88] on td "[PERSON_NAME]" at bounding box center [387, 89] width 98 height 23
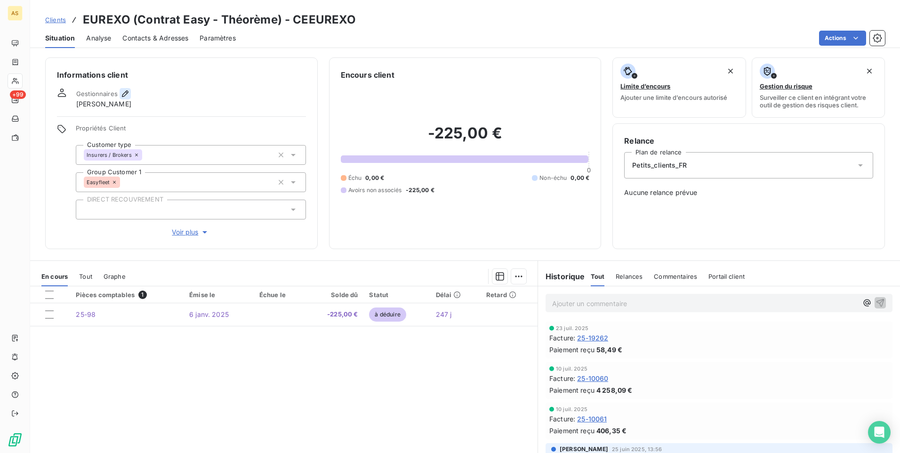
click at [125, 90] on icon "button" at bounding box center [124, 93] width 9 height 9
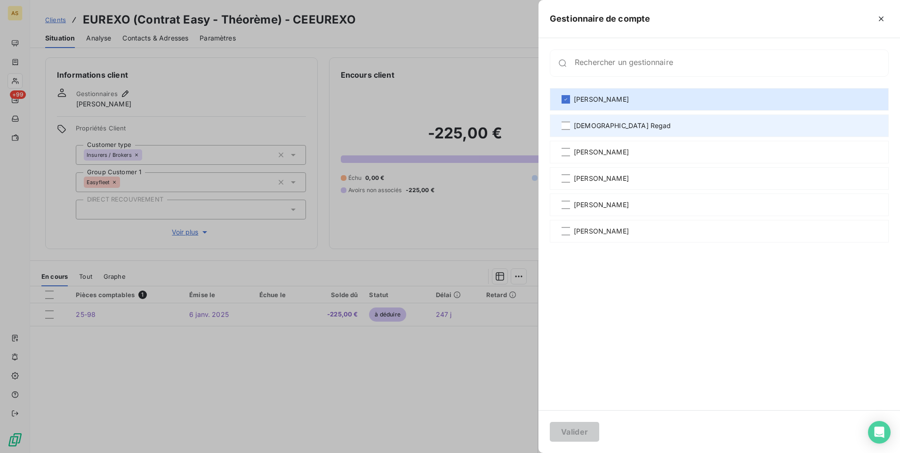
click at [593, 128] on span "[DEMOGRAPHIC_DATA] Regad" at bounding box center [622, 125] width 97 height 9
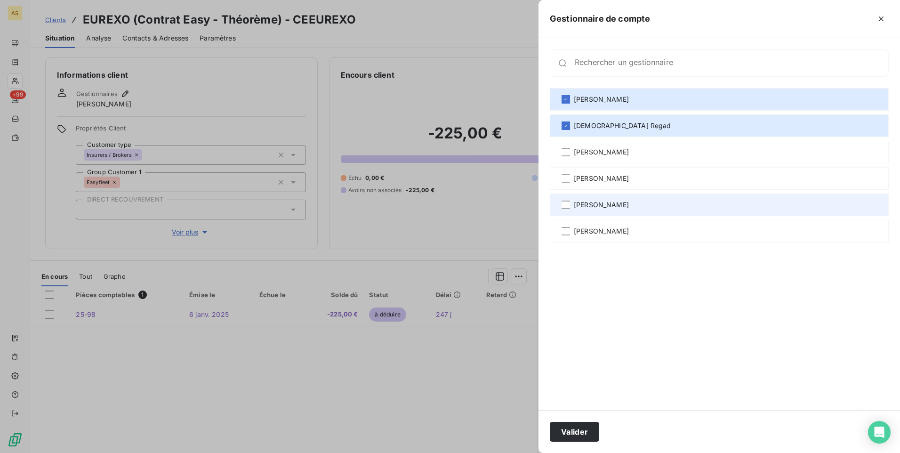
click at [593, 198] on div "[PERSON_NAME]" at bounding box center [719, 204] width 339 height 23
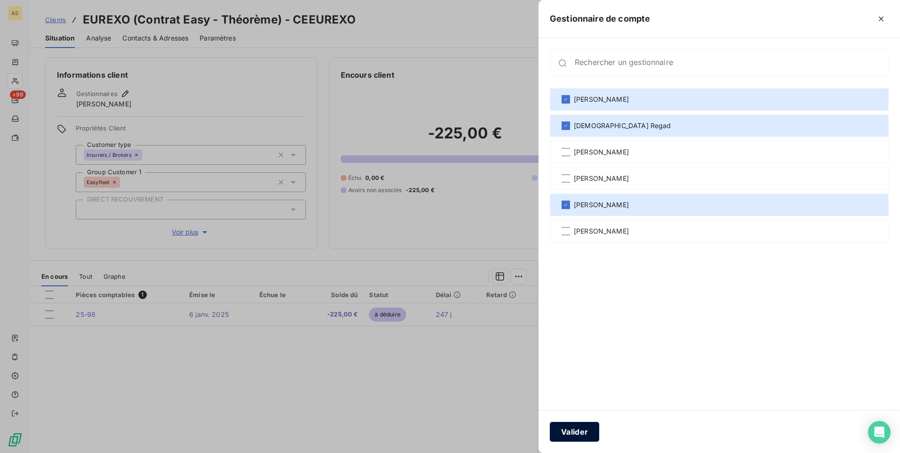
click at [577, 433] on button "Valider" at bounding box center [574, 432] width 49 height 20
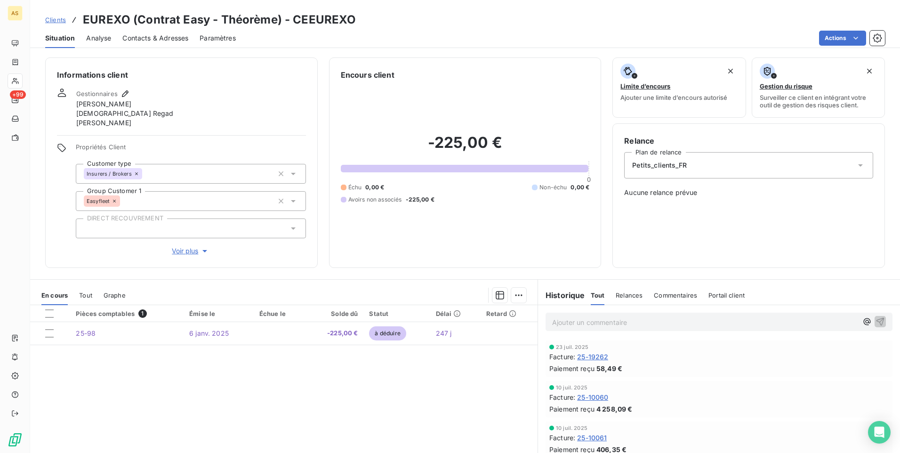
click at [60, 20] on span "Clients" at bounding box center [55, 20] width 21 height 8
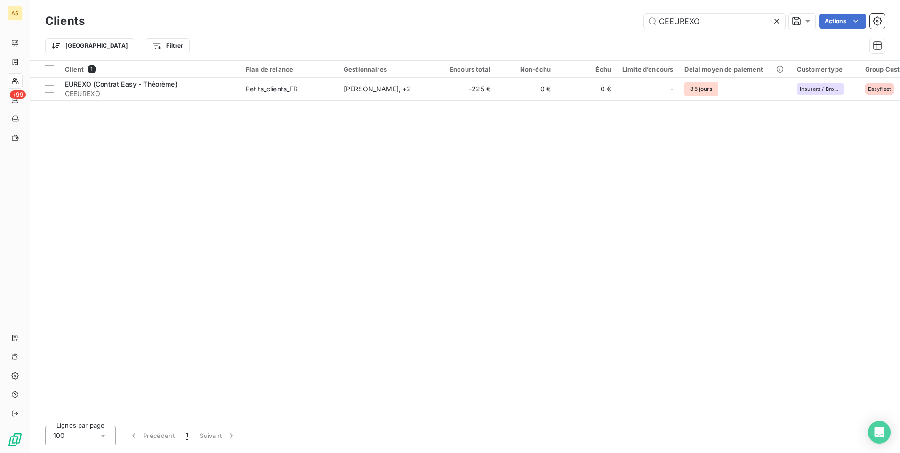
drag, startPoint x: 674, startPoint y: 23, endPoint x: 610, endPoint y: 9, distance: 65.4
click at [640, 23] on div "CEEUREXO Actions" at bounding box center [490, 21] width 789 height 15
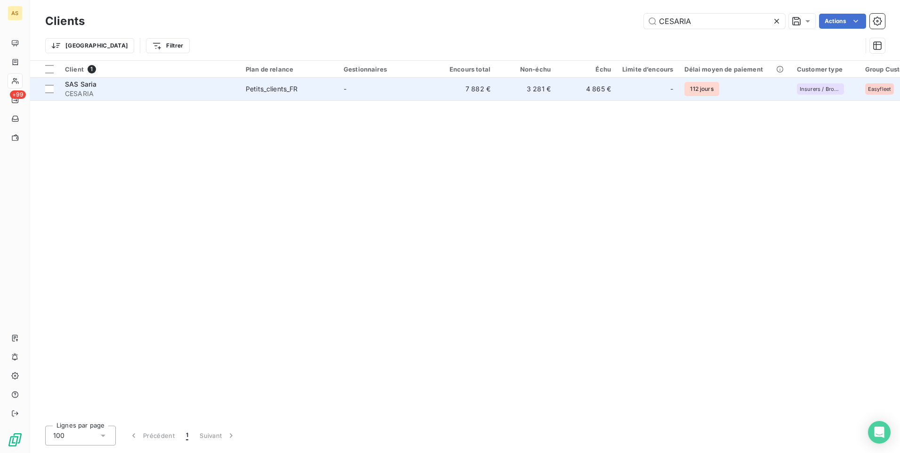
type input "CESARIA"
click at [331, 95] on td "Petits_clients_FR" at bounding box center [289, 89] width 98 height 23
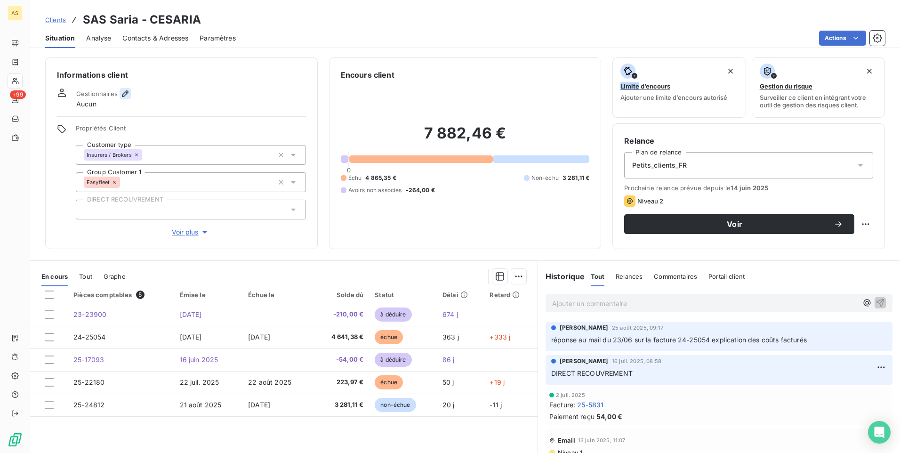
click at [121, 91] on icon "button" at bounding box center [124, 93] width 9 height 9
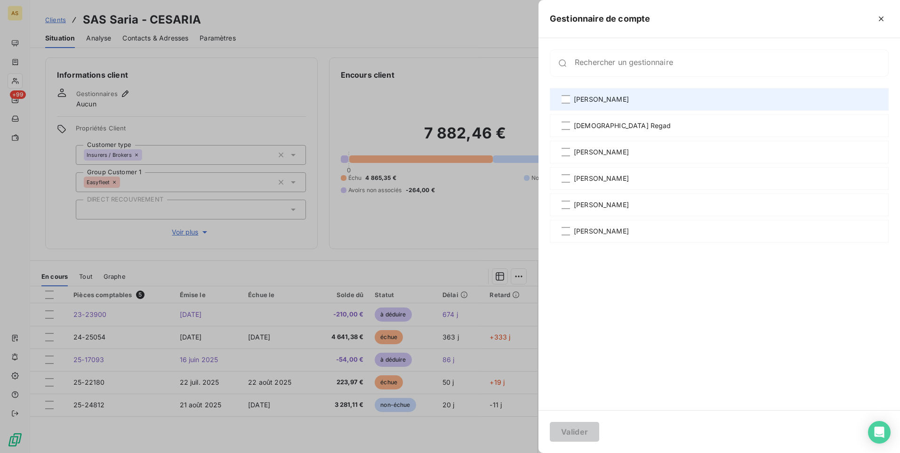
click at [577, 103] on span "[PERSON_NAME]" at bounding box center [601, 99] width 55 height 9
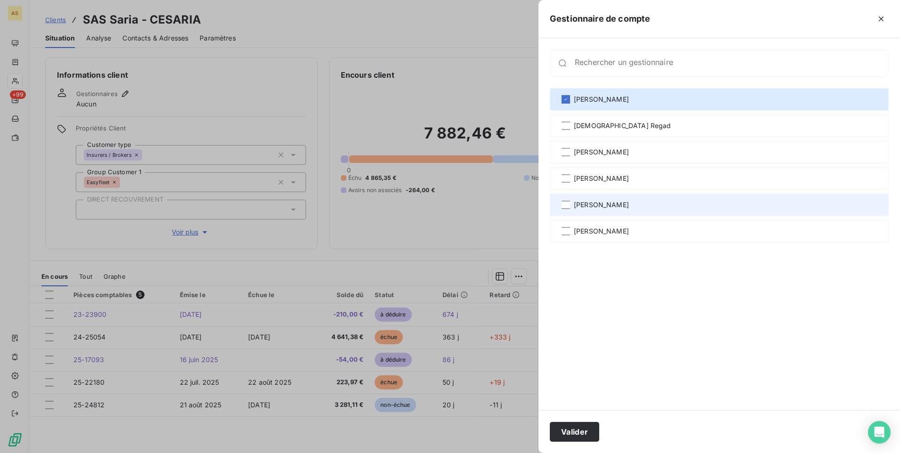
click at [578, 206] on span "[PERSON_NAME]" at bounding box center [601, 204] width 55 height 9
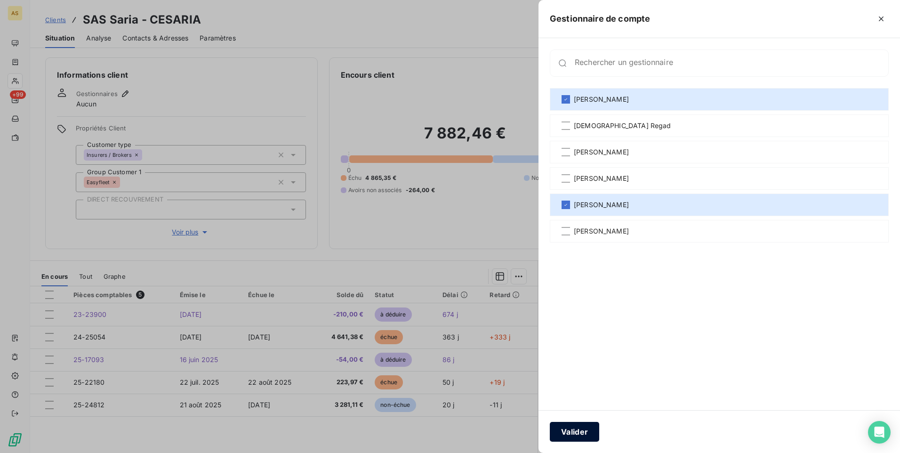
click at [581, 426] on button "Valider" at bounding box center [574, 432] width 49 height 20
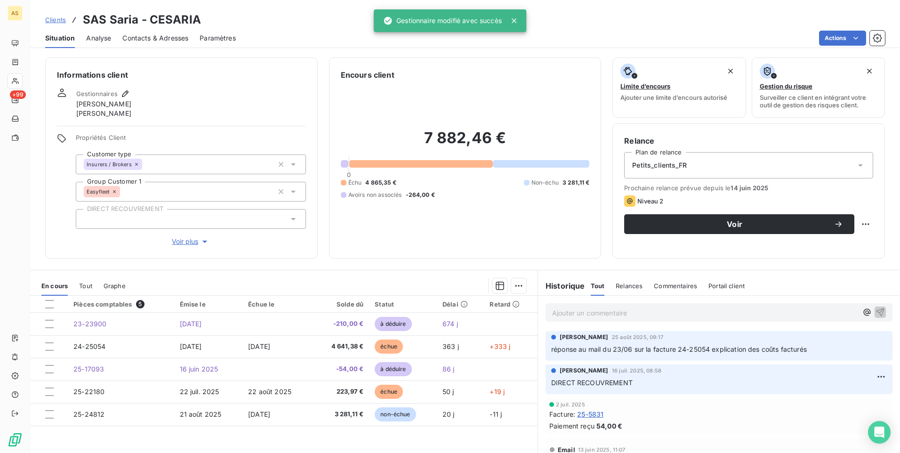
click at [46, 15] on link "Clients" at bounding box center [55, 19] width 21 height 9
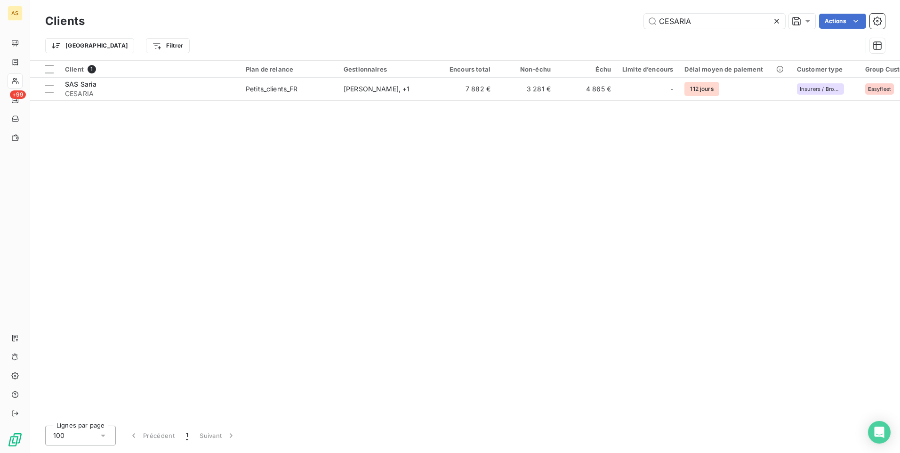
drag, startPoint x: 691, startPoint y: 16, endPoint x: 584, endPoint y: 15, distance: 107.3
click at [592, 14] on div "CESARIA Actions" at bounding box center [490, 21] width 789 height 15
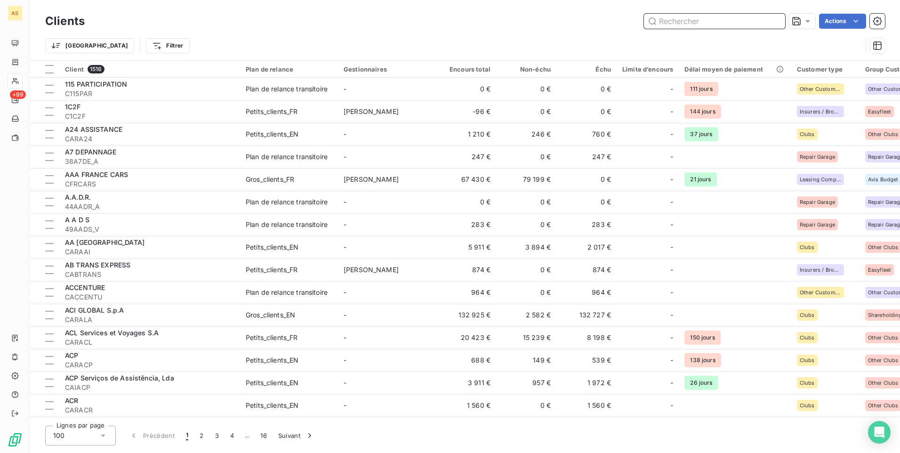
click at [715, 22] on input "text" at bounding box center [714, 21] width 141 height 15
paste input "CRICHELI"
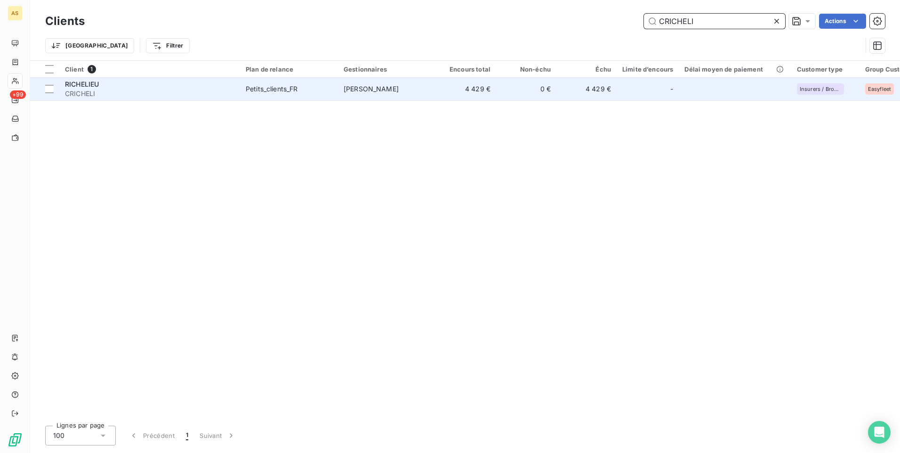
type input "CRICHELI"
click at [461, 88] on td "4 429 €" at bounding box center [466, 89] width 60 height 23
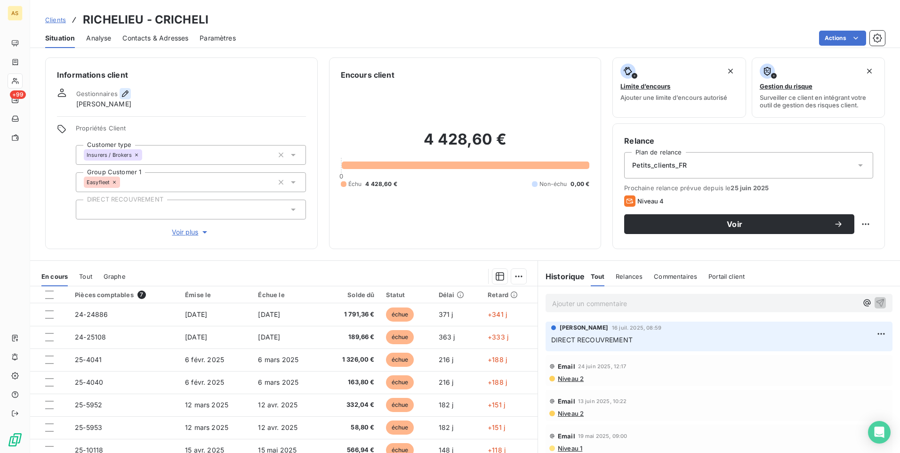
click at [121, 91] on icon "button" at bounding box center [124, 93] width 9 height 9
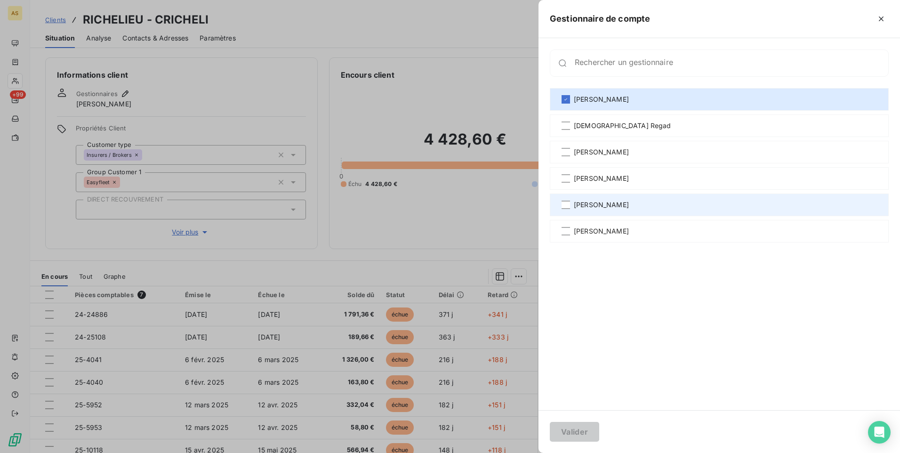
click at [576, 207] on span "[PERSON_NAME]" at bounding box center [601, 204] width 55 height 9
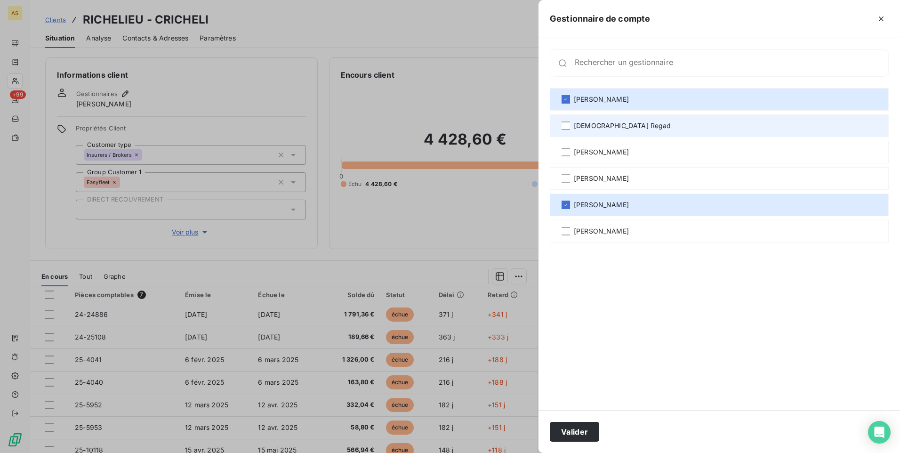
click at [576, 123] on span "[DEMOGRAPHIC_DATA] Regad" at bounding box center [622, 125] width 97 height 9
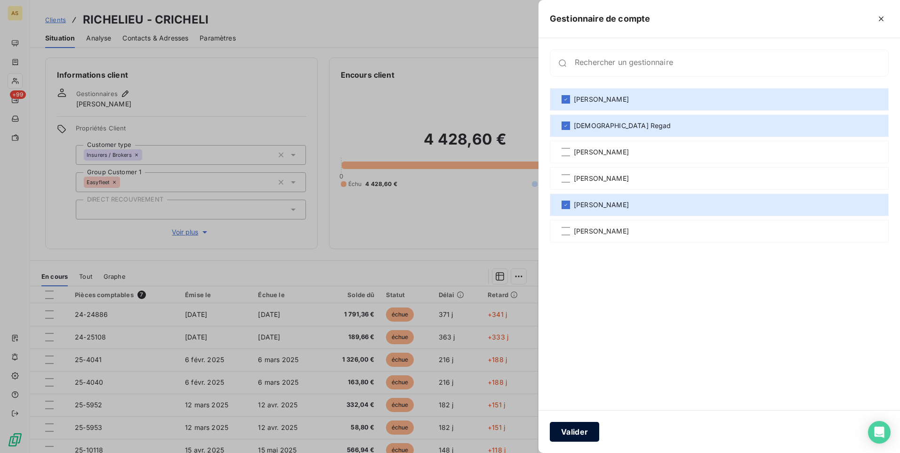
click at [575, 430] on button "Valider" at bounding box center [574, 432] width 49 height 20
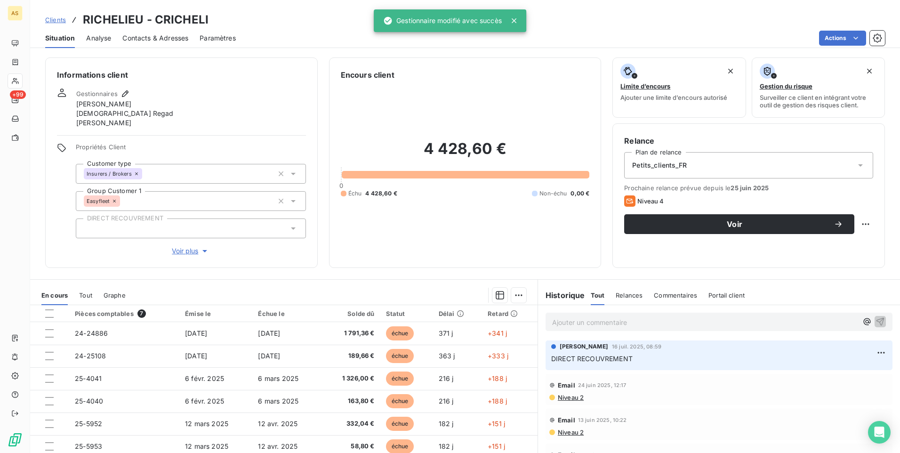
click at [60, 18] on span "Clients" at bounding box center [55, 20] width 21 height 8
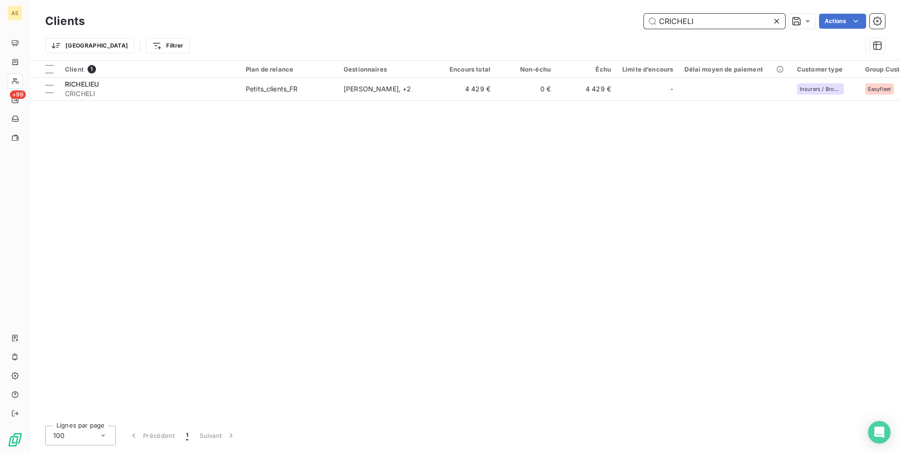
drag, startPoint x: 652, startPoint y: 24, endPoint x: 582, endPoint y: 20, distance: 70.8
click at [588, 20] on div "CRICHELI Actions" at bounding box center [490, 21] width 789 height 15
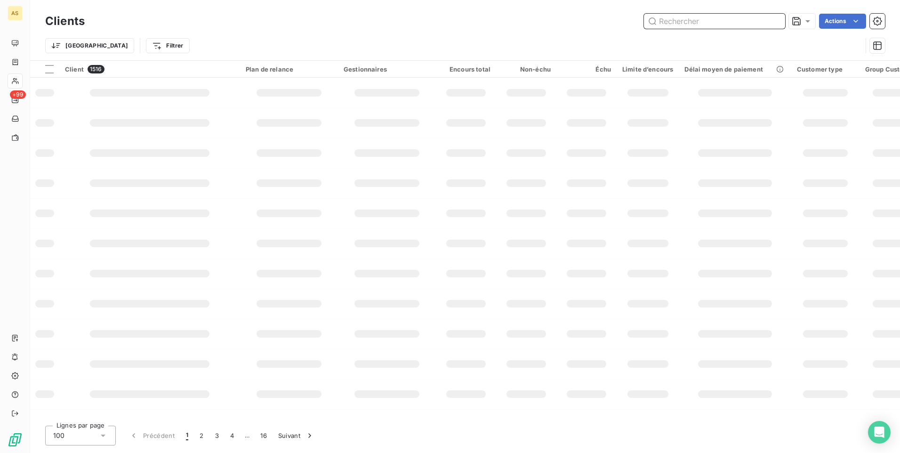
paste input "COUITRAN"
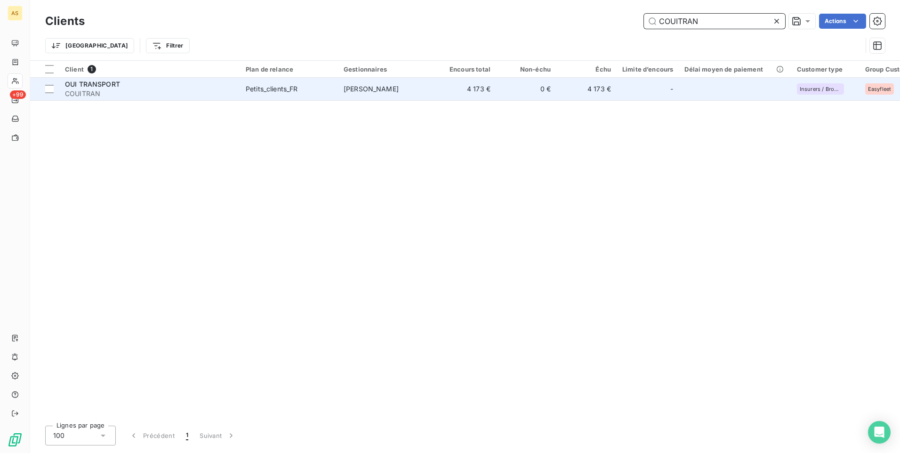
type input "COUITRAN"
click at [415, 88] on td "[PERSON_NAME]" at bounding box center [387, 89] width 98 height 23
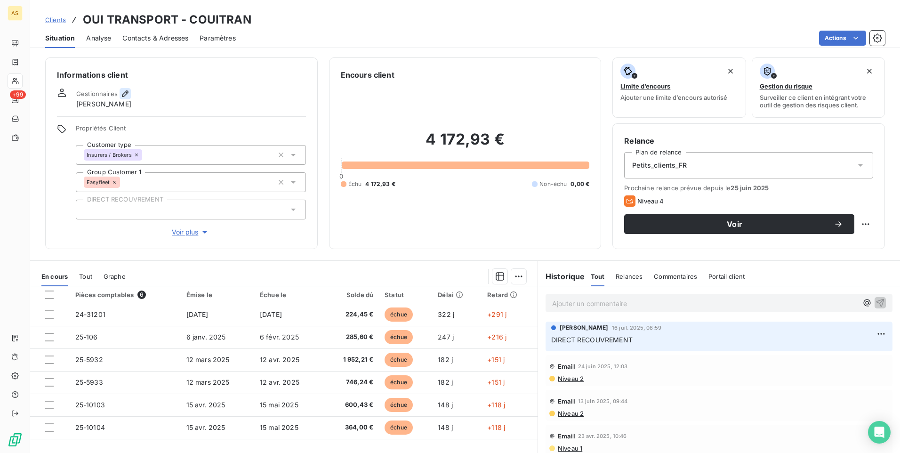
click at [124, 93] on icon "button" at bounding box center [125, 93] width 7 height 7
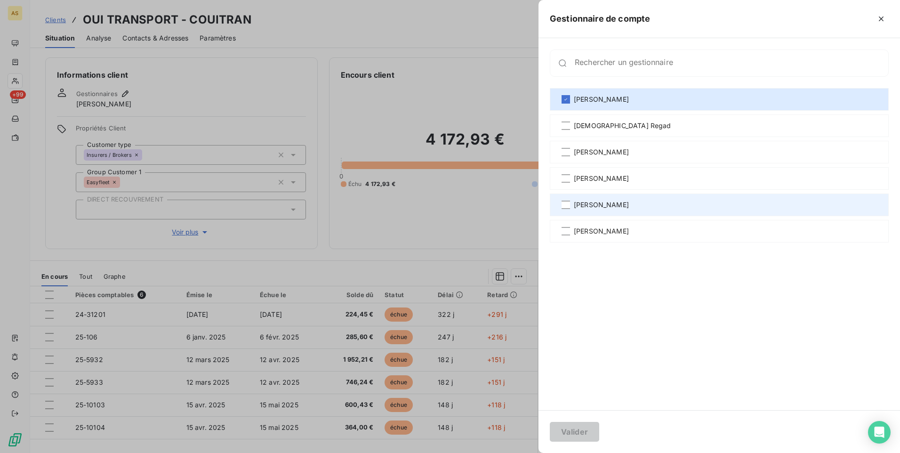
click at [588, 203] on span "[PERSON_NAME]" at bounding box center [601, 204] width 55 height 9
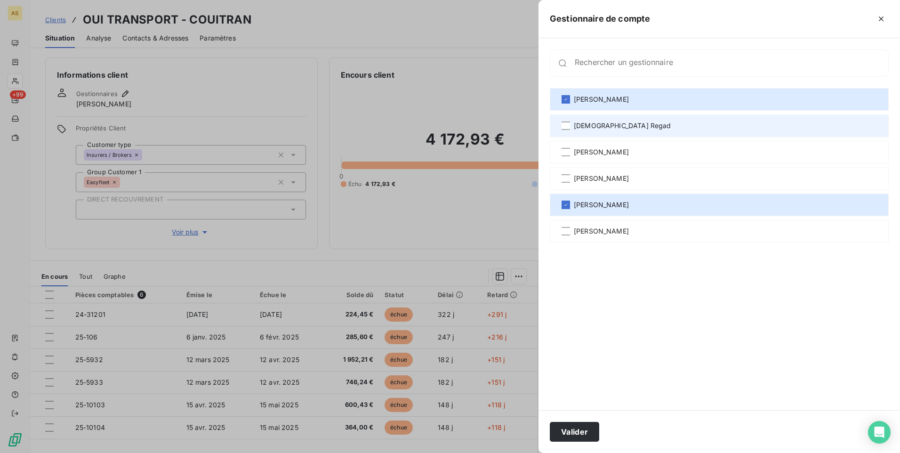
click at [594, 122] on span "[DEMOGRAPHIC_DATA] Regad" at bounding box center [622, 125] width 97 height 9
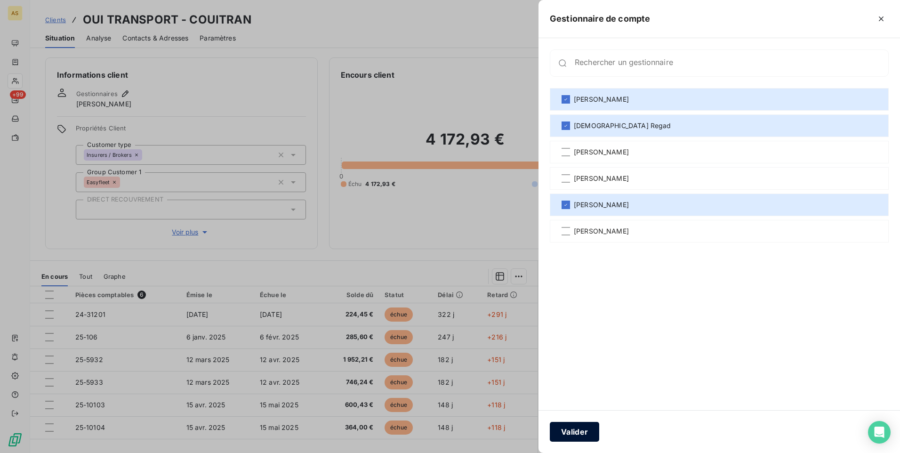
click at [582, 438] on button "Valider" at bounding box center [574, 432] width 49 height 20
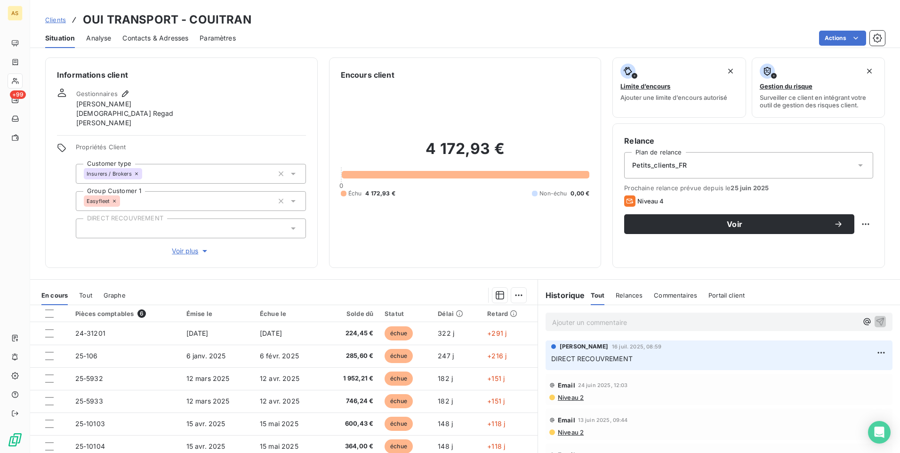
click at [52, 21] on span "Clients" at bounding box center [55, 20] width 21 height 8
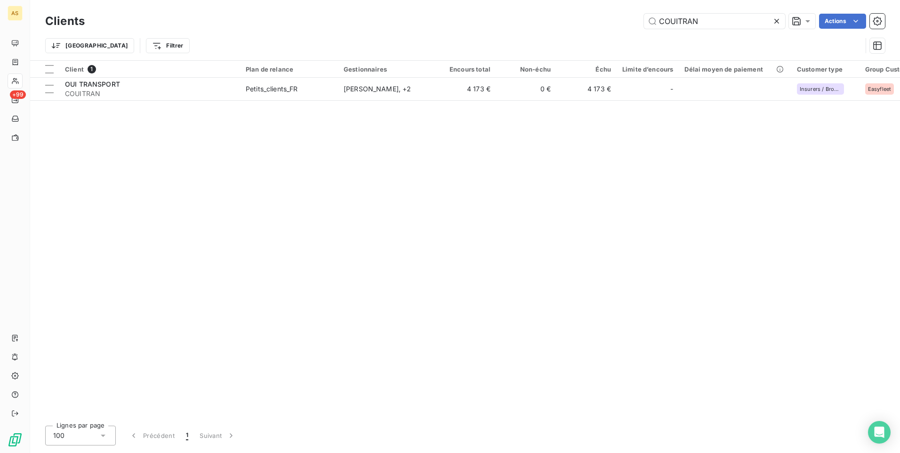
drag, startPoint x: 634, startPoint y: 9, endPoint x: 620, endPoint y: 8, distance: 14.6
click at [620, 9] on div "Clients COUITRAN Actions Trier Filtrer" at bounding box center [465, 30] width 870 height 60
drag, startPoint x: 743, startPoint y: 20, endPoint x: 586, endPoint y: 22, distance: 157.2
click at [589, 21] on div "COUITRAN Actions" at bounding box center [490, 21] width 789 height 15
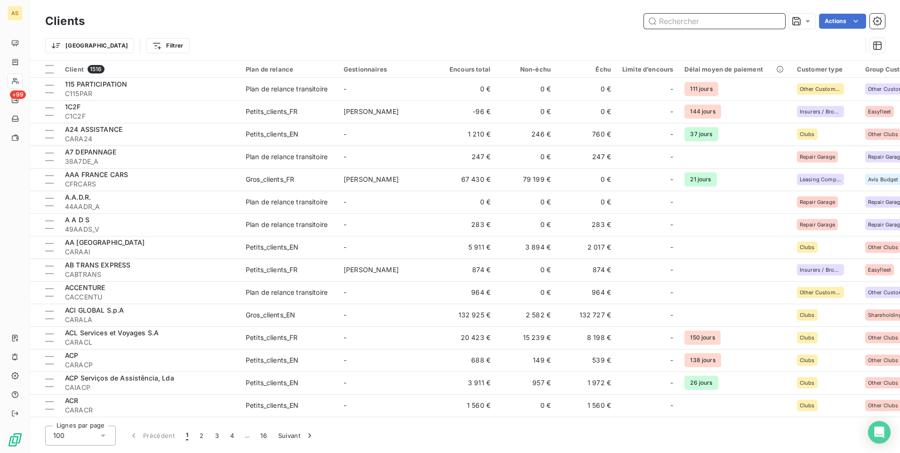
click at [660, 21] on input "text" at bounding box center [714, 21] width 141 height 15
paste input "CMULTISE"
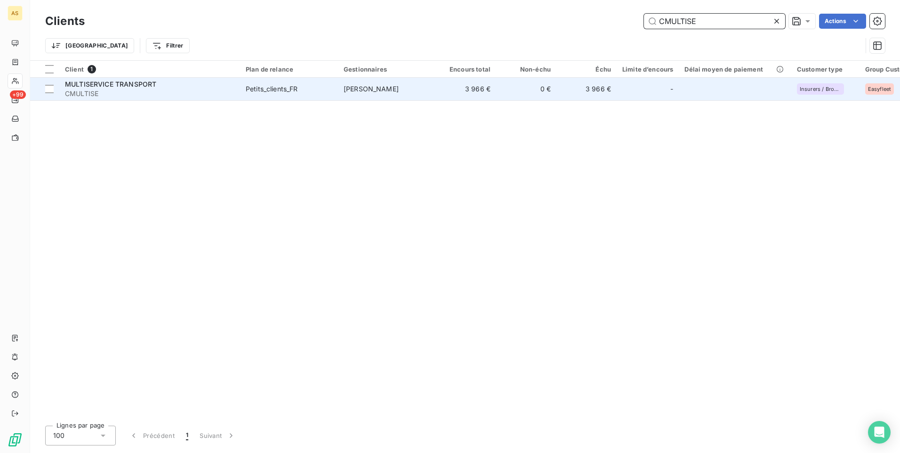
type input "CMULTISE"
click at [308, 92] on span "Petits_clients_FR" at bounding box center [289, 88] width 87 height 9
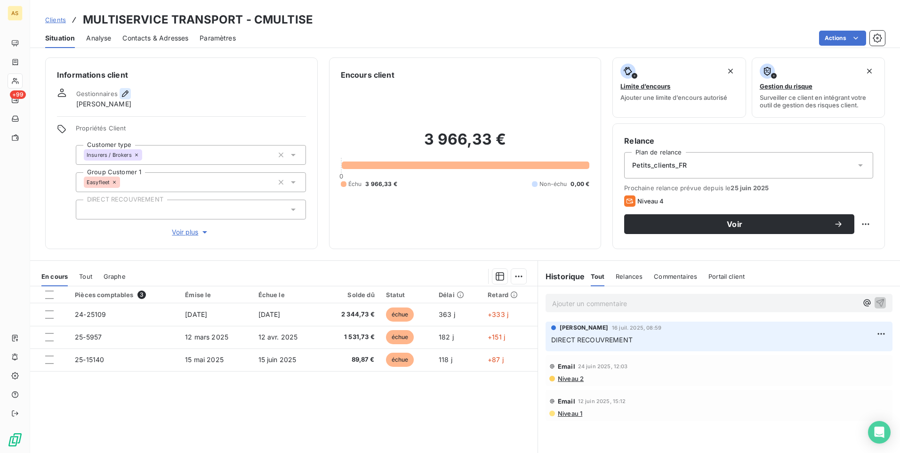
click at [125, 95] on icon "button" at bounding box center [124, 93] width 9 height 9
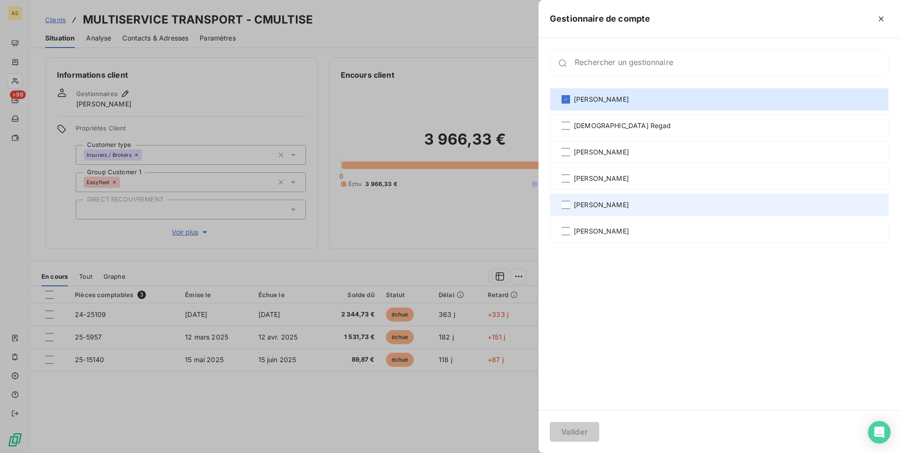
click at [583, 205] on span "[PERSON_NAME]" at bounding box center [601, 204] width 55 height 9
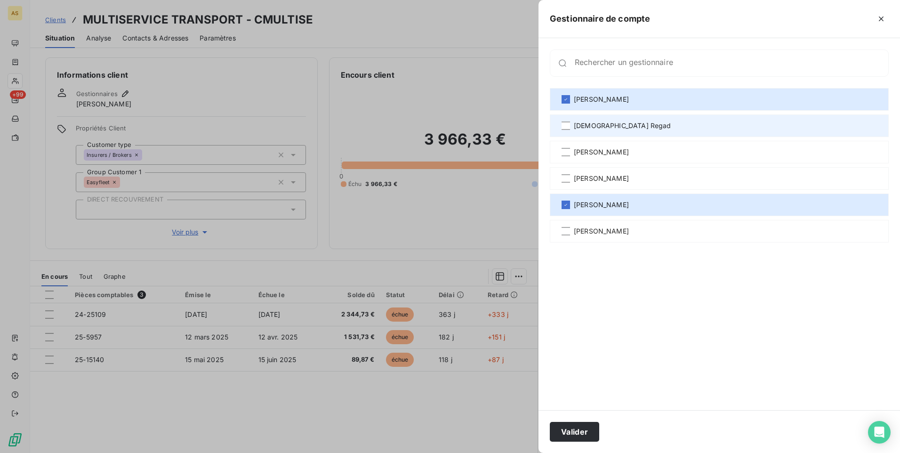
click at [582, 123] on span "[DEMOGRAPHIC_DATA] Regad" at bounding box center [622, 125] width 97 height 9
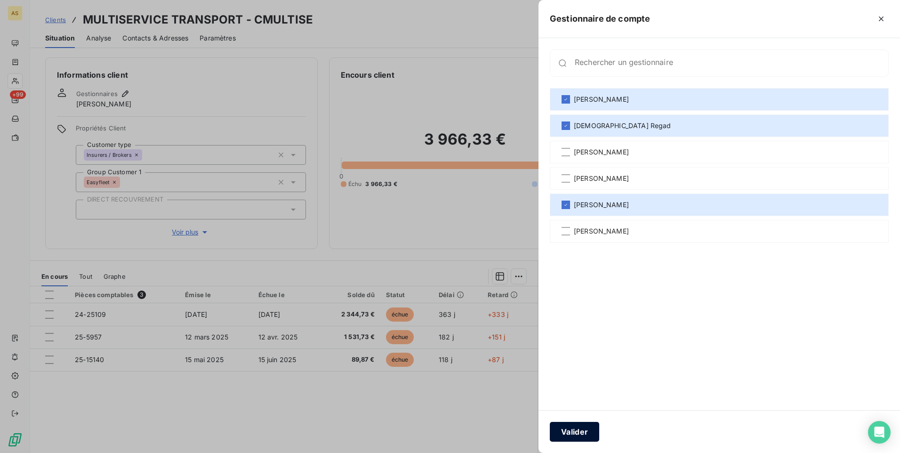
click at [577, 435] on button "Valider" at bounding box center [574, 432] width 49 height 20
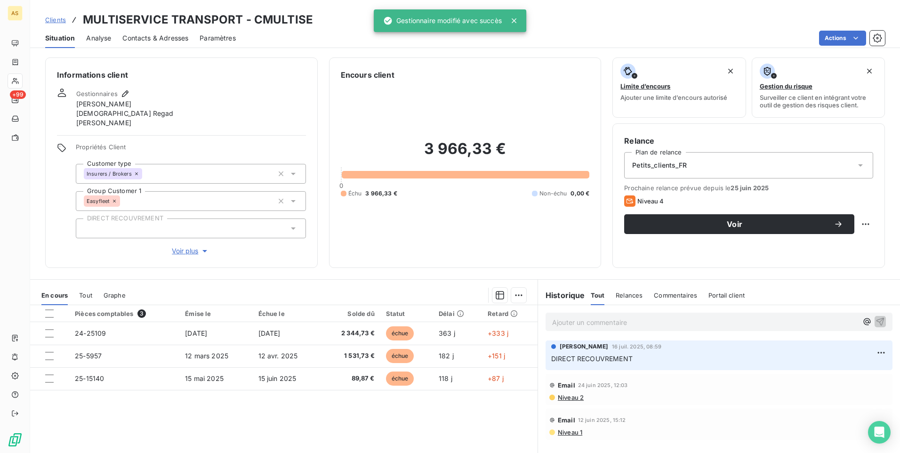
click at [58, 22] on span "Clients" at bounding box center [55, 20] width 21 height 8
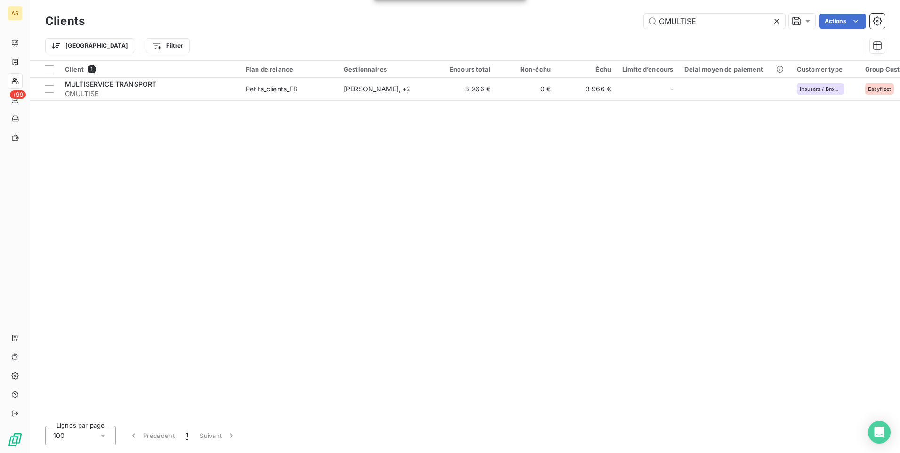
drag, startPoint x: 707, startPoint y: 24, endPoint x: 597, endPoint y: 20, distance: 109.8
click at [598, 20] on div "CMULTISE Actions" at bounding box center [490, 21] width 789 height 15
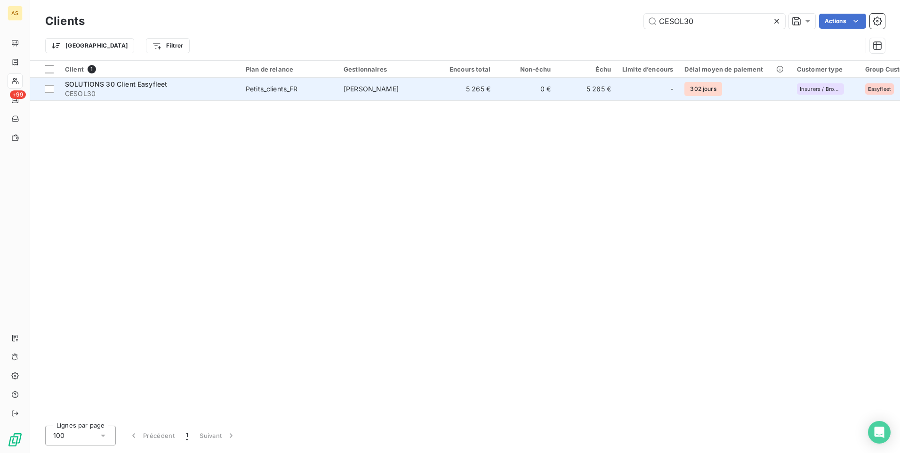
type input "CESOL30"
click at [493, 90] on td "5 265 €" at bounding box center [466, 89] width 60 height 23
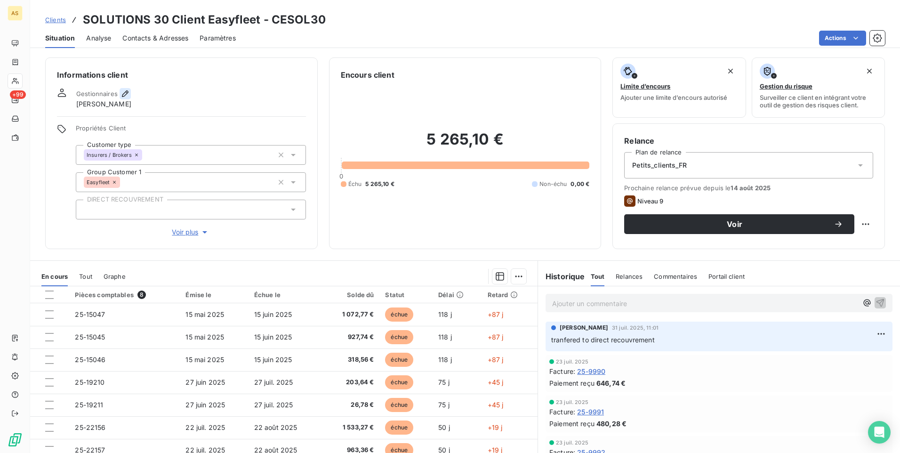
click at [125, 96] on icon "button" at bounding box center [124, 93] width 9 height 9
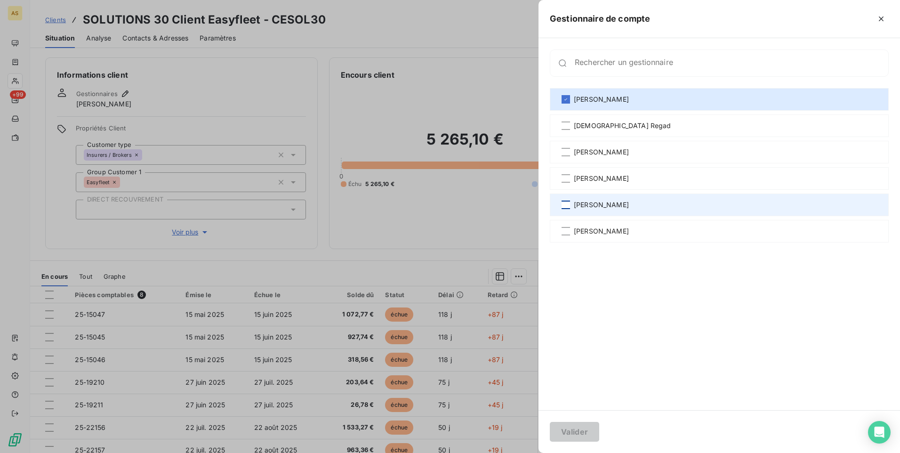
click at [565, 205] on div at bounding box center [566, 205] width 8 height 8
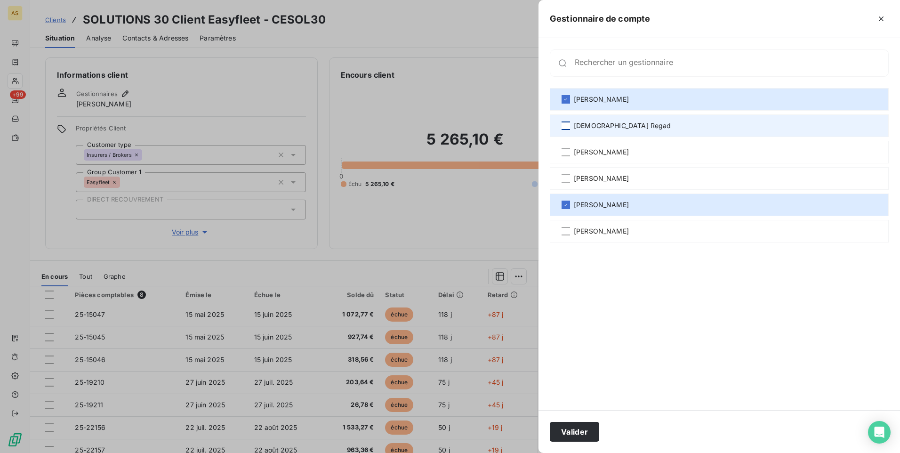
click at [568, 126] on div at bounding box center [566, 125] width 8 height 8
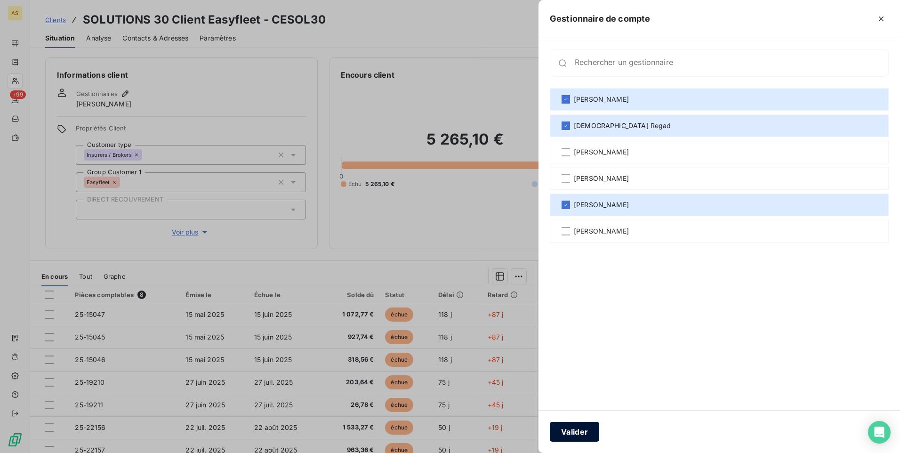
click at [579, 438] on button "Valider" at bounding box center [574, 432] width 49 height 20
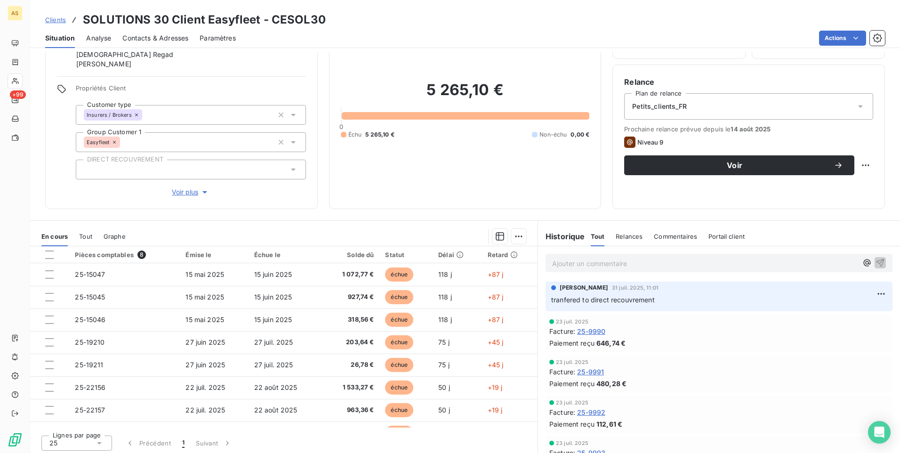
scroll to position [62, 0]
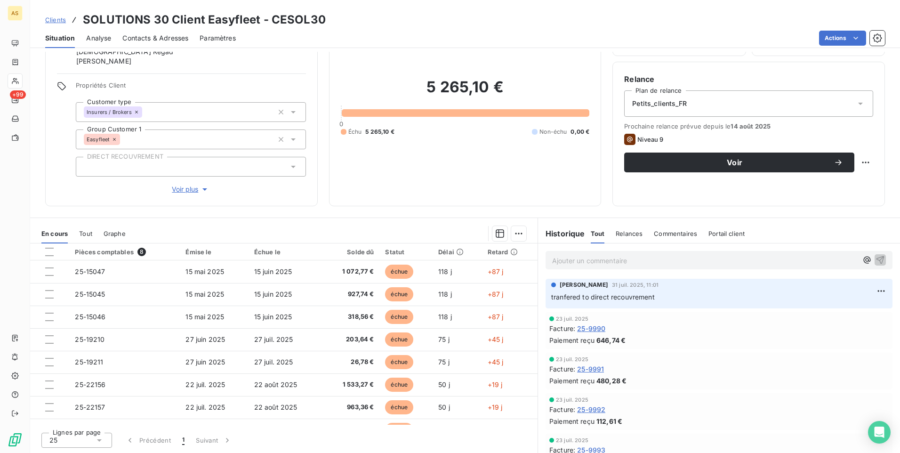
click at [64, 20] on span "Clients" at bounding box center [55, 20] width 21 height 8
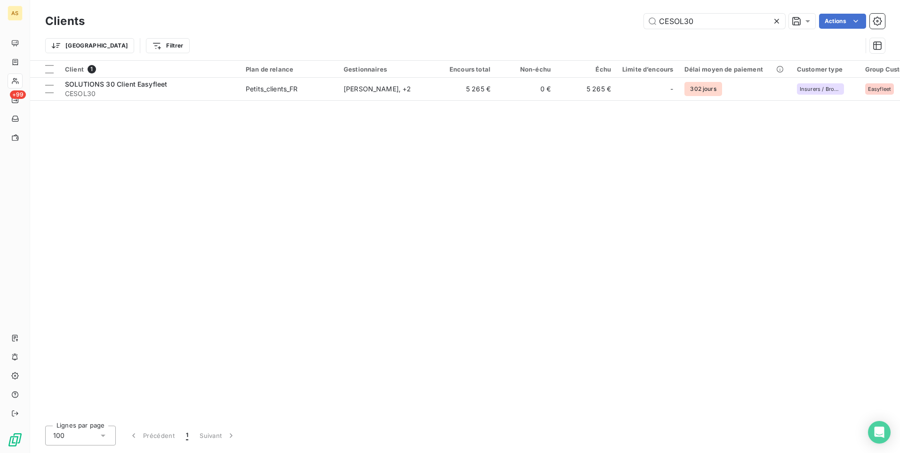
drag, startPoint x: 474, startPoint y: 6, endPoint x: 464, endPoint y: 8, distance: 11.0
click at [464, 6] on div "Clients CESOL30 Actions Trier Filtrer" at bounding box center [465, 30] width 870 height 60
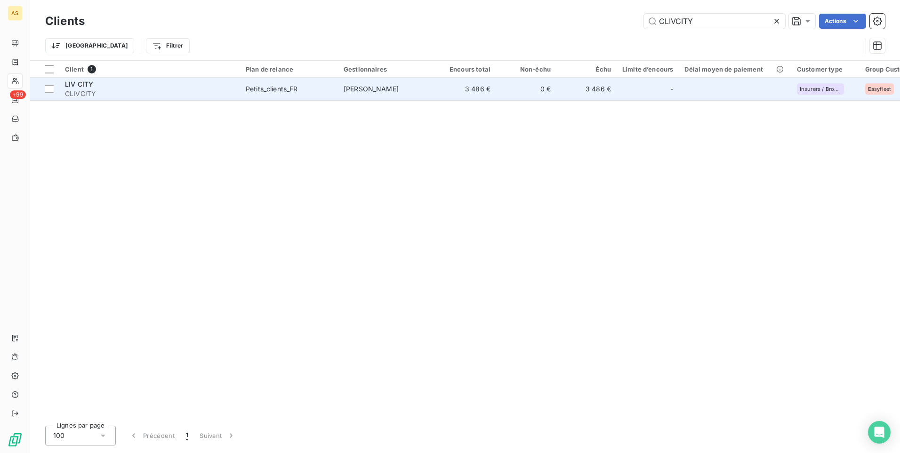
type input "CLIVCITY"
click at [415, 81] on td "[PERSON_NAME]" at bounding box center [387, 89] width 98 height 23
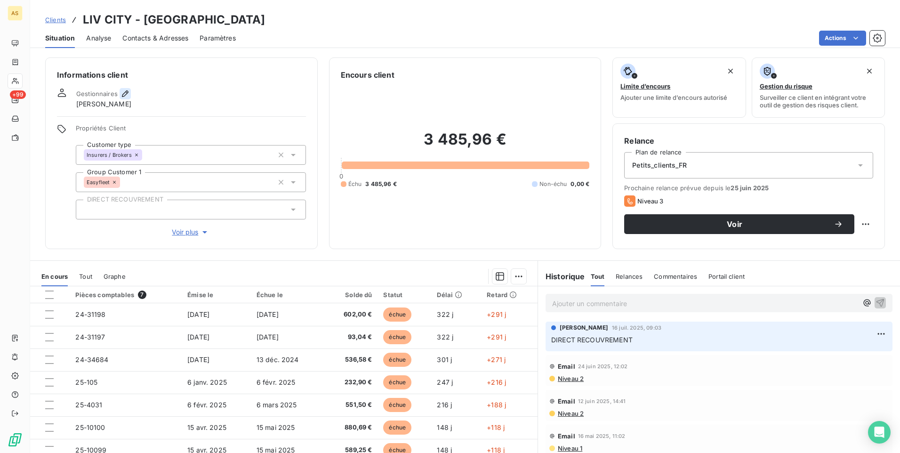
click at [128, 90] on icon "button" at bounding box center [124, 93] width 9 height 9
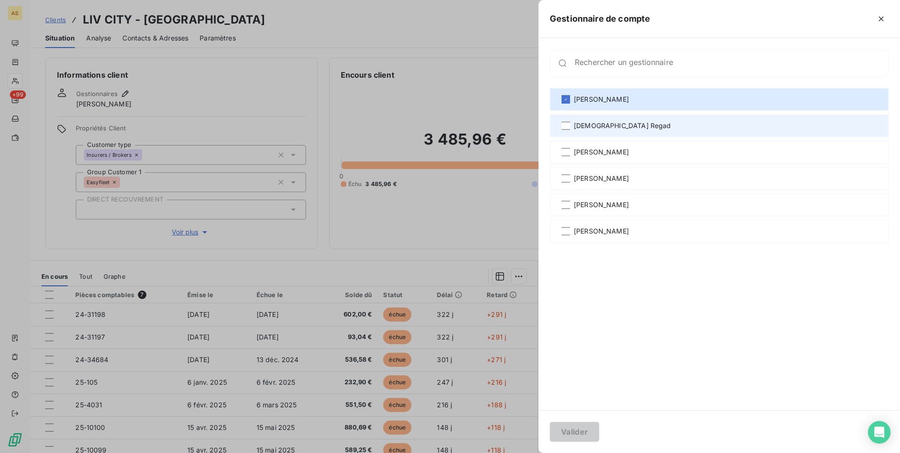
click at [581, 129] on span "[DEMOGRAPHIC_DATA] Regad" at bounding box center [622, 125] width 97 height 9
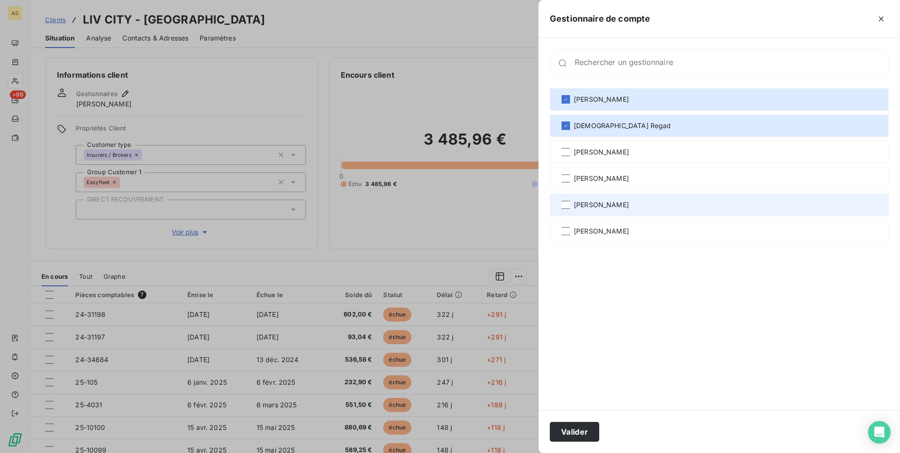
click at [590, 205] on span "[PERSON_NAME]" at bounding box center [601, 204] width 55 height 9
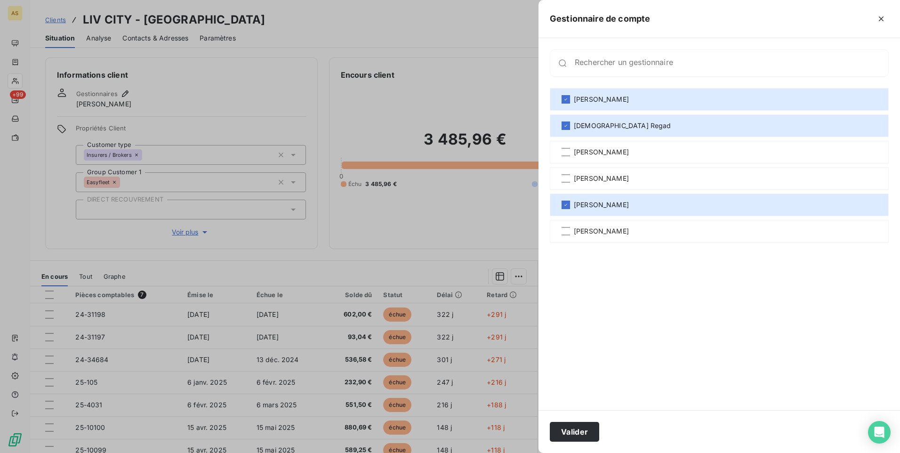
click at [399, 88] on div at bounding box center [450, 226] width 900 height 453
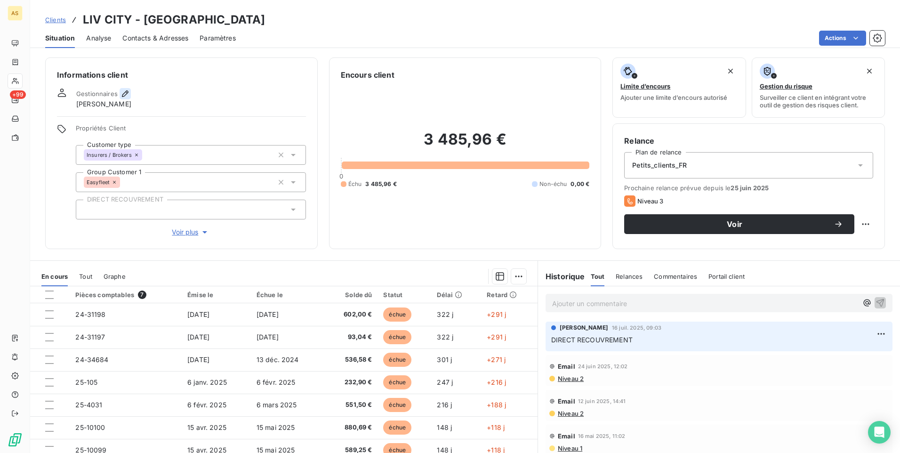
click at [125, 91] on icon "button" at bounding box center [124, 93] width 9 height 9
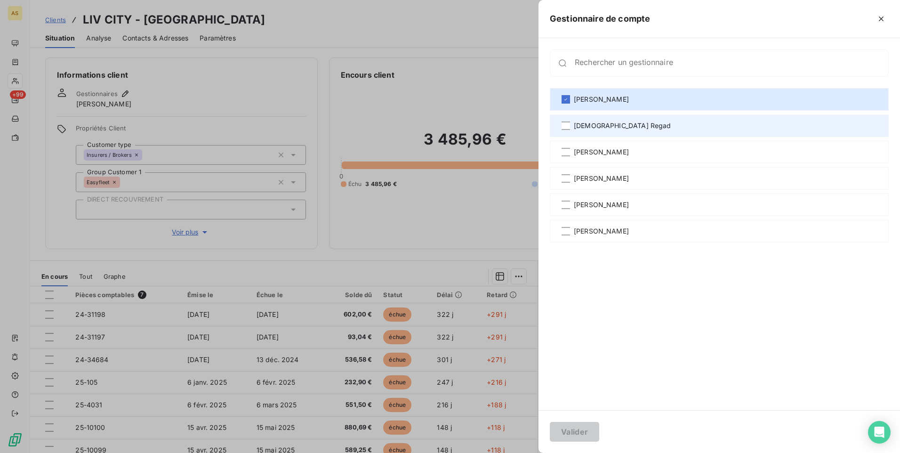
click at [592, 128] on span "[DEMOGRAPHIC_DATA] Regad" at bounding box center [622, 125] width 97 height 9
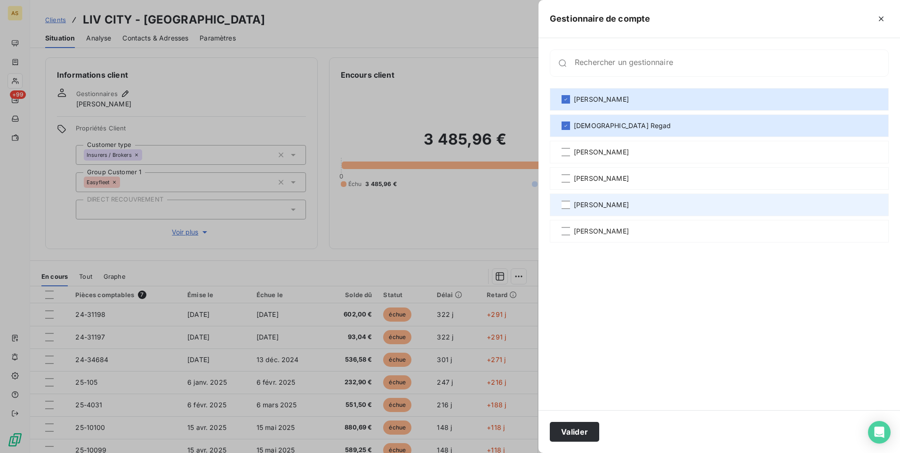
click at [581, 200] on span "[PERSON_NAME]" at bounding box center [601, 204] width 55 height 9
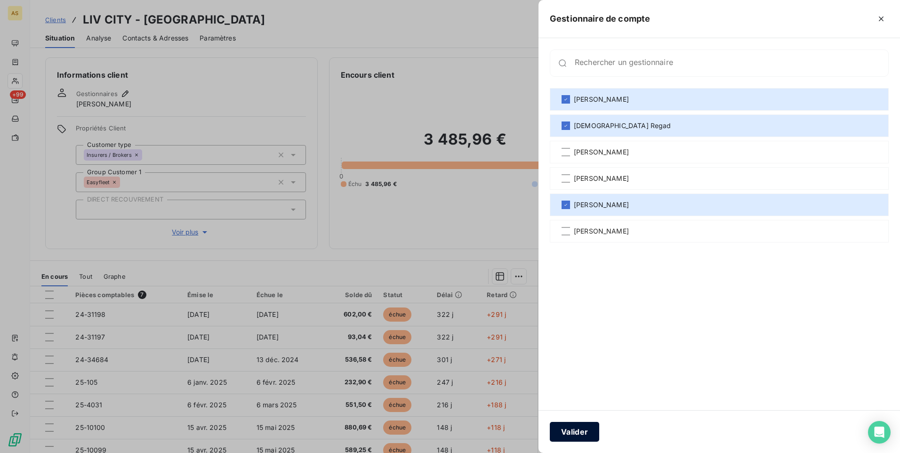
click at [585, 432] on button "Valider" at bounding box center [574, 432] width 49 height 20
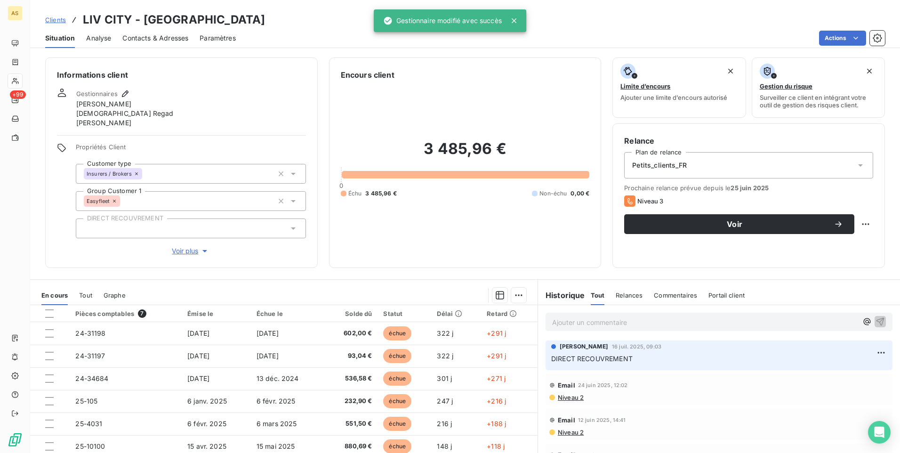
click at [160, 37] on span "Contacts & Adresses" at bounding box center [155, 37] width 66 height 9
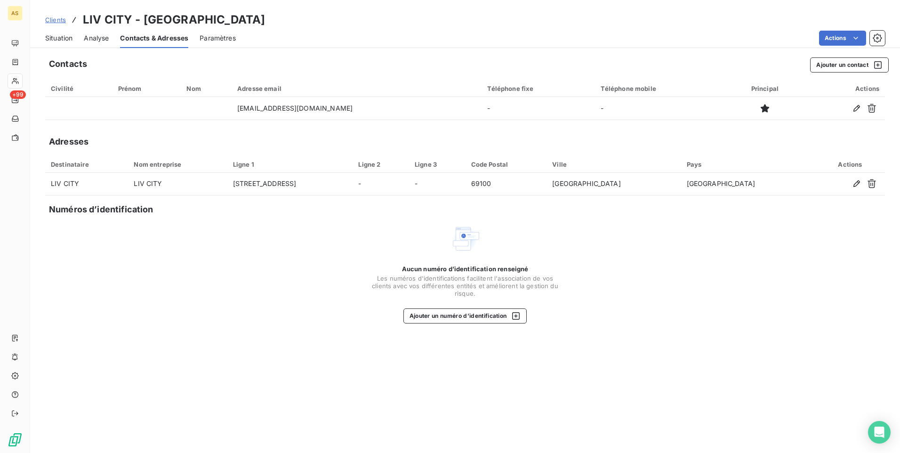
click at [60, 34] on span "Situation" at bounding box center [58, 37] width 27 height 9
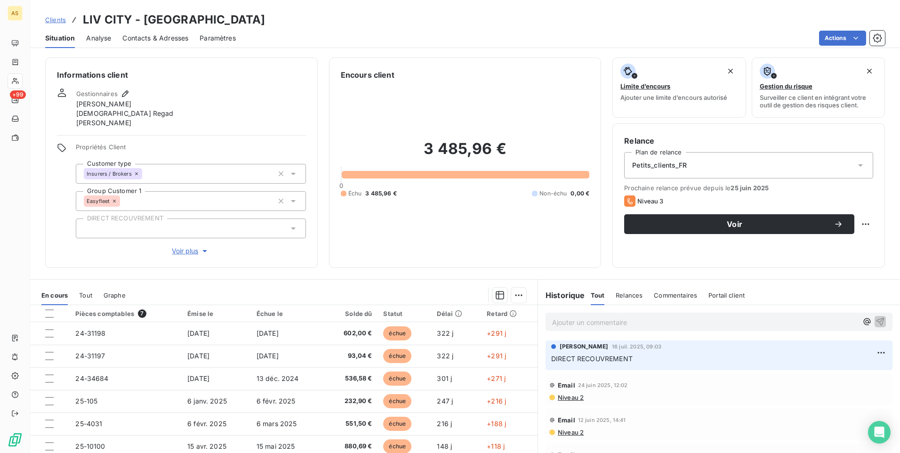
click at [59, 20] on span "Clients" at bounding box center [55, 20] width 21 height 8
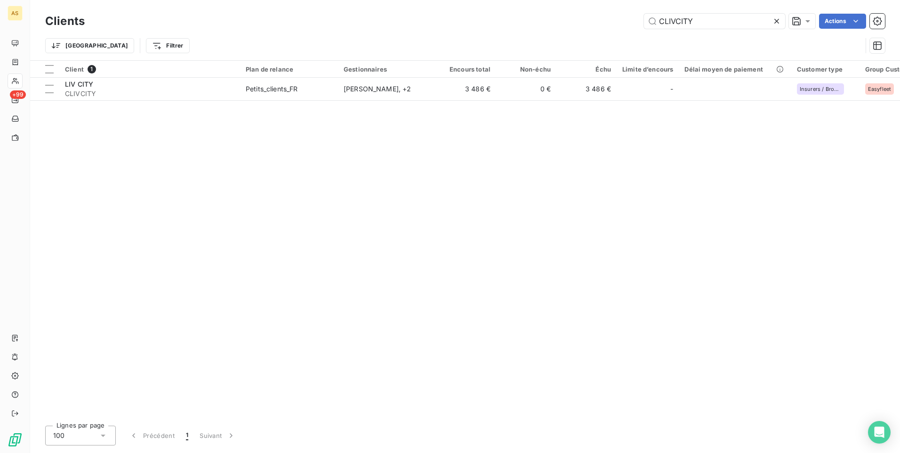
drag, startPoint x: 634, startPoint y: 17, endPoint x: 580, endPoint y: 16, distance: 54.6
click at [581, 16] on div "CLIVCITY Actions" at bounding box center [490, 21] width 789 height 15
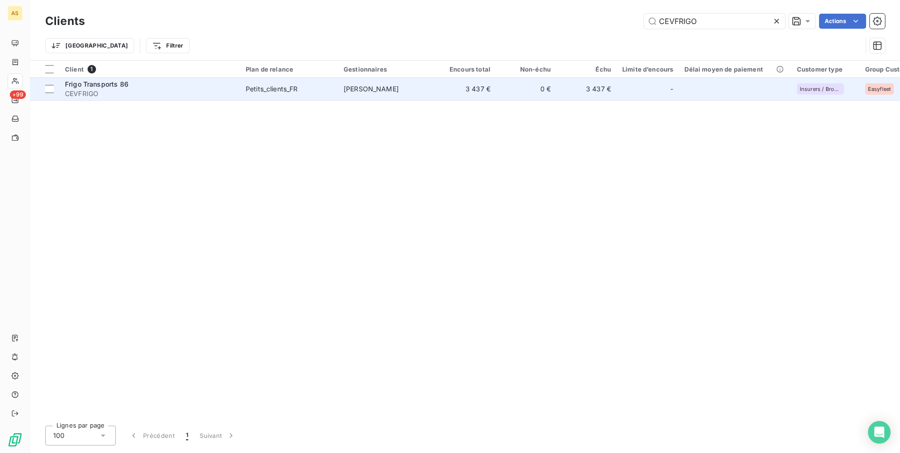
type input "CEVFRIGO"
click at [603, 89] on td "3 437 €" at bounding box center [586, 89] width 60 height 23
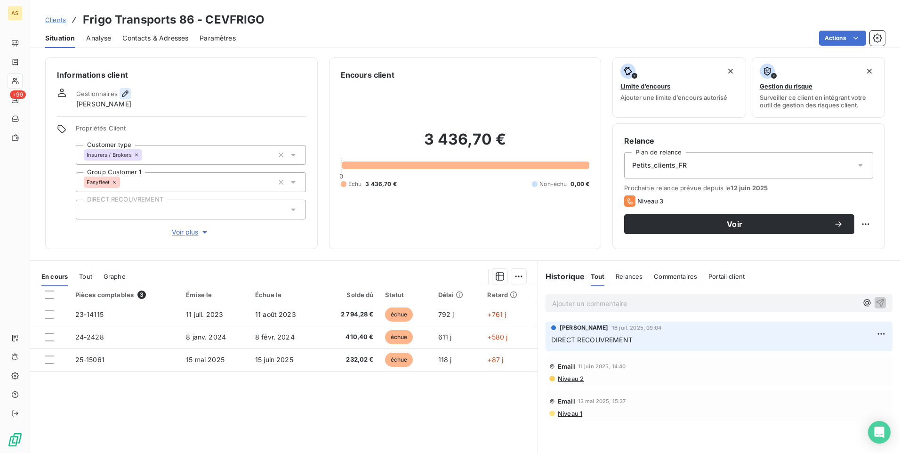
click at [123, 91] on icon "button" at bounding box center [124, 93] width 9 height 9
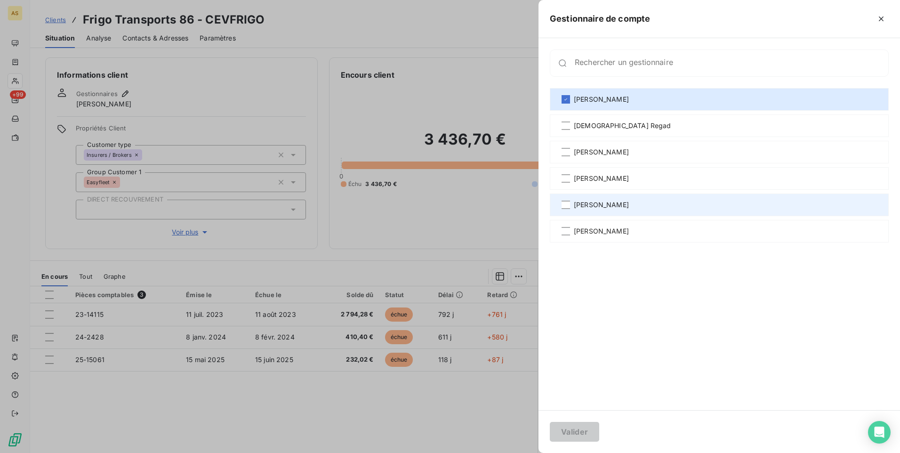
click at [579, 202] on span "[PERSON_NAME]" at bounding box center [601, 204] width 55 height 9
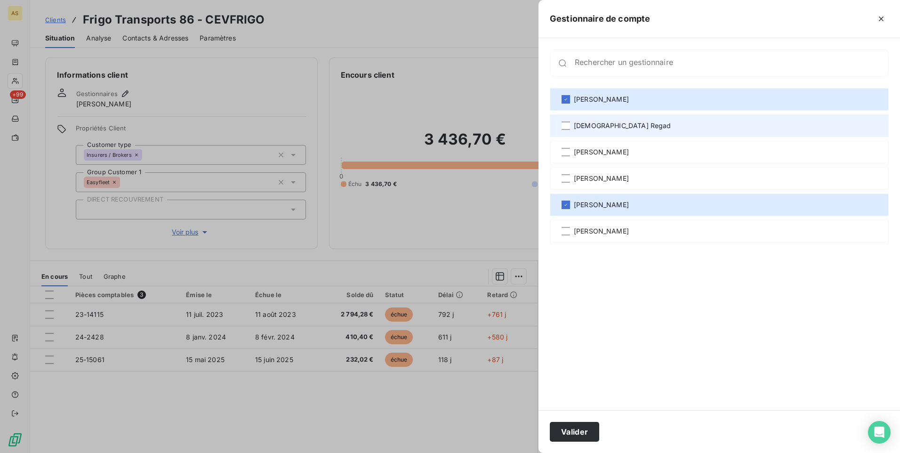
click at [581, 123] on span "[DEMOGRAPHIC_DATA] Regad" at bounding box center [622, 125] width 97 height 9
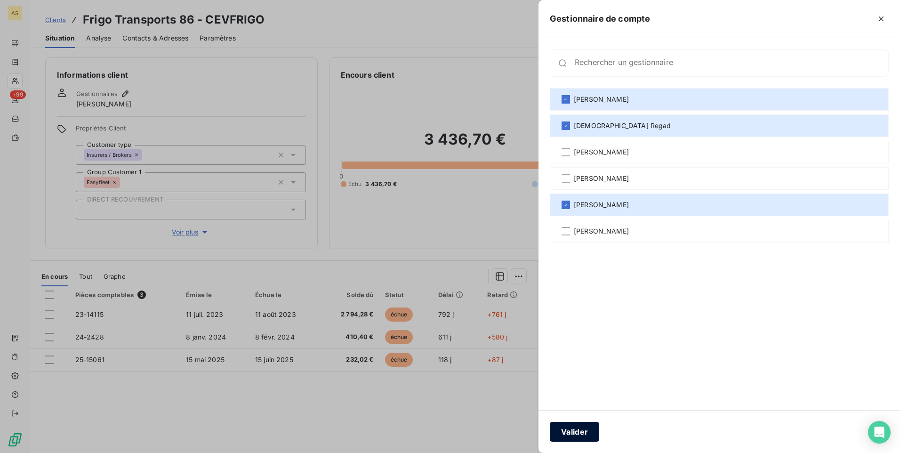
click at [573, 428] on button "Valider" at bounding box center [574, 432] width 49 height 20
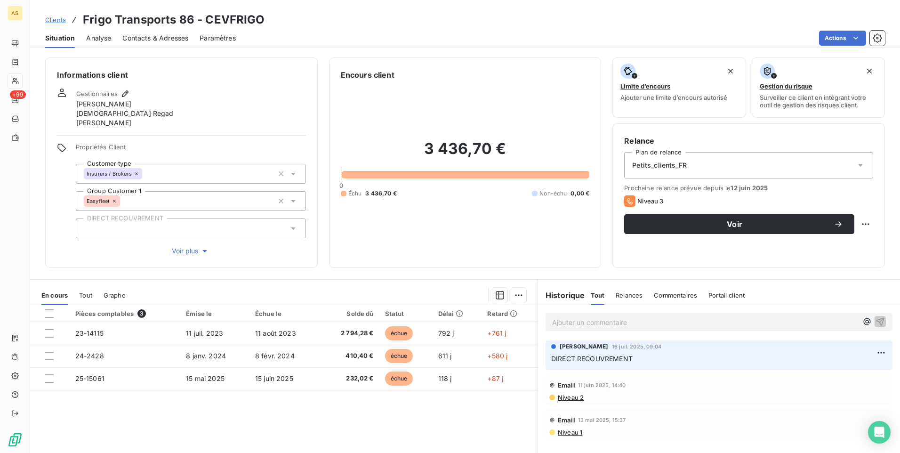
drag, startPoint x: 60, startPoint y: 19, endPoint x: 82, endPoint y: 22, distance: 22.8
click at [60, 19] on span "Clients" at bounding box center [55, 20] width 21 height 8
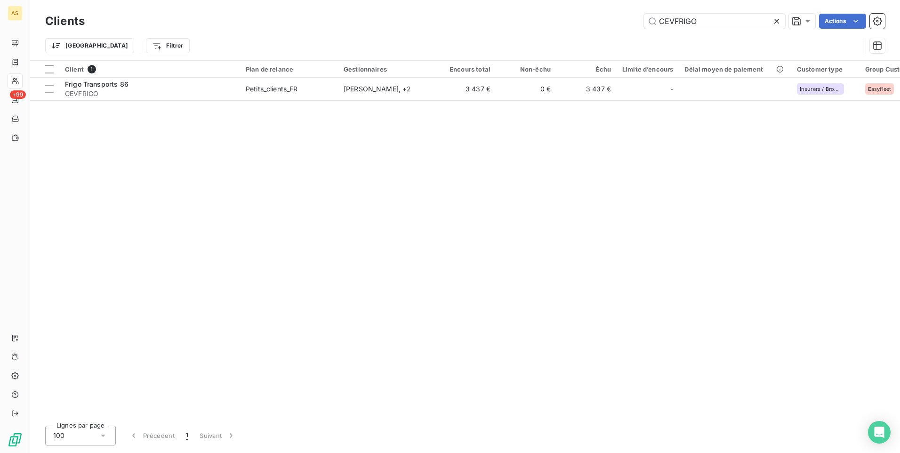
drag, startPoint x: 614, startPoint y: 25, endPoint x: 560, endPoint y: 19, distance: 54.0
click at [575, 26] on div "CEVFRIGO Actions" at bounding box center [490, 21] width 789 height 15
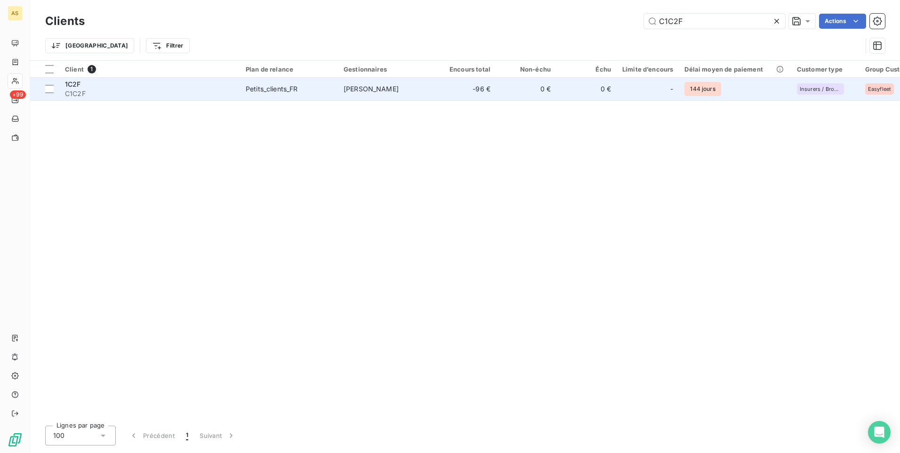
type input "C1C2F"
click at [559, 88] on td "0 €" at bounding box center [586, 89] width 60 height 23
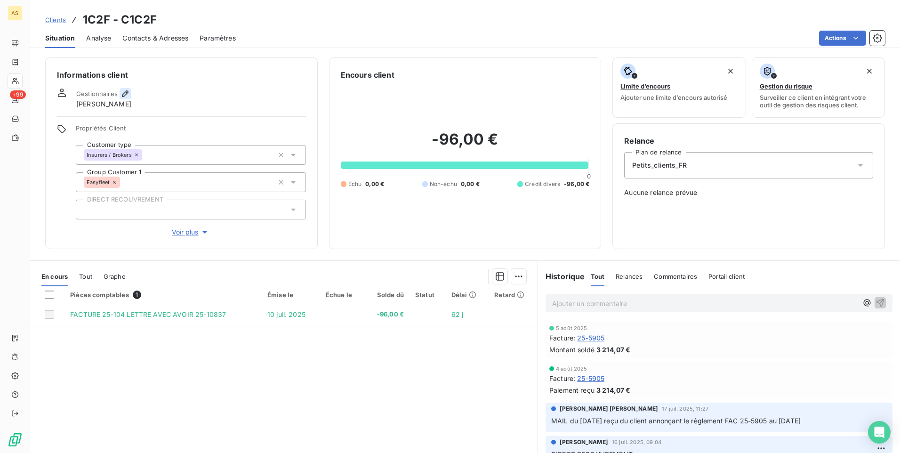
click at [124, 94] on icon "button" at bounding box center [124, 93] width 9 height 9
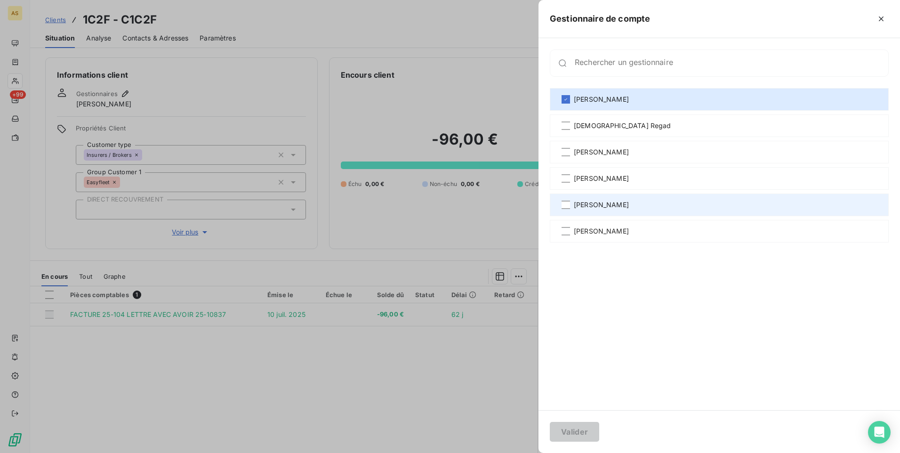
click at [571, 204] on div "[PERSON_NAME]" at bounding box center [719, 204] width 339 height 23
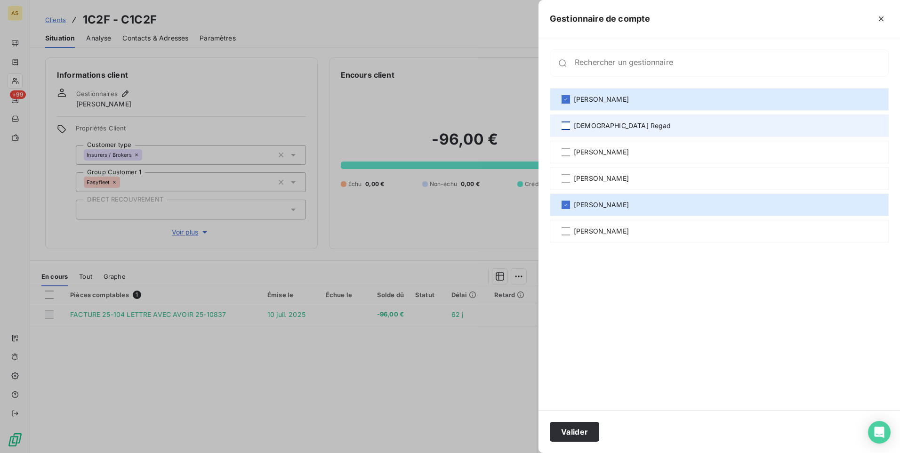
click at [568, 125] on div at bounding box center [566, 125] width 8 height 8
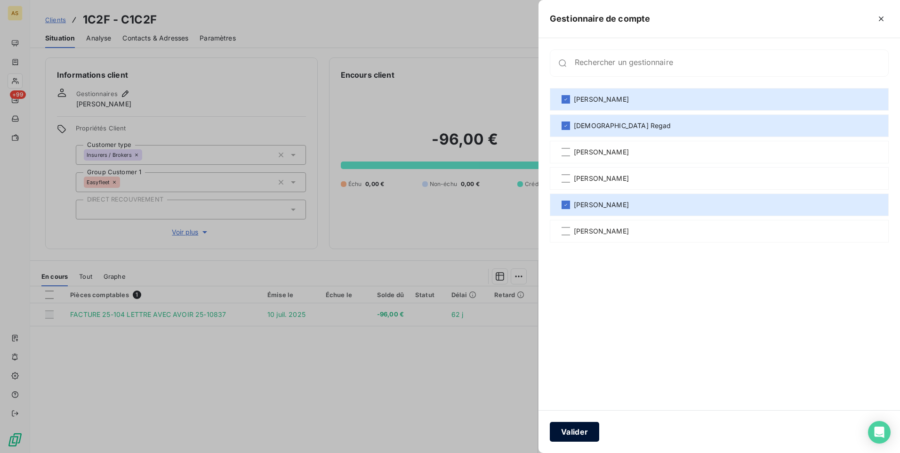
click at [570, 427] on button "Valider" at bounding box center [574, 432] width 49 height 20
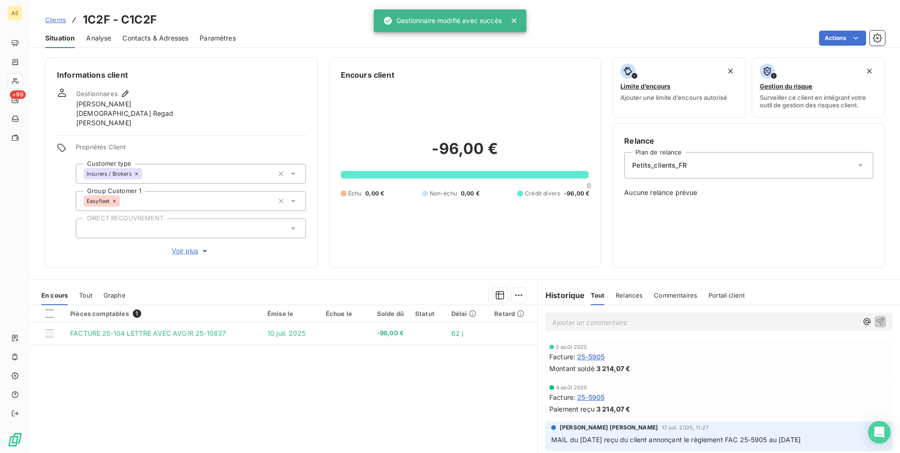
click at [54, 20] on span "Clients" at bounding box center [55, 20] width 21 height 8
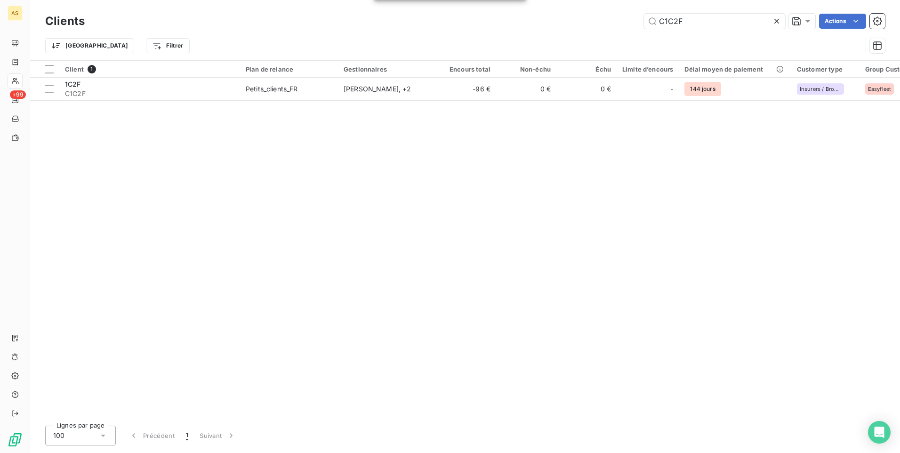
drag, startPoint x: 675, startPoint y: 25, endPoint x: 610, endPoint y: 24, distance: 65.0
click at [610, 24] on div "C1C2F Actions" at bounding box center [490, 21] width 789 height 15
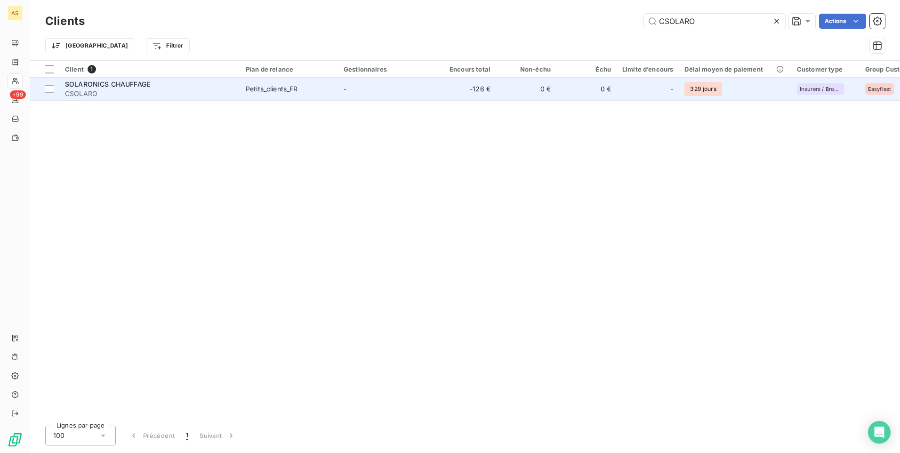
type input "CSOLARO"
click at [514, 94] on td "0 €" at bounding box center [526, 89] width 60 height 23
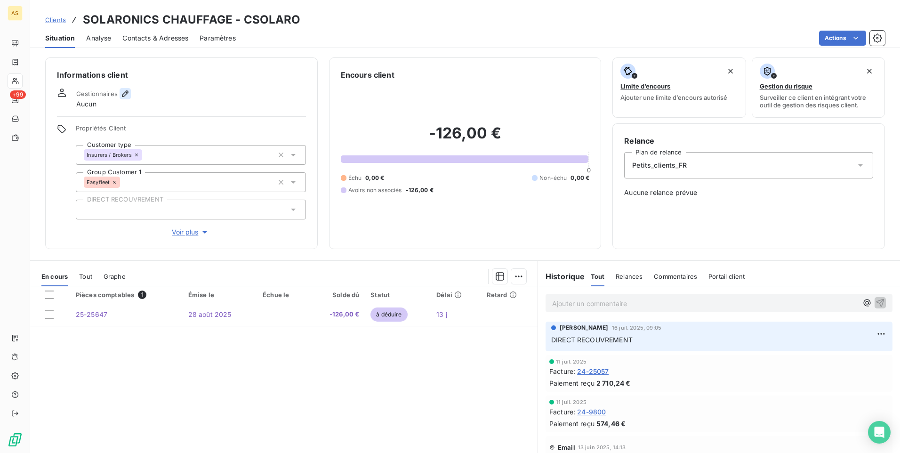
click at [123, 93] on icon "button" at bounding box center [124, 93] width 9 height 9
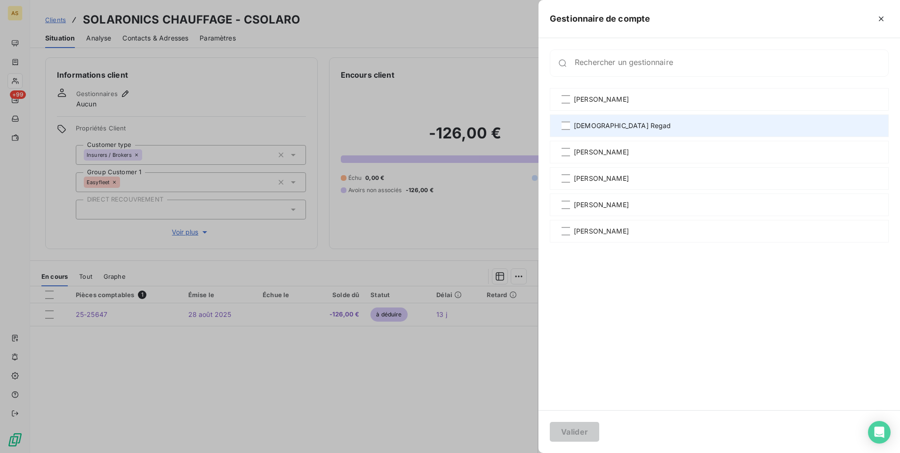
click at [593, 126] on span "[DEMOGRAPHIC_DATA] Regad" at bounding box center [622, 125] width 97 height 9
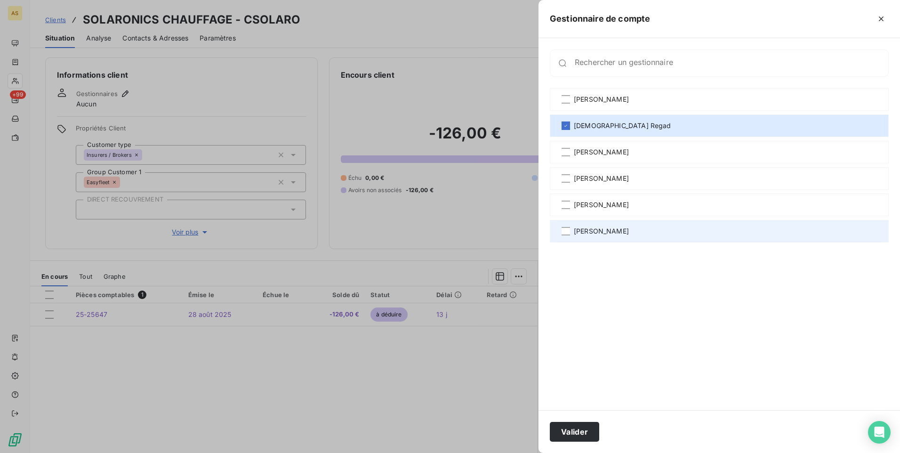
drag, startPoint x: 570, startPoint y: 201, endPoint x: 573, endPoint y: 224, distance: 23.8
click at [570, 200] on div "[PERSON_NAME]" at bounding box center [719, 204] width 339 height 23
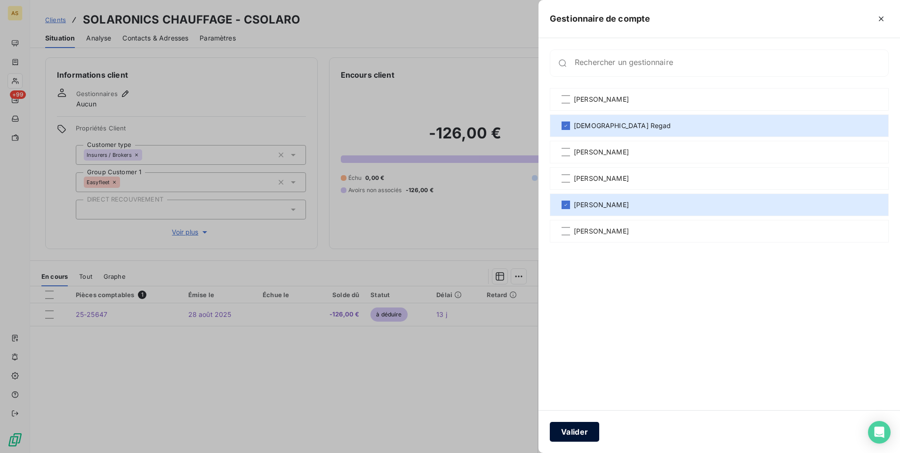
click at [572, 432] on button "Valider" at bounding box center [574, 432] width 49 height 20
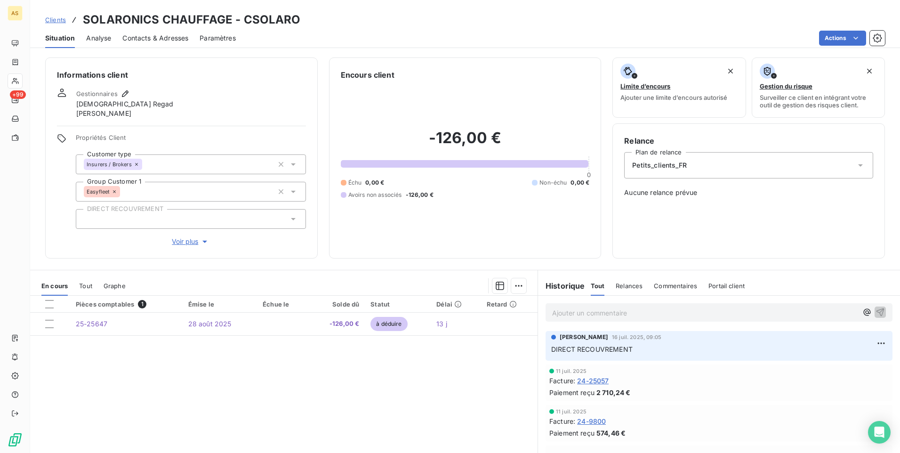
click at [54, 19] on span "Clients" at bounding box center [55, 20] width 21 height 8
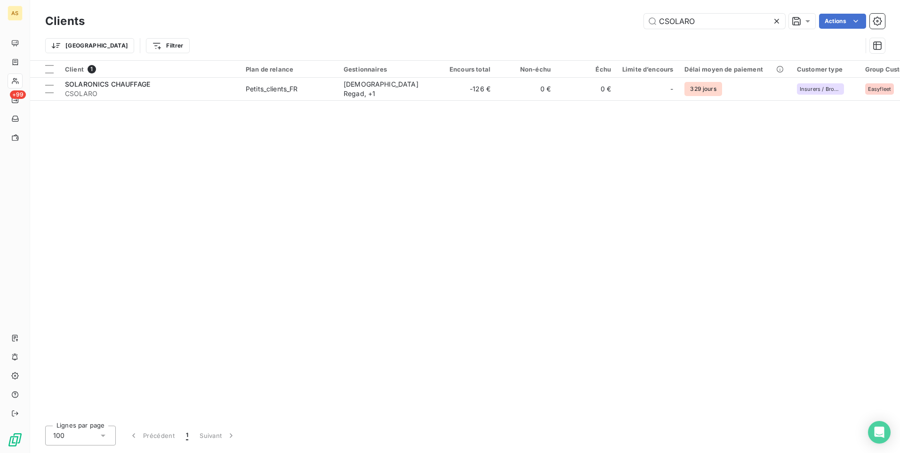
drag, startPoint x: 694, startPoint y: 20, endPoint x: 604, endPoint y: 21, distance: 89.9
click at [604, 21] on div "CSOLARO Actions" at bounding box center [490, 21] width 789 height 15
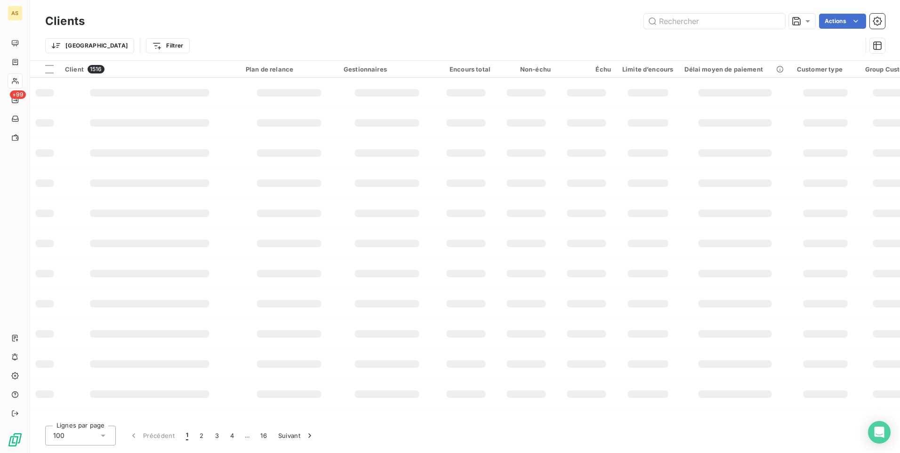
type input "V"
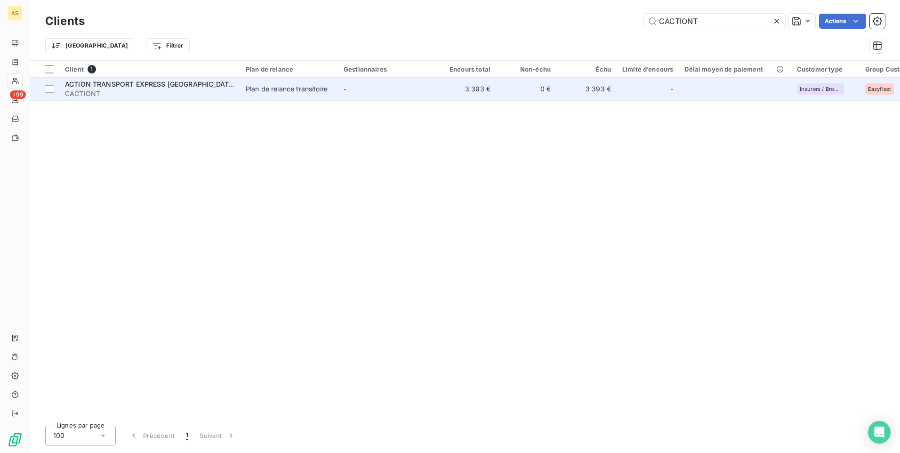
type input "CACTIONT"
click at [388, 80] on td "-" at bounding box center [387, 89] width 98 height 23
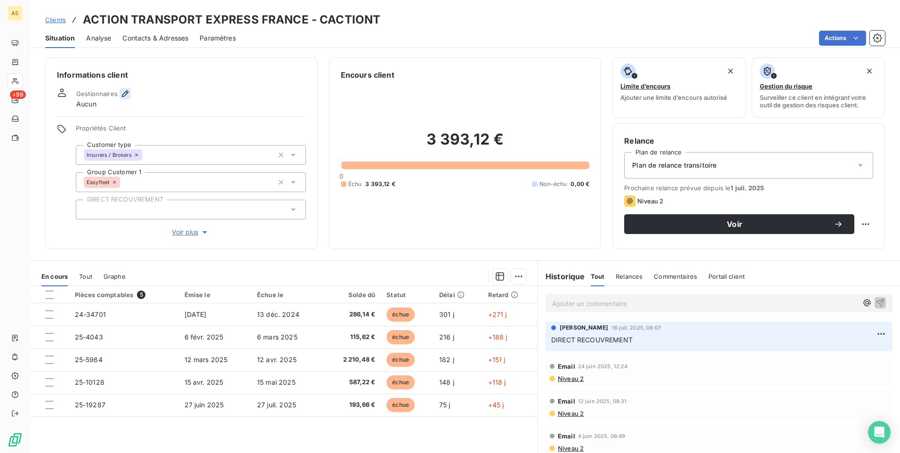
click at [127, 92] on icon "button" at bounding box center [124, 93] width 9 height 9
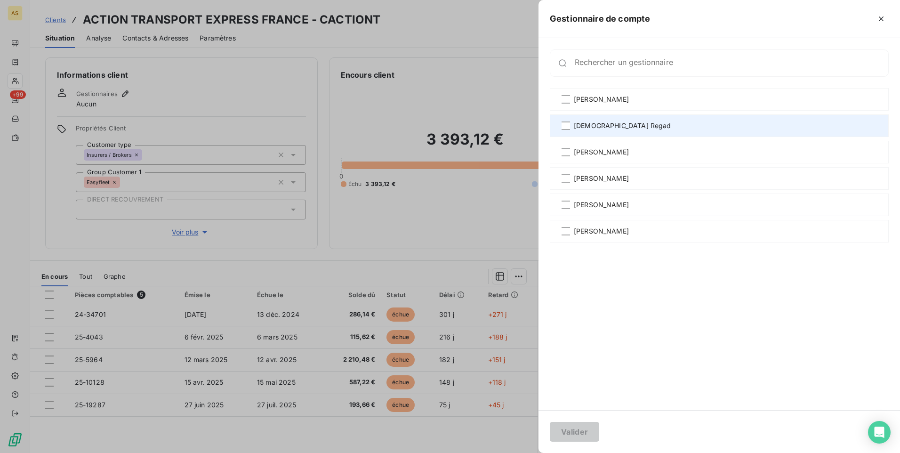
click at [591, 119] on div "[DEMOGRAPHIC_DATA] Regad" at bounding box center [719, 125] width 339 height 23
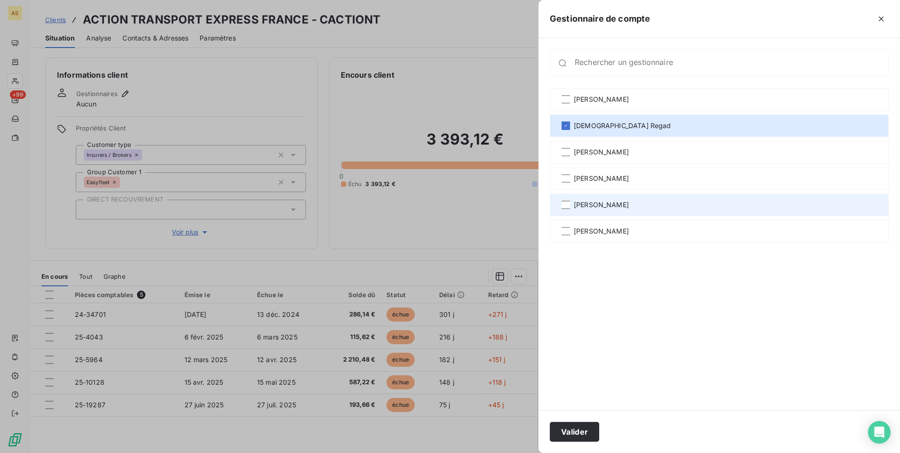
drag, startPoint x: 572, startPoint y: 203, endPoint x: 616, endPoint y: 369, distance: 171.4
click at [572, 205] on div "[PERSON_NAME]" at bounding box center [719, 204] width 339 height 23
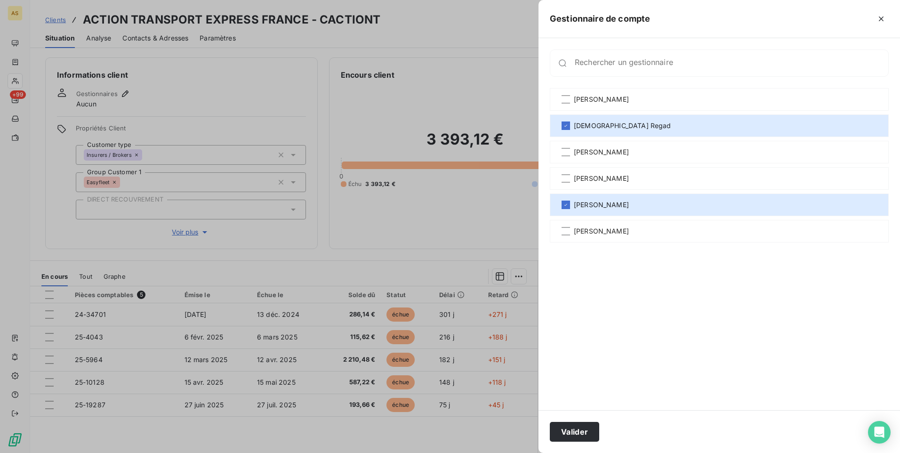
drag, startPoint x: 584, startPoint y: 427, endPoint x: 571, endPoint y: 400, distance: 29.7
click at [586, 425] on button "Valider" at bounding box center [574, 432] width 49 height 20
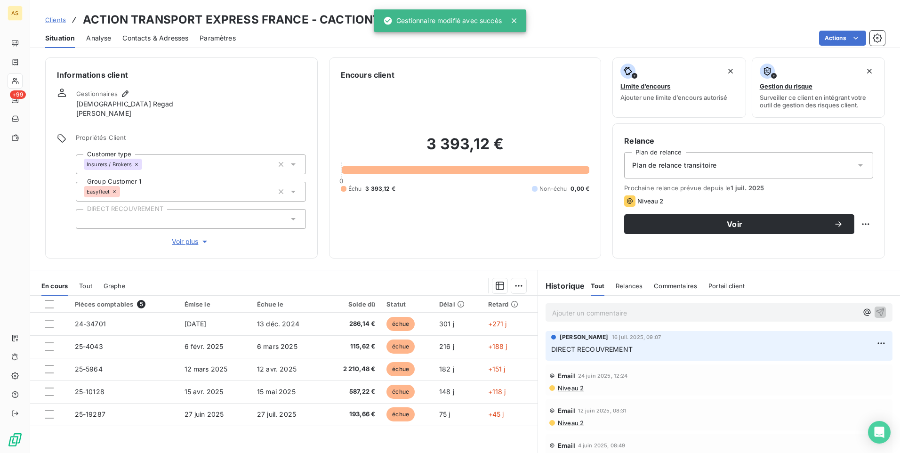
click at [56, 19] on span "Clients" at bounding box center [55, 20] width 21 height 8
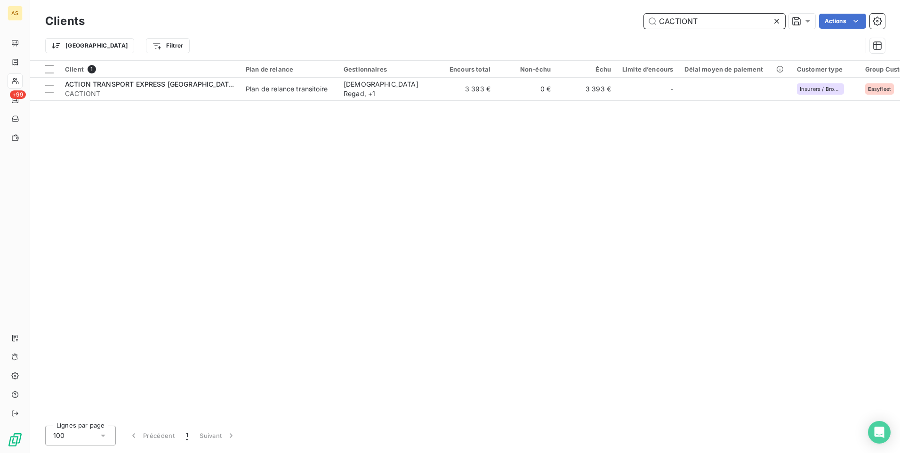
click at [723, 16] on input "CACTIONT" at bounding box center [714, 21] width 141 height 15
drag, startPoint x: 626, startPoint y: 20, endPoint x: 821, endPoint y: 41, distance: 196.5
click at [624, 23] on div "CACTIONT Actions" at bounding box center [490, 21] width 789 height 15
click at [724, 24] on input "CACTIONT" at bounding box center [714, 21] width 141 height 15
drag, startPoint x: 709, startPoint y: 24, endPoint x: 592, endPoint y: 22, distance: 117.7
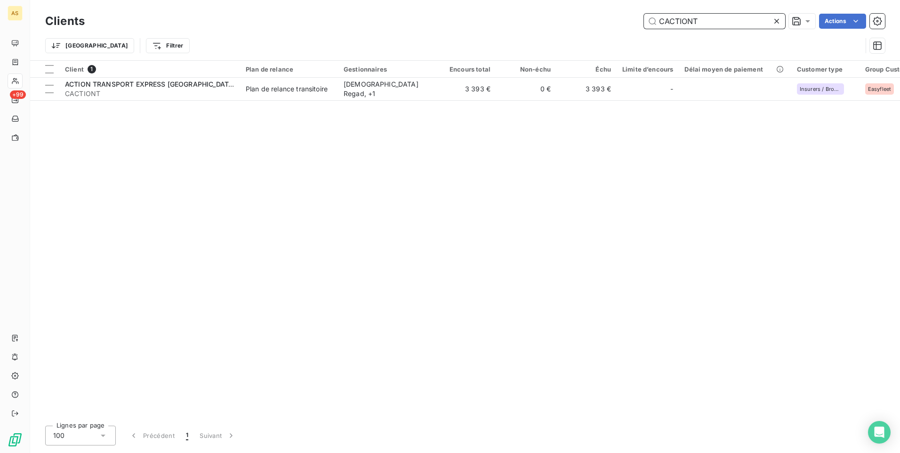
click at [595, 24] on div "CACTIONT Actions" at bounding box center [490, 21] width 789 height 15
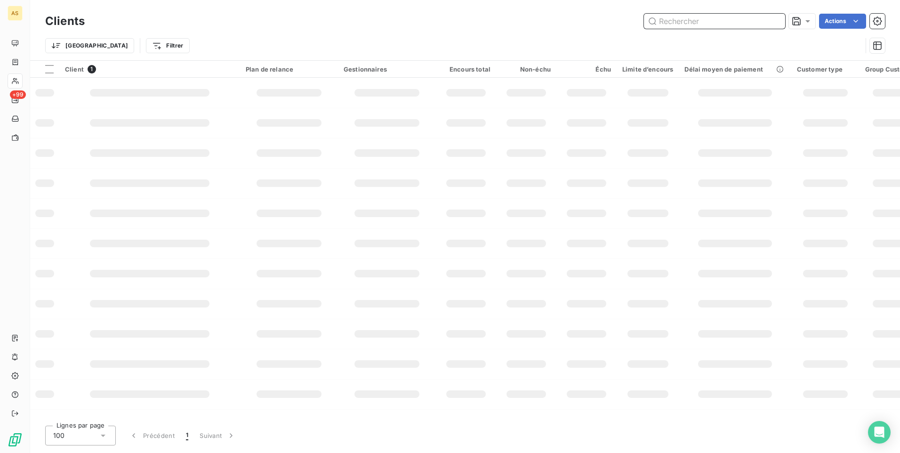
paste input "CGAIA"
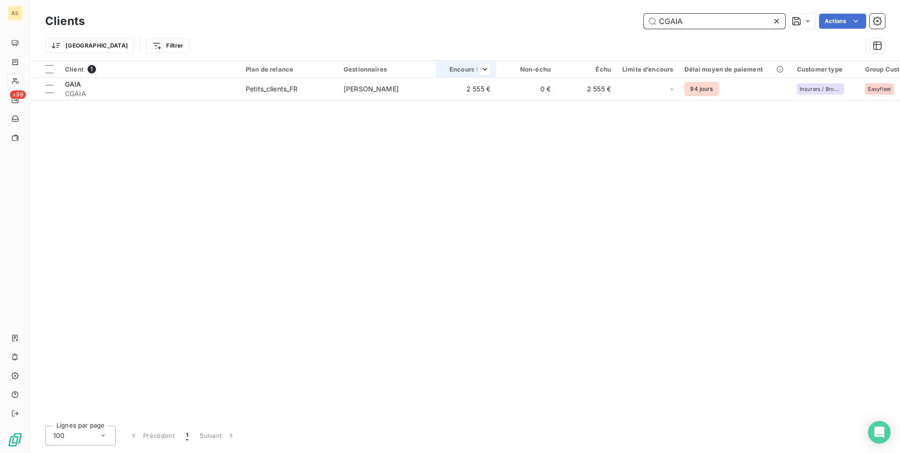
type input "CGAIA"
click at [440, 77] on th "Encours total" at bounding box center [466, 69] width 60 height 17
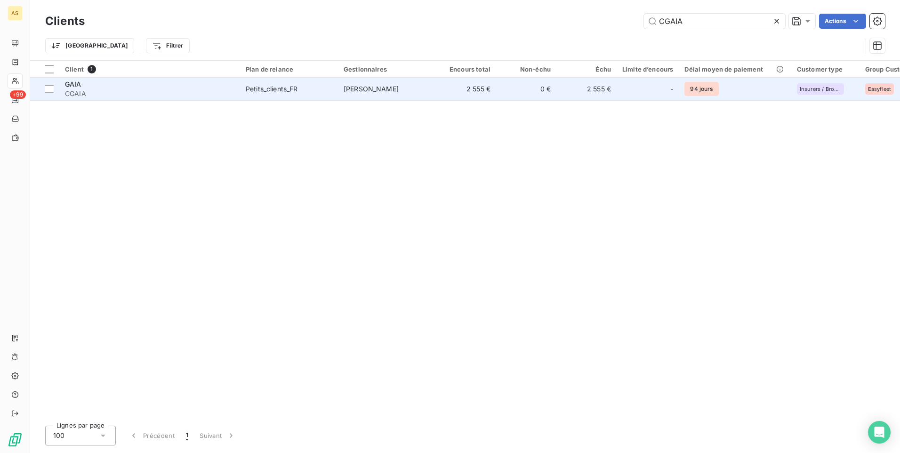
click at [427, 87] on td "[PERSON_NAME]" at bounding box center [387, 89] width 98 height 23
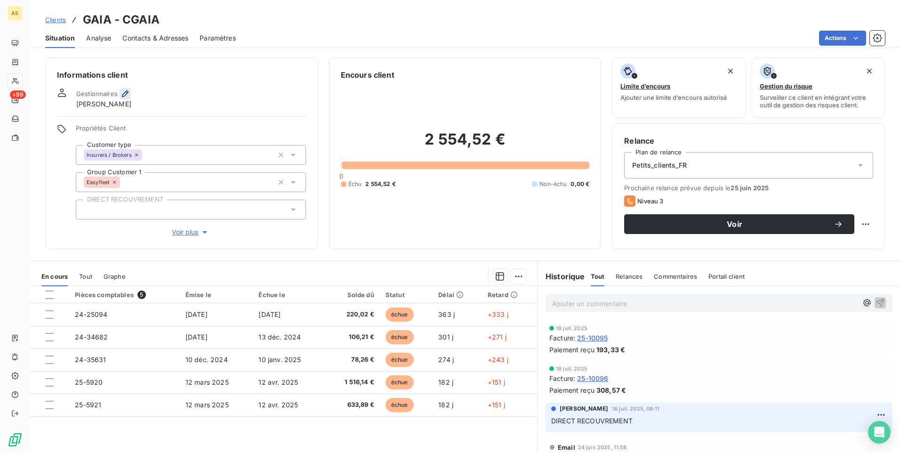
click at [128, 95] on icon "button" at bounding box center [124, 93] width 9 height 9
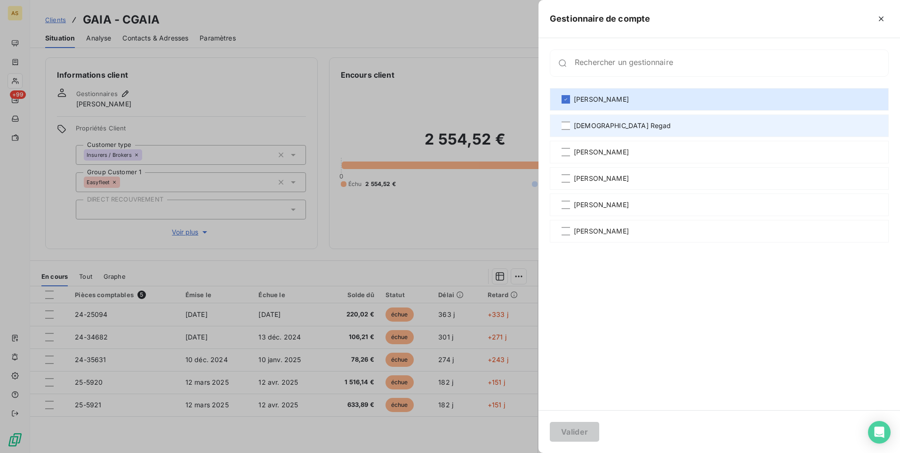
click at [592, 125] on span "[DEMOGRAPHIC_DATA] Regad" at bounding box center [622, 125] width 97 height 9
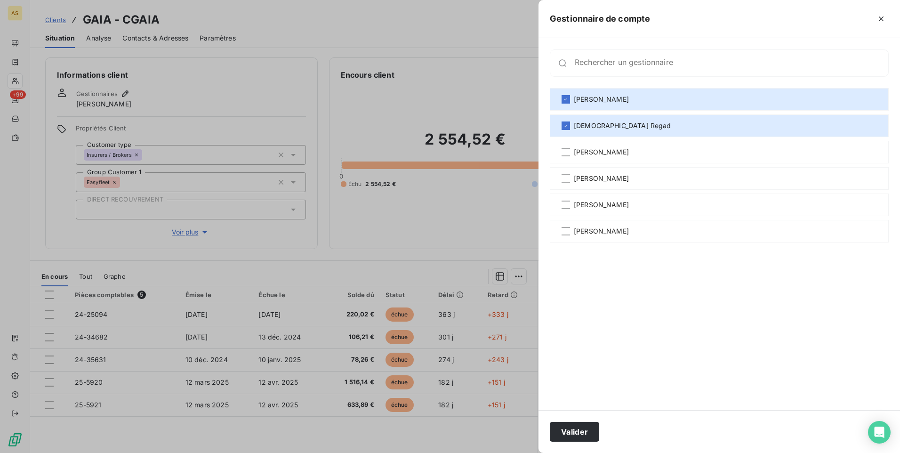
drag, startPoint x: 578, startPoint y: 201, endPoint x: 581, endPoint y: 216, distance: 15.9
click at [578, 202] on span "[PERSON_NAME]" at bounding box center [601, 204] width 55 height 9
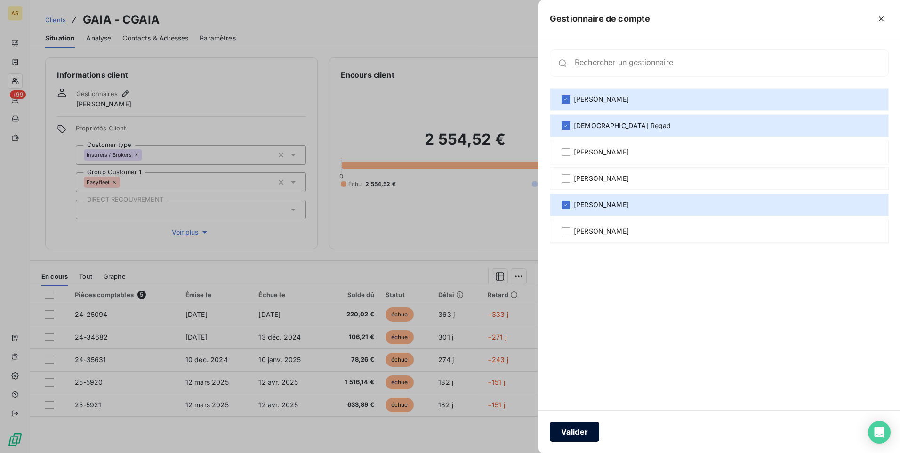
click at [573, 432] on button "Valider" at bounding box center [574, 432] width 49 height 20
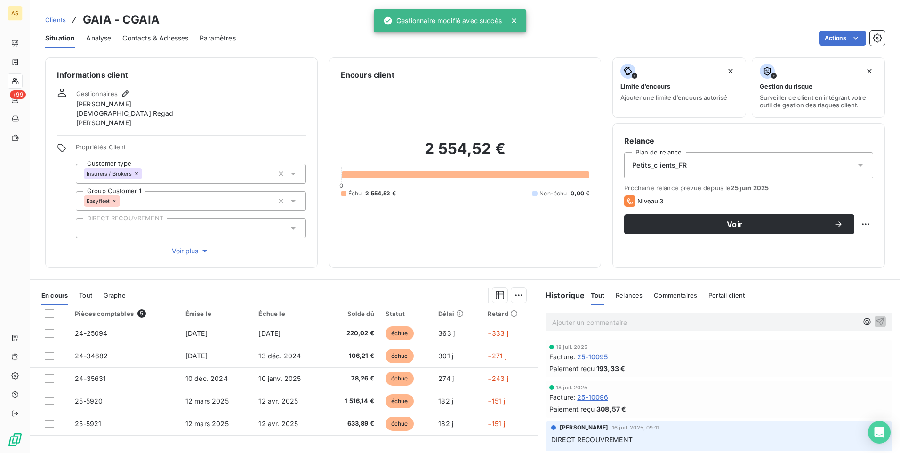
click at [59, 18] on span "Clients" at bounding box center [55, 20] width 21 height 8
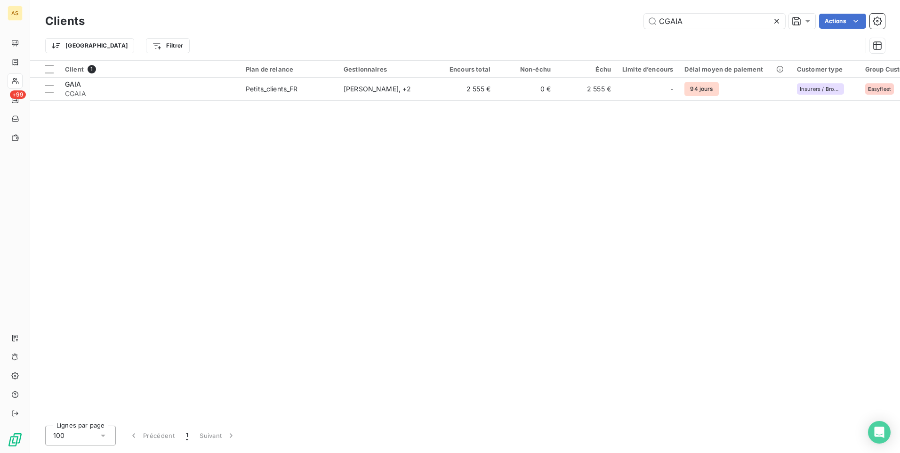
drag, startPoint x: 651, startPoint y: 20, endPoint x: 621, endPoint y: 28, distance: 30.7
click at [620, 28] on div "CGAIA Actions" at bounding box center [490, 21] width 789 height 15
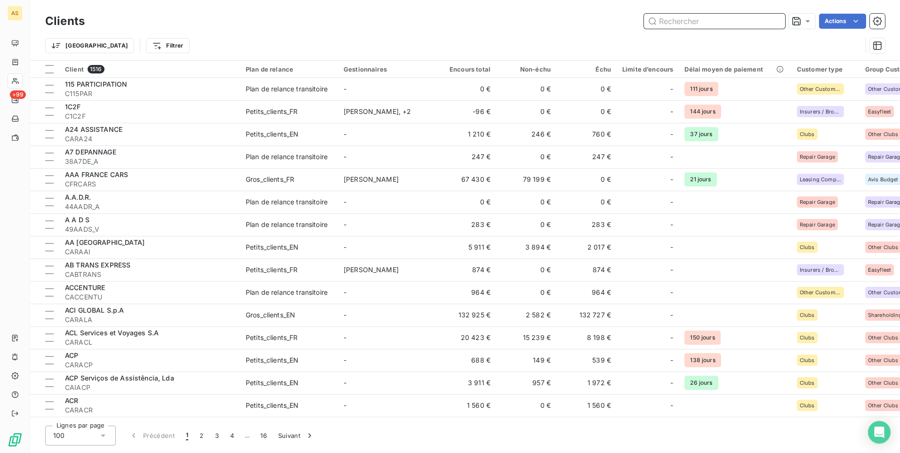
click at [682, 25] on input "text" at bounding box center [714, 21] width 141 height 15
paste input "CCRT"
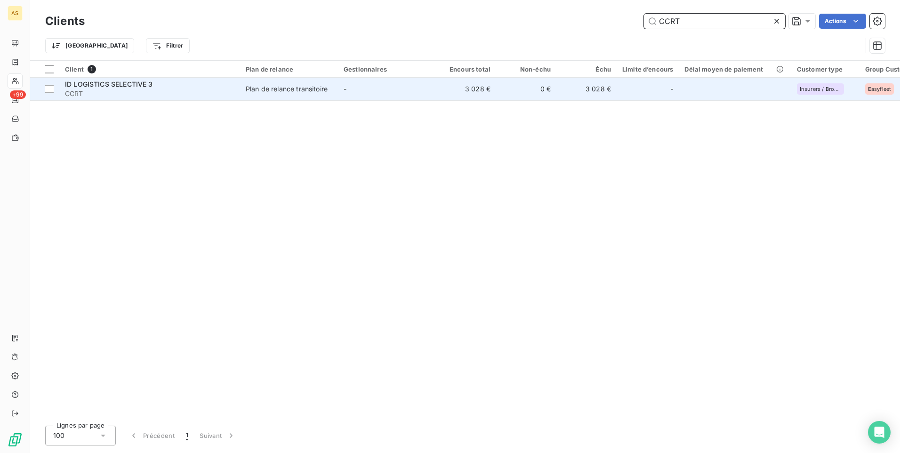
type input "CCRT"
click at [296, 92] on div "Plan de relance transitoire" at bounding box center [287, 88] width 82 height 9
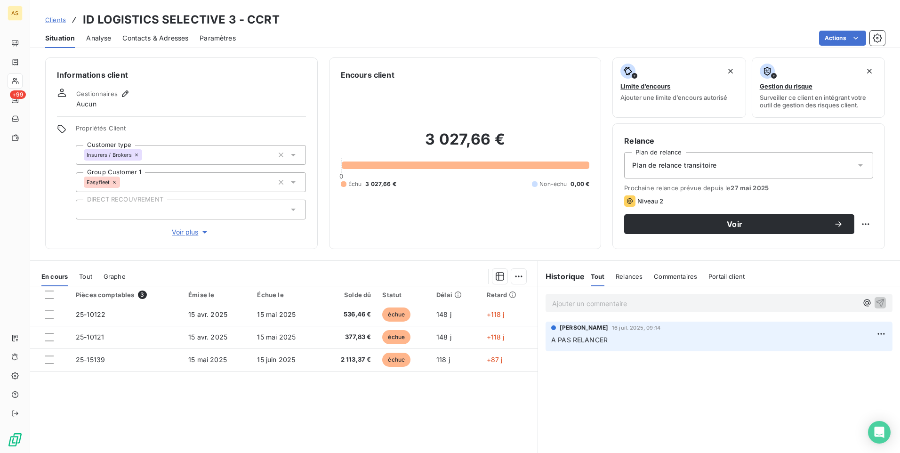
click at [291, 209] on icon at bounding box center [293, 210] width 5 height 2
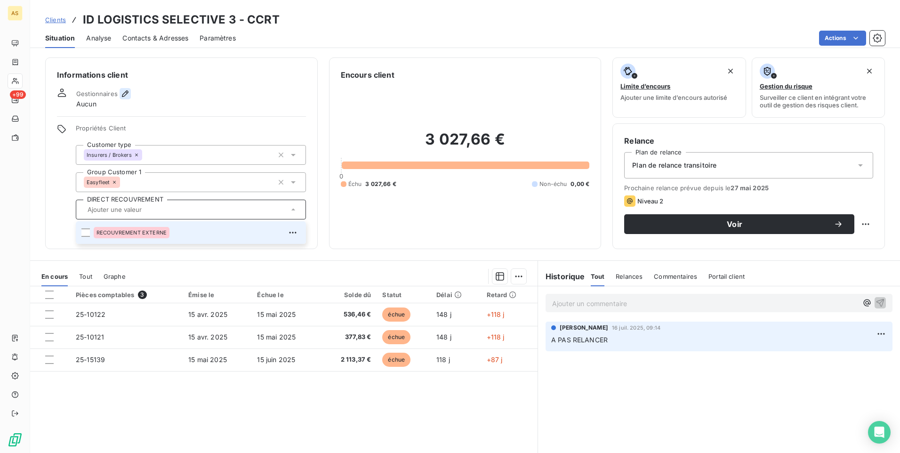
click at [124, 96] on icon "button" at bounding box center [124, 93] width 9 height 9
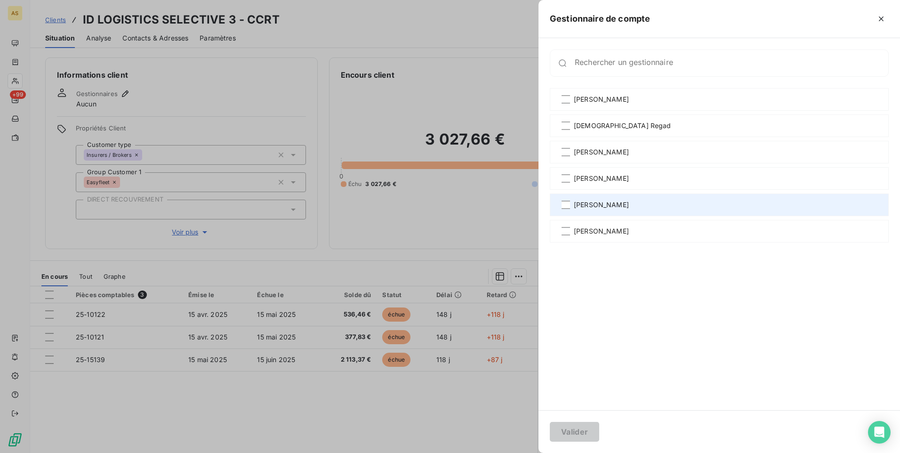
click at [602, 205] on span "[PERSON_NAME]" at bounding box center [601, 204] width 55 height 9
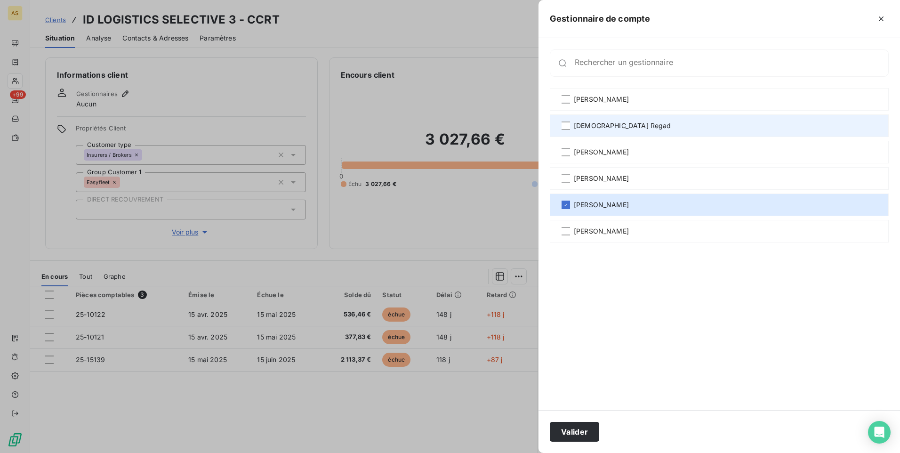
click at [587, 125] on span "[DEMOGRAPHIC_DATA] Regad" at bounding box center [622, 125] width 97 height 9
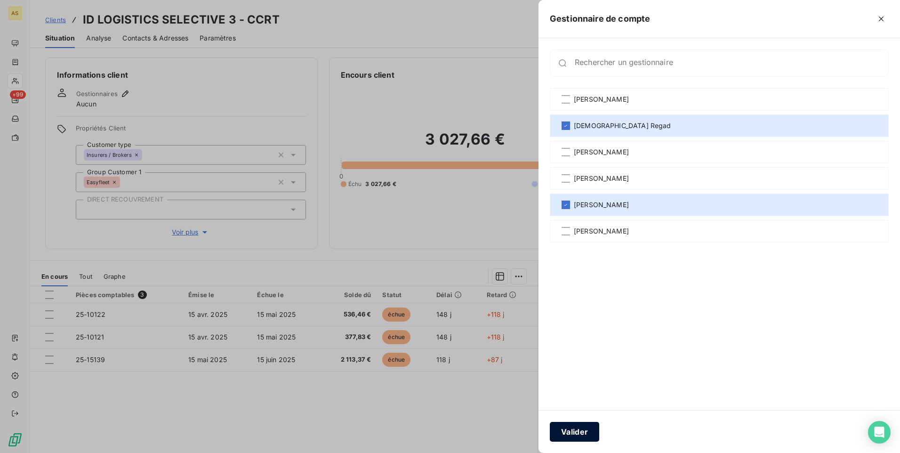
click at [574, 422] on div "Valider" at bounding box center [718, 431] width 361 height 43
click at [573, 424] on button "Valider" at bounding box center [574, 432] width 49 height 20
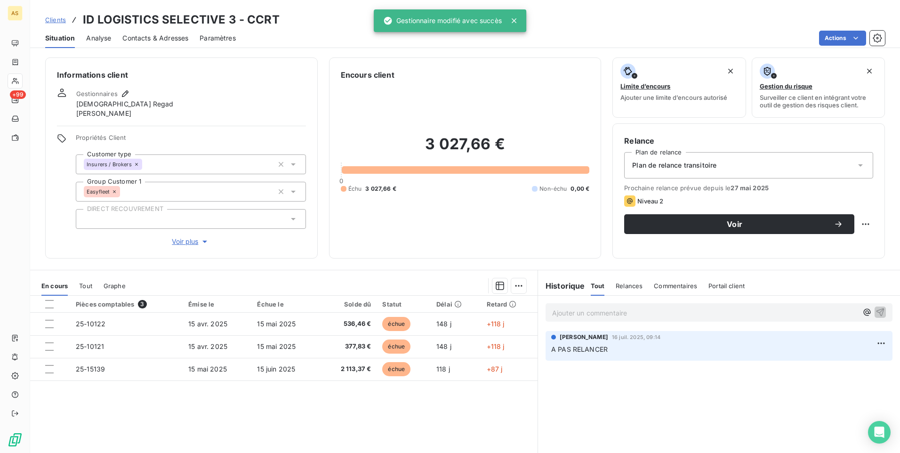
click at [57, 16] on span "Clients" at bounding box center [55, 20] width 21 height 8
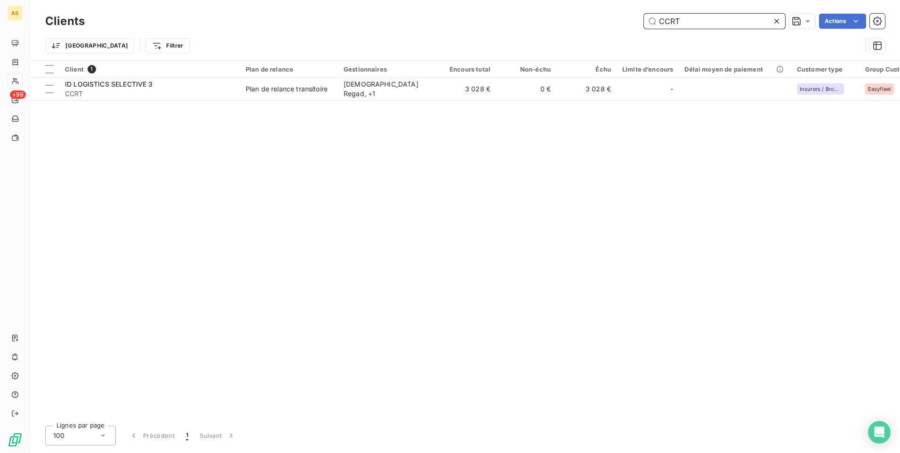
drag, startPoint x: 699, startPoint y: 24, endPoint x: 583, endPoint y: 26, distance: 116.8
click at [583, 26] on div "CCRT Actions" at bounding box center [490, 21] width 789 height 15
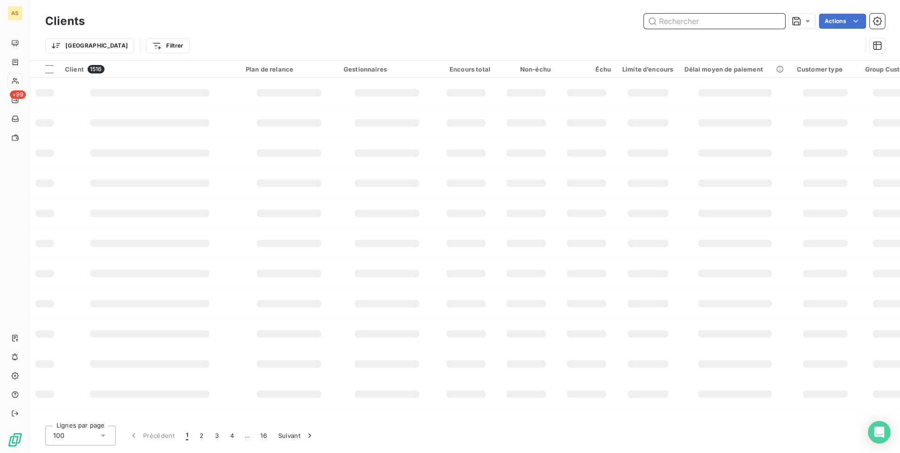
paste input "CBHTRANS"
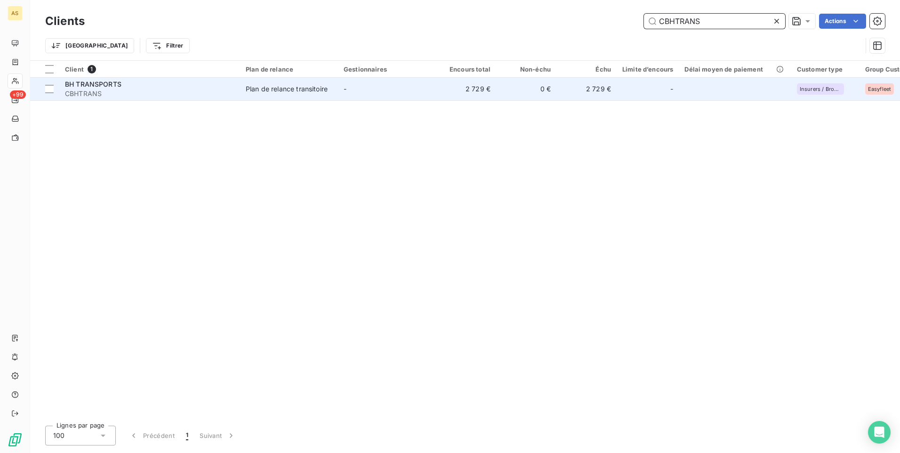
type input "CBHTRANS"
click at [354, 96] on td "-" at bounding box center [387, 89] width 98 height 23
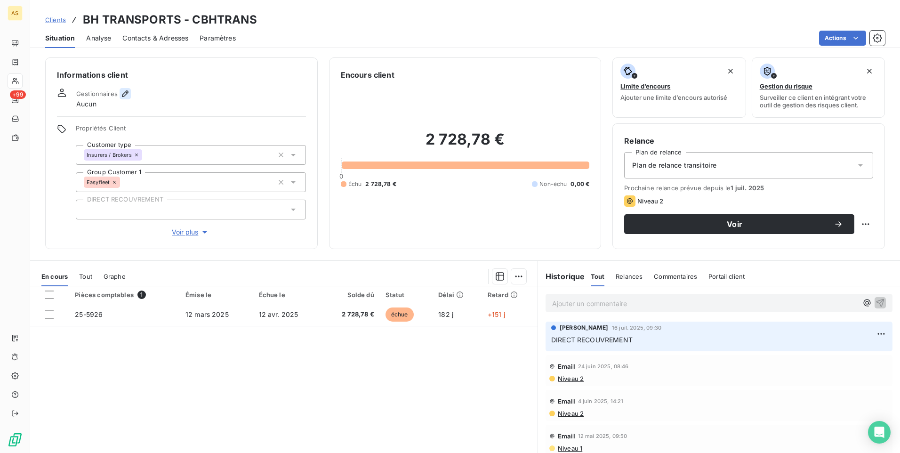
click at [128, 96] on icon "button" at bounding box center [124, 93] width 9 height 9
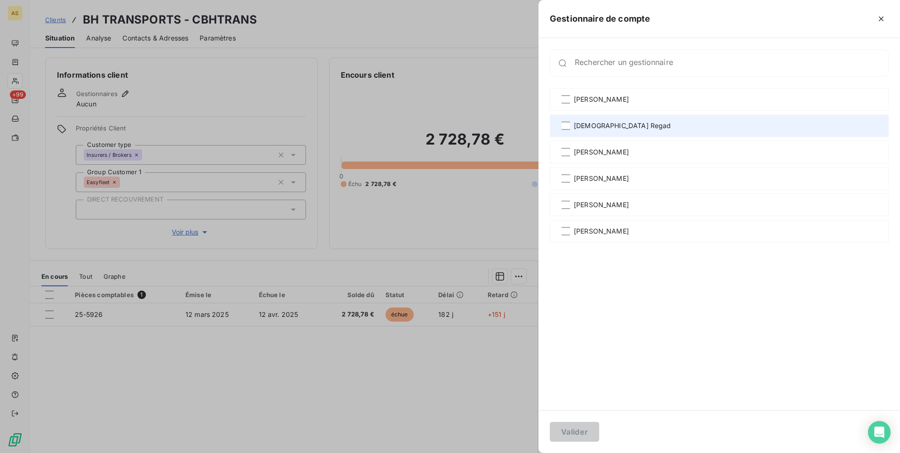
click at [600, 127] on span "[DEMOGRAPHIC_DATA] Regad" at bounding box center [622, 125] width 97 height 9
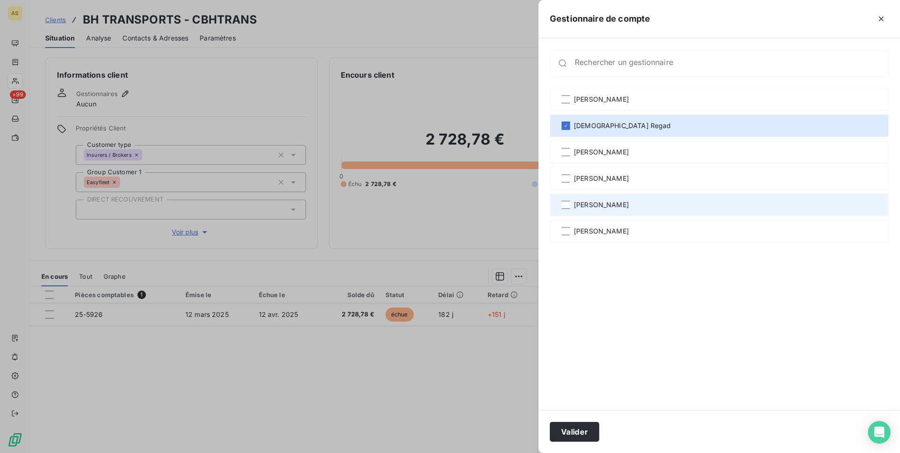
click at [608, 206] on span "[PERSON_NAME]" at bounding box center [601, 204] width 55 height 9
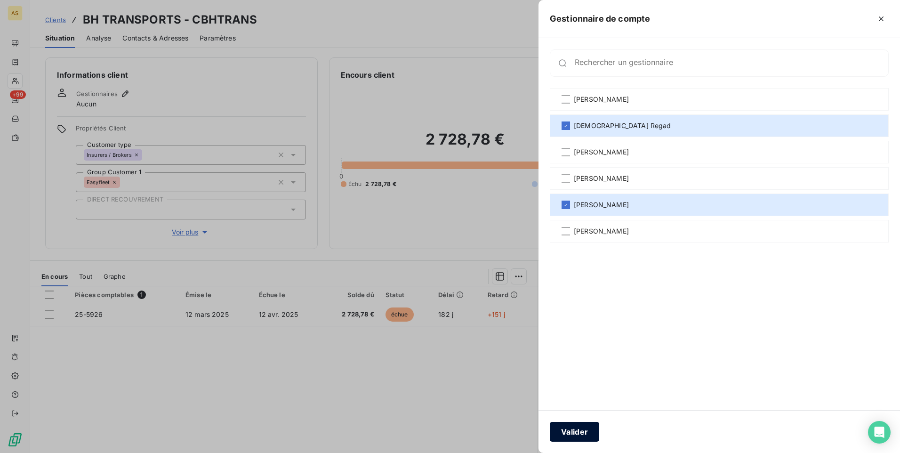
click at [570, 427] on button "Valider" at bounding box center [574, 432] width 49 height 20
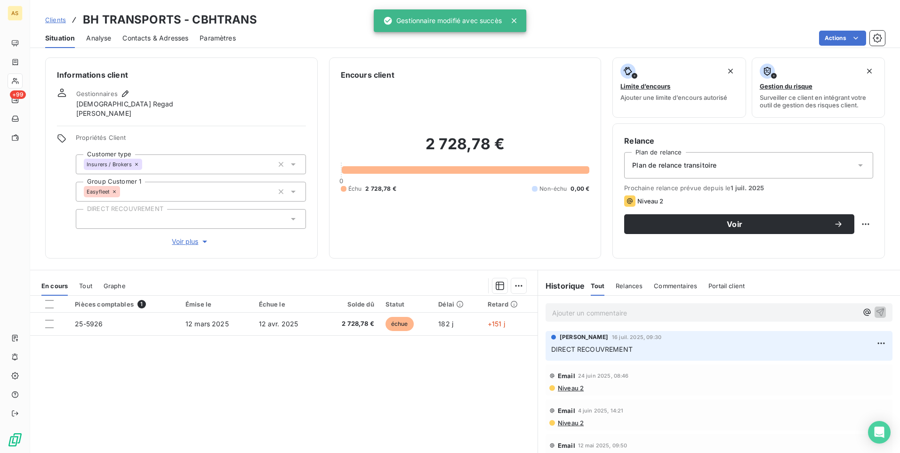
click at [53, 22] on span "Clients" at bounding box center [55, 20] width 21 height 8
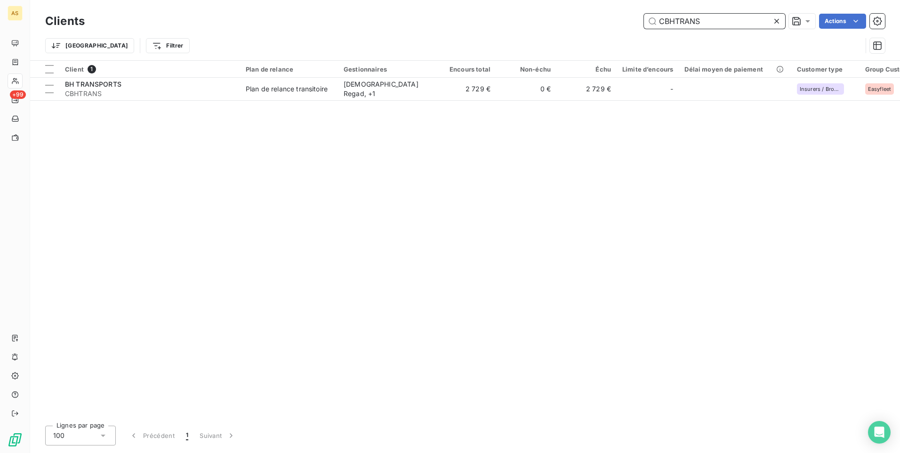
drag, startPoint x: 732, startPoint y: 18, endPoint x: 586, endPoint y: 18, distance: 145.9
click at [587, 19] on div "CBHTRANS Actions" at bounding box center [490, 21] width 789 height 15
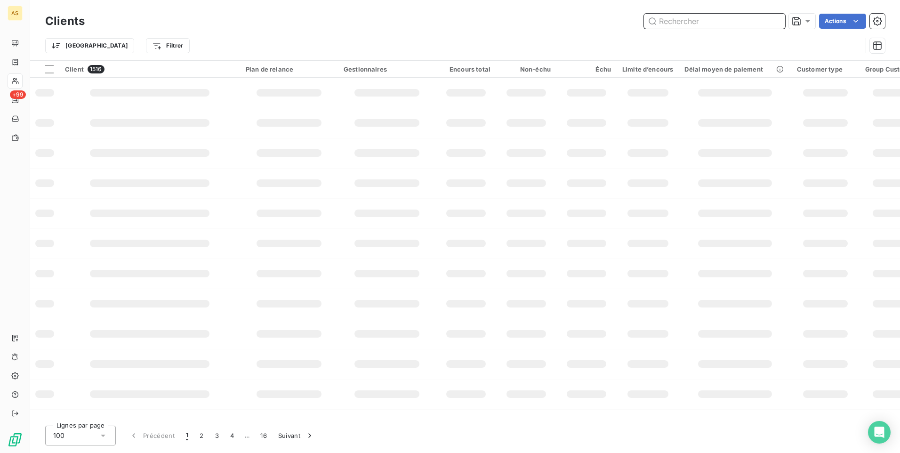
paste input "CEJEANHE"
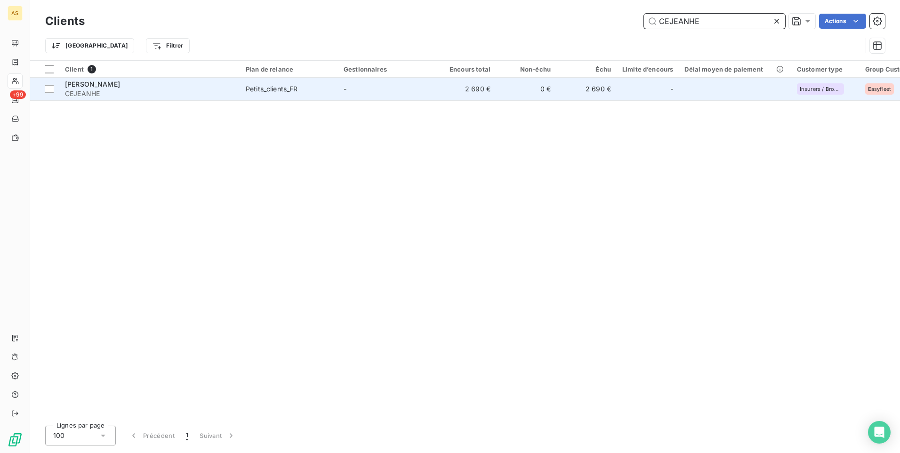
type input "CEJEANHE"
click at [310, 89] on span "Petits_clients_FR" at bounding box center [289, 88] width 87 height 9
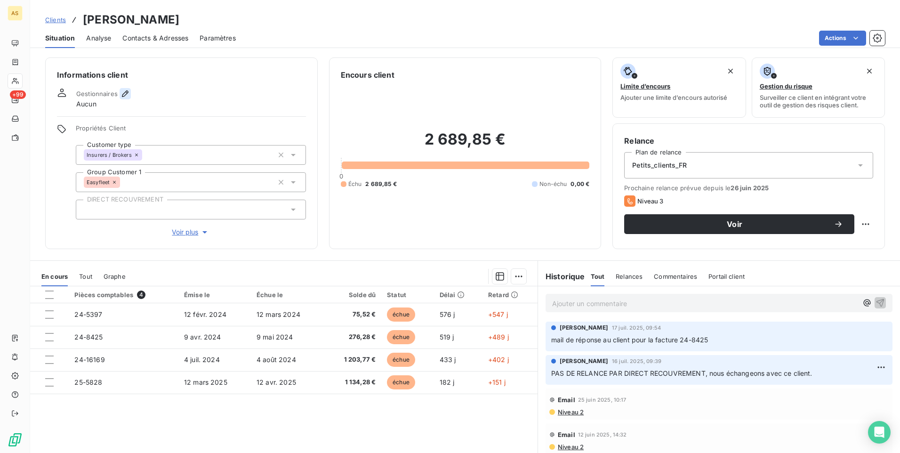
click at [125, 97] on icon "button" at bounding box center [124, 93] width 9 height 9
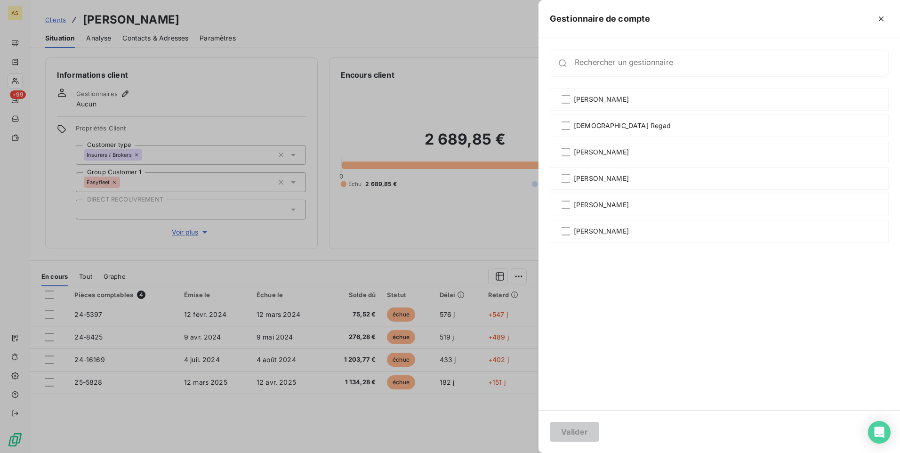
drag, startPoint x: 592, startPoint y: 125, endPoint x: 594, endPoint y: 137, distance: 12.5
click at [594, 137] on div "Aurélien Raynaud Islame Regad Jean-Baptiste PAULIN Olivier Chaduteau Philippe B…" at bounding box center [719, 243] width 339 height 311
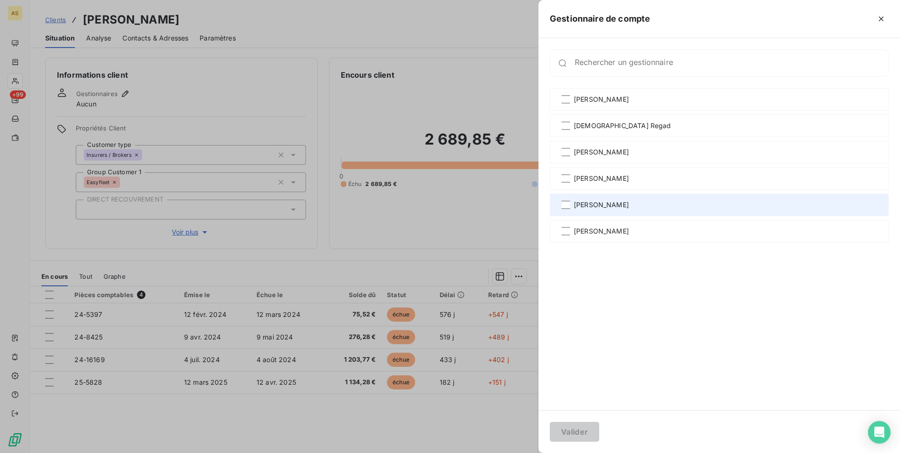
click at [605, 210] on div "[PERSON_NAME]" at bounding box center [719, 204] width 339 height 23
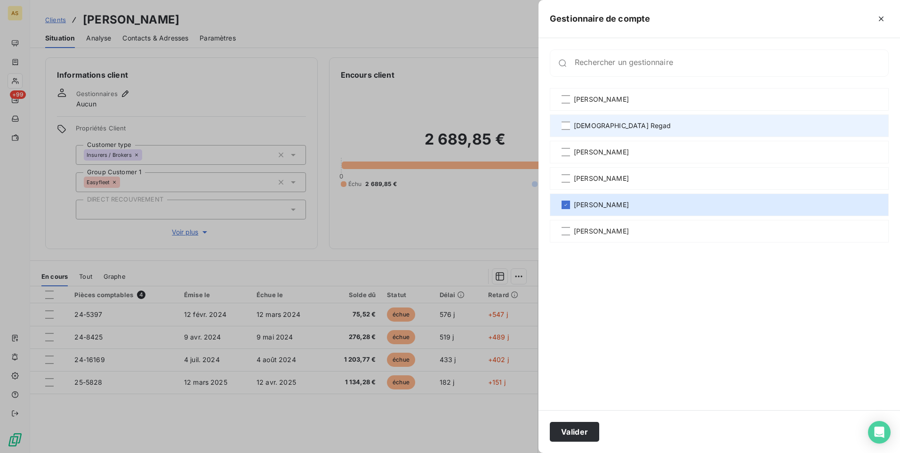
click at [591, 121] on span "[DEMOGRAPHIC_DATA] Regad" at bounding box center [622, 125] width 97 height 9
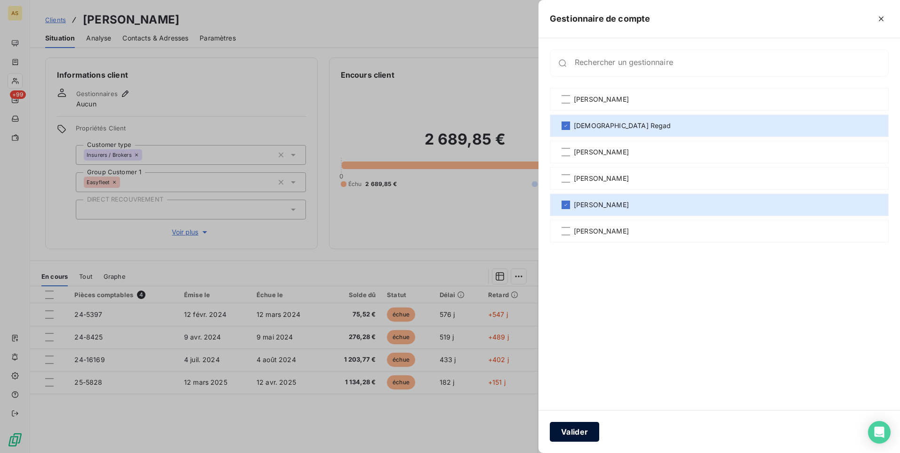
click at [569, 433] on button "Valider" at bounding box center [574, 432] width 49 height 20
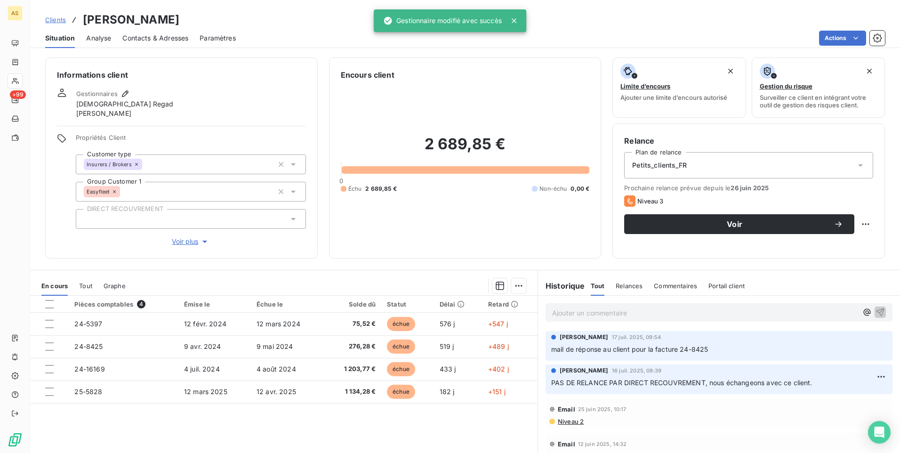
click at [57, 19] on span "Clients" at bounding box center [55, 20] width 21 height 8
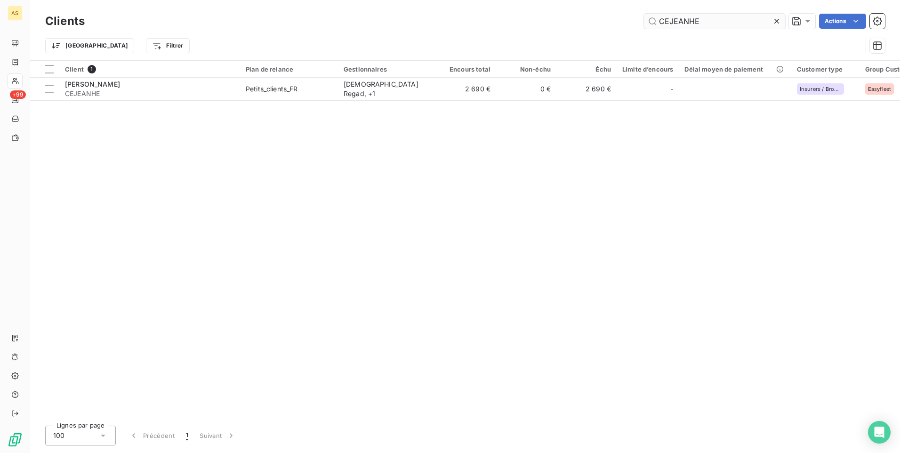
drag, startPoint x: 729, startPoint y: 26, endPoint x: 646, endPoint y: 28, distance: 82.4
click at [647, 28] on input "CEJEANHE" at bounding box center [714, 21] width 141 height 15
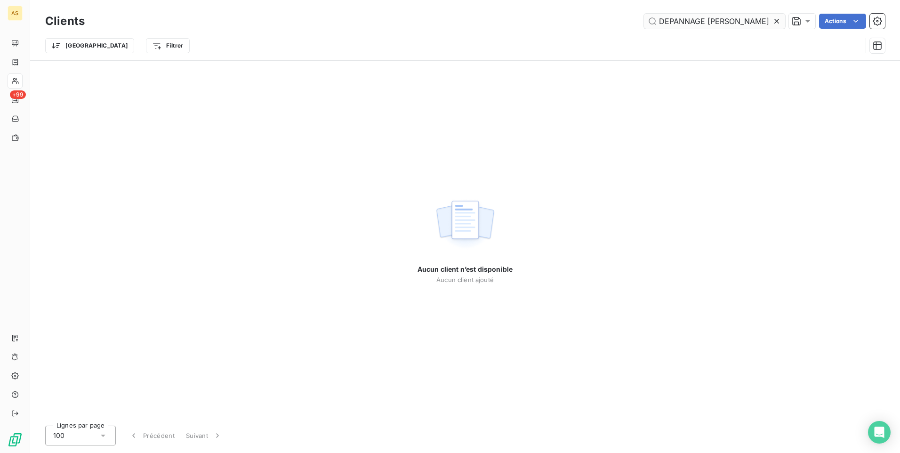
click at [706, 24] on input "DEPANNAGE GADE" at bounding box center [714, 21] width 141 height 15
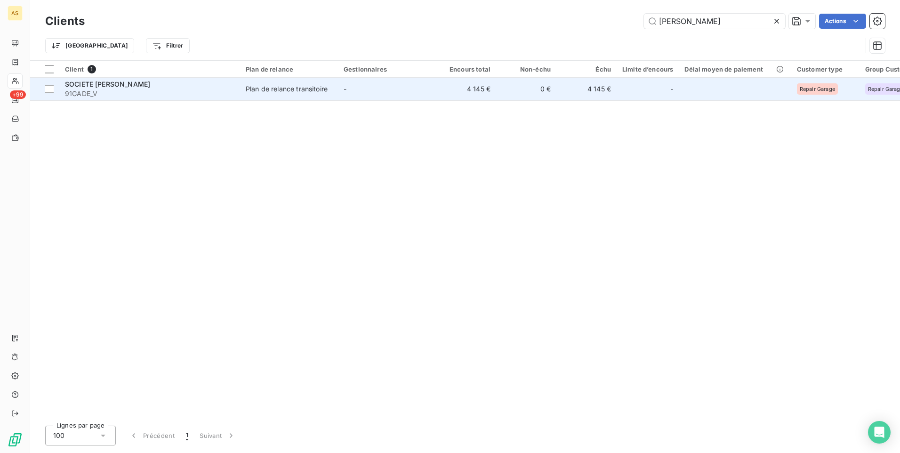
type input "GADE"
click at [203, 90] on span "91GADE_V" at bounding box center [149, 93] width 169 height 9
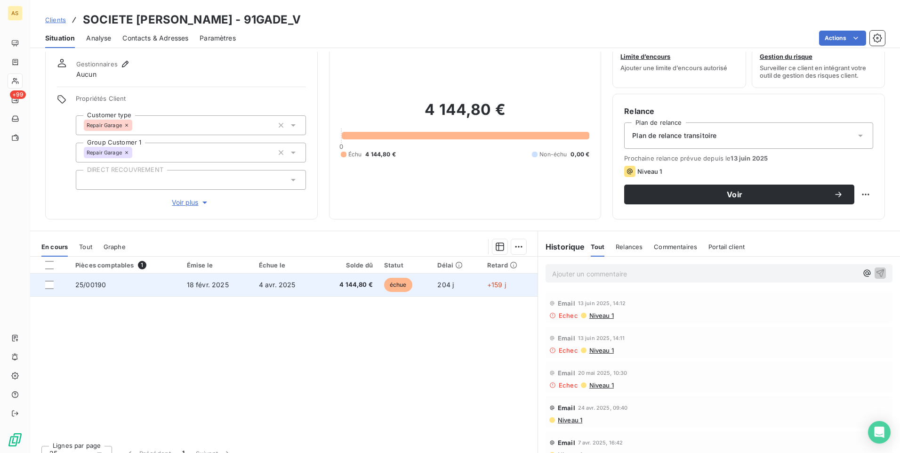
scroll to position [43, 0]
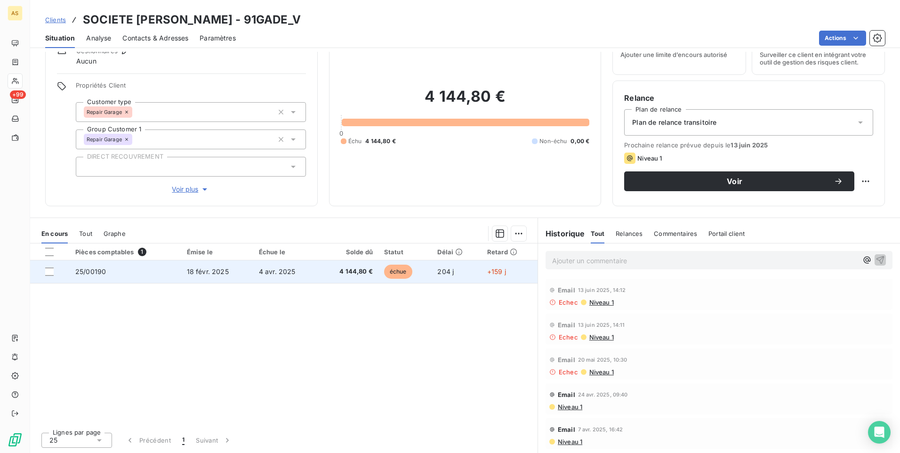
click at [217, 271] on span "18 févr. 2025" at bounding box center [208, 271] width 42 height 8
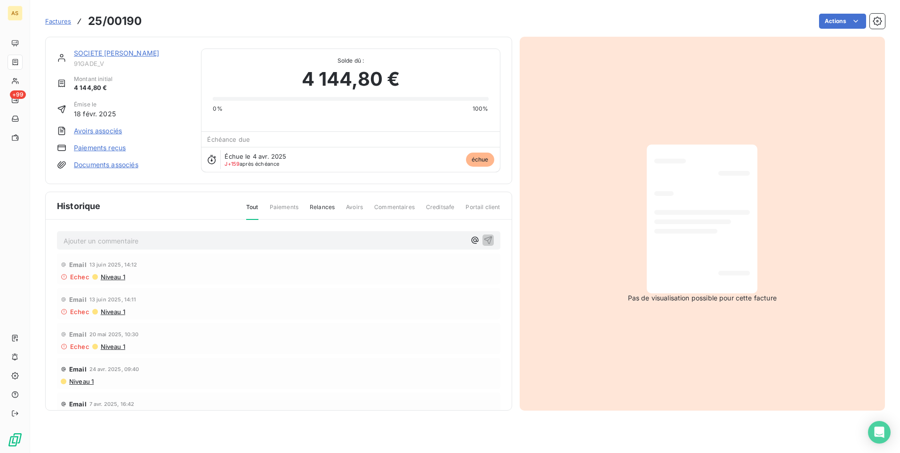
click at [56, 21] on span "Factures" at bounding box center [58, 21] width 26 height 8
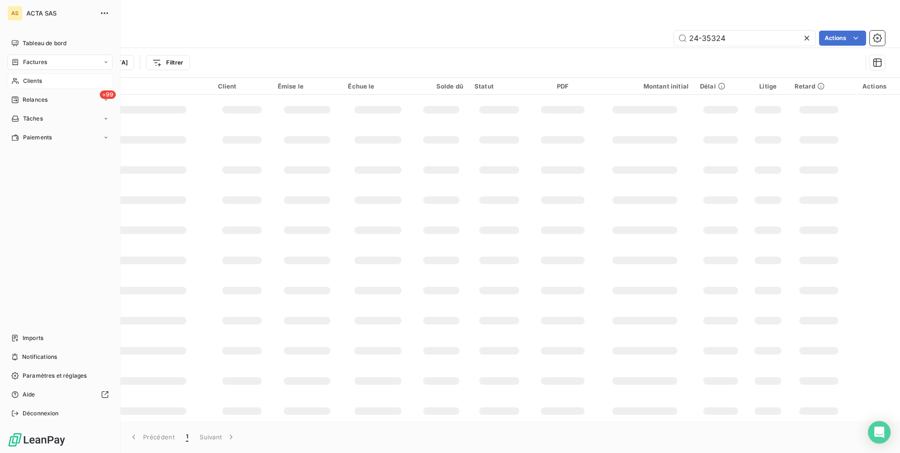
click at [41, 80] on span "Clients" at bounding box center [32, 81] width 19 height 8
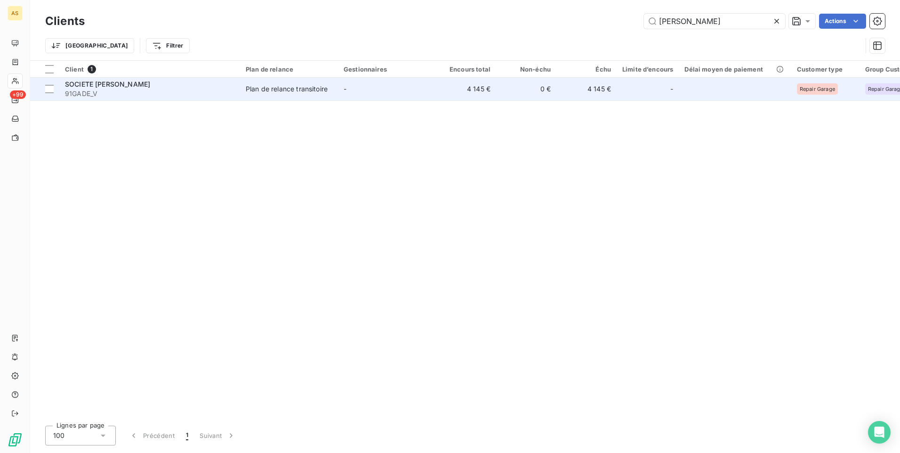
click at [347, 91] on td "-" at bounding box center [387, 89] width 98 height 23
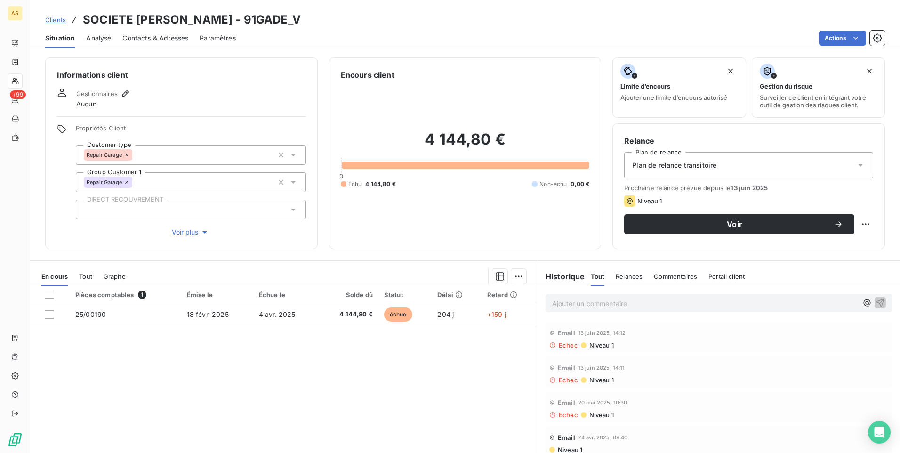
click at [141, 36] on span "Contacts & Adresses" at bounding box center [155, 37] width 66 height 9
